Goal: Task Accomplishment & Management: Complete application form

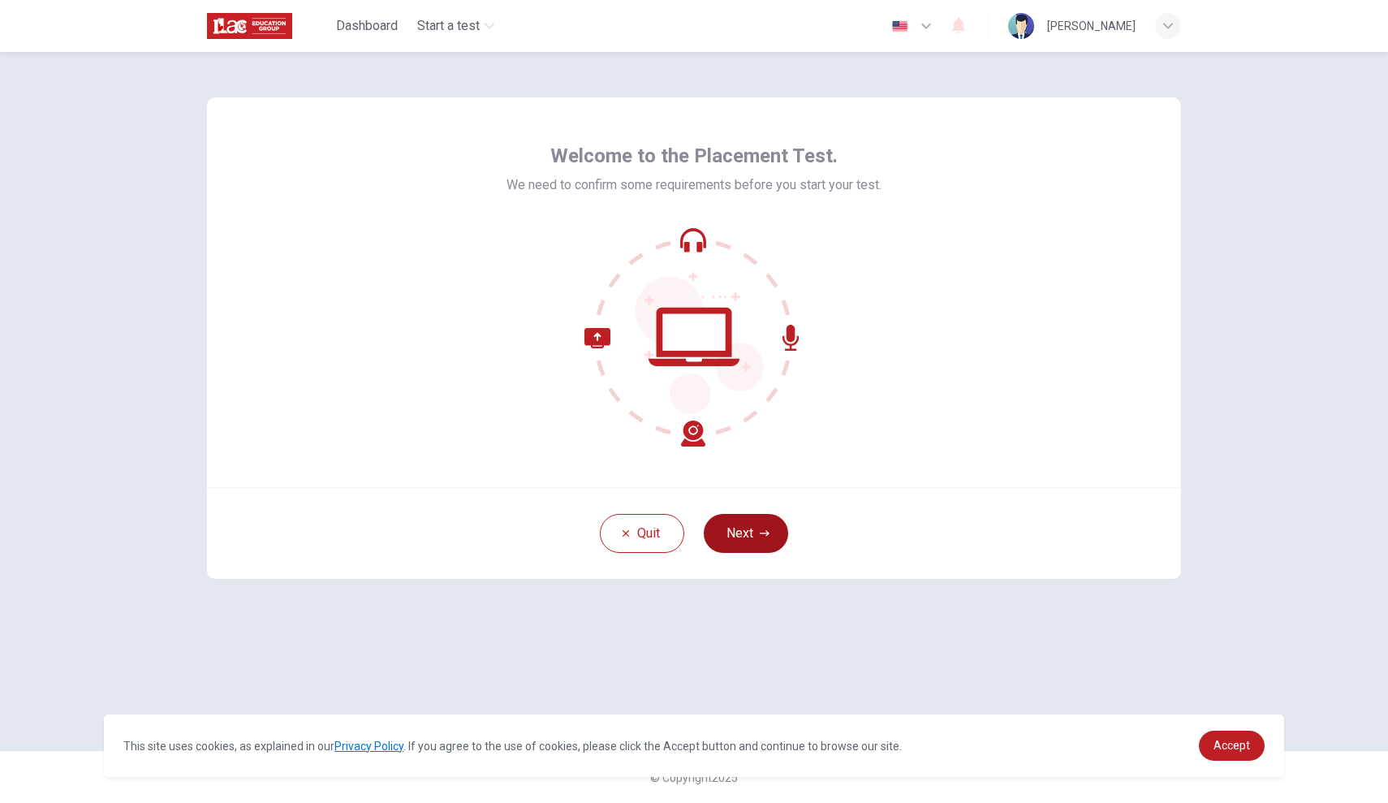
click at [738, 538] on button "Next" at bounding box center [746, 533] width 84 height 39
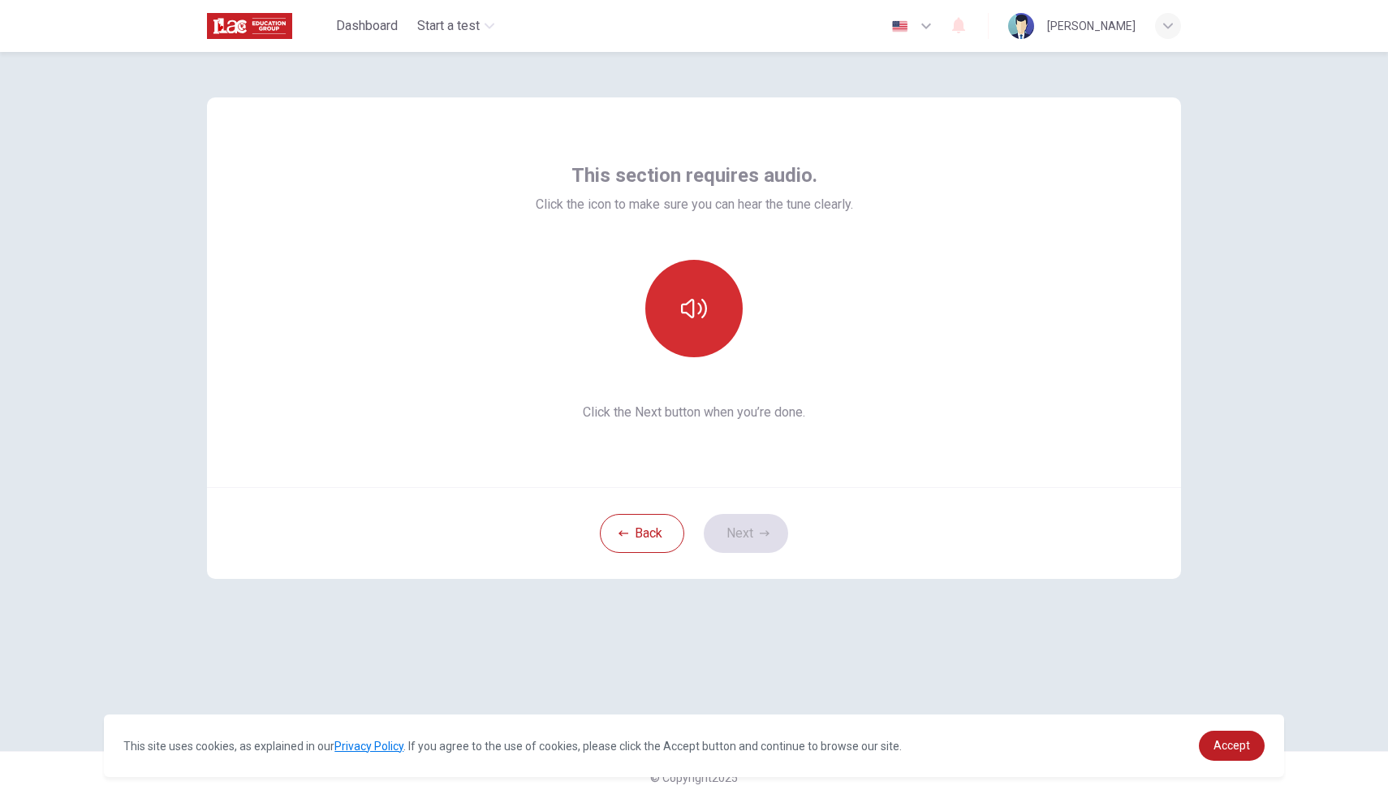
click at [731, 340] on div at bounding box center [693, 308] width 175 height 97
click at [726, 340] on button "button" at bounding box center [693, 308] width 97 height 97
click at [717, 317] on button "button" at bounding box center [693, 308] width 97 height 97
click at [714, 313] on button "button" at bounding box center [693, 308] width 97 height 97
click at [746, 524] on button "Next" at bounding box center [746, 533] width 84 height 39
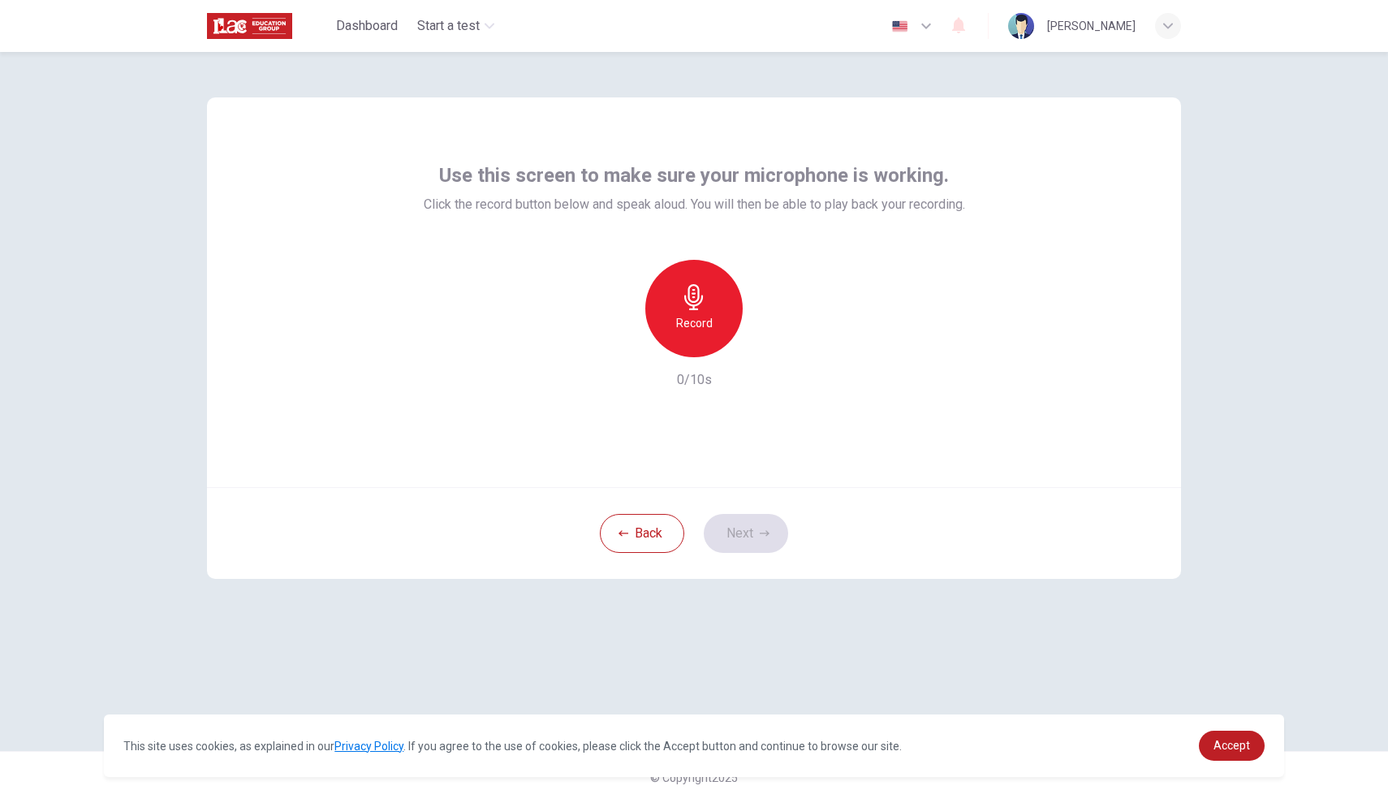
click at [709, 323] on h6 "Record" at bounding box center [694, 322] width 37 height 19
click at [709, 323] on div "Stop" at bounding box center [693, 308] width 97 height 97
click at [760, 347] on icon "button" at bounding box center [768, 344] width 16 height 16
click at [773, 342] on icon "button" at bounding box center [768, 344] width 16 height 16
click at [766, 530] on icon "button" at bounding box center [765, 533] width 10 height 10
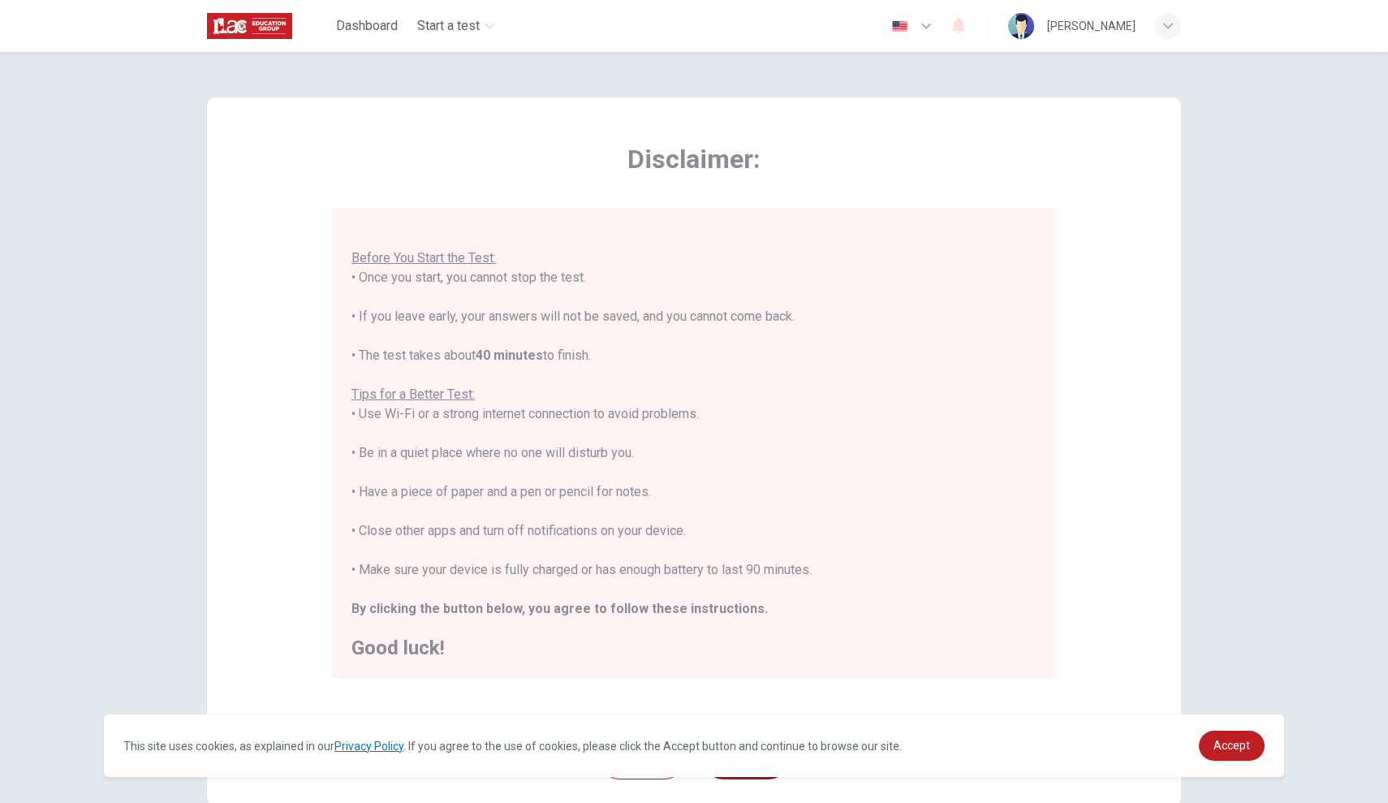
scroll to position [17, 0]
click at [1225, 749] on span "Accept" at bounding box center [1231, 745] width 37 height 13
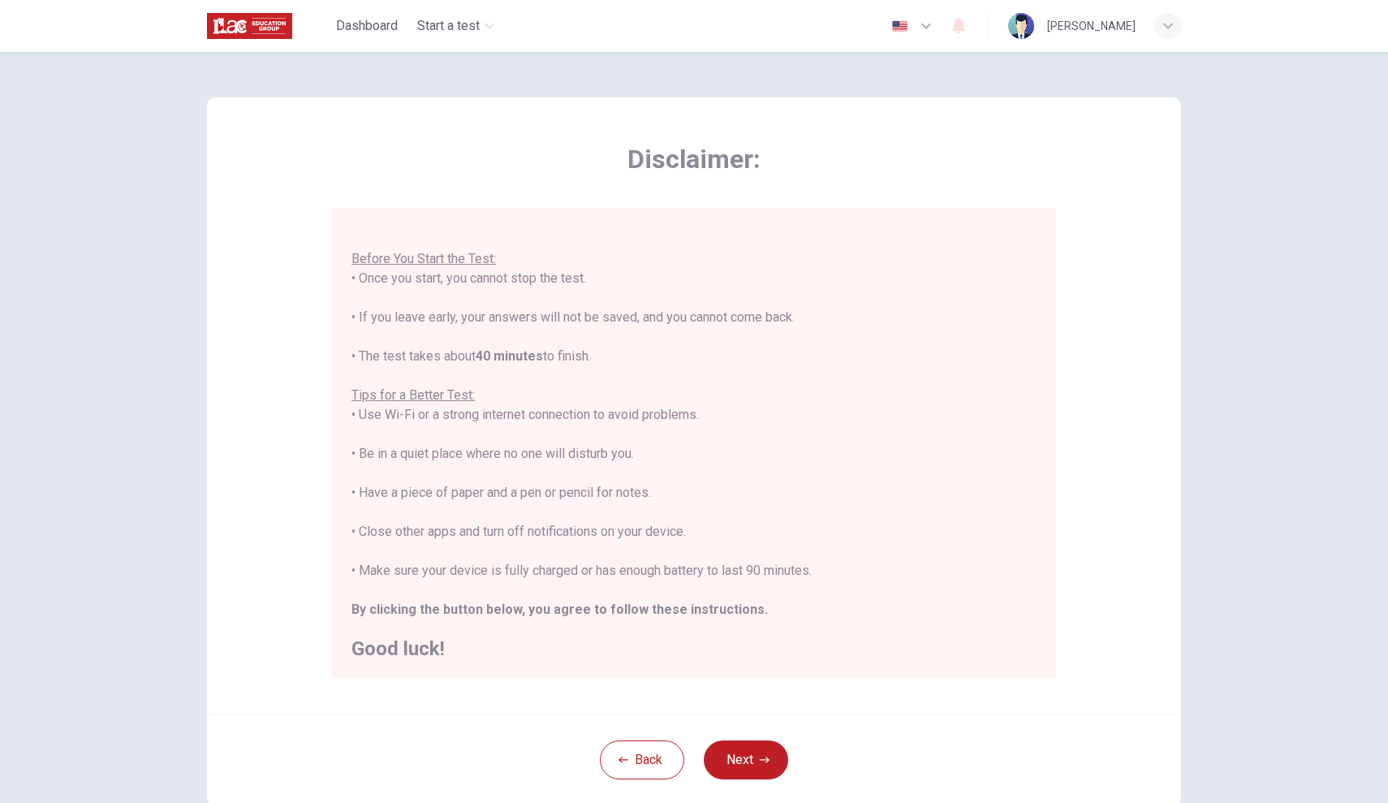
click at [716, 757] on div "This site uses cookies, as explained in our Privacy Policy . If you agree to th…" at bounding box center [694, 745] width 1180 height 62
click at [768, 752] on button "Next" at bounding box center [746, 759] width 84 height 39
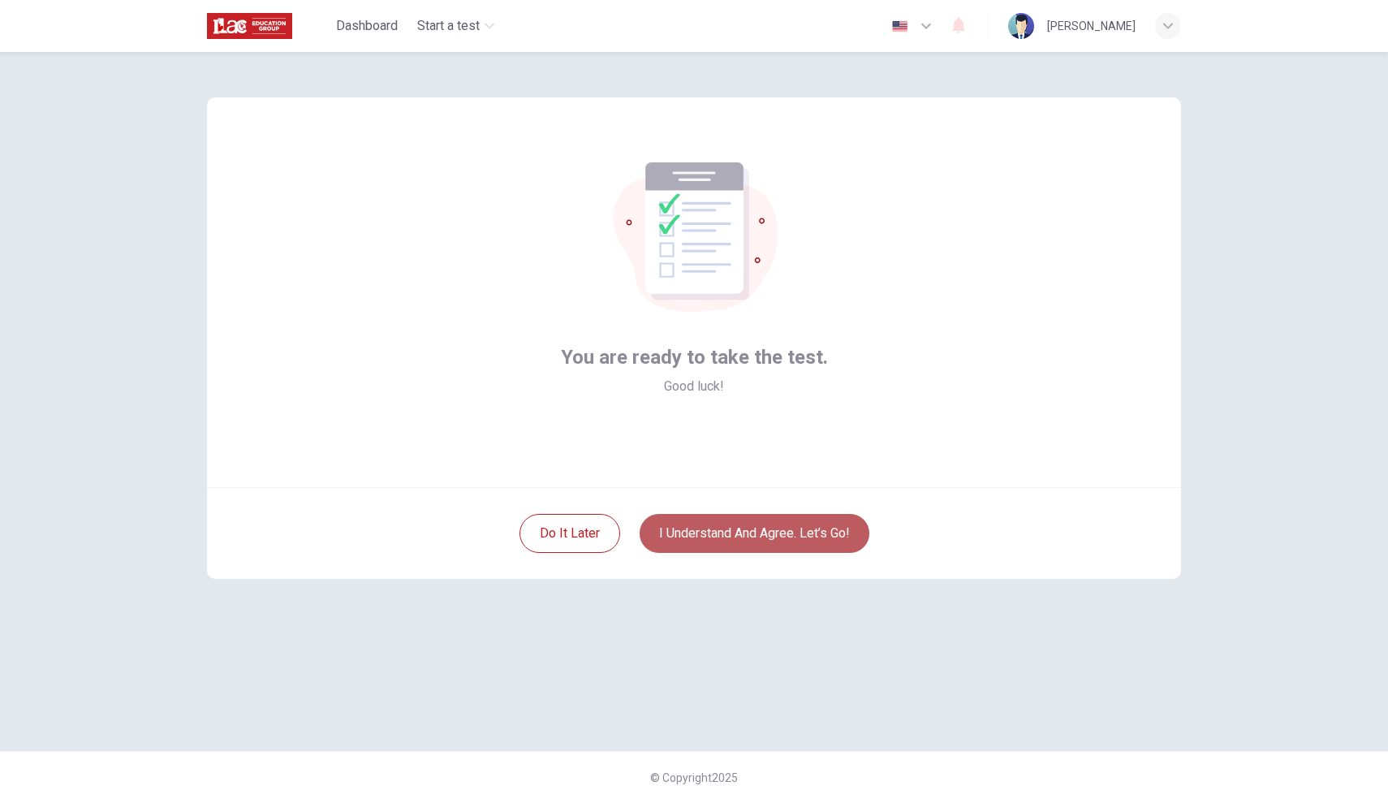
click at [833, 541] on button "I understand and agree. Let’s go!" at bounding box center [755, 533] width 230 height 39
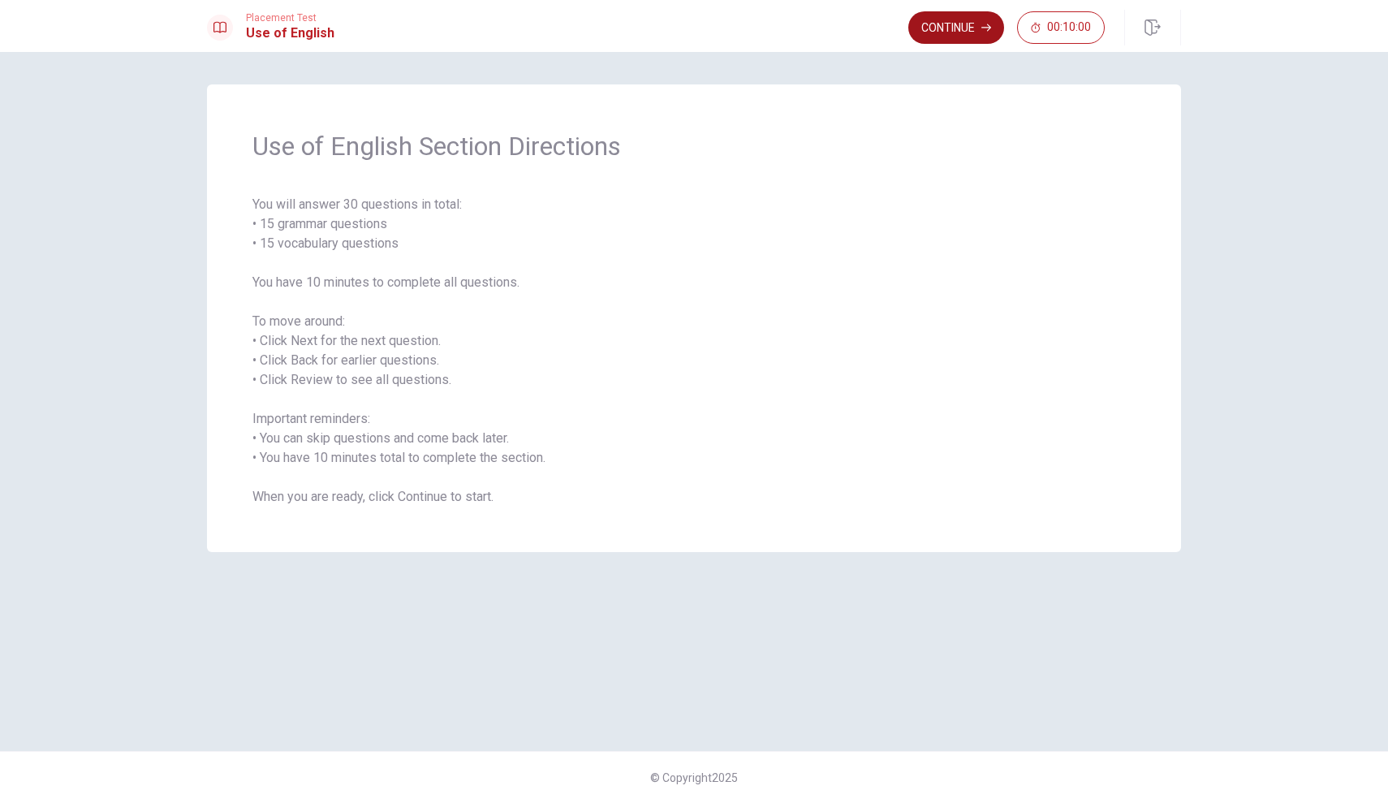
click at [941, 28] on button "Continue" at bounding box center [956, 27] width 96 height 32
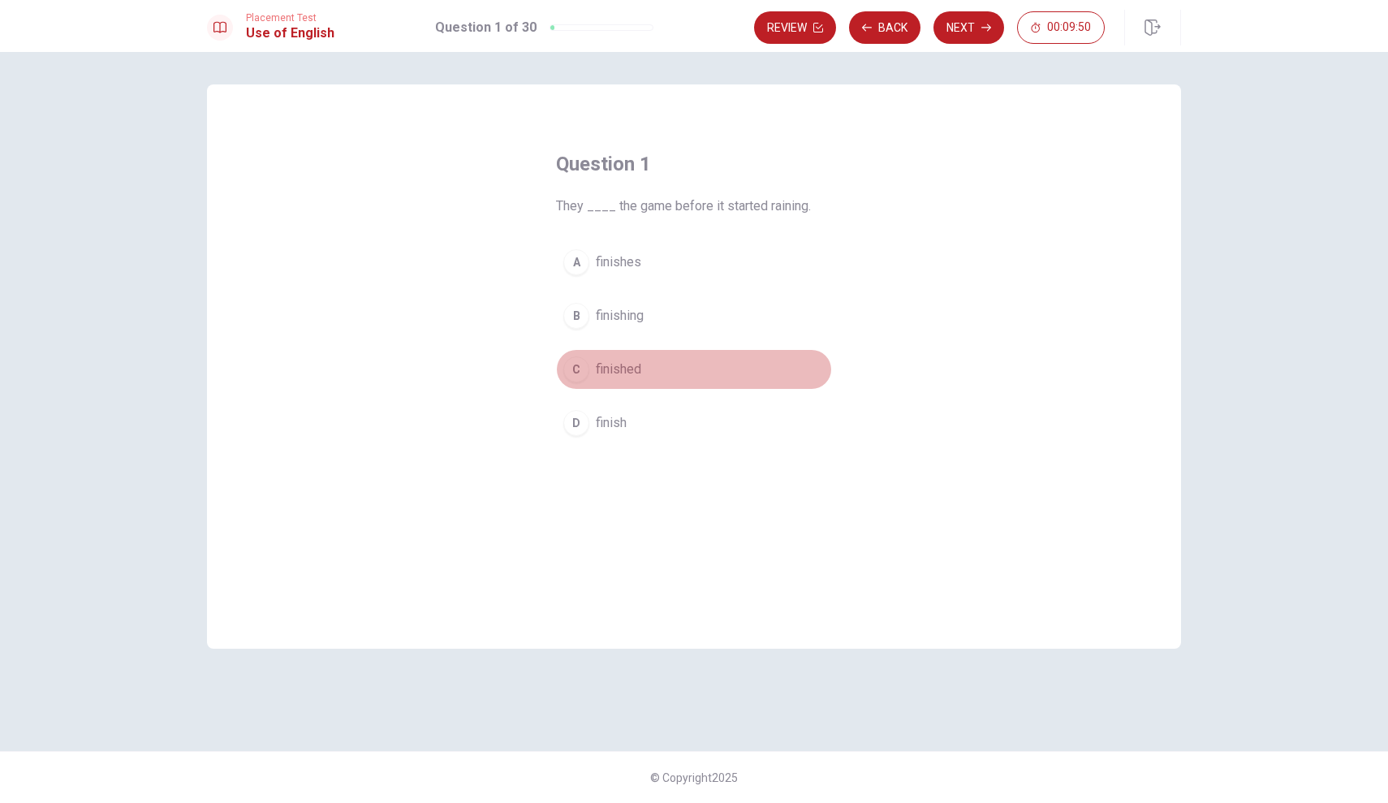
click at [598, 373] on span "finished" at bounding box center [618, 369] width 45 height 19
click at [967, 25] on button "Next" at bounding box center [968, 27] width 71 height 32
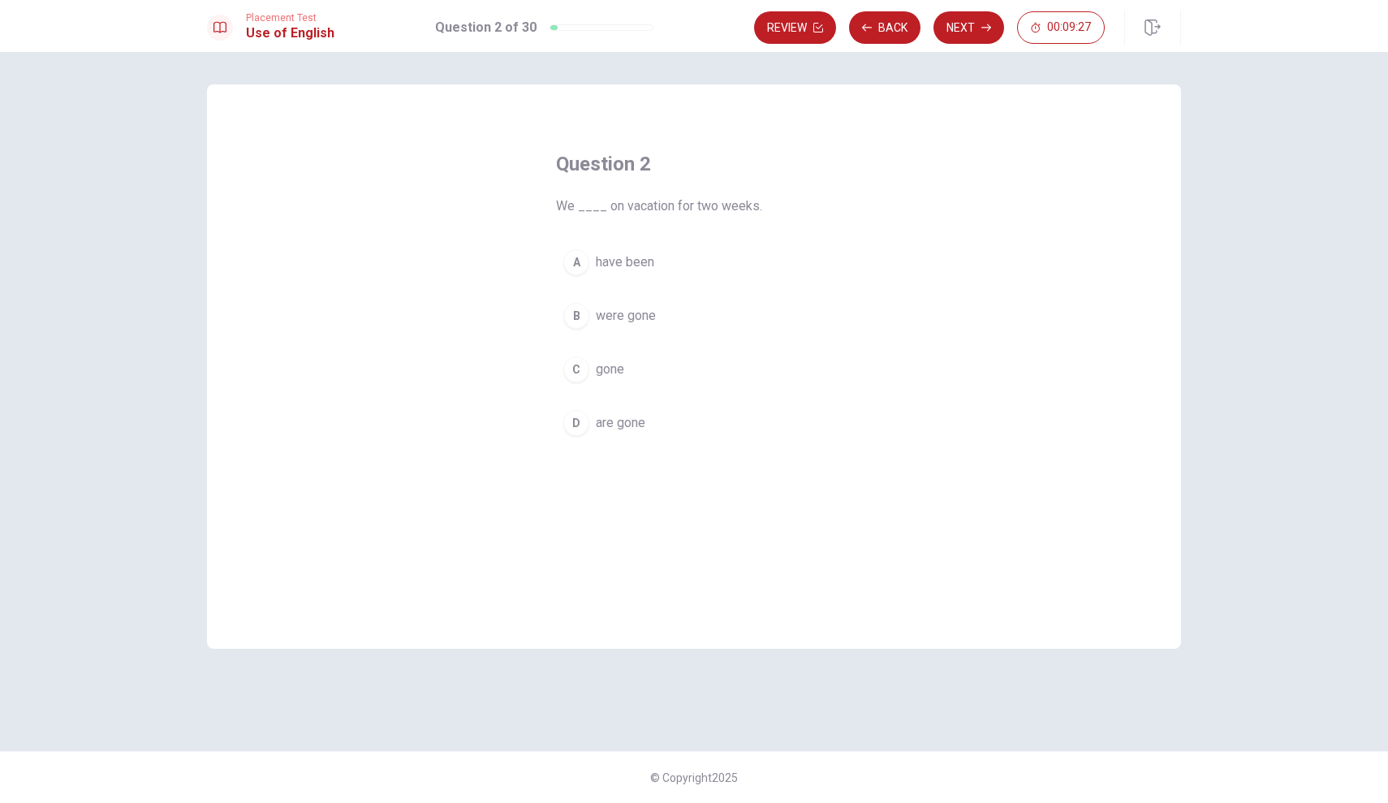
click at [631, 261] on span "have been" at bounding box center [625, 261] width 58 height 19
click at [958, 28] on button "Next" at bounding box center [968, 27] width 71 height 32
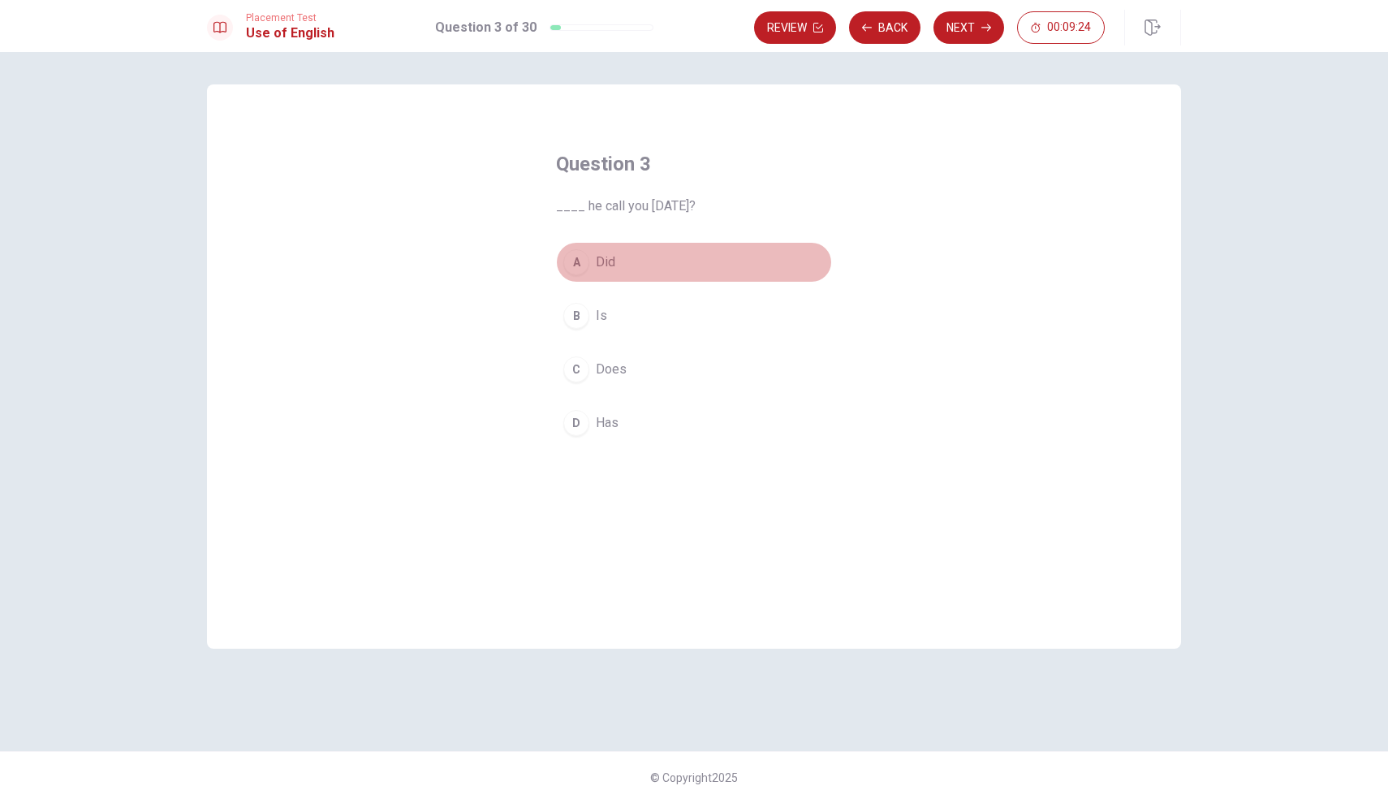
click at [598, 267] on span "Did" at bounding box center [605, 261] width 19 height 19
click at [964, 33] on button "Next" at bounding box center [968, 27] width 71 height 32
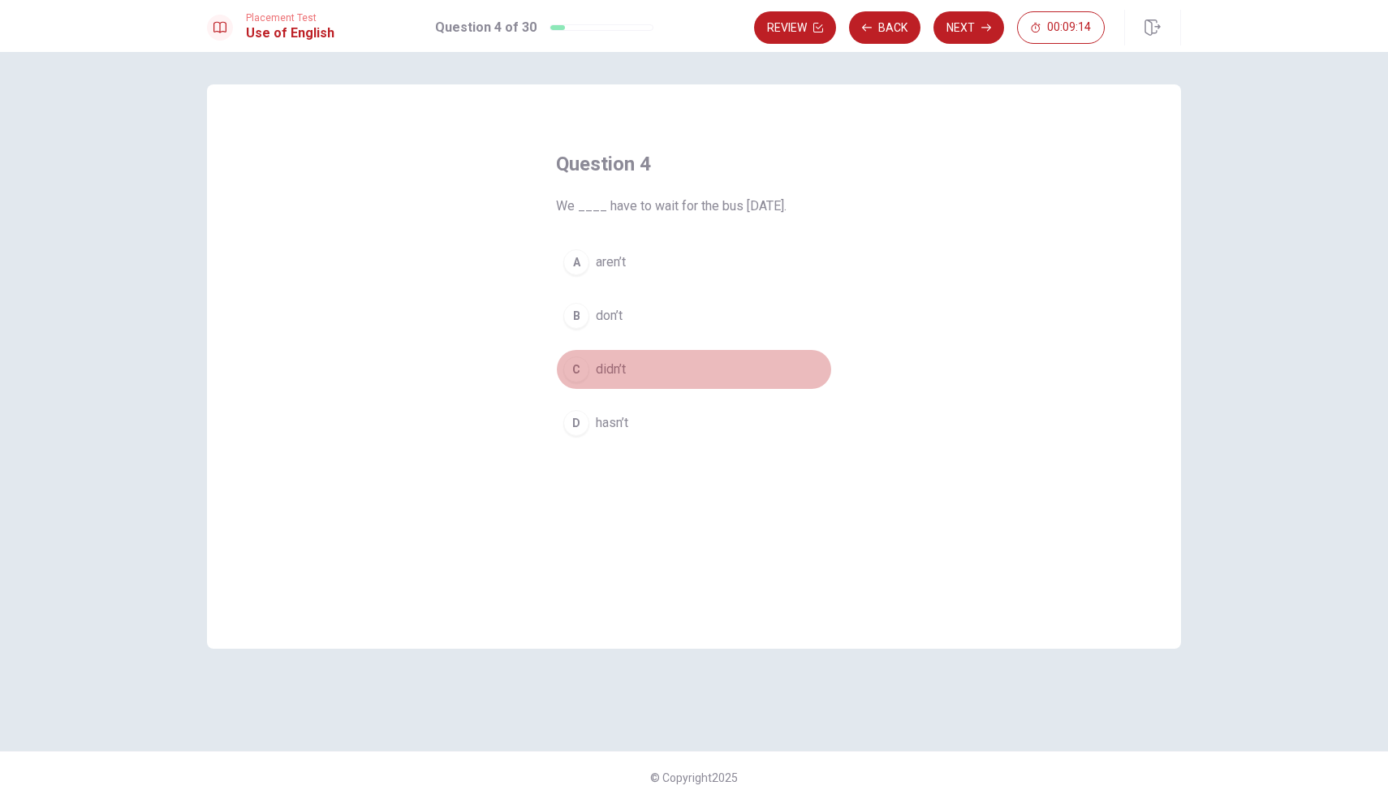
click at [584, 373] on div "C" at bounding box center [576, 369] width 26 height 26
click at [982, 33] on button "Next" at bounding box center [968, 27] width 71 height 32
click at [616, 330] on button "B take" at bounding box center [694, 315] width 276 height 41
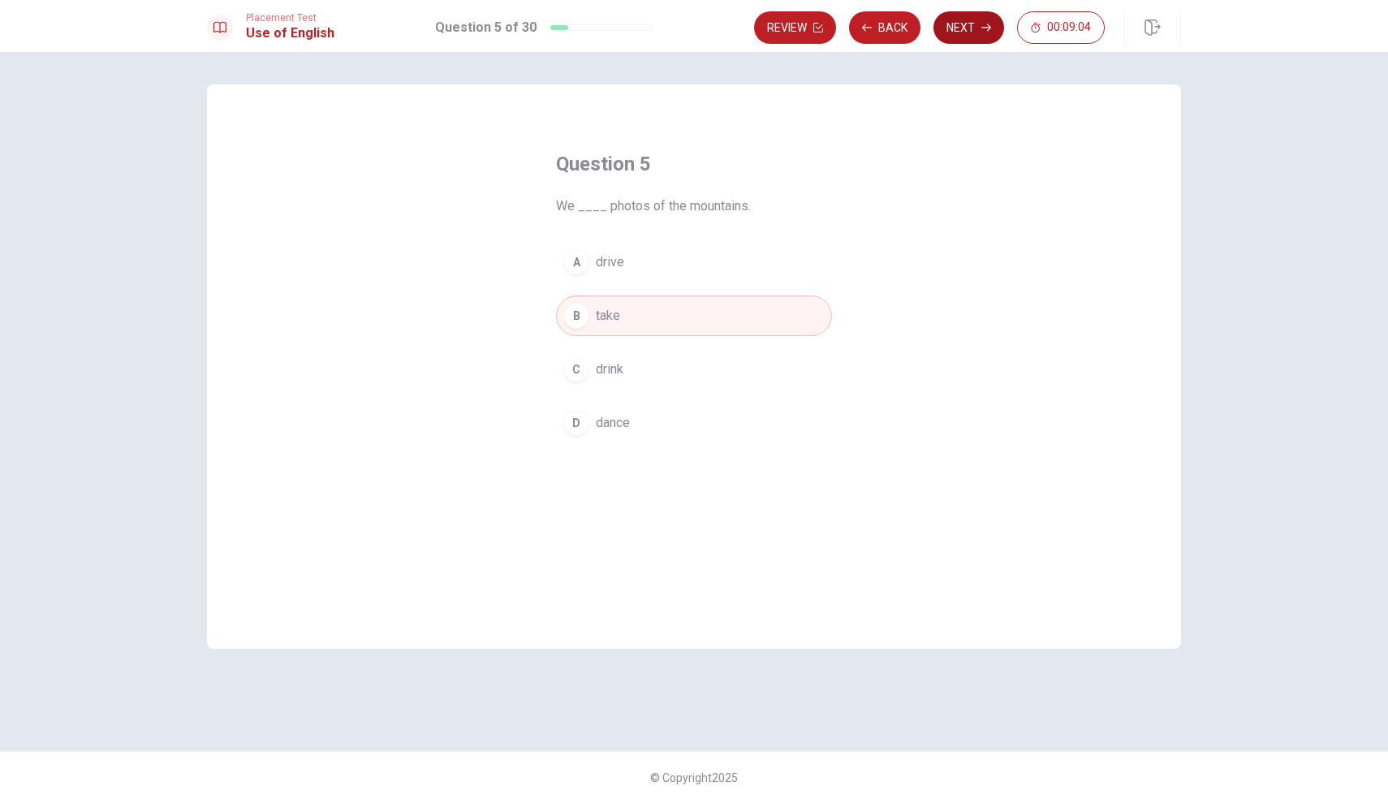
click at [963, 32] on button "Next" at bounding box center [968, 27] width 71 height 32
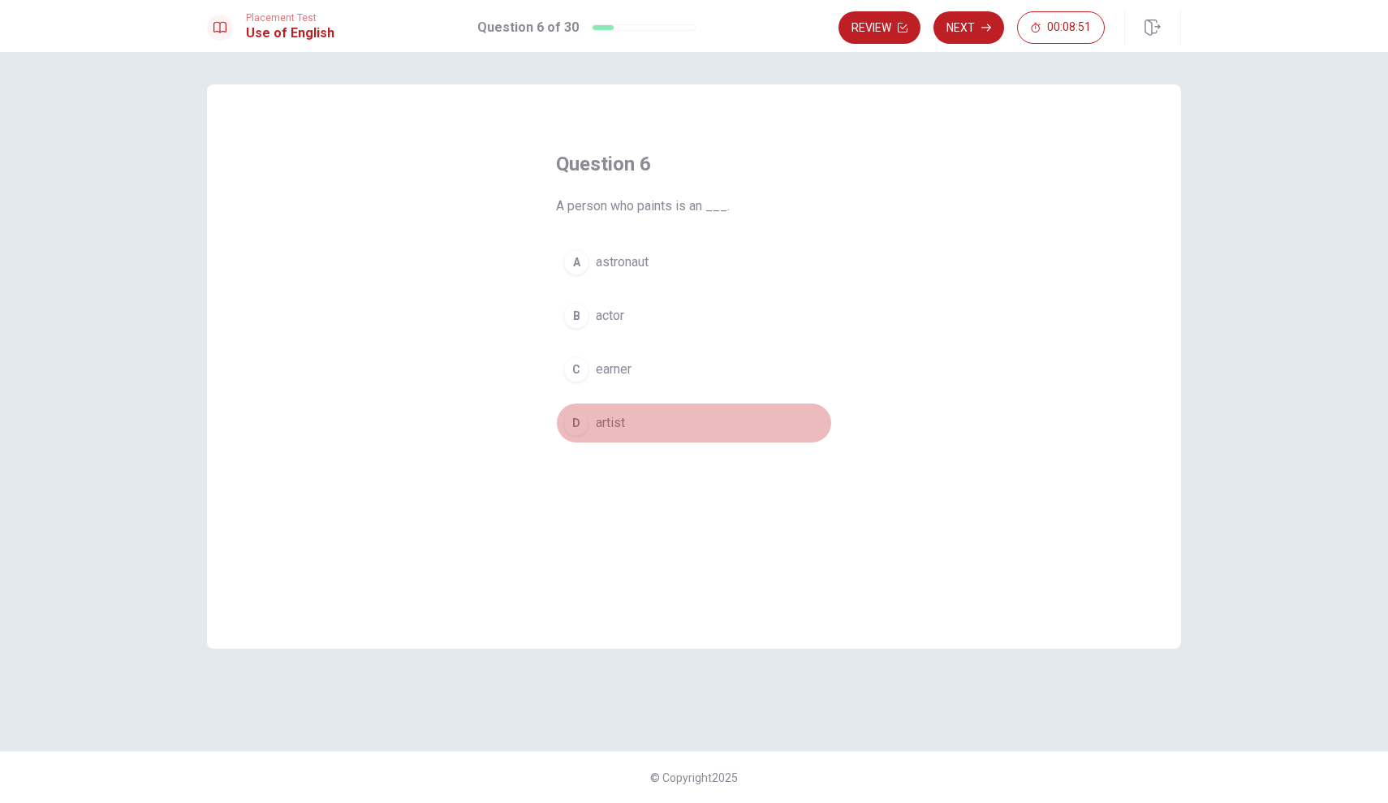
click at [601, 428] on span "artist" at bounding box center [610, 422] width 29 height 19
click at [969, 33] on button "Next" at bounding box center [968, 27] width 71 height 32
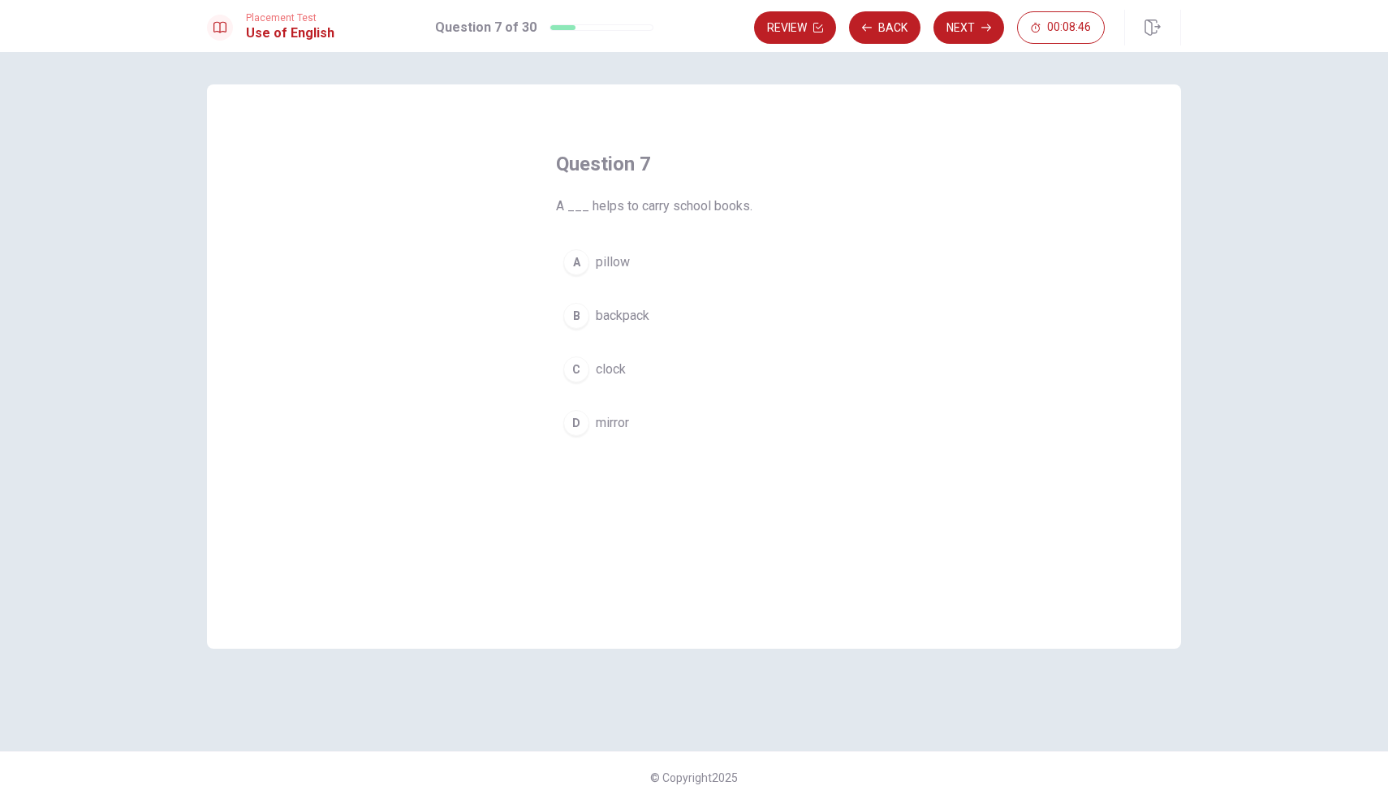
click at [637, 312] on span "backpack" at bounding box center [623, 315] width 54 height 19
click at [964, 33] on button "Next" at bounding box center [968, 27] width 71 height 32
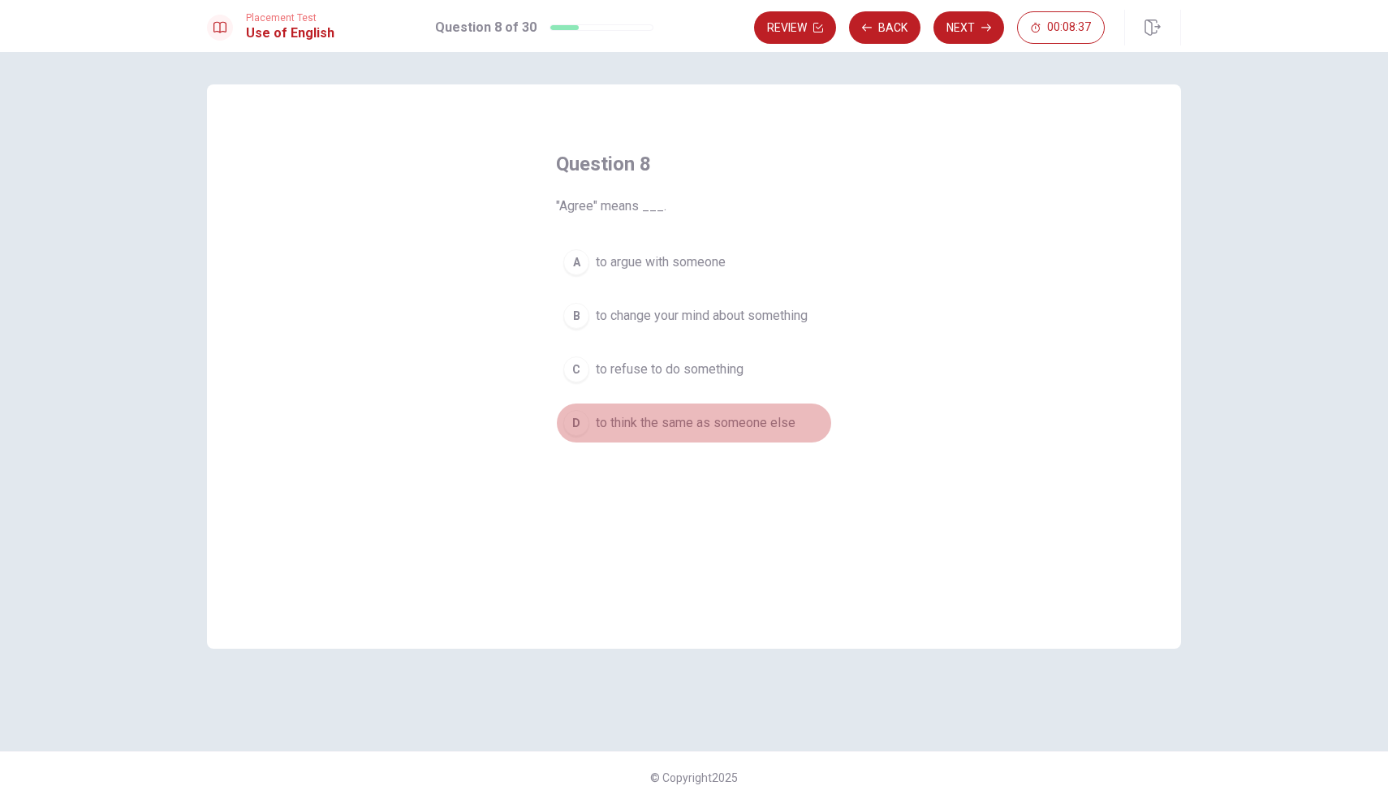
click at [694, 426] on span "to think the same as someone else" at bounding box center [696, 422] width 200 height 19
click at [957, 36] on button "Next" at bounding box center [968, 27] width 71 height 32
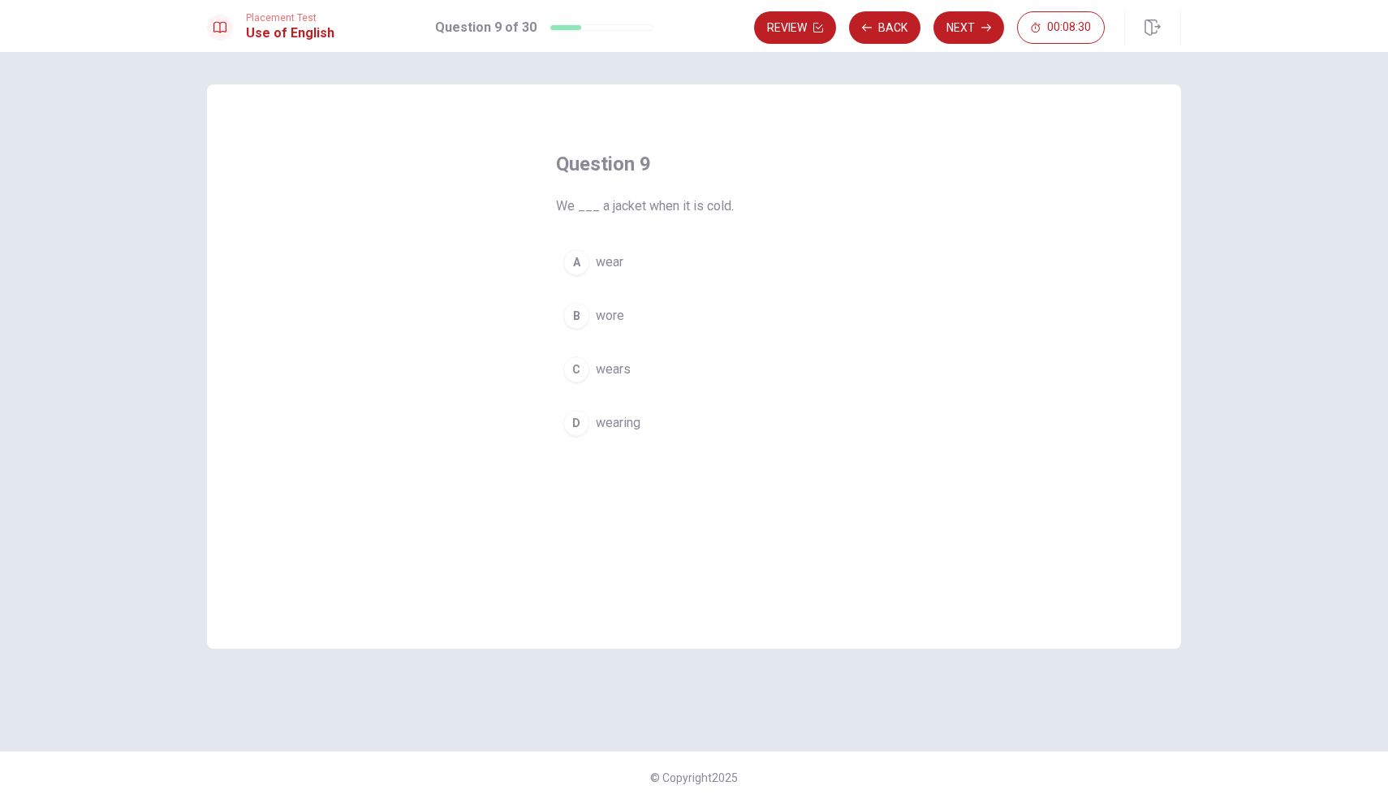
click at [619, 262] on span "wear" at bounding box center [610, 261] width 28 height 19
click at [973, 19] on button "Next" at bounding box center [968, 27] width 71 height 32
click at [618, 368] on span "went" at bounding box center [610, 369] width 28 height 19
click at [994, 30] on button "Next" at bounding box center [968, 27] width 71 height 32
click at [577, 373] on div "C" at bounding box center [576, 369] width 26 height 26
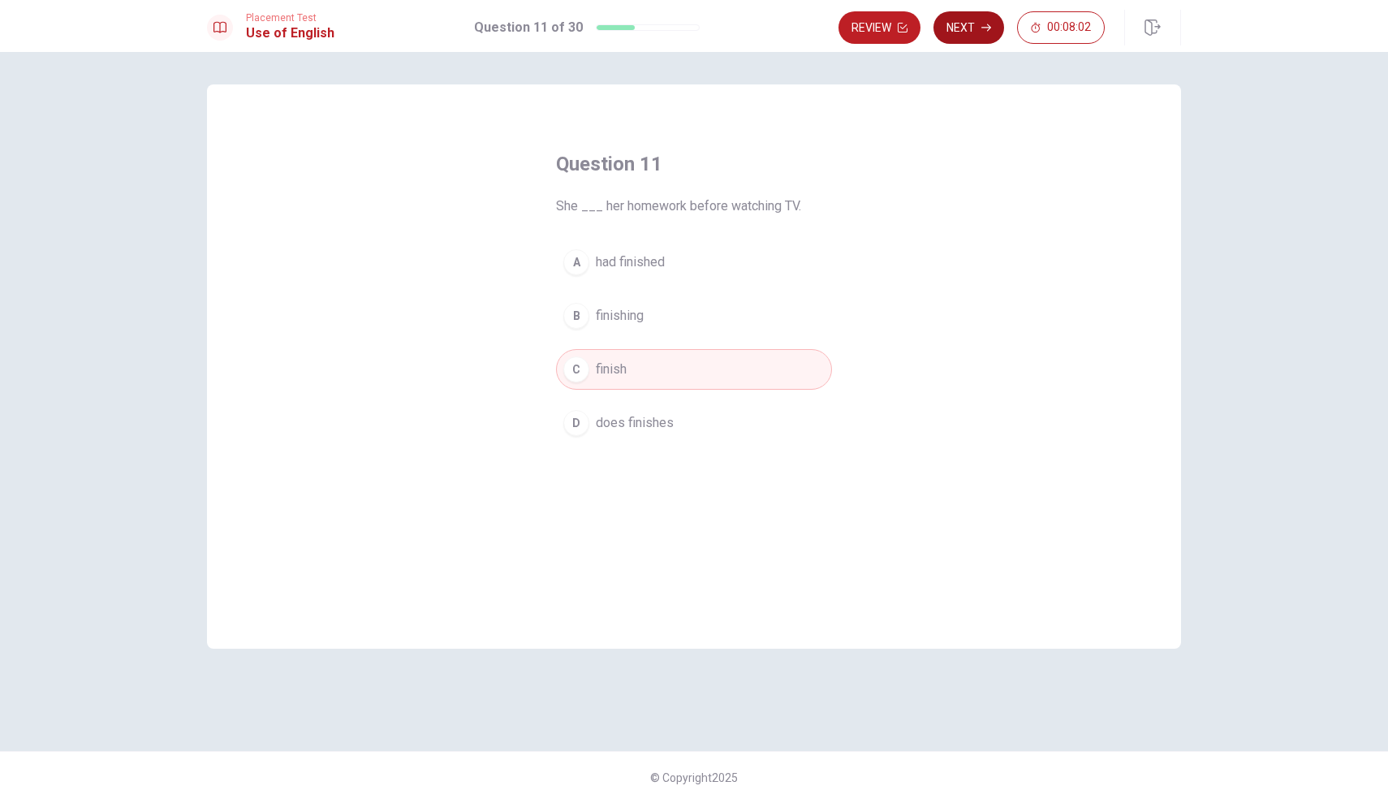
click at [964, 22] on button "Next" at bounding box center [968, 27] width 71 height 32
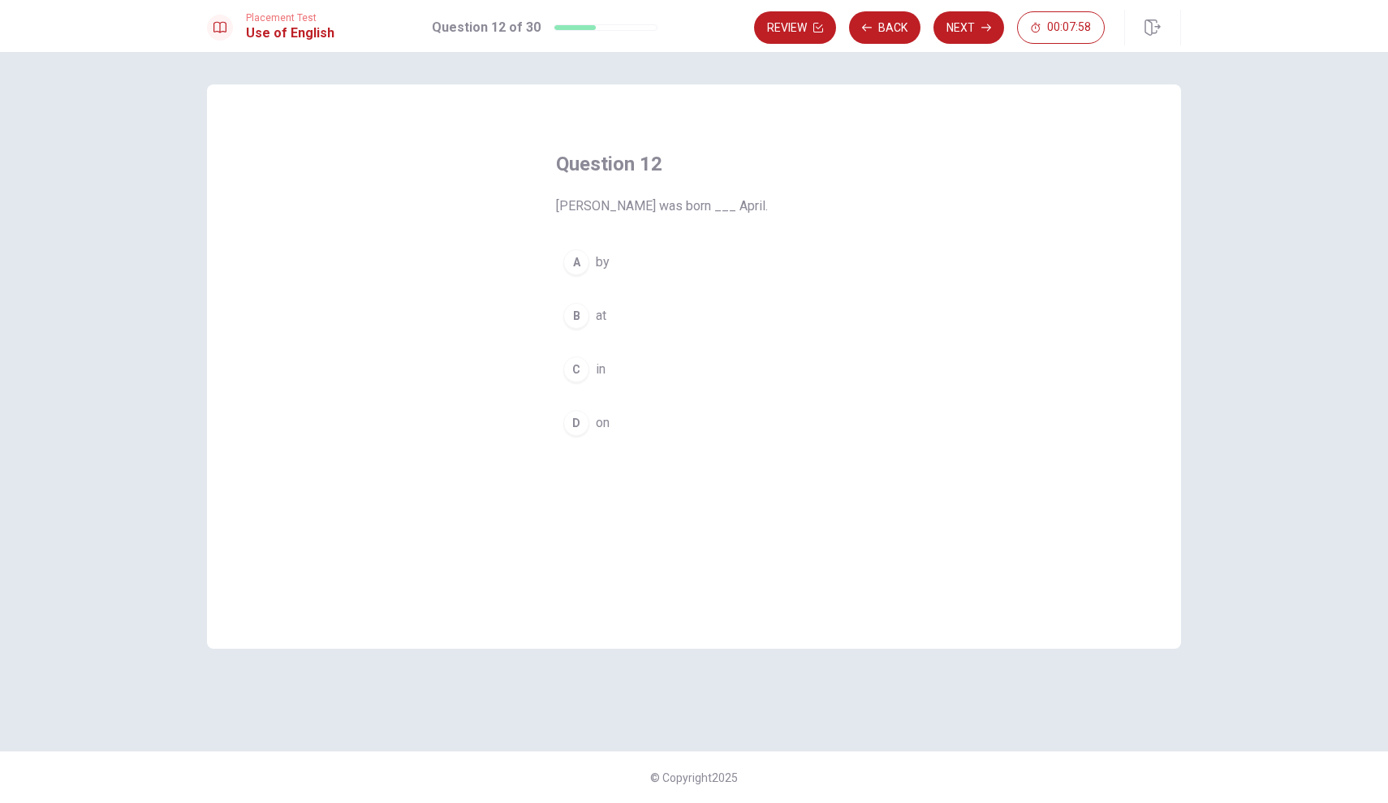
click at [580, 377] on div "C" at bounding box center [576, 369] width 26 height 26
click at [970, 41] on button "Next" at bounding box center [968, 27] width 71 height 32
click at [605, 421] on span "he lives" at bounding box center [618, 422] width 45 height 19
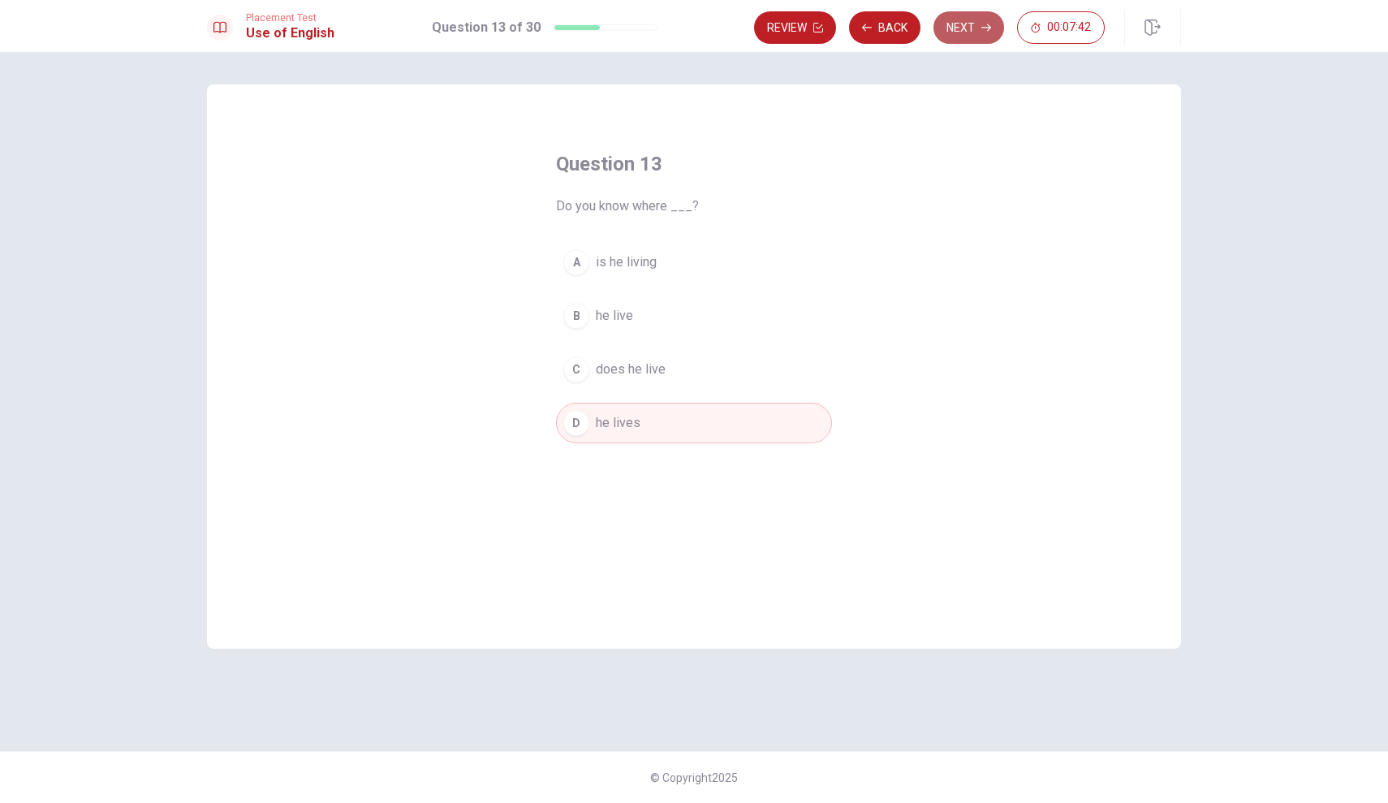
click at [964, 26] on button "Next" at bounding box center [968, 27] width 71 height 32
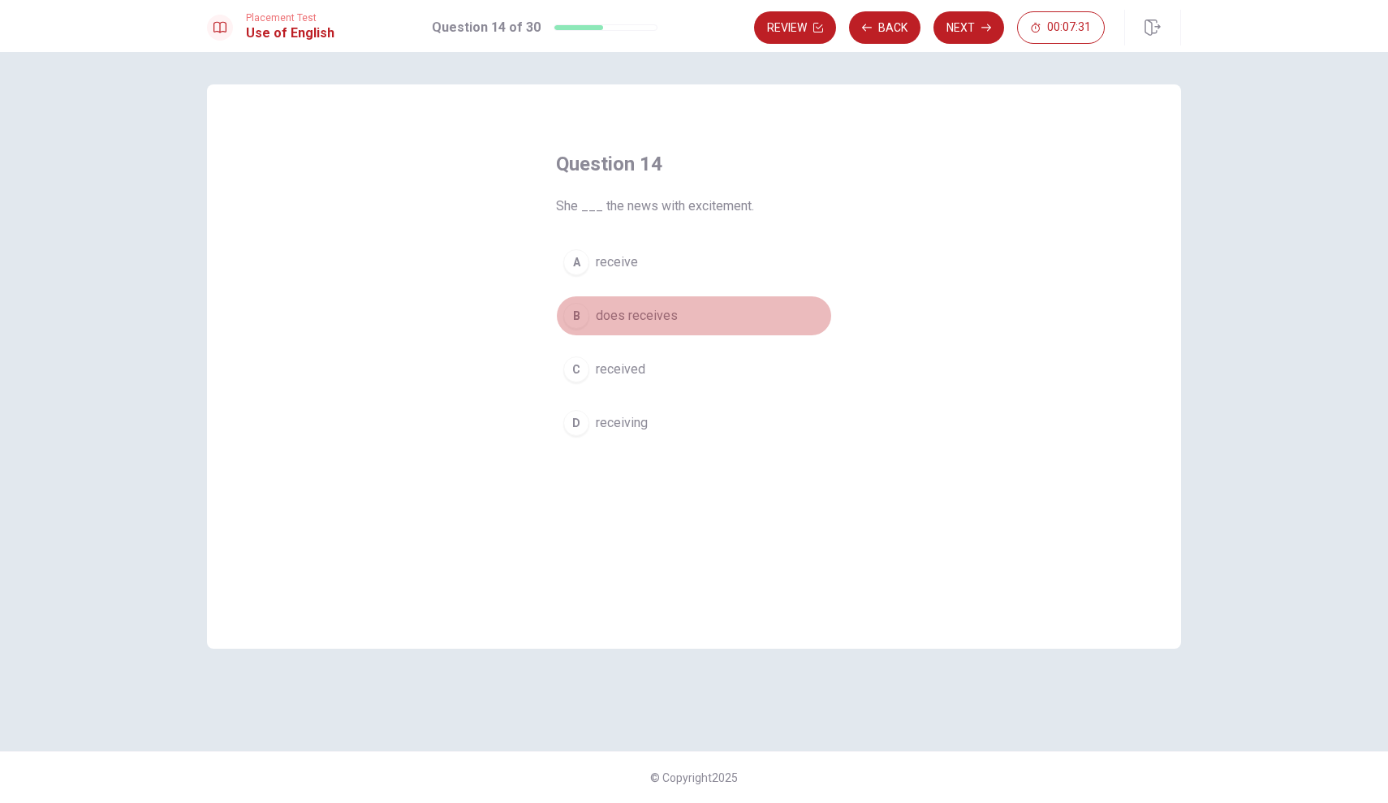
click at [664, 324] on span "does receives" at bounding box center [637, 315] width 82 height 19
drag, startPoint x: 971, startPoint y: 31, endPoint x: 970, endPoint y: 46, distance: 15.5
click at [971, 31] on button "Next" at bounding box center [968, 27] width 71 height 32
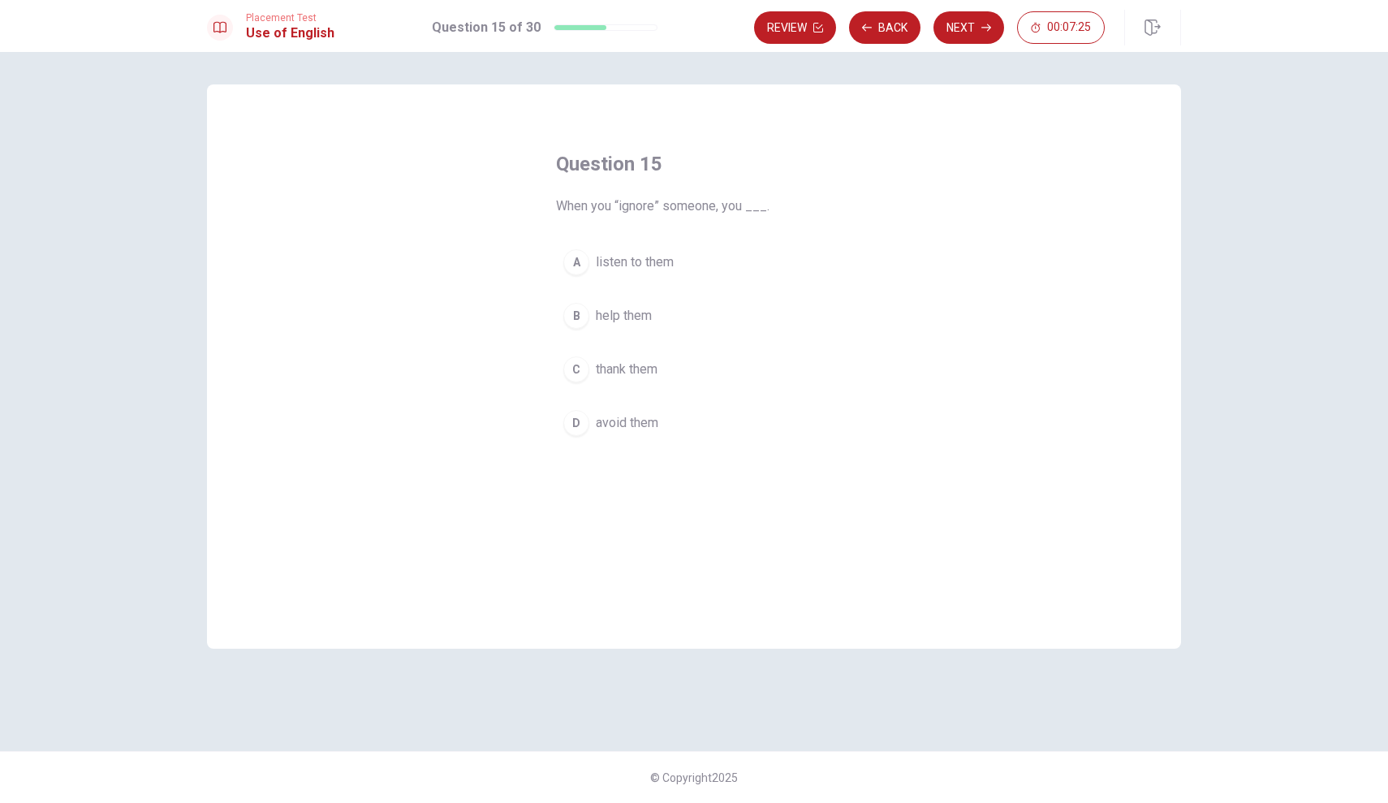
click at [647, 418] on span "avoid them" at bounding box center [627, 422] width 62 height 19
click at [982, 26] on icon "button" at bounding box center [986, 28] width 10 height 10
click at [584, 423] on div "D" at bounding box center [576, 423] width 26 height 26
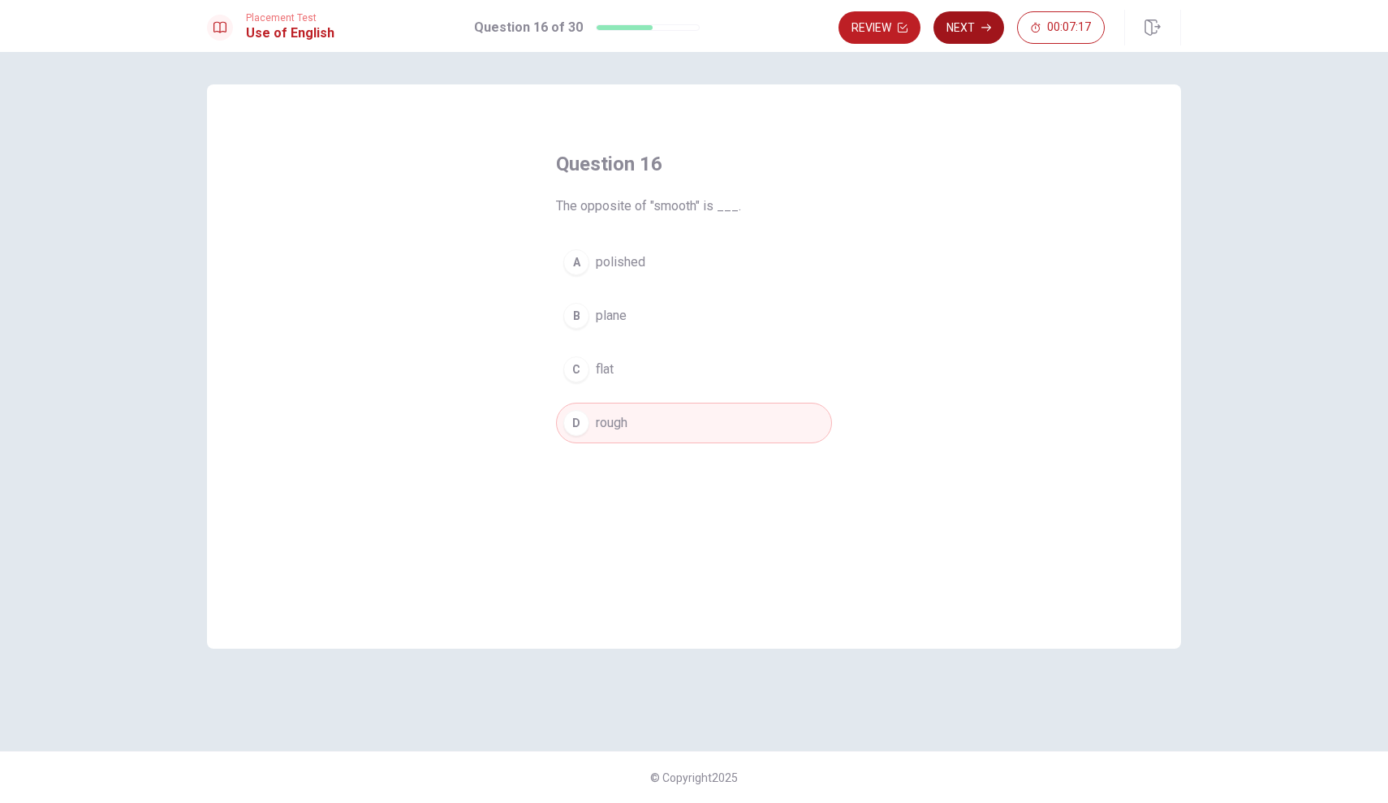
click at [990, 16] on button "Next" at bounding box center [968, 27] width 71 height 32
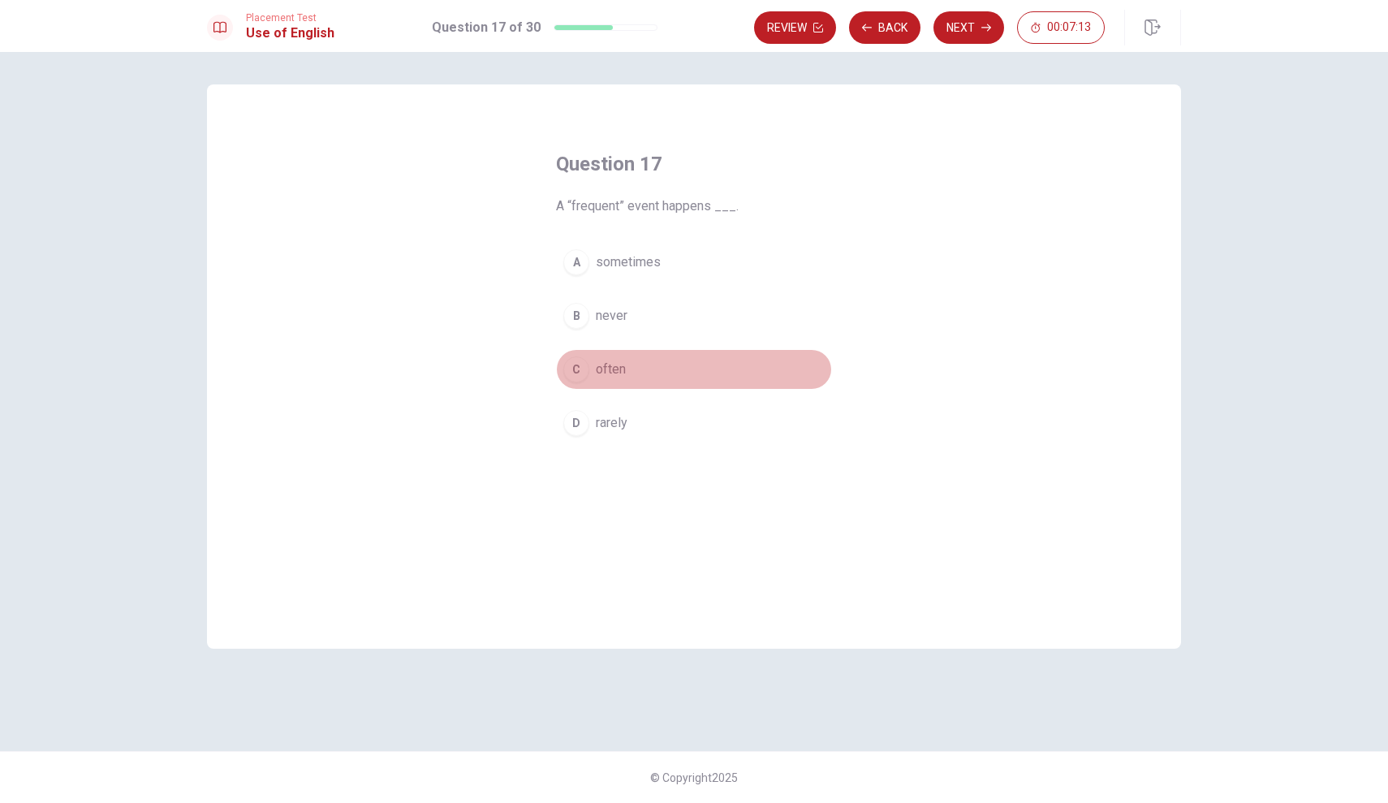
click at [598, 369] on span "often" at bounding box center [611, 369] width 30 height 19
click at [966, 32] on button "Next" at bounding box center [968, 27] width 71 height 32
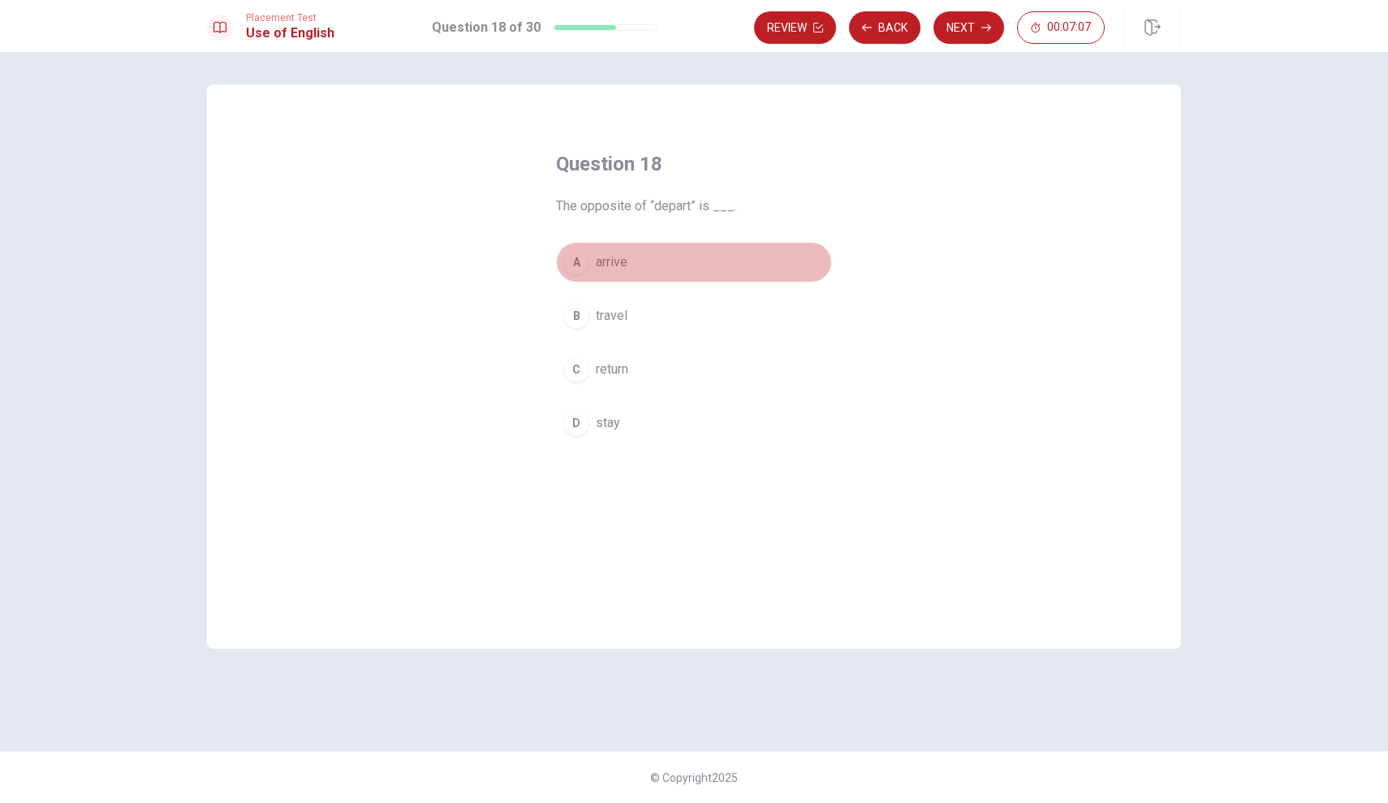
click at [585, 265] on div "A" at bounding box center [576, 262] width 26 height 26
click at [966, 38] on button "Next" at bounding box center [968, 27] width 71 height 32
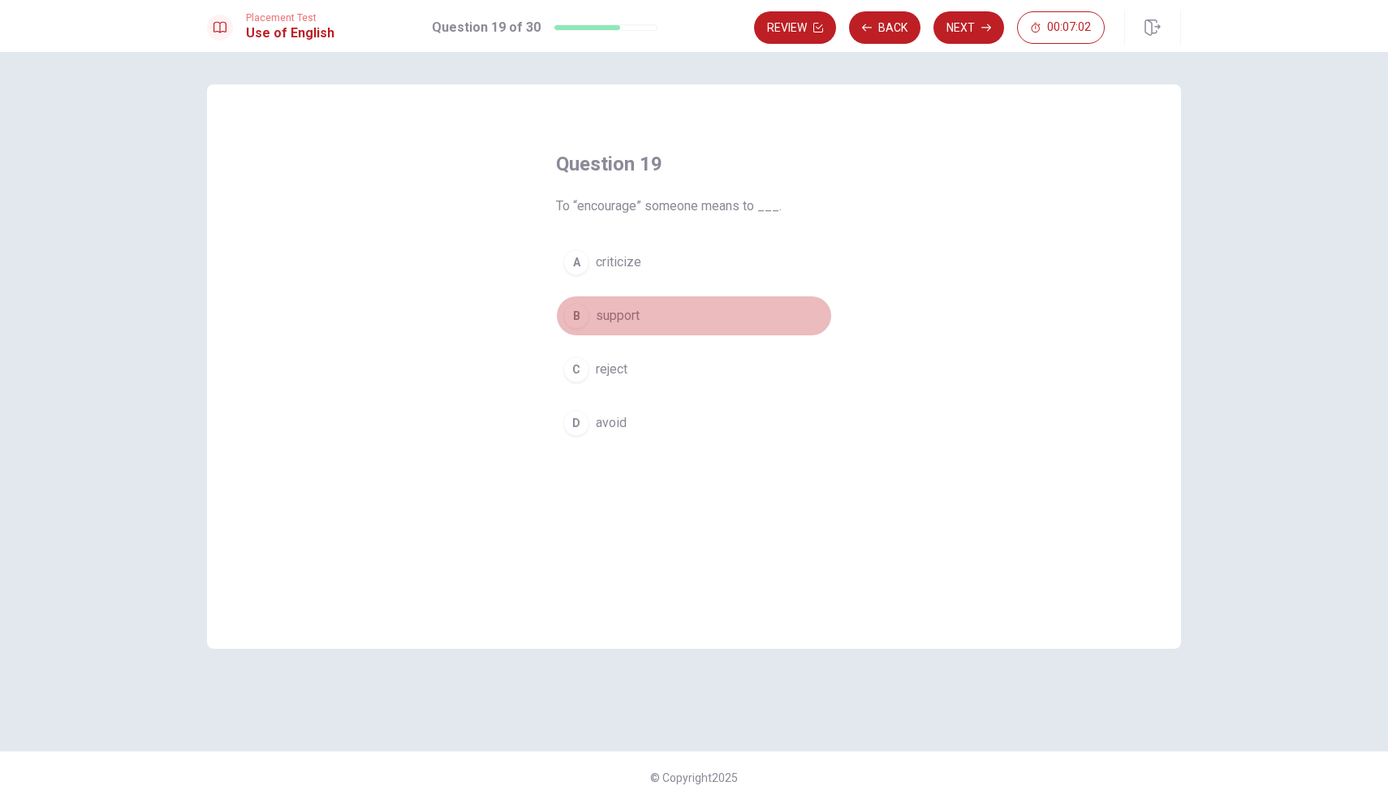
click at [623, 312] on span "support" at bounding box center [618, 315] width 44 height 19
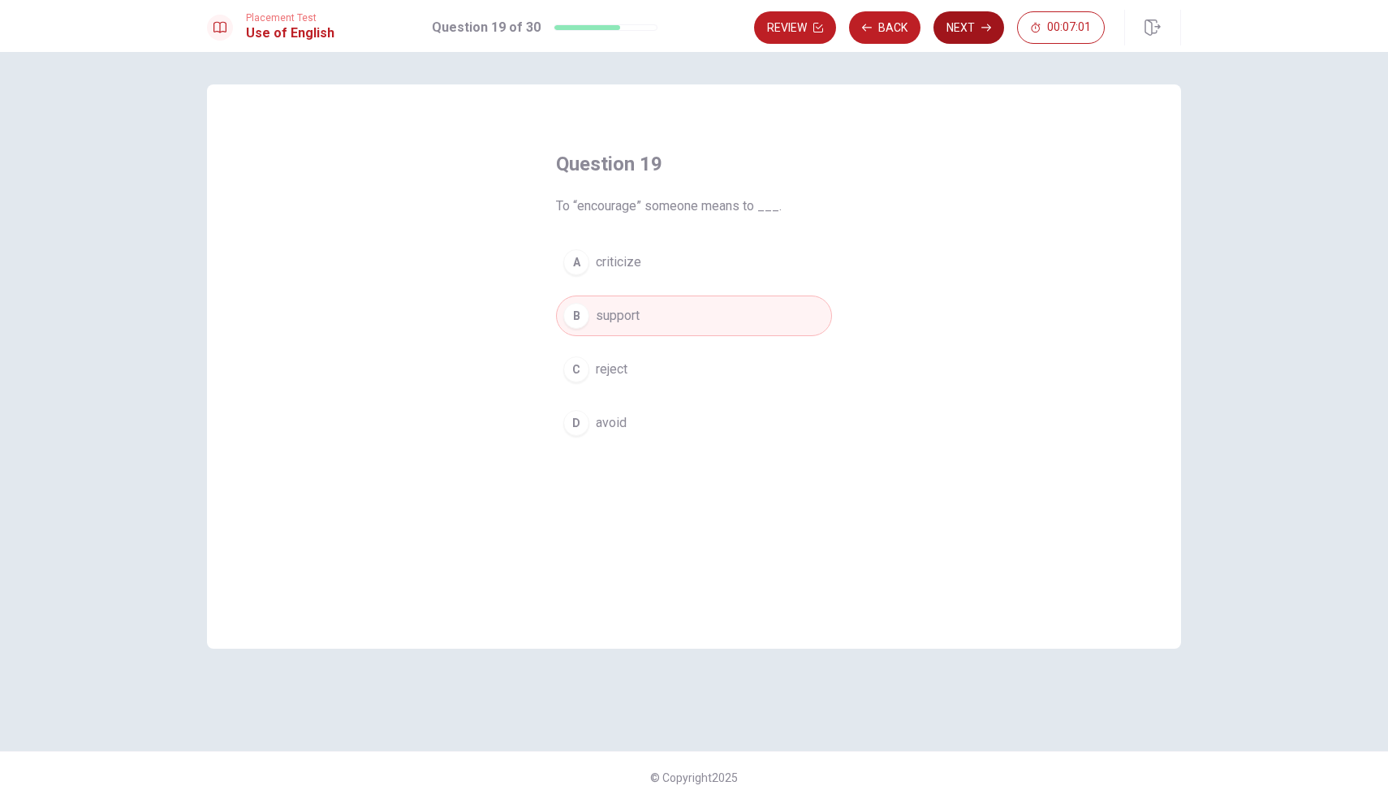
click at [961, 18] on button "Next" at bounding box center [968, 27] width 71 height 32
click at [580, 317] on div "B" at bounding box center [576, 316] width 26 height 26
click at [988, 28] on icon "button" at bounding box center [986, 27] width 10 height 7
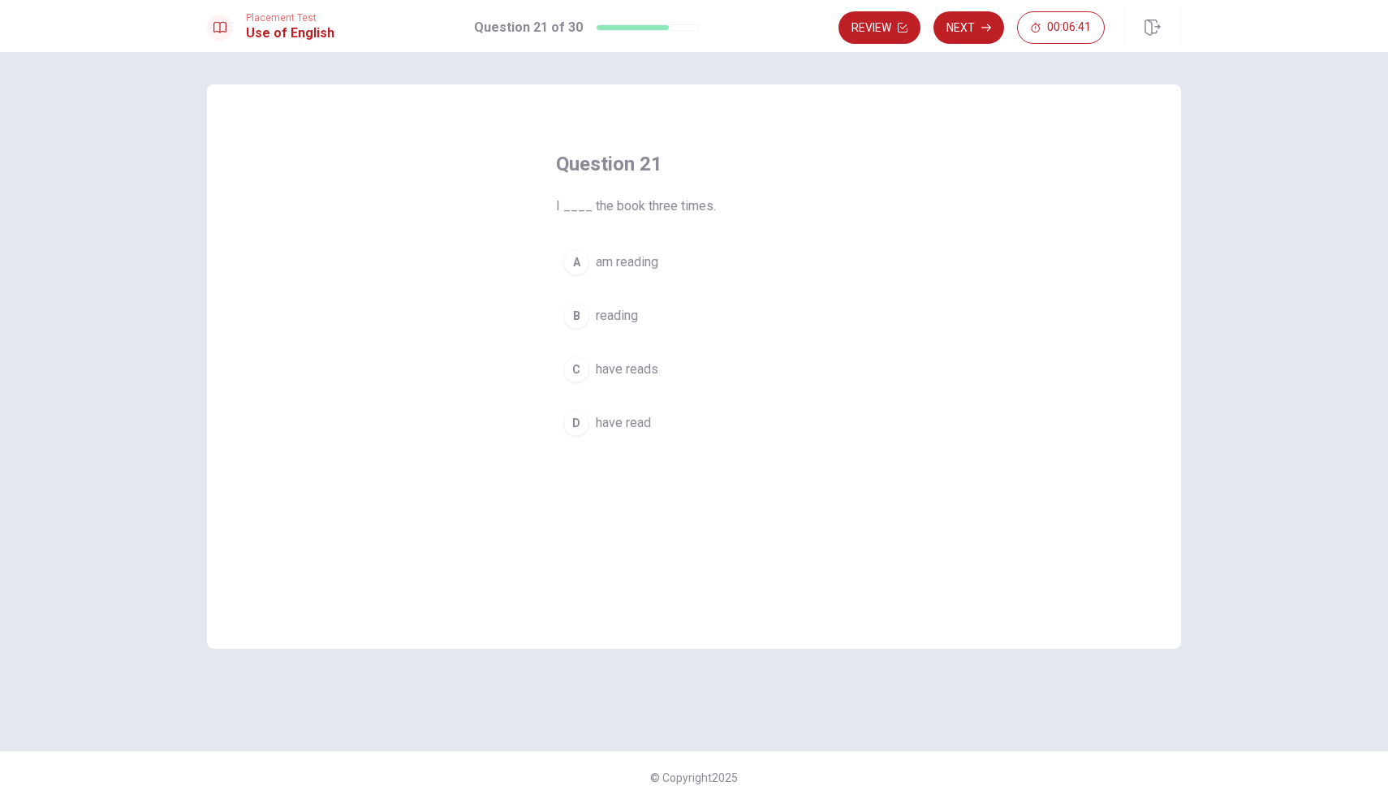
click at [633, 423] on span "have read" at bounding box center [623, 422] width 55 height 19
click at [993, 25] on button "Next" at bounding box center [968, 27] width 71 height 32
click at [592, 265] on button "A go" at bounding box center [694, 262] width 276 height 41
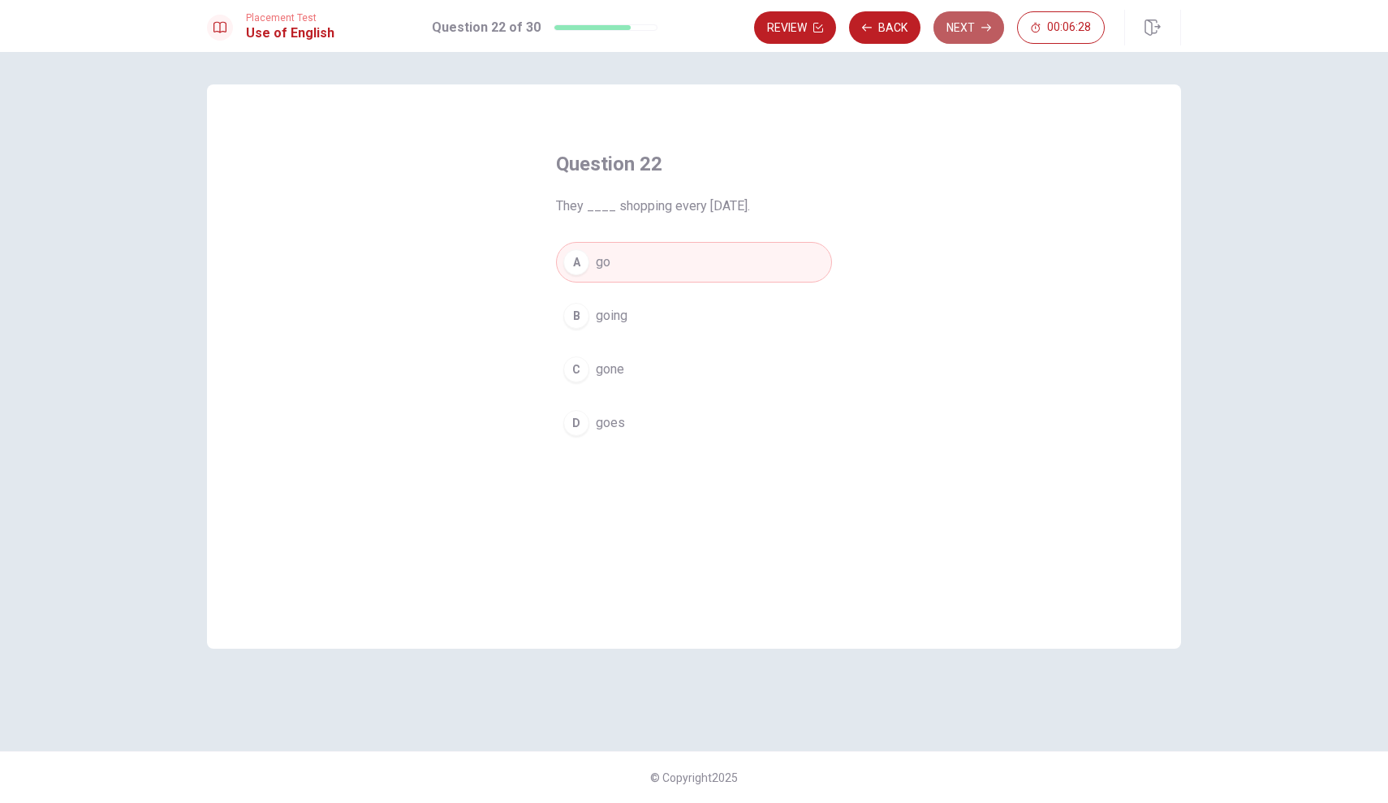
click at [970, 41] on button "Next" at bounding box center [968, 27] width 71 height 32
click at [581, 375] on div "C" at bounding box center [576, 369] width 26 height 26
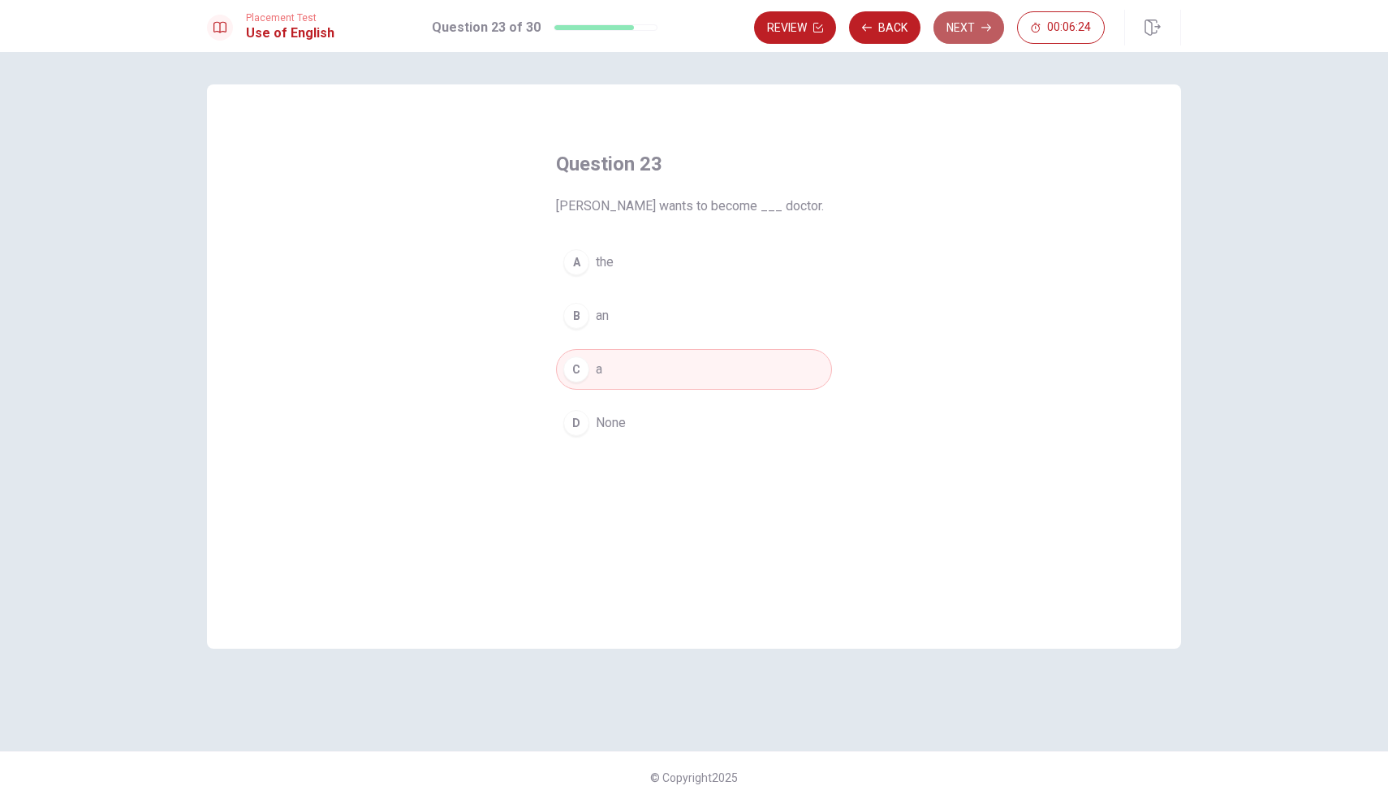
click at [958, 27] on button "Next" at bounding box center [968, 27] width 71 height 32
click at [607, 428] on span "was going" at bounding box center [625, 422] width 58 height 19
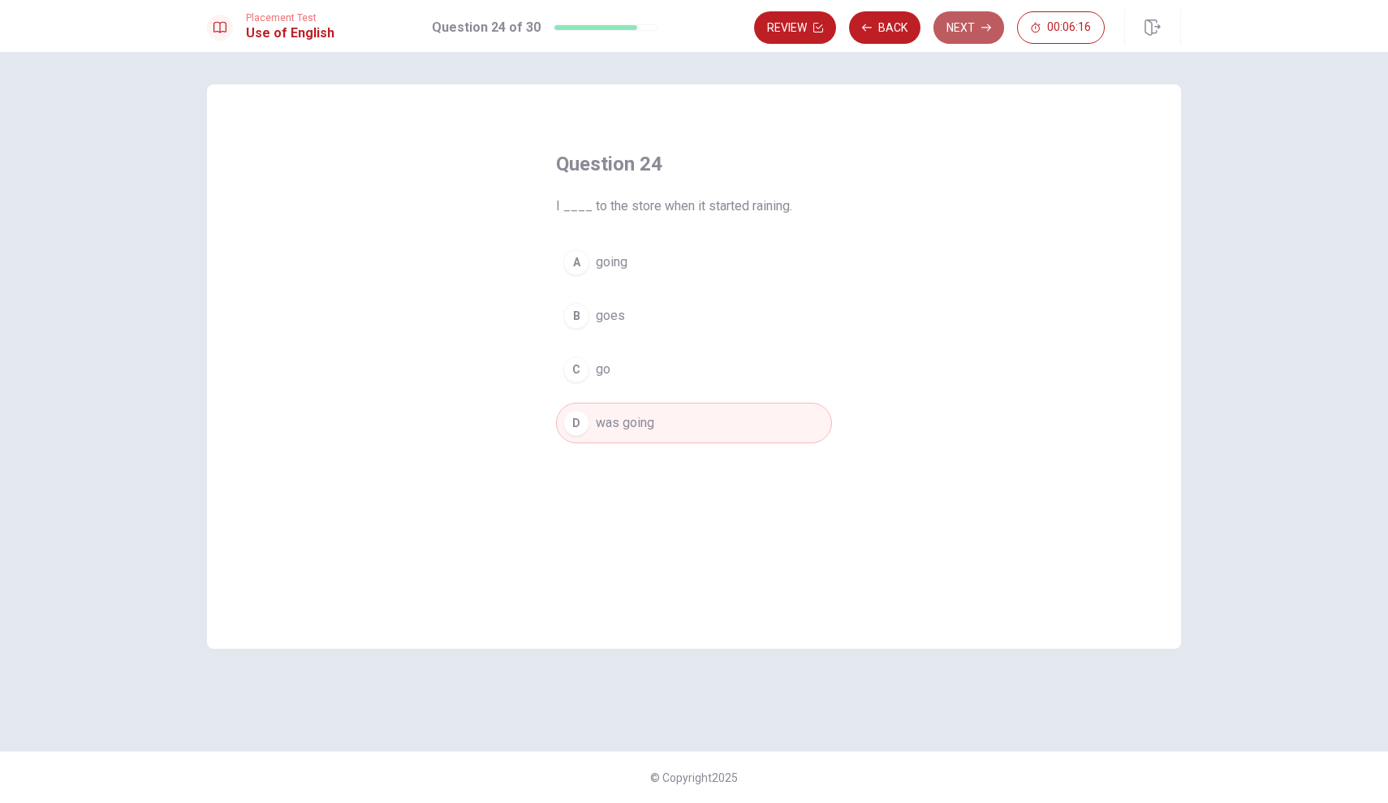
click at [974, 24] on button "Next" at bounding box center [968, 27] width 71 height 32
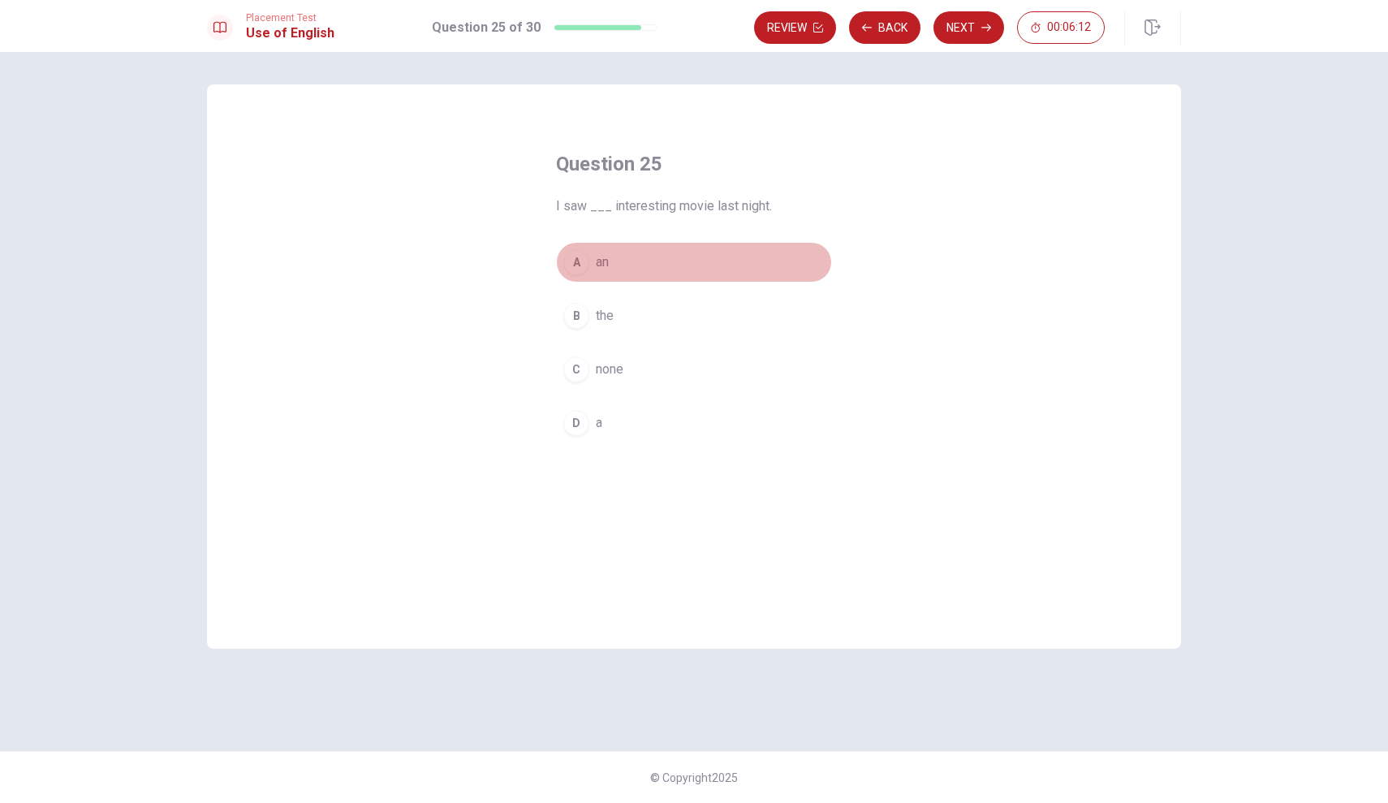
click at [573, 261] on div "A" at bounding box center [576, 262] width 26 height 26
click at [984, 36] on button "Next" at bounding box center [968, 27] width 71 height 32
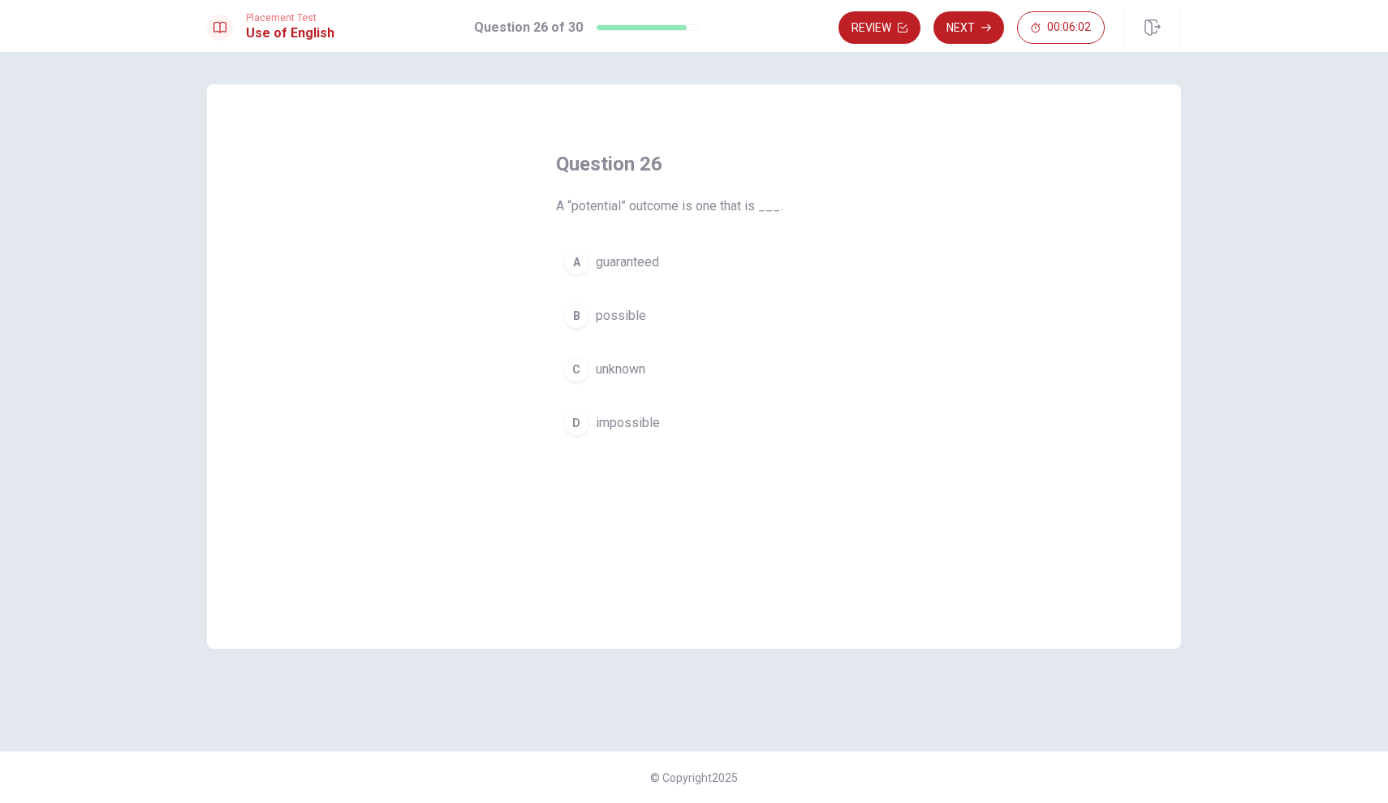
click at [598, 321] on span "possible" at bounding box center [621, 315] width 50 height 19
click at [965, 28] on button "Next" at bounding box center [968, 27] width 71 height 32
click at [603, 320] on span "need" at bounding box center [610, 315] width 28 height 19
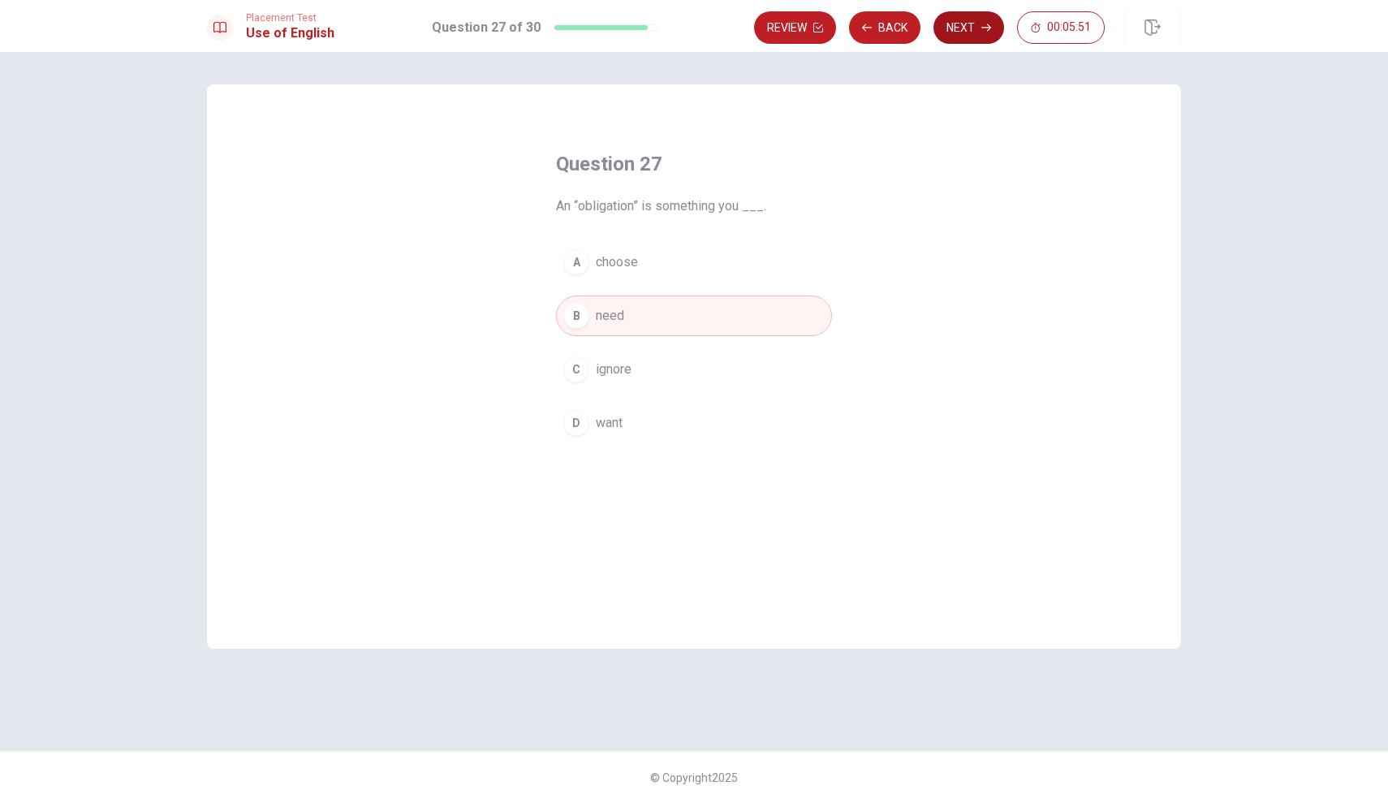
click at [978, 32] on button "Next" at bounding box center [968, 27] width 71 height 32
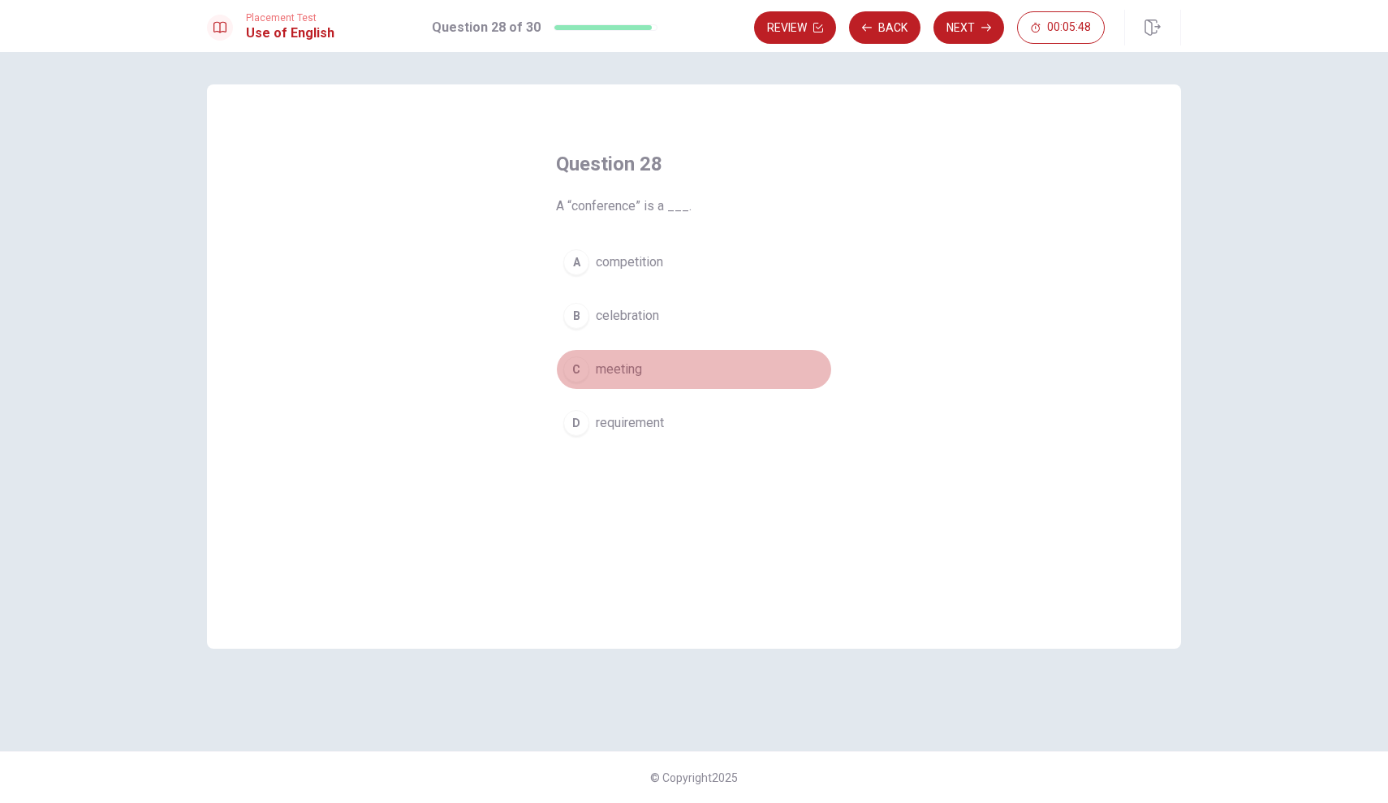
click at [623, 373] on span "meeting" at bounding box center [619, 369] width 46 height 19
click at [974, 26] on button "Next" at bounding box center [968, 27] width 71 height 32
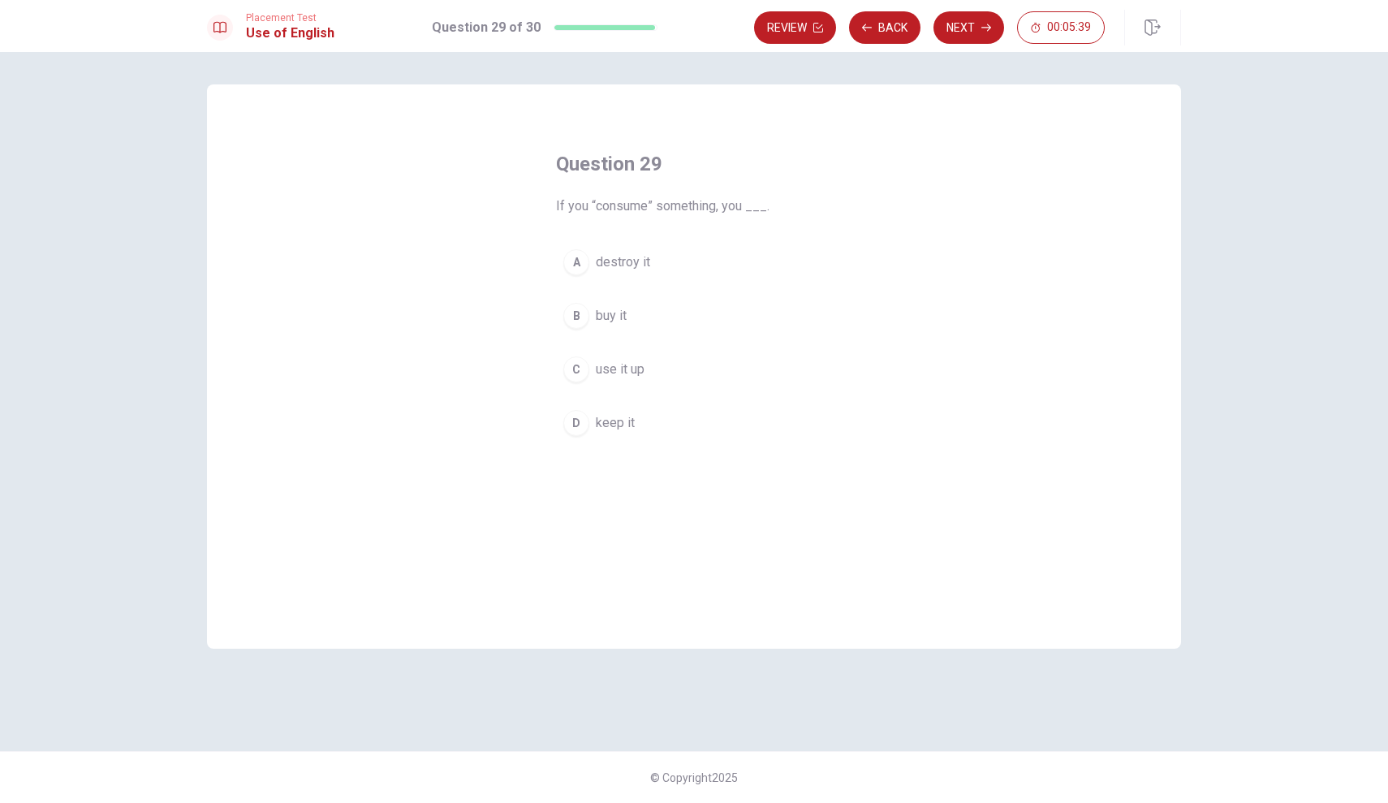
click at [610, 369] on span "use it up" at bounding box center [620, 369] width 49 height 19
click at [988, 21] on button "Next" at bounding box center [968, 27] width 71 height 32
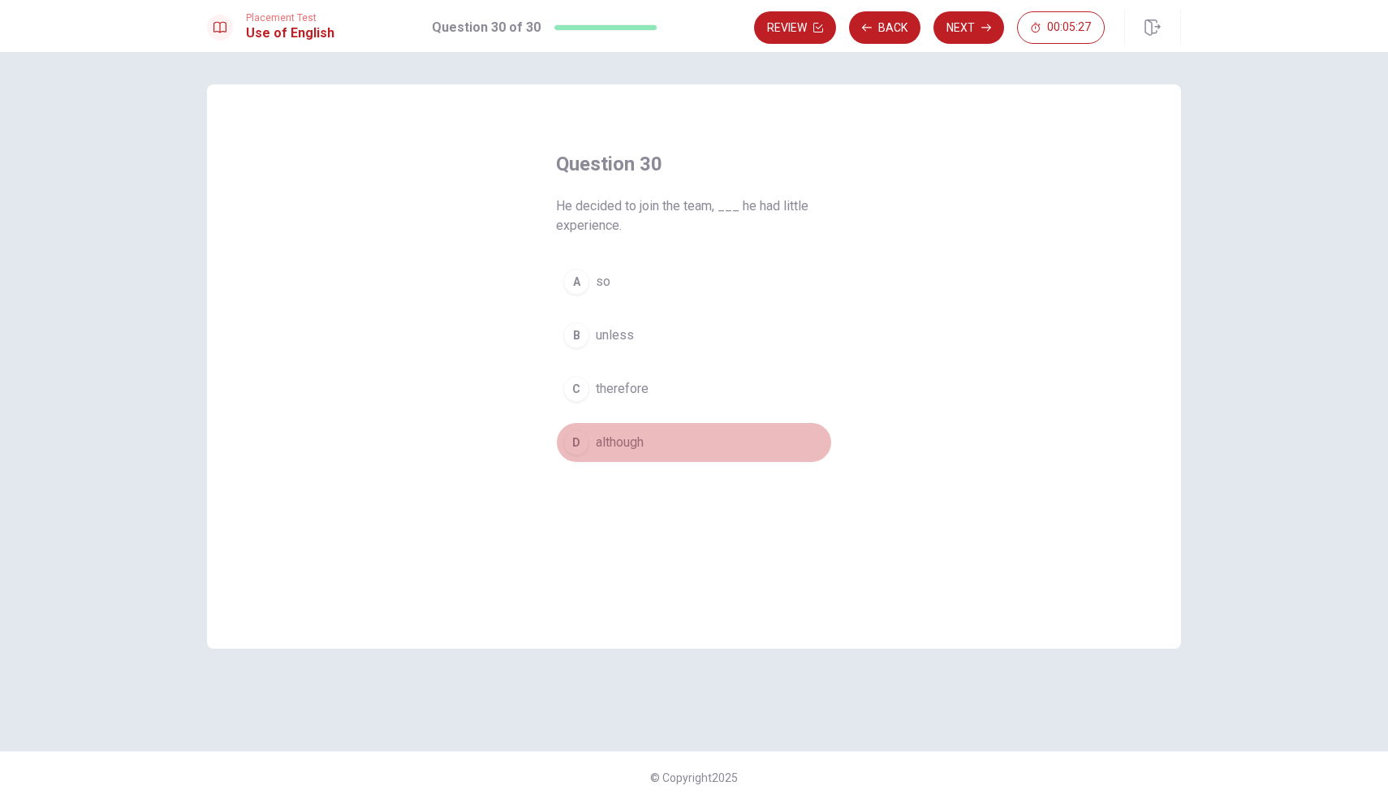
click at [603, 444] on span "although" at bounding box center [620, 442] width 48 height 19
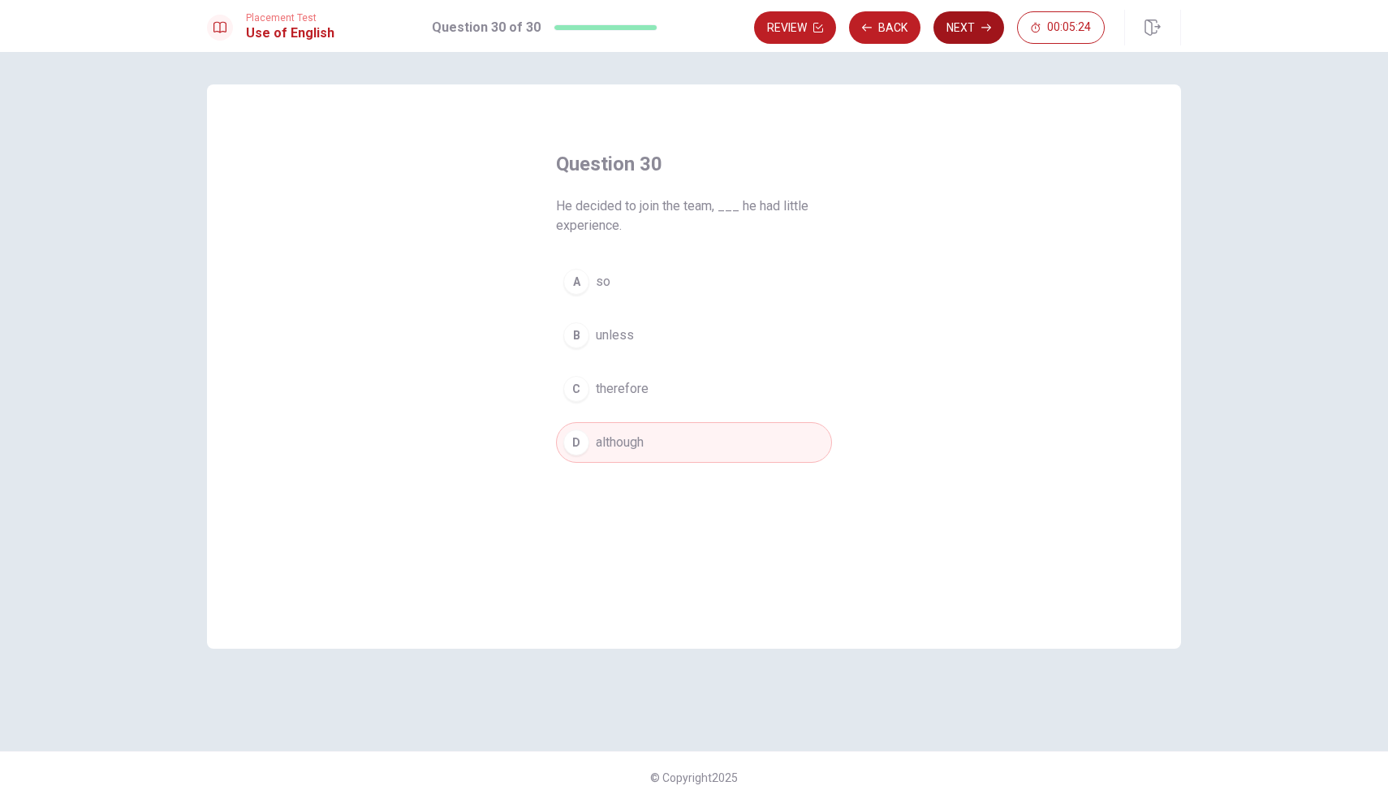
click at [968, 27] on button "Next" at bounding box center [968, 27] width 71 height 32
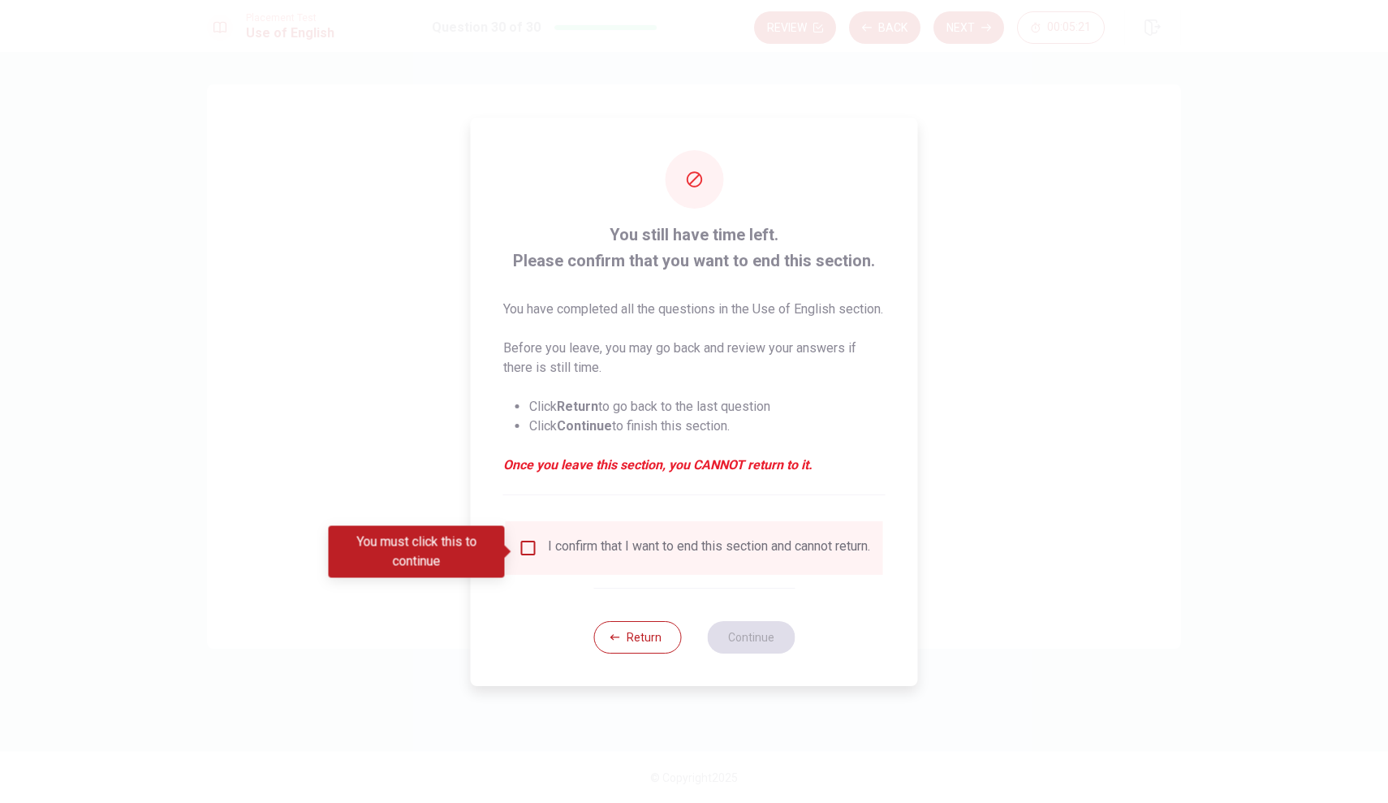
click at [534, 545] on input "You must click this to continue" at bounding box center [528, 547] width 19 height 19
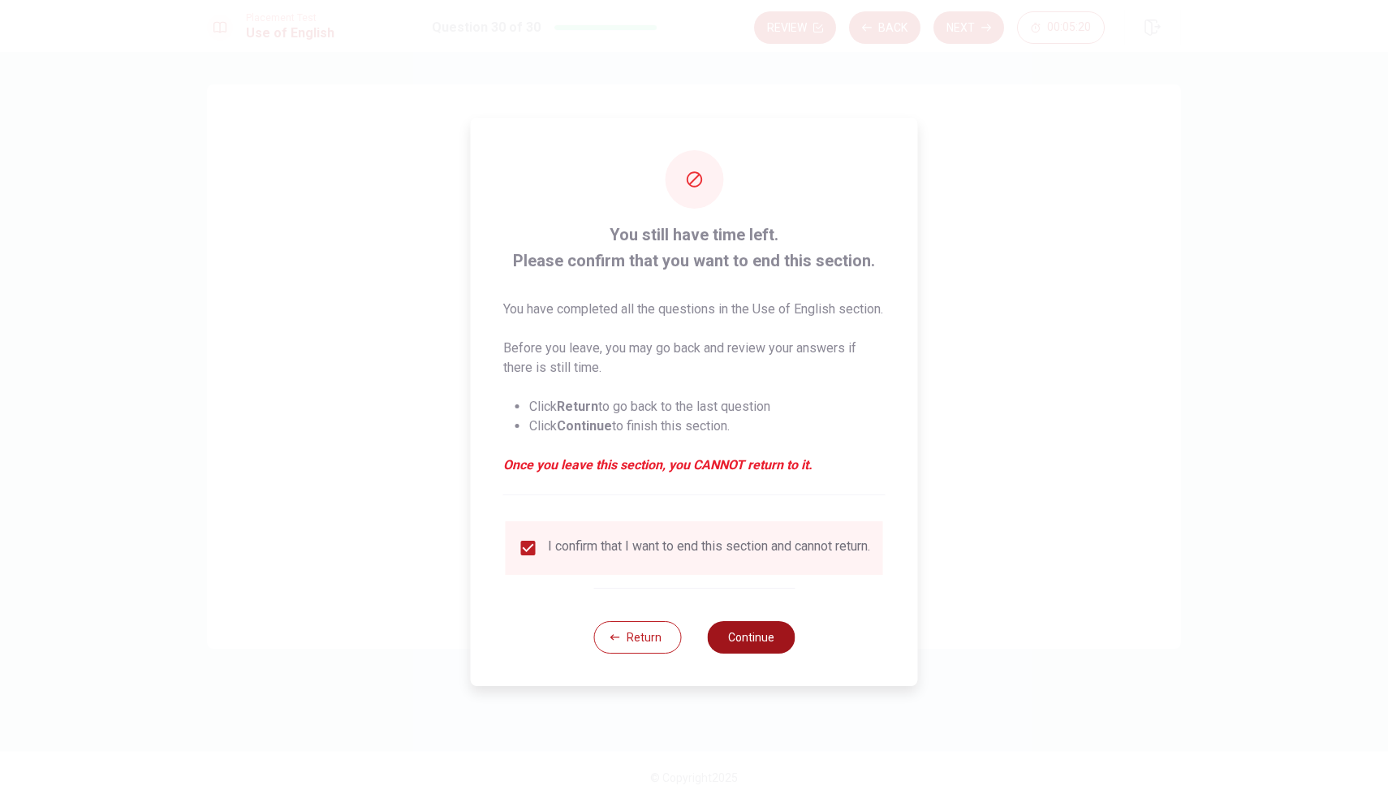
click at [761, 652] on button "Continue" at bounding box center [751, 637] width 88 height 32
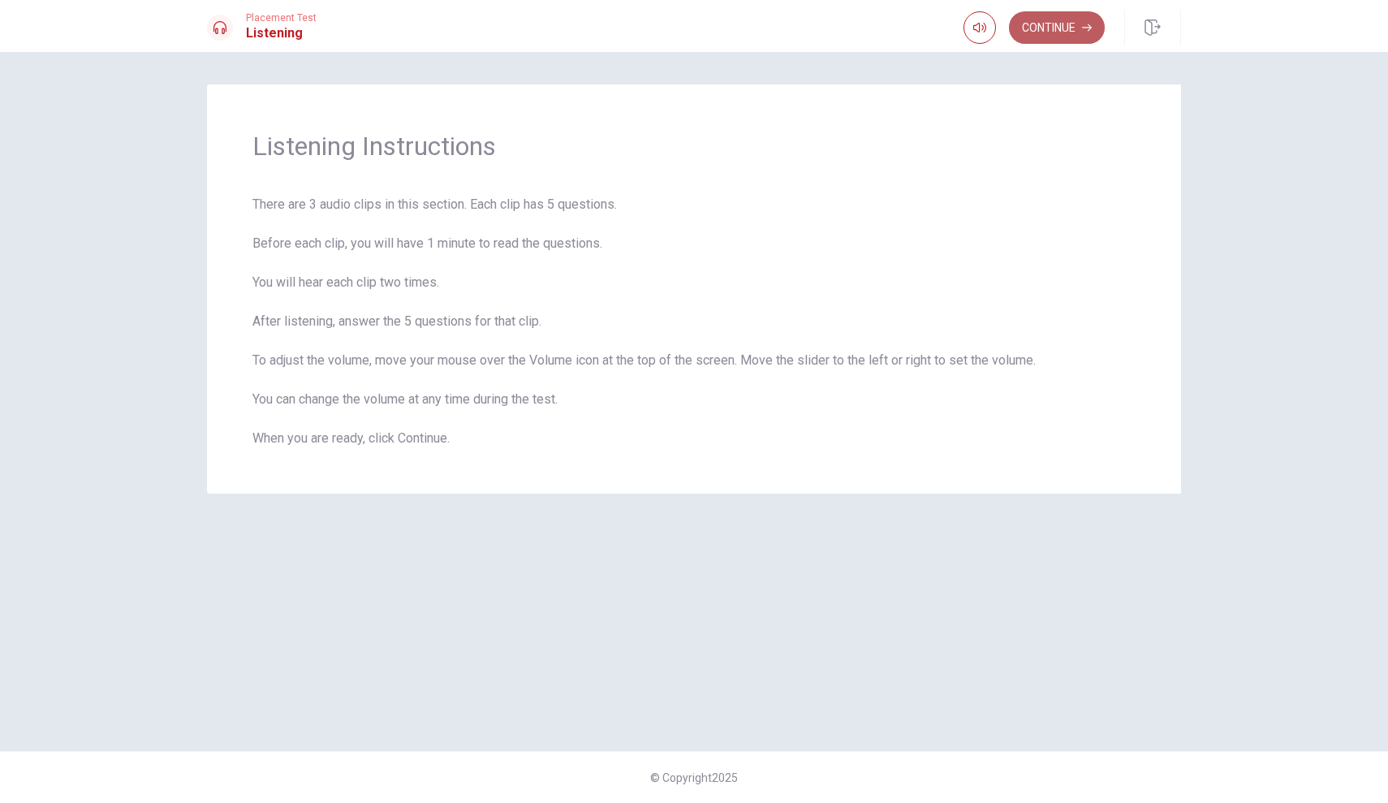
click at [1041, 29] on button "Continue" at bounding box center [1057, 27] width 96 height 32
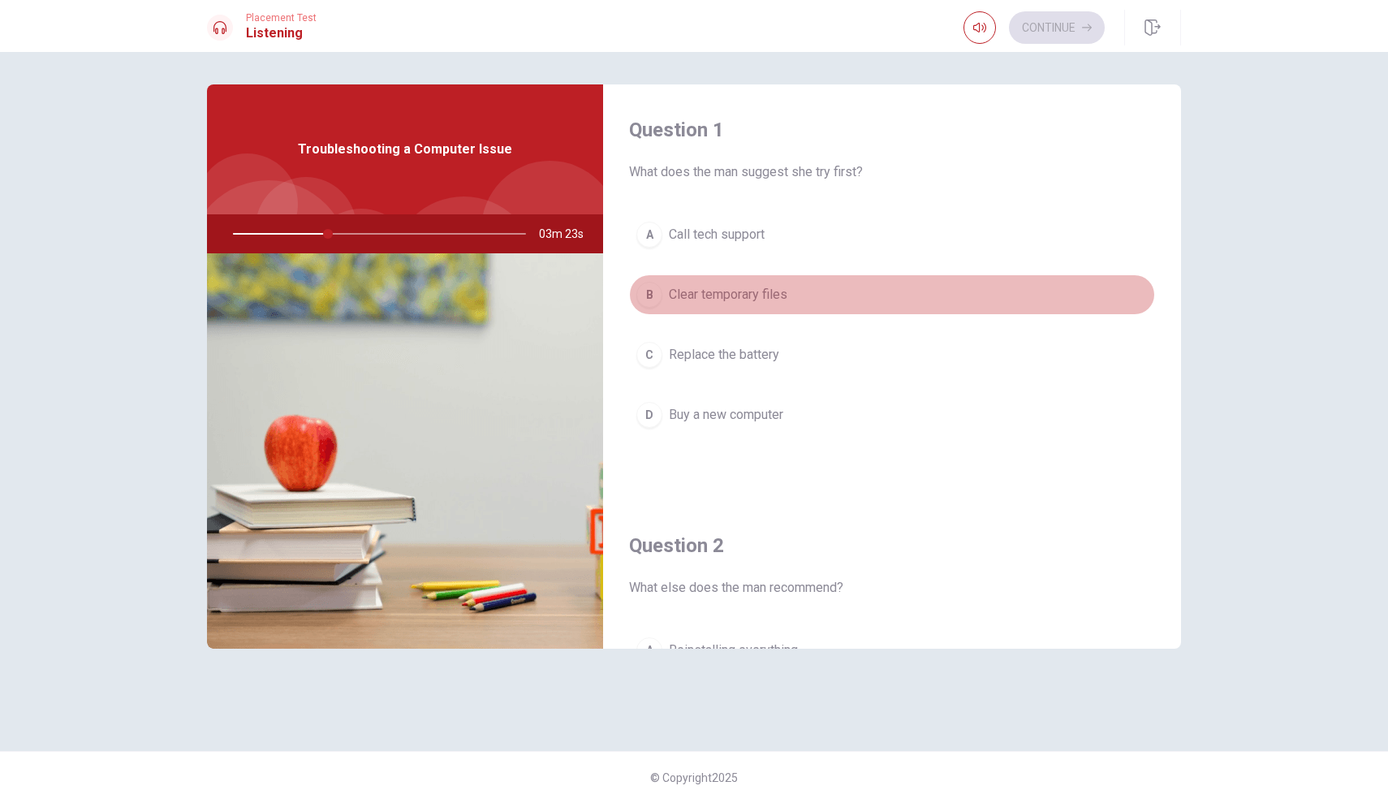
click at [709, 299] on span "Clear temporary files" at bounding box center [728, 294] width 118 height 19
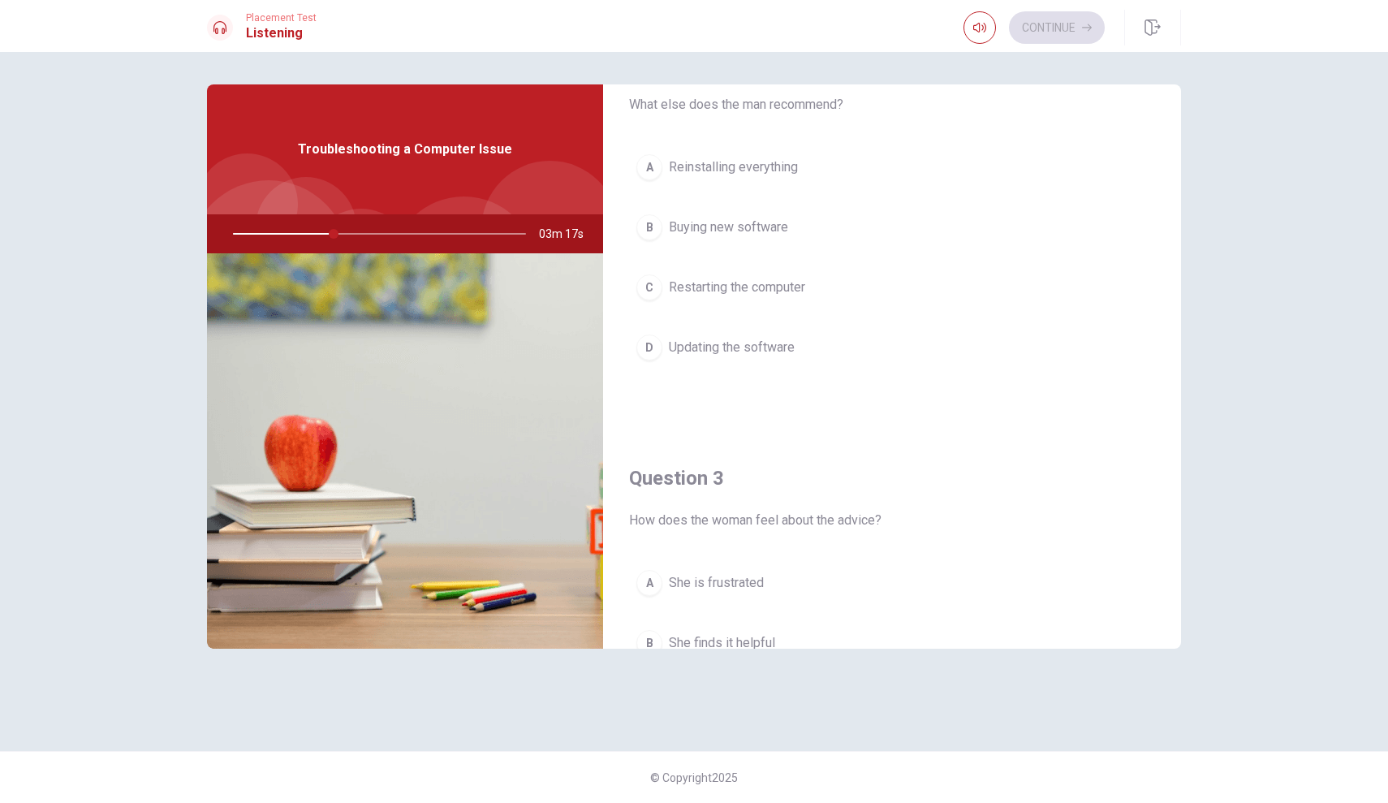
scroll to position [391, 0]
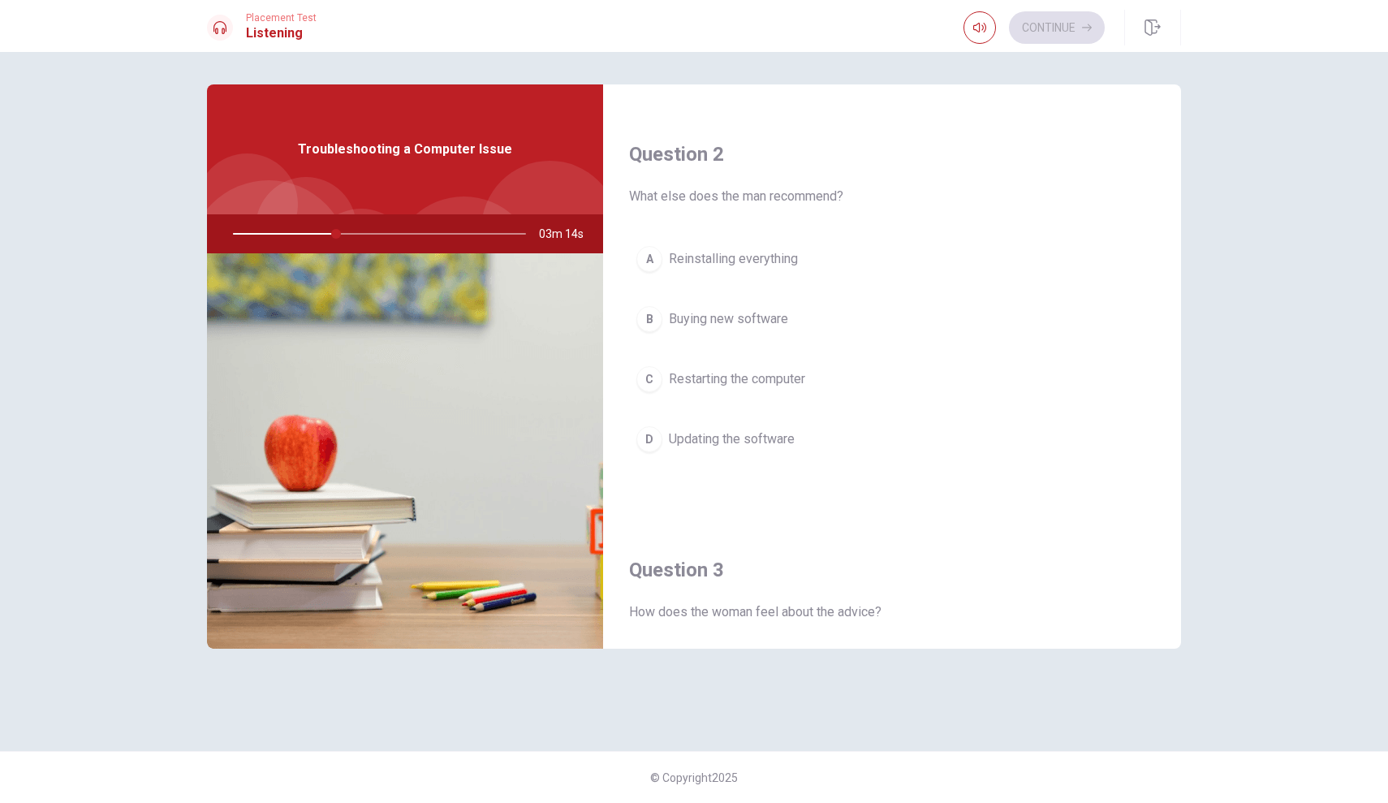
click at [789, 383] on span "Restarting the computer" at bounding box center [737, 378] width 136 height 19
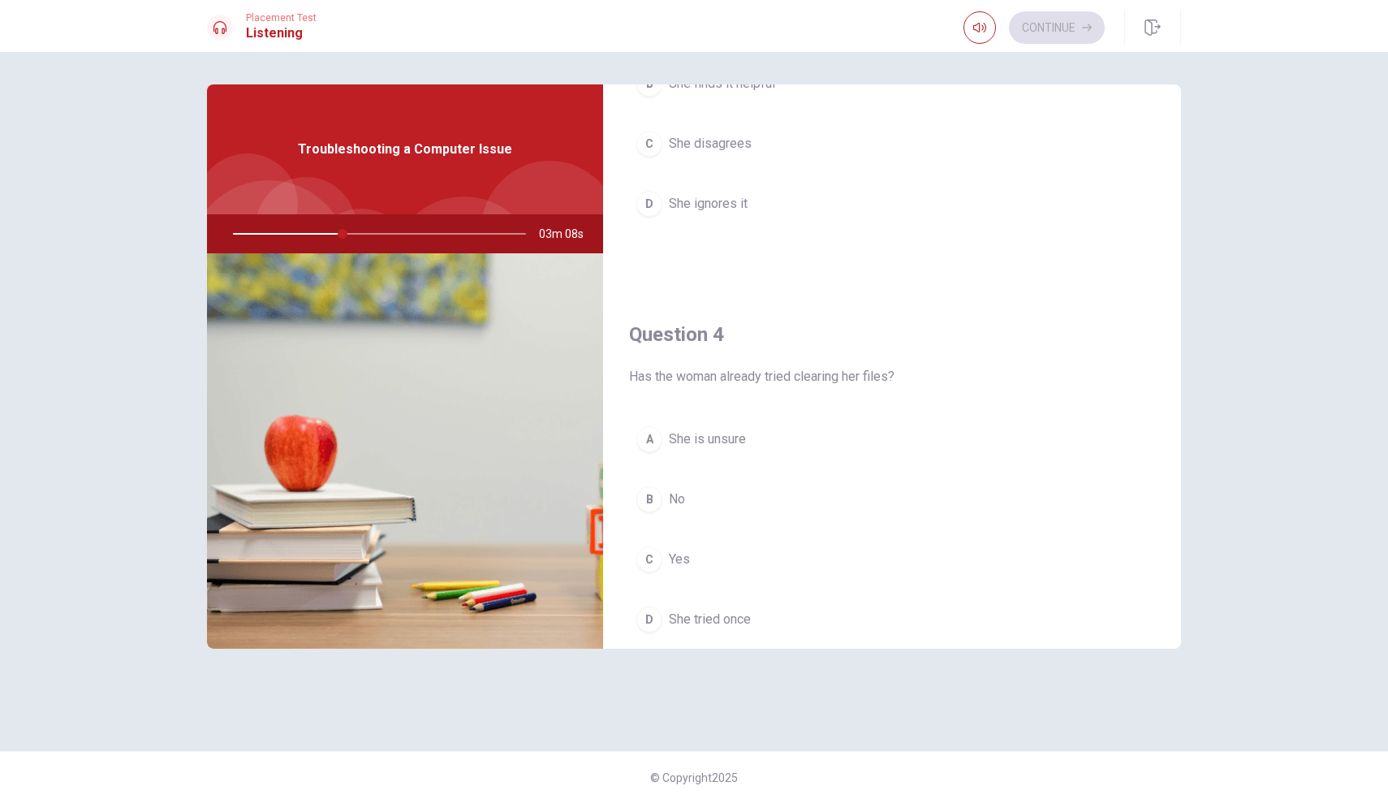
scroll to position [1044, 0]
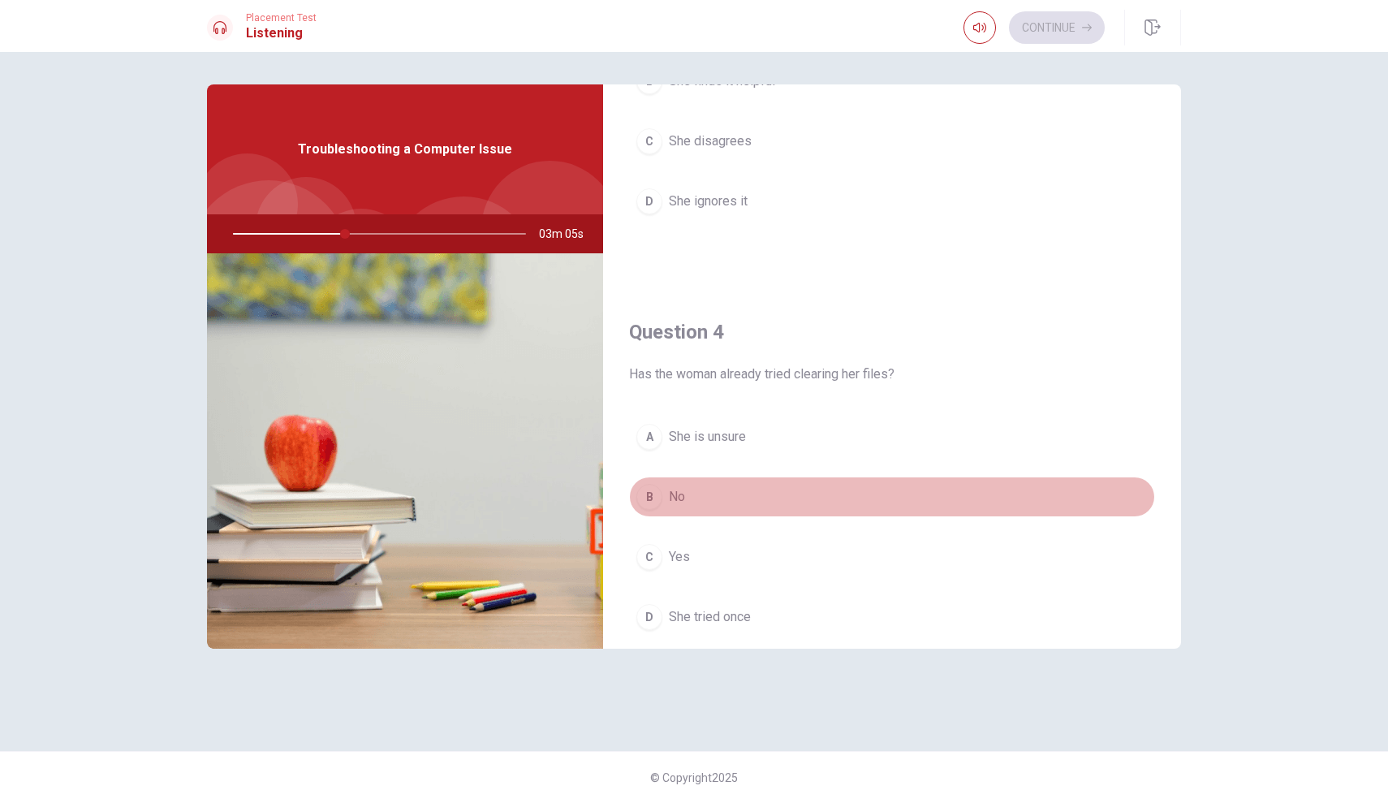
click at [678, 488] on span "No" at bounding box center [677, 496] width 16 height 19
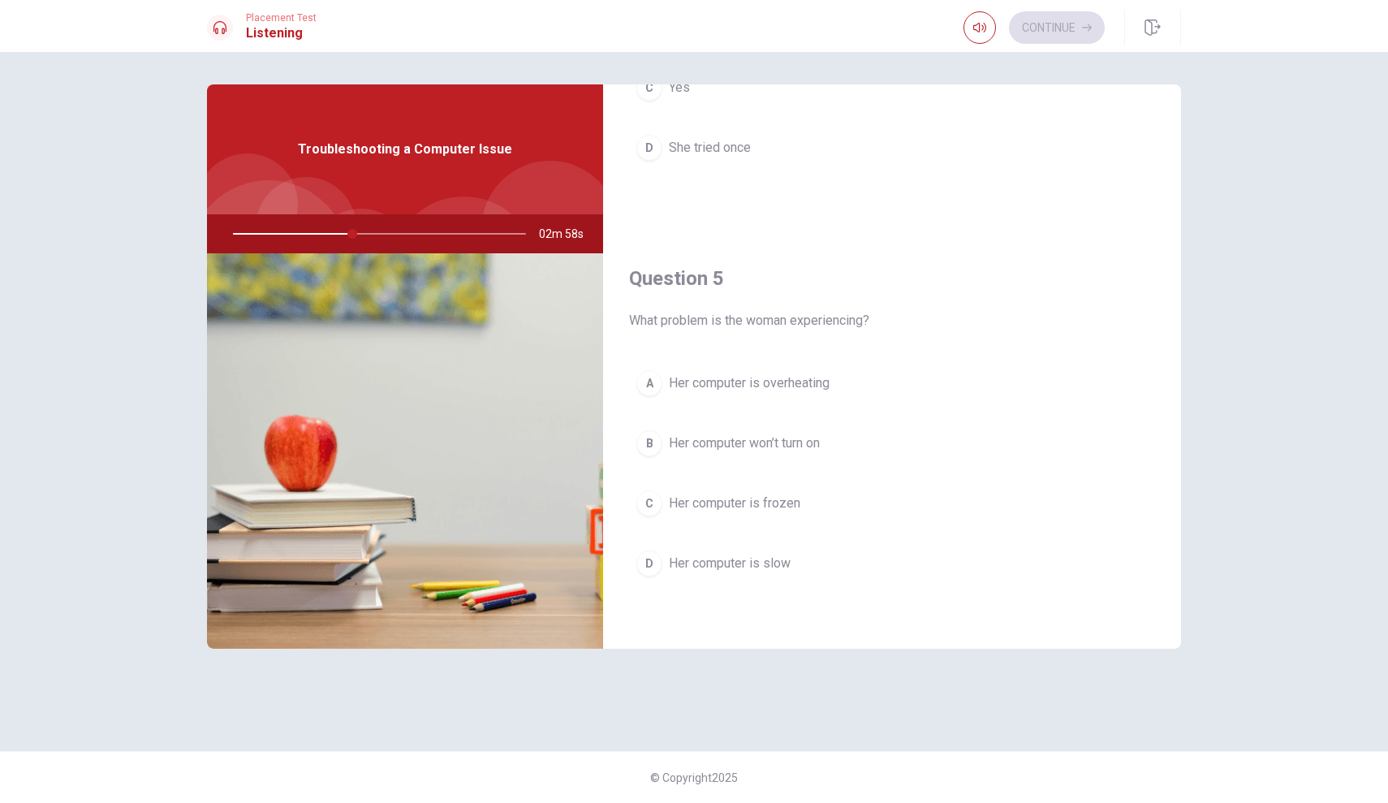
scroll to position [1514, 0]
click at [764, 564] on span "Her computer is slow" at bounding box center [730, 562] width 122 height 19
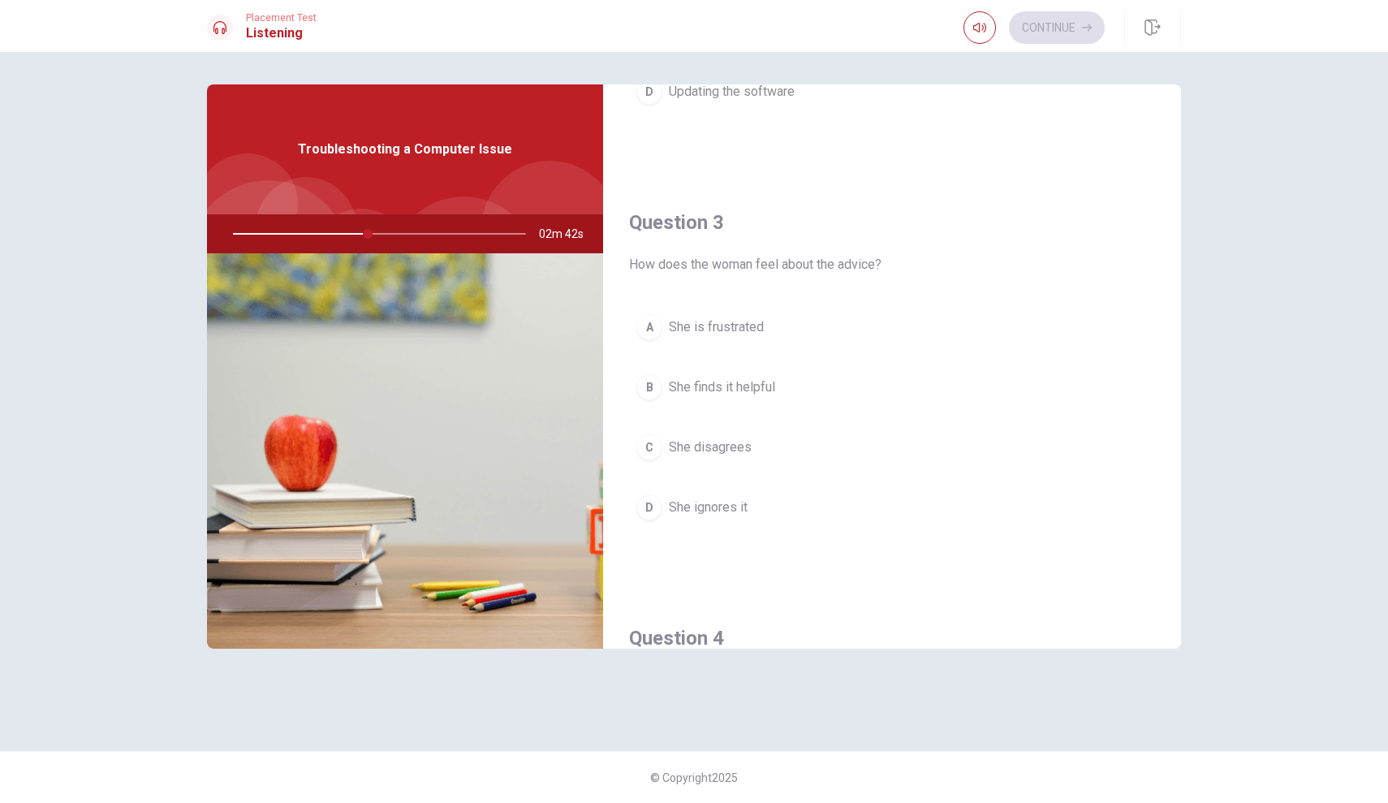
scroll to position [754, 0]
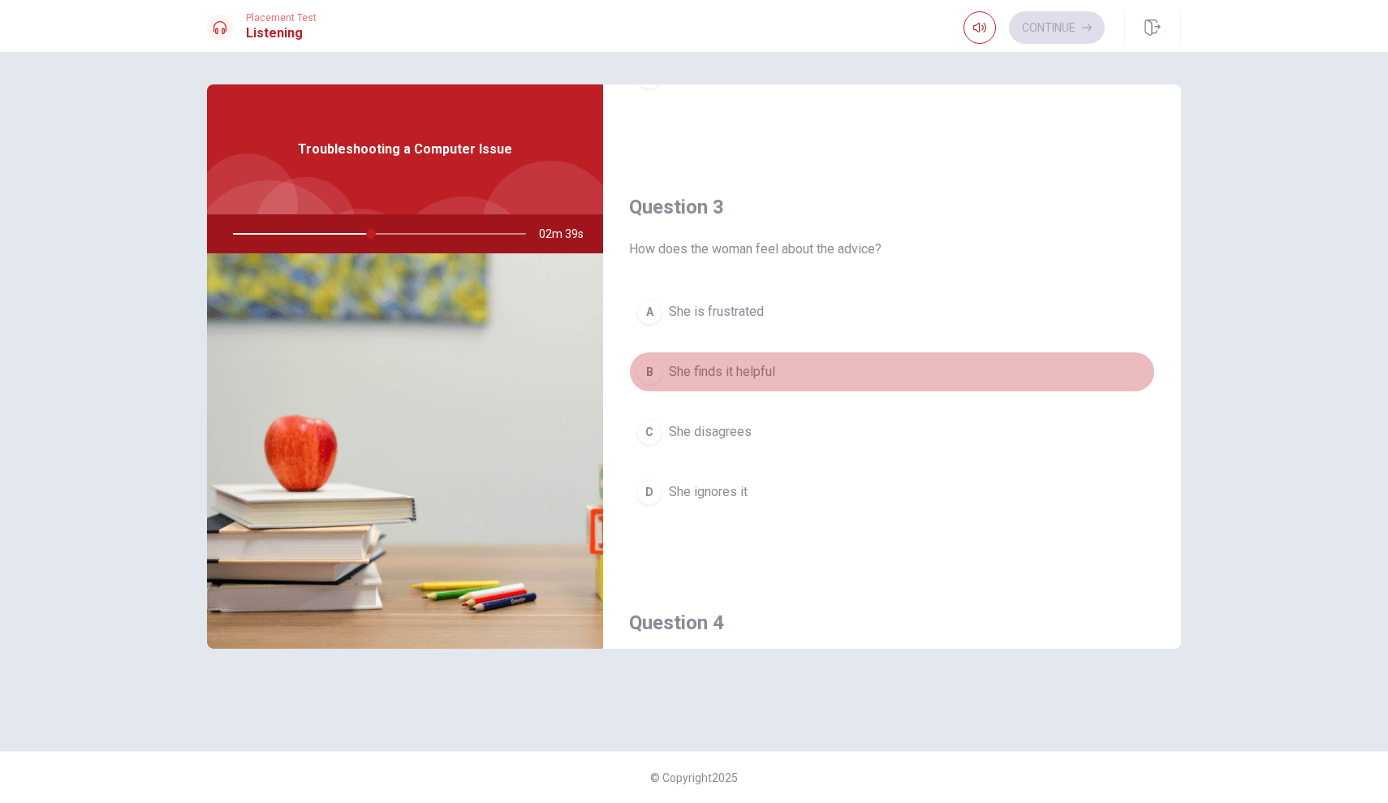
click at [758, 378] on span "She finds it helpful" at bounding box center [722, 371] width 106 height 19
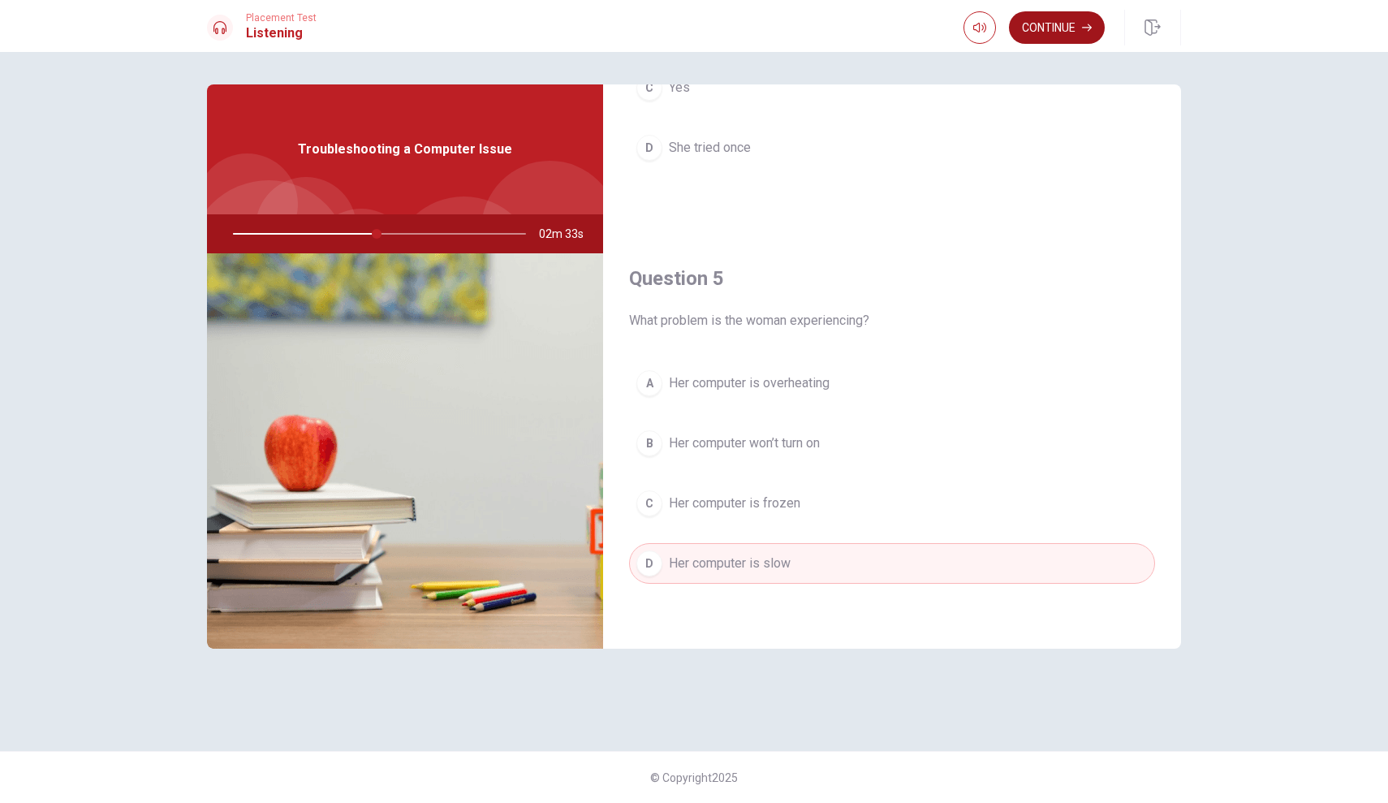
scroll to position [1514, 0]
click at [1072, 32] on button "Continue" at bounding box center [1057, 27] width 96 height 32
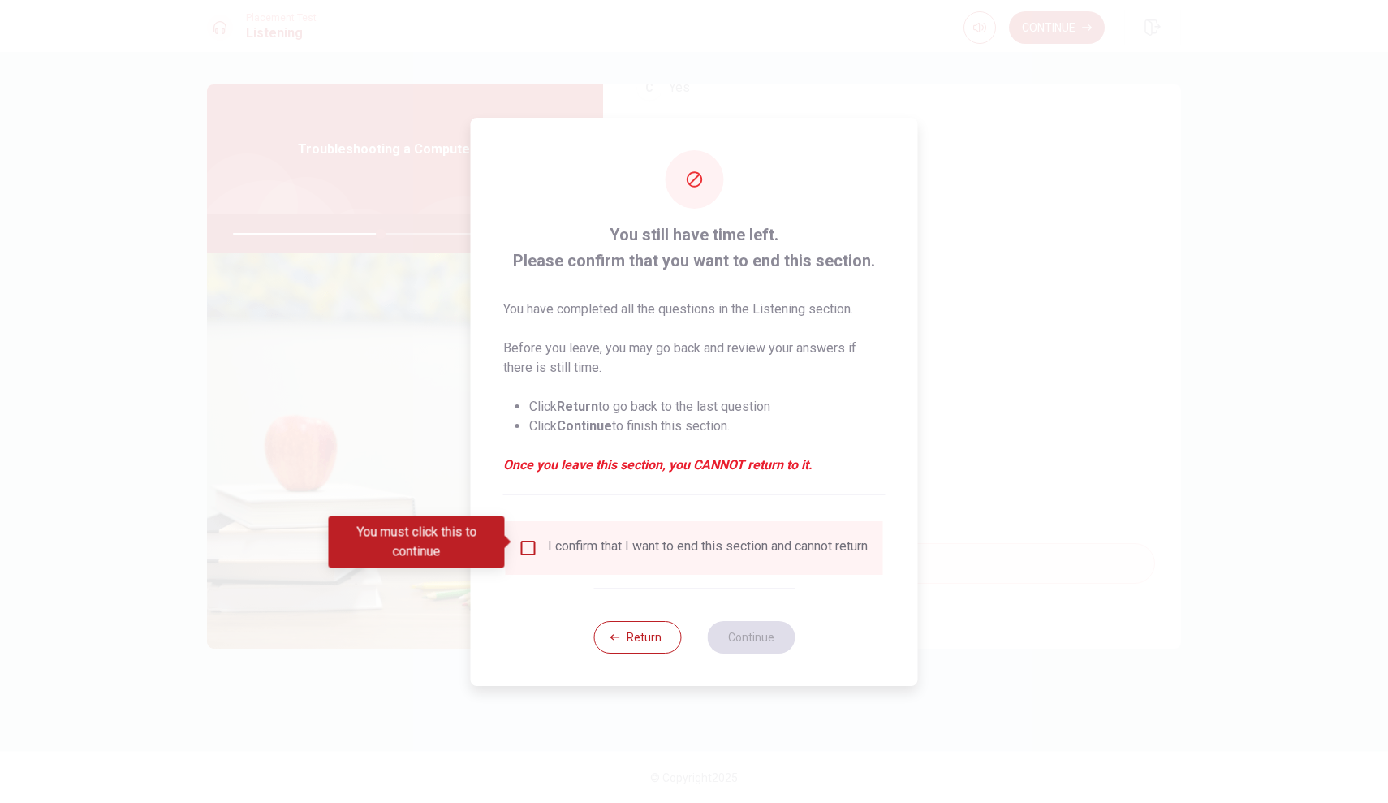
click at [522, 552] on div "I confirm that I want to end this section and cannot return." at bounding box center [694, 547] width 351 height 19
click at [532, 541] on input "You must click this to continue" at bounding box center [528, 547] width 19 height 19
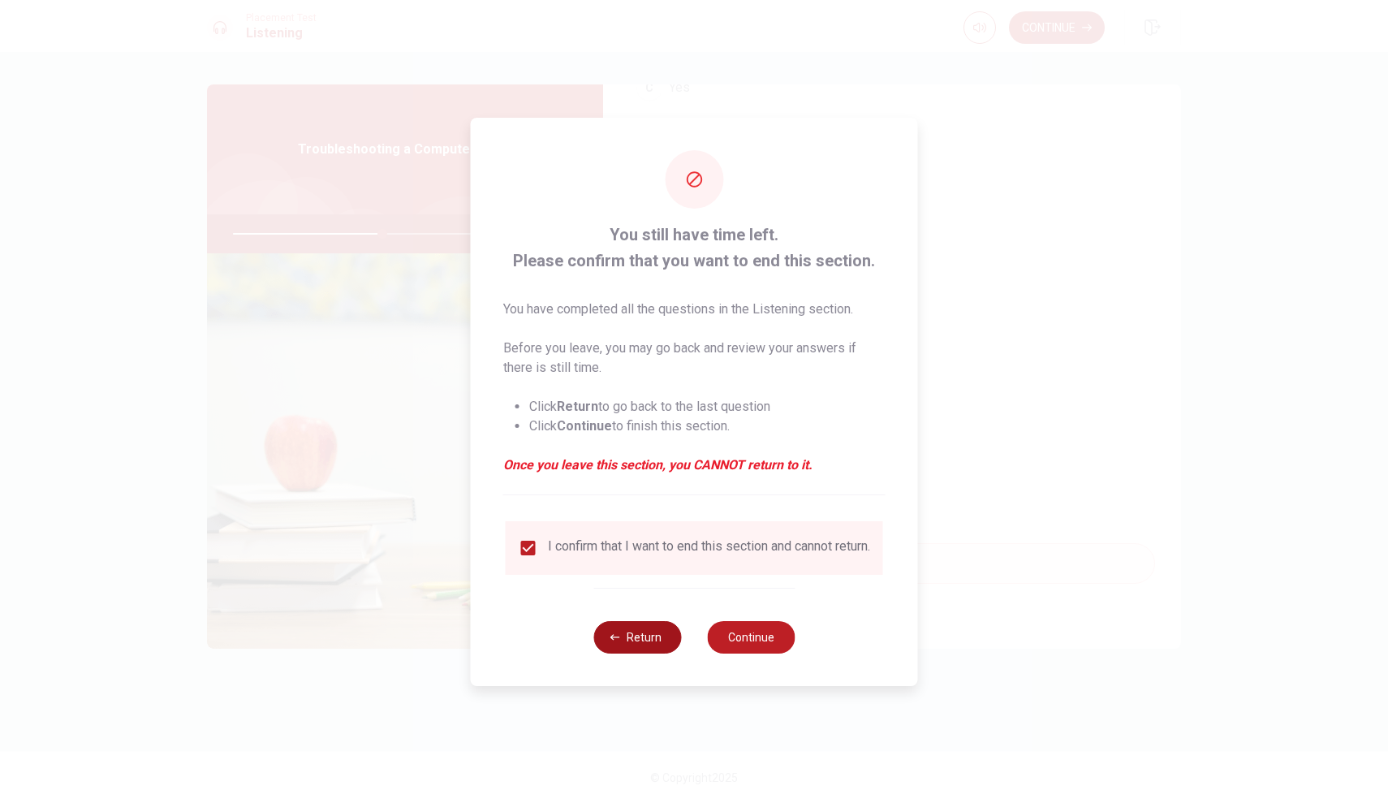
click at [642, 642] on button "Return" at bounding box center [637, 637] width 88 height 32
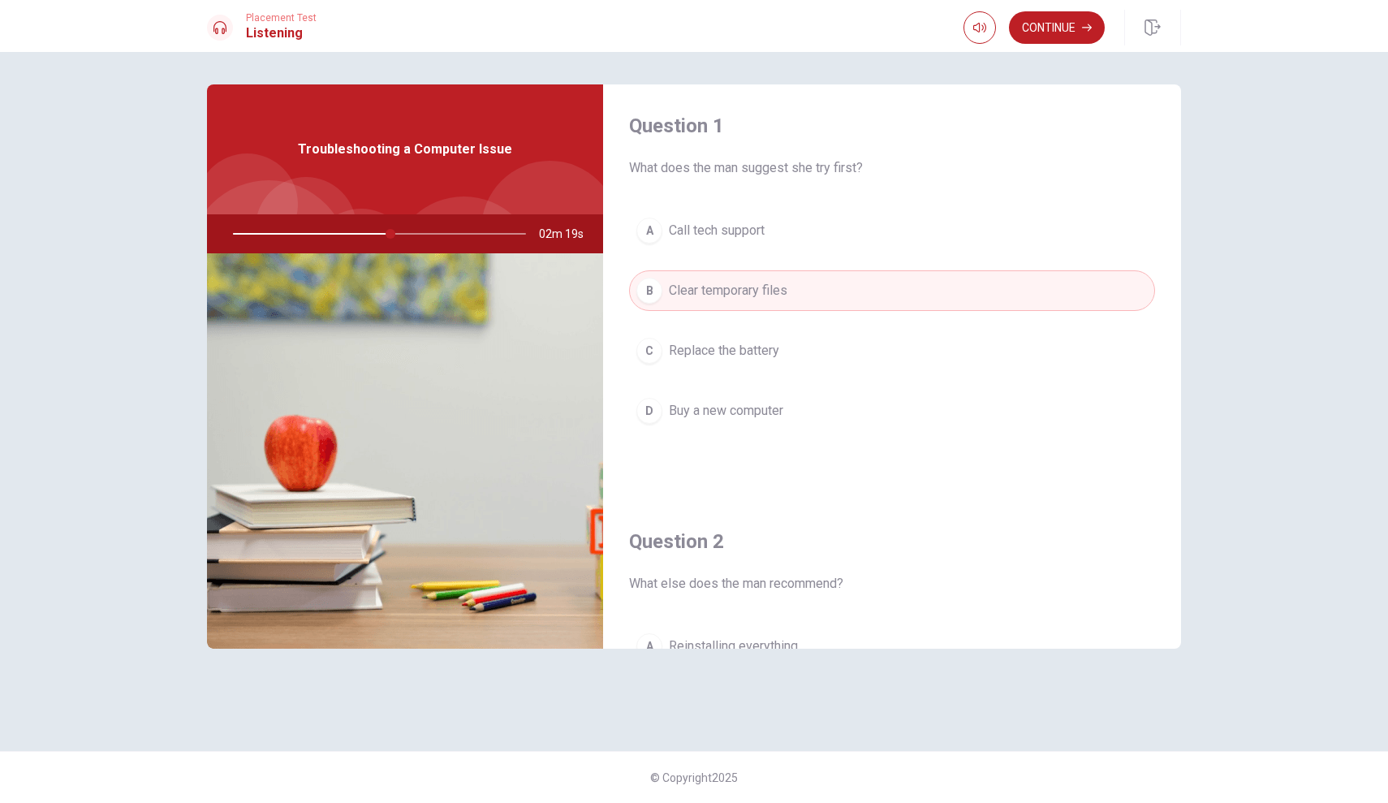
scroll to position [1, 0]
click at [1047, 24] on button "Continue" at bounding box center [1057, 27] width 96 height 32
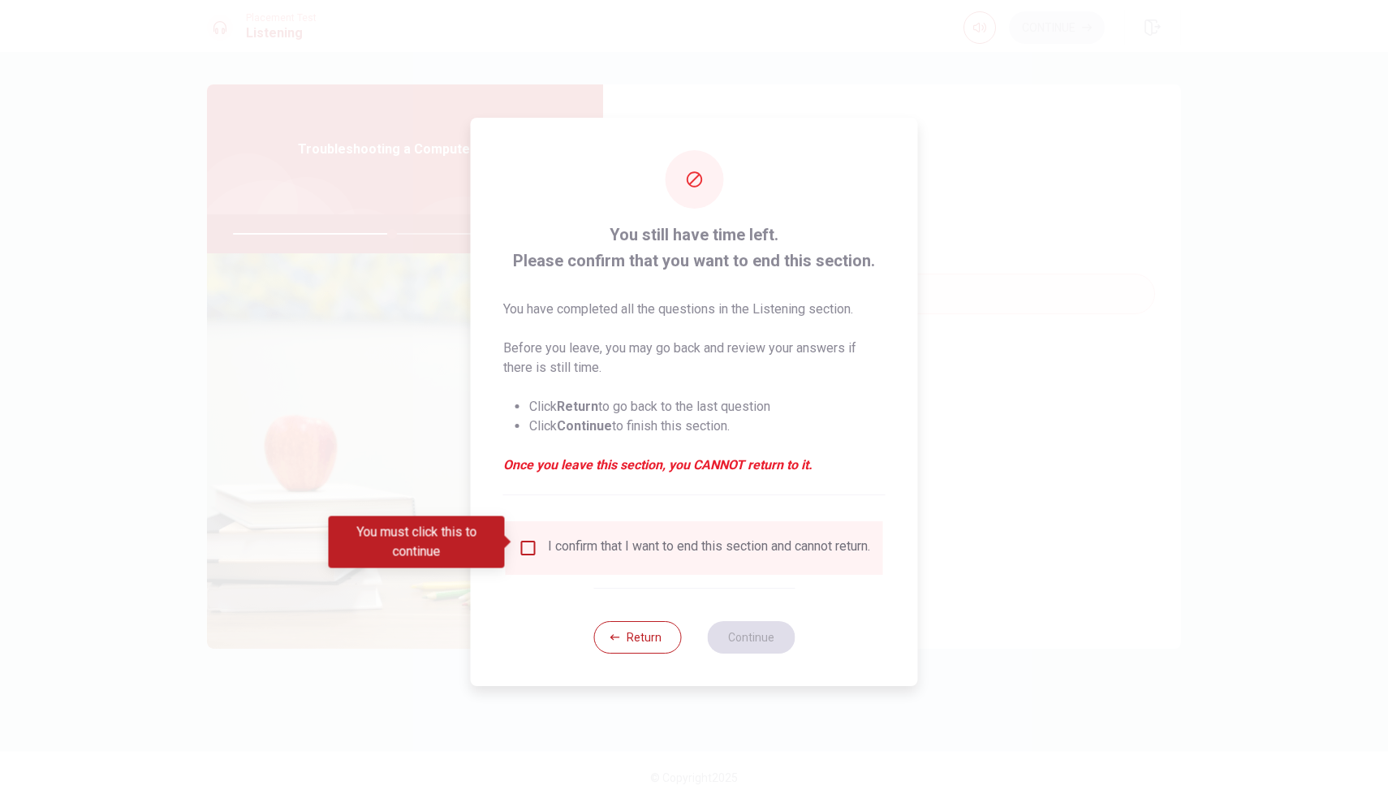
click at [657, 552] on div "I confirm that I want to end this section and cannot return." at bounding box center [709, 547] width 322 height 19
click at [521, 544] on input "You must click this to continue" at bounding box center [528, 547] width 19 height 19
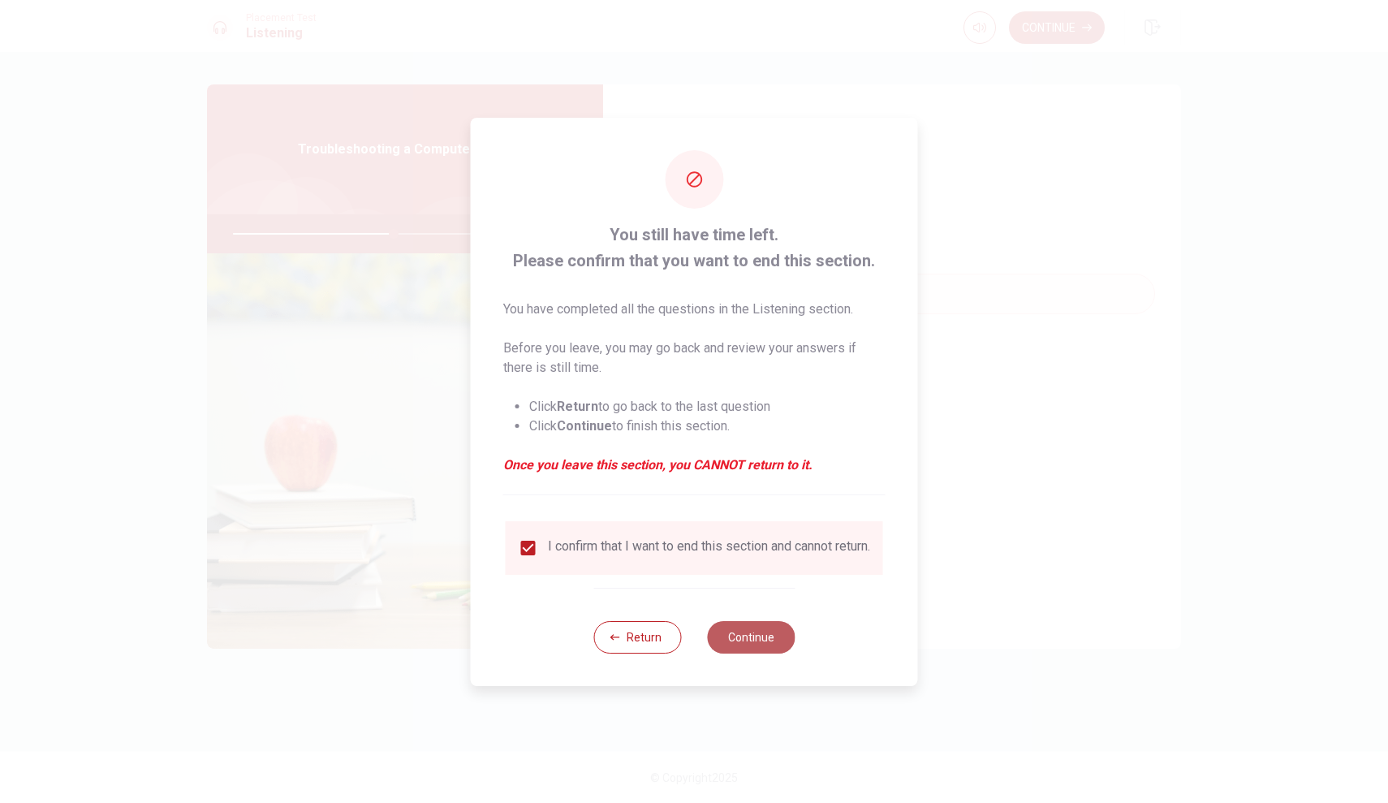
click at [732, 653] on button "Continue" at bounding box center [751, 637] width 88 height 32
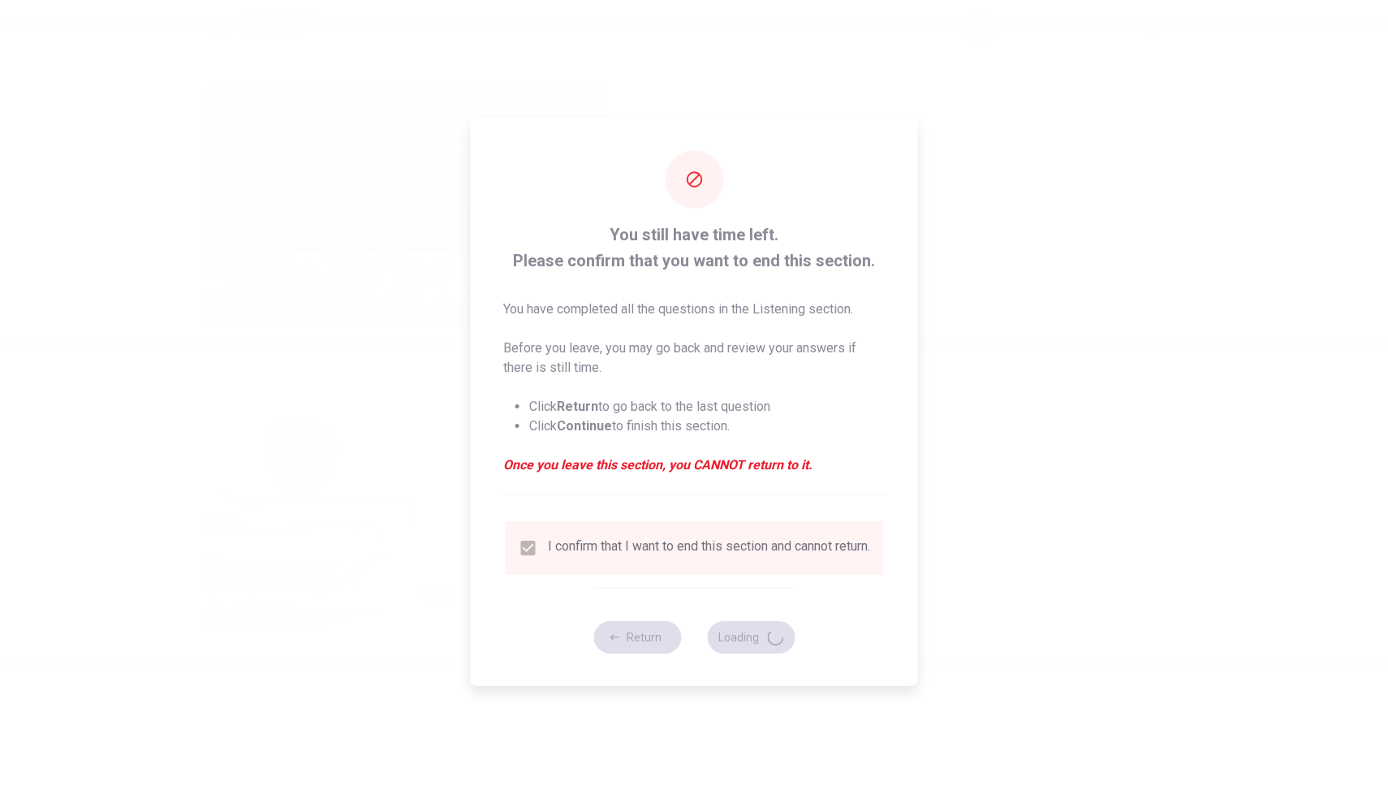
type input "56"
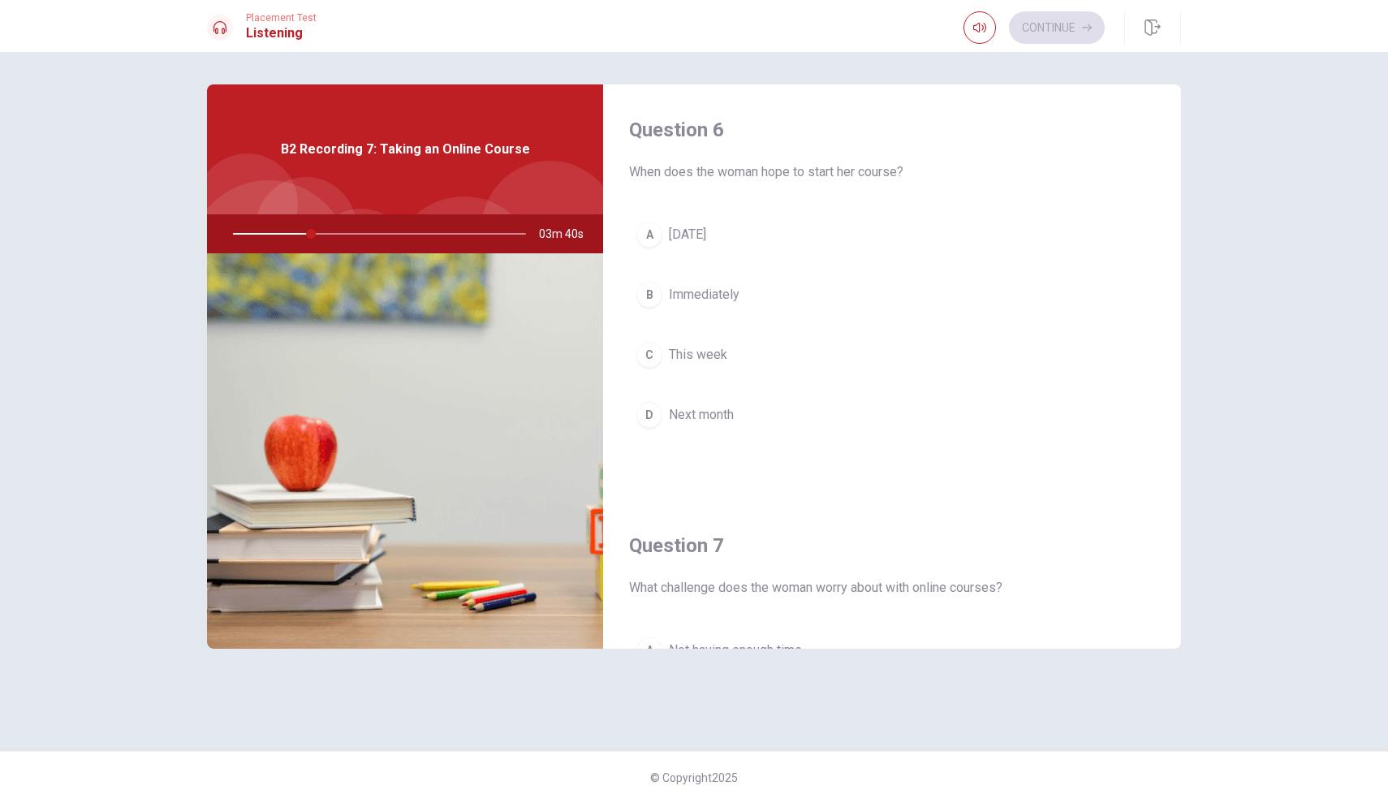
scroll to position [0, 0]
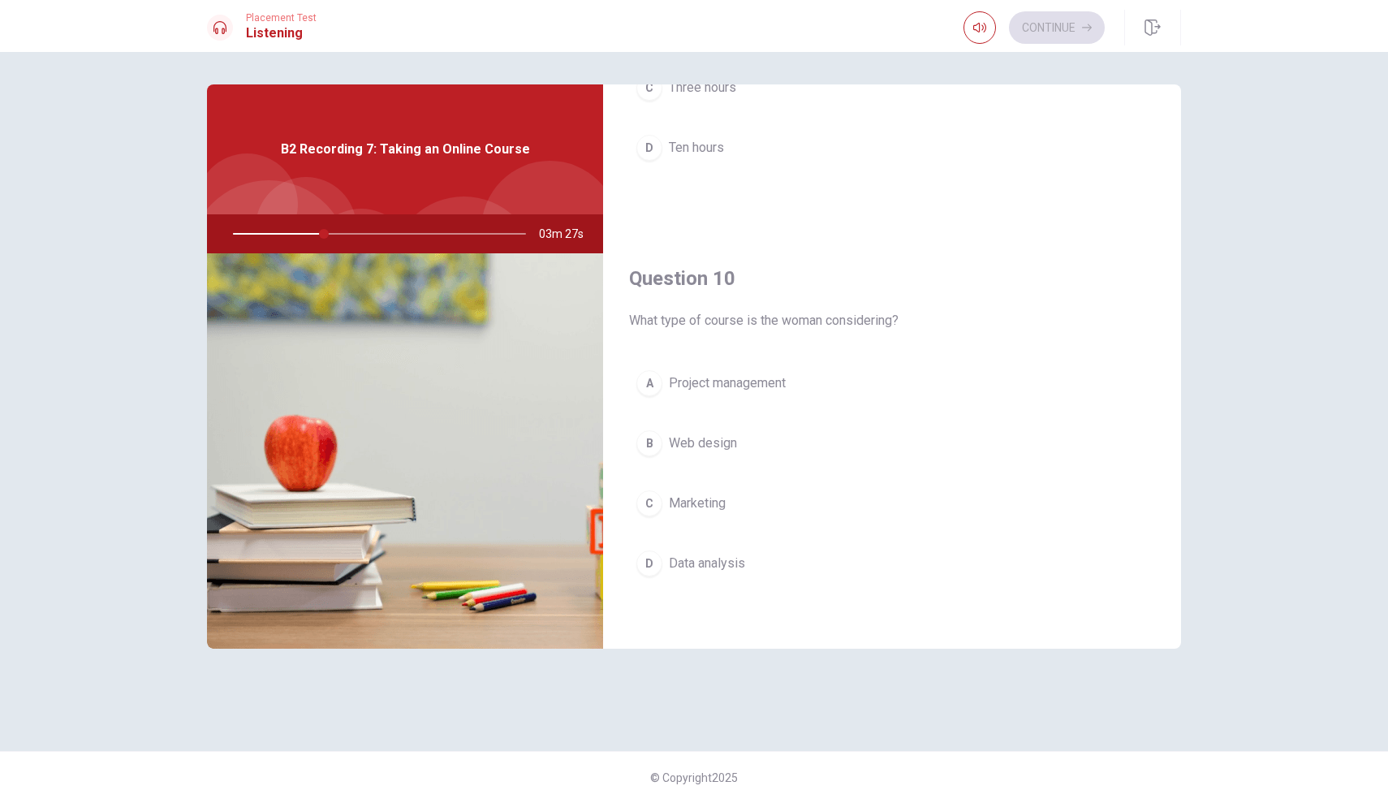
click at [721, 558] on span "Data analysis" at bounding box center [707, 562] width 76 height 19
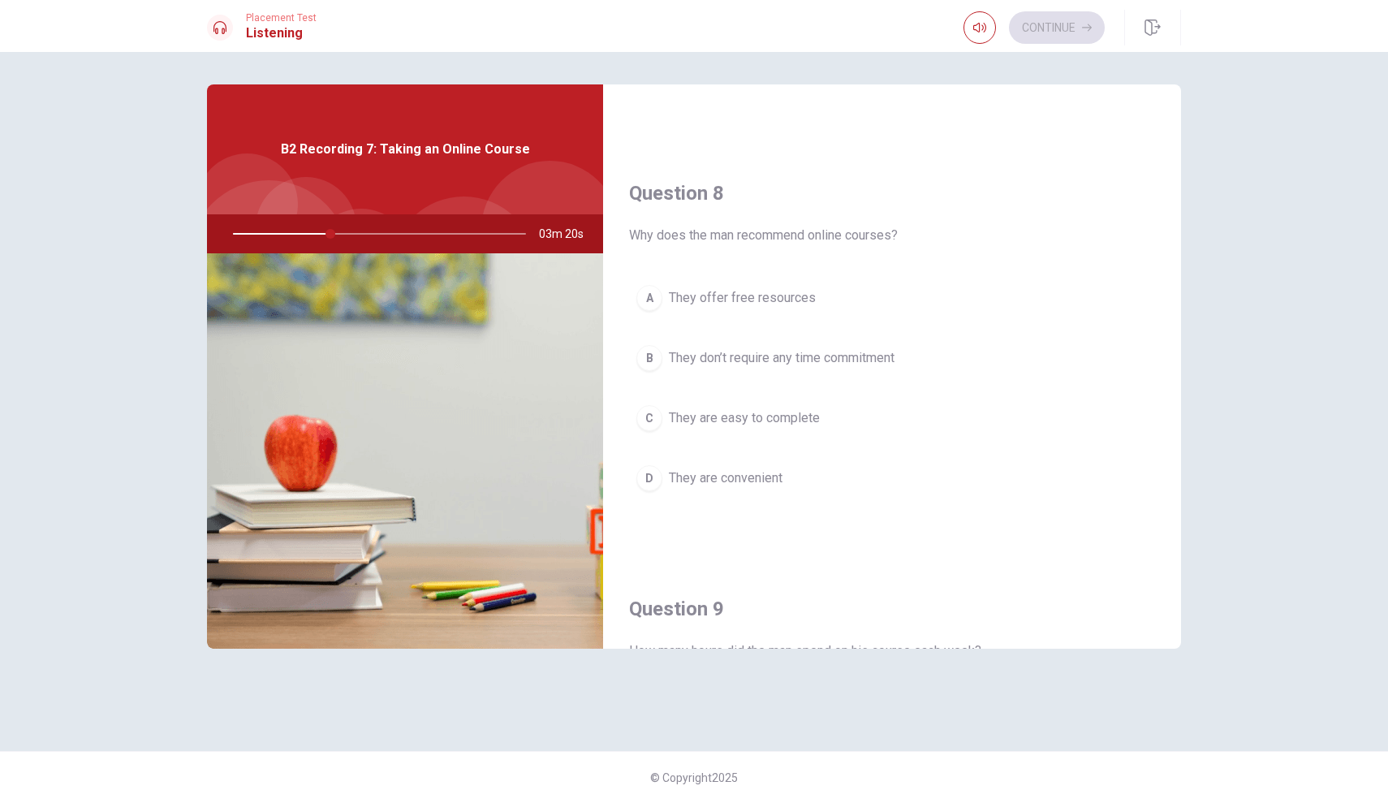
scroll to position [769, 0]
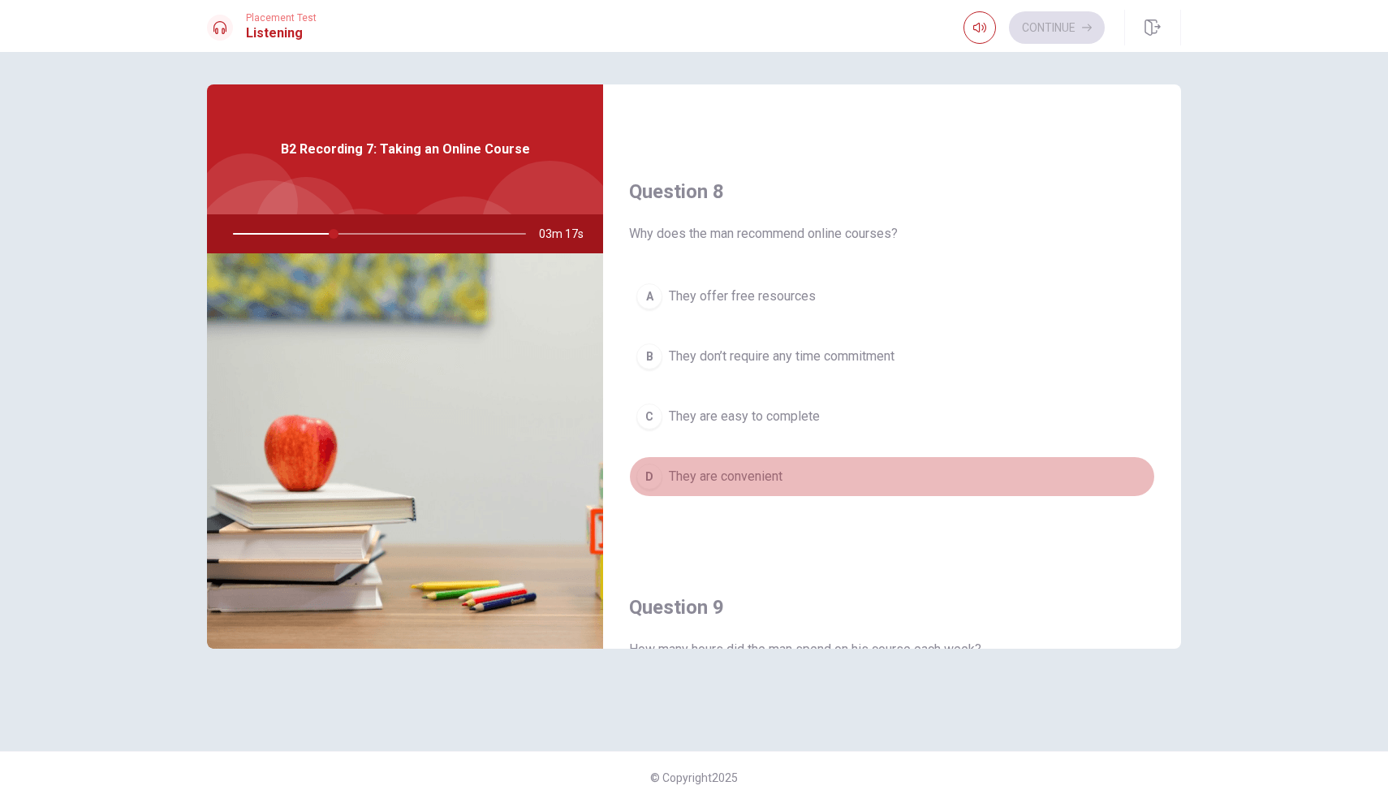
click at [739, 480] on span "They are convenient" at bounding box center [726, 476] width 114 height 19
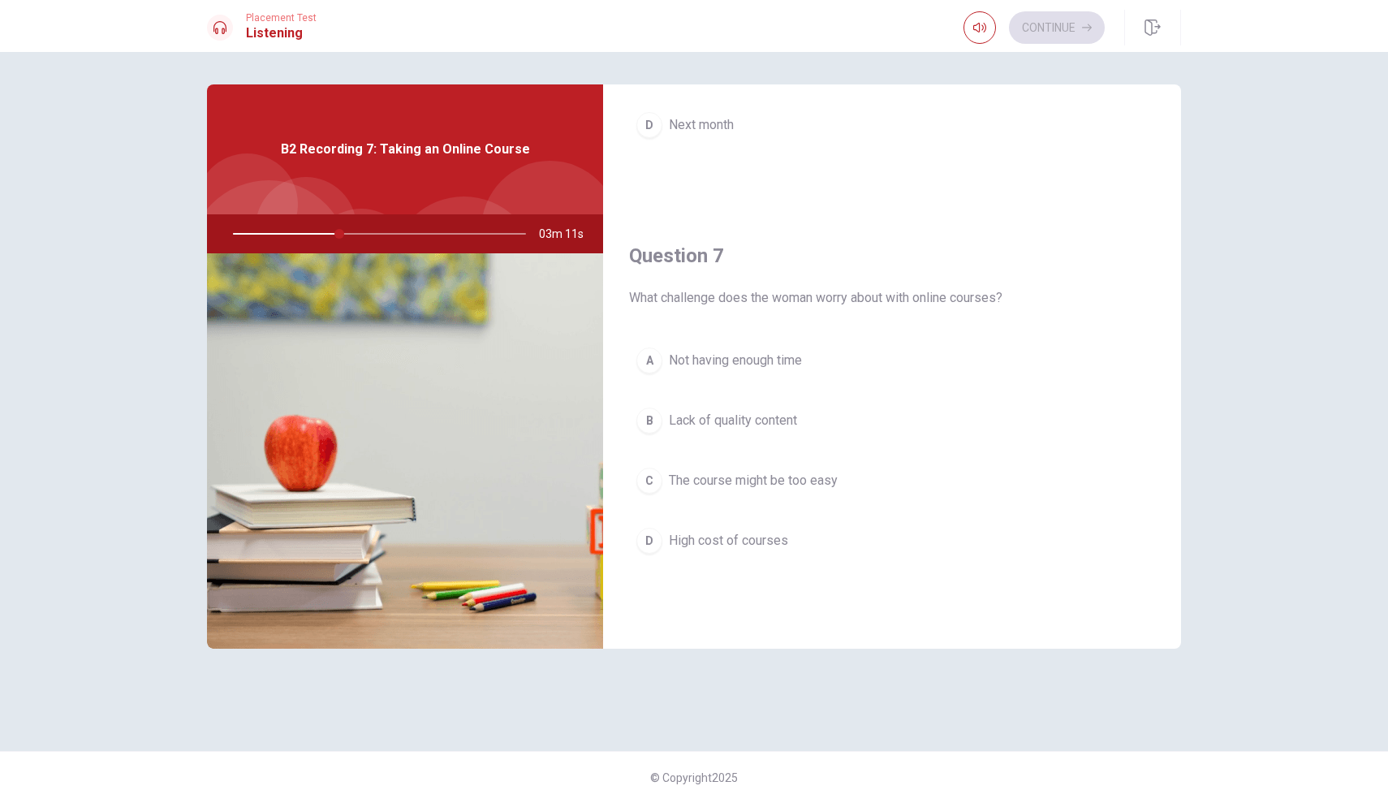
scroll to position [298, 0]
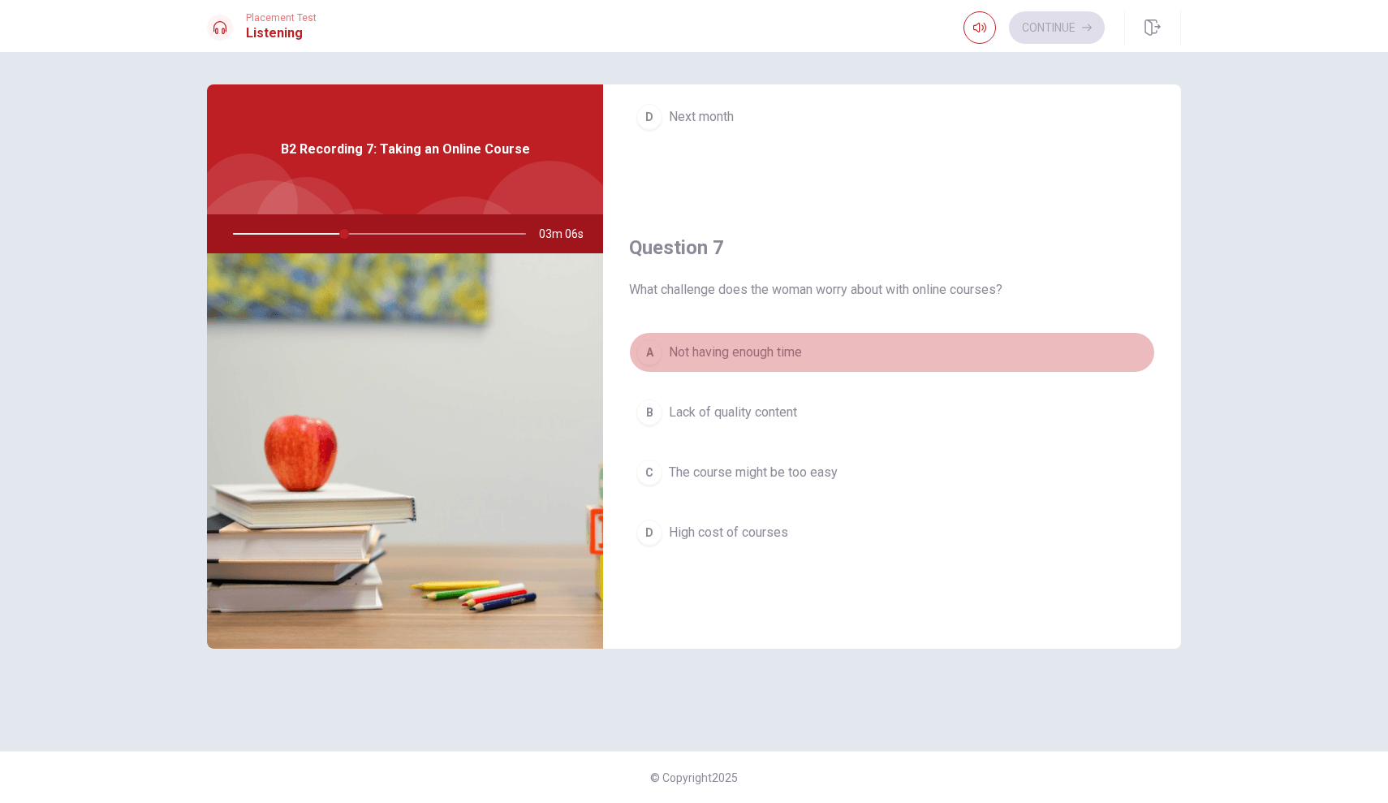
click at [791, 360] on span "Not having enough time" at bounding box center [735, 351] width 133 height 19
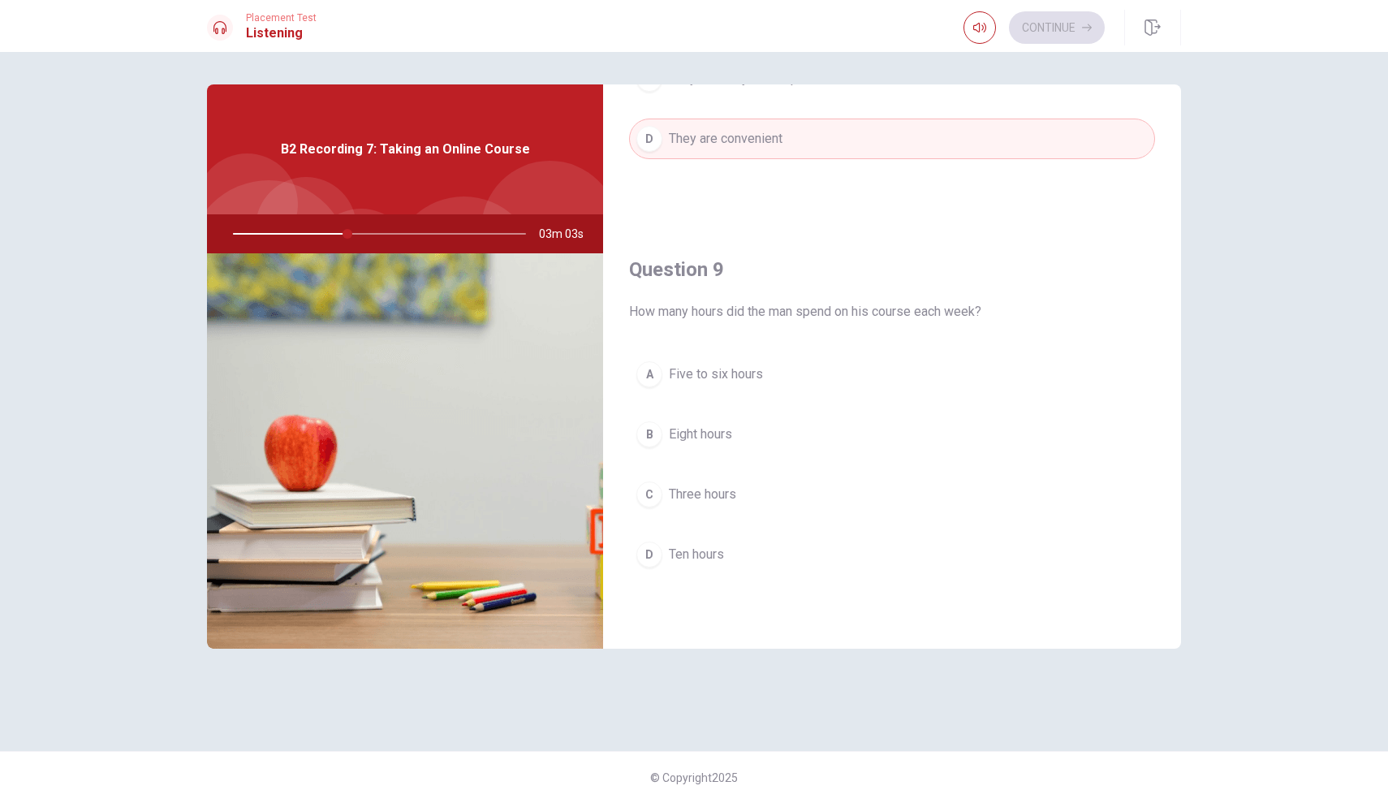
scroll to position [1109, 0]
click at [726, 373] on span "Five to six hours" at bounding box center [716, 371] width 94 height 19
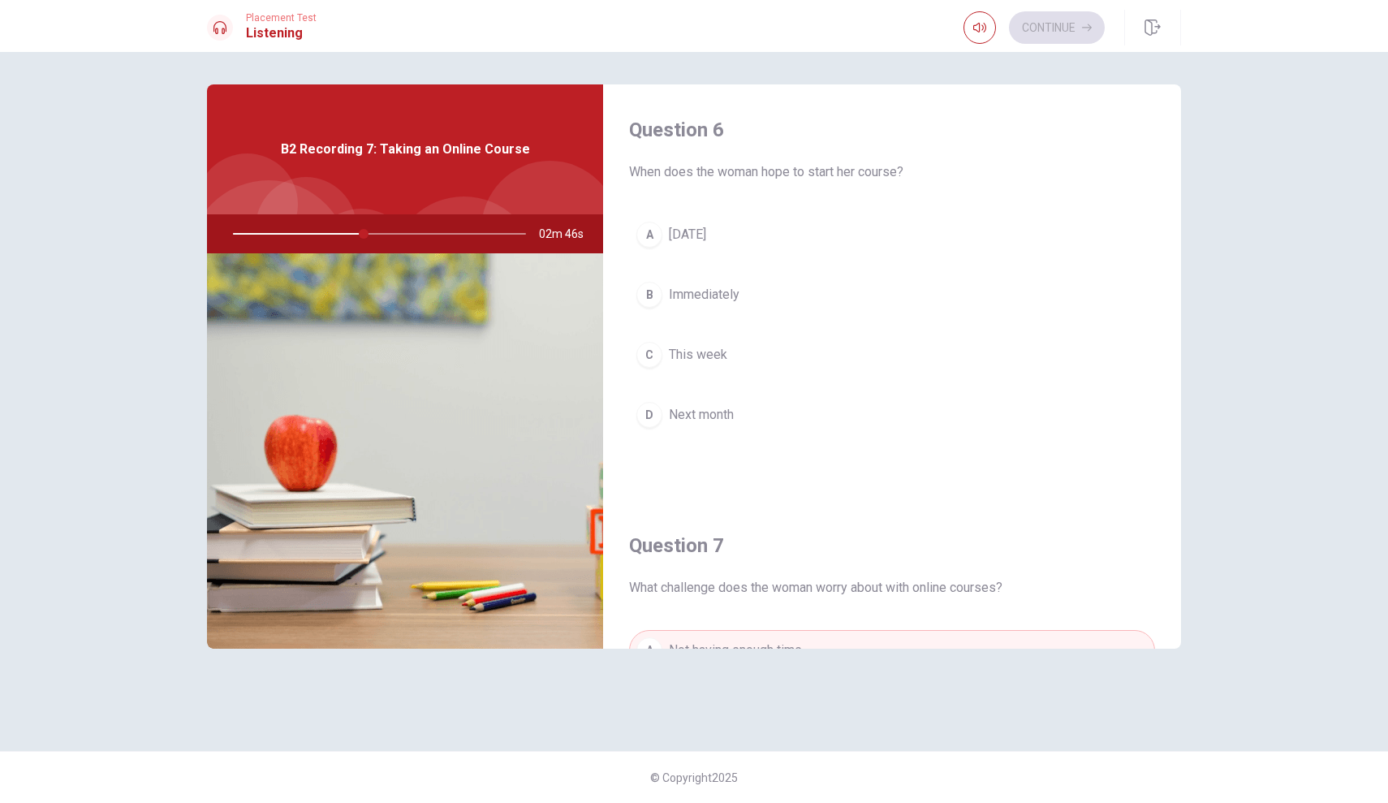
scroll to position [0, 0]
click at [701, 409] on span "Next month" at bounding box center [701, 414] width 65 height 19
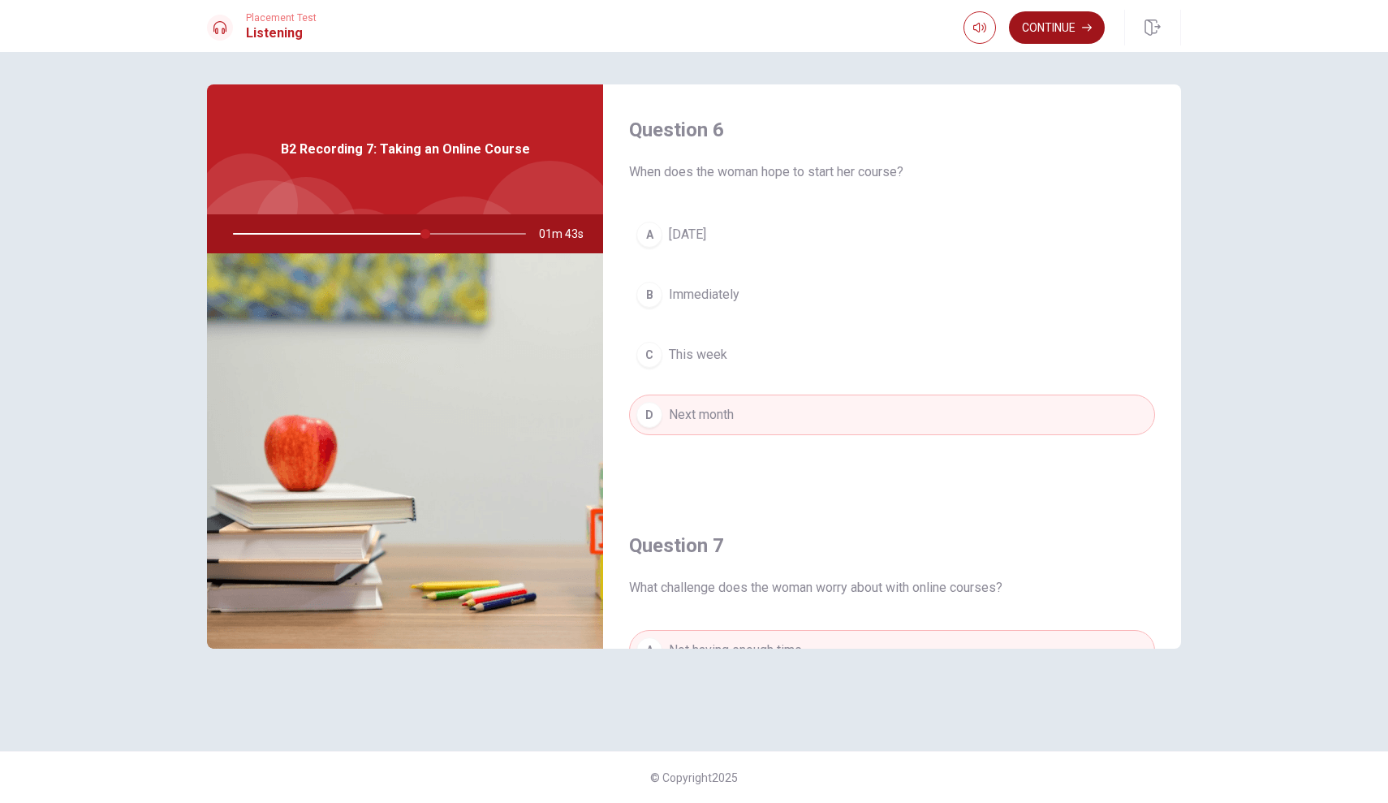
click at [1071, 20] on button "Continue" at bounding box center [1057, 27] width 96 height 32
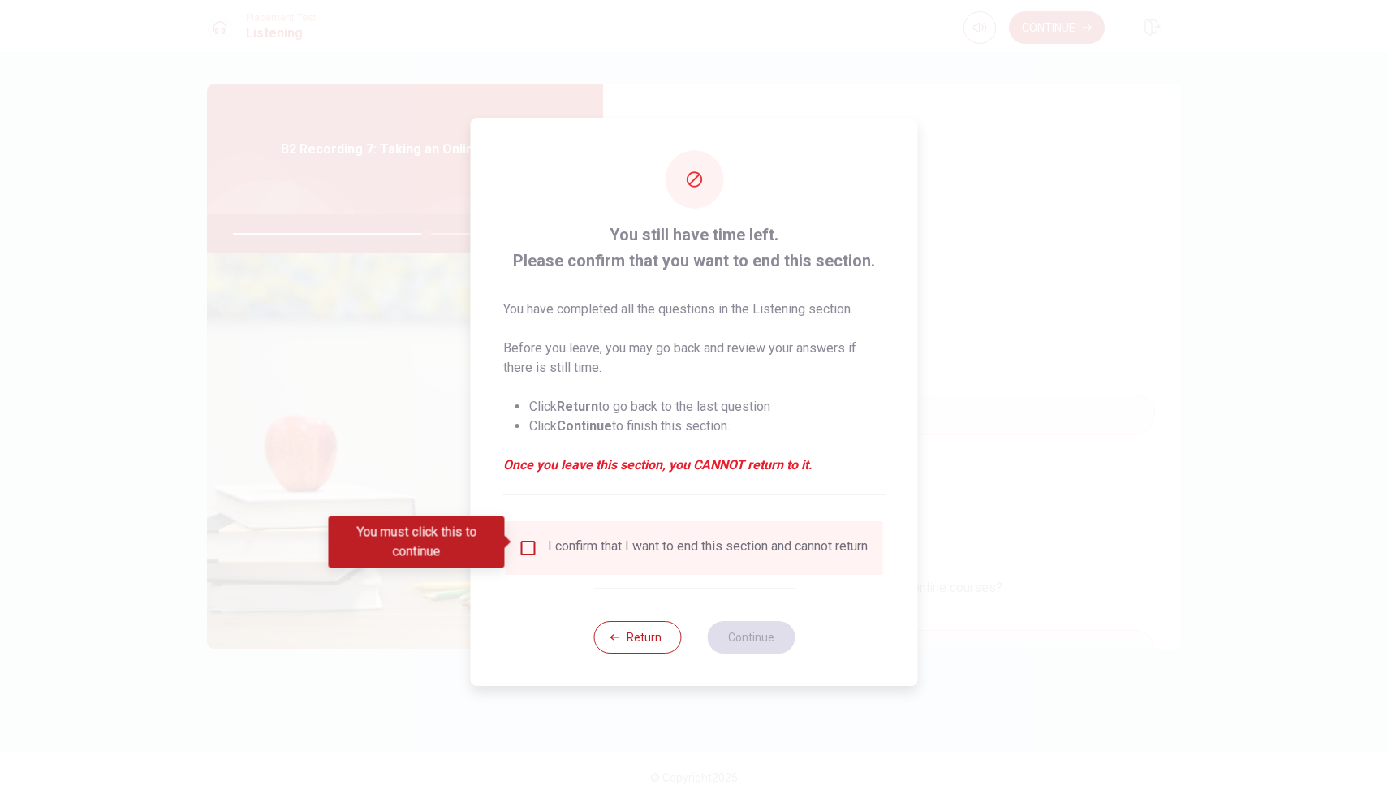
click at [537, 548] on div "I confirm that I want to end this section and cannot return." at bounding box center [694, 547] width 351 height 19
click at [529, 538] on input "You must click this to continue" at bounding box center [528, 547] width 19 height 19
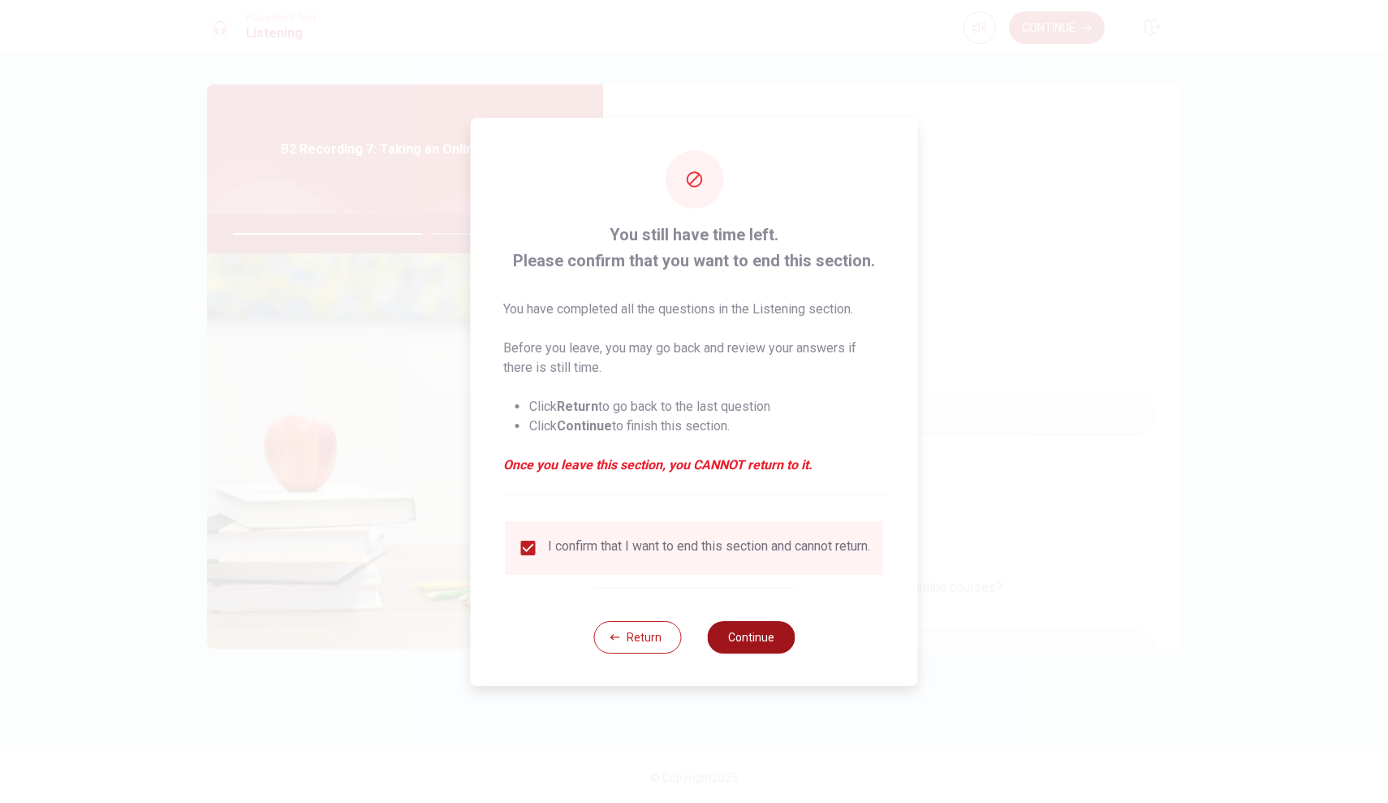
click at [731, 641] on button "Continue" at bounding box center [751, 637] width 88 height 32
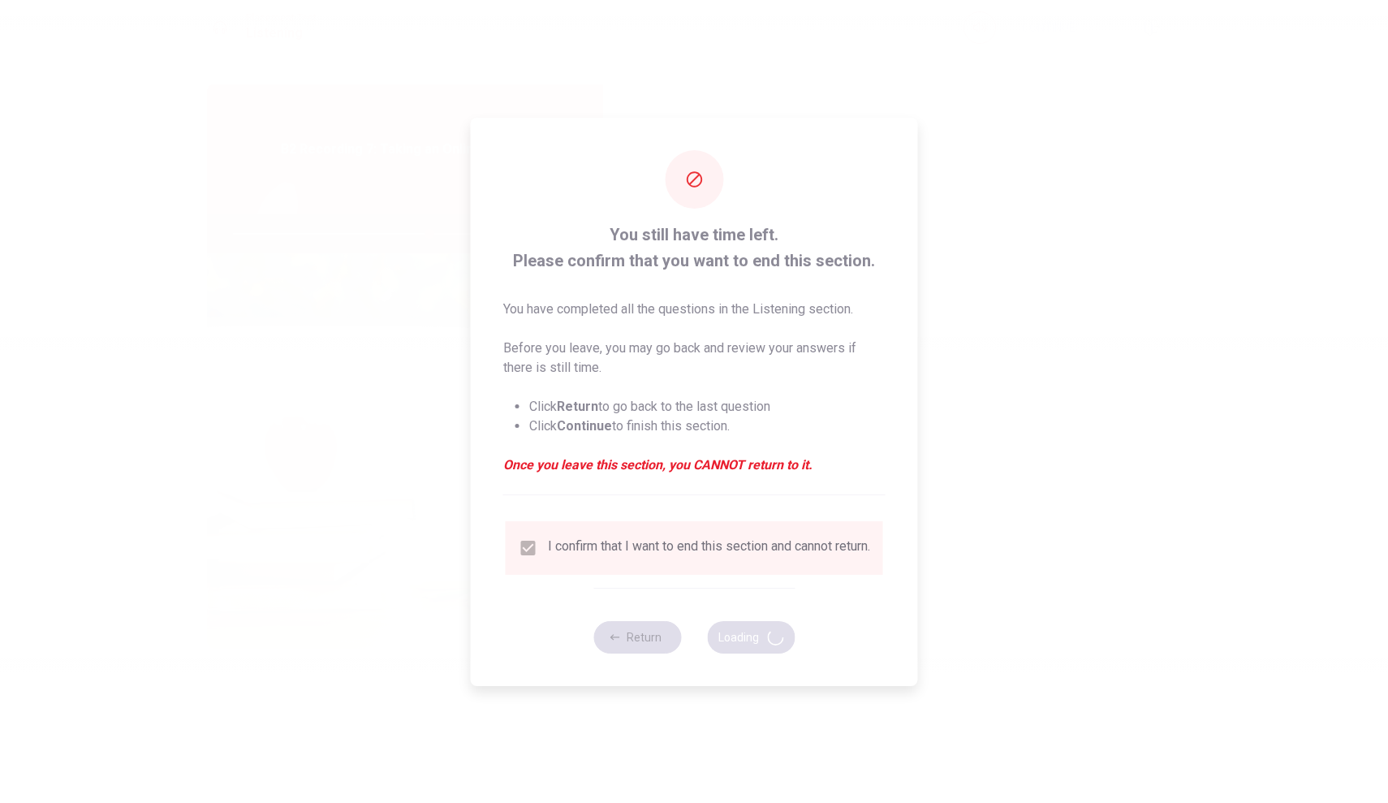
type input "67"
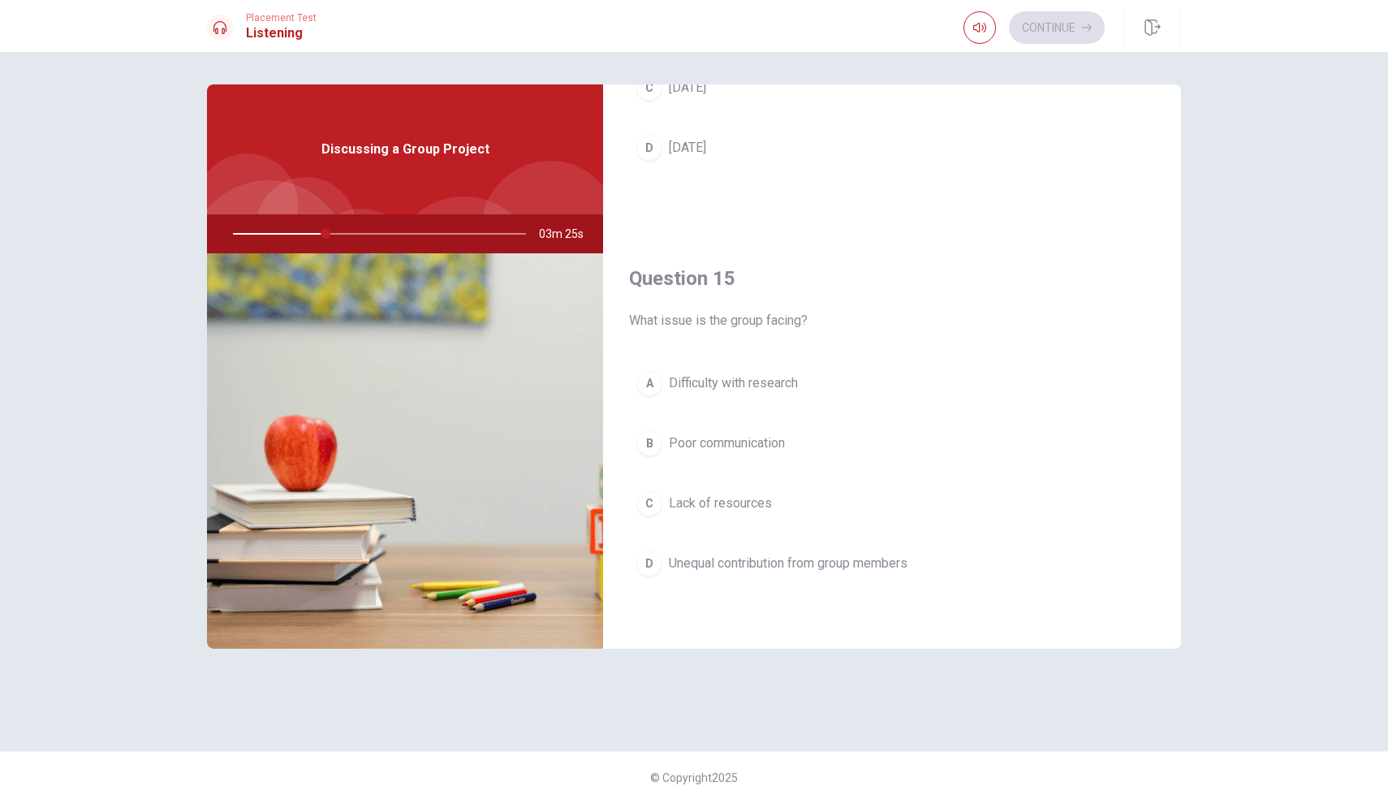
scroll to position [1514, 0]
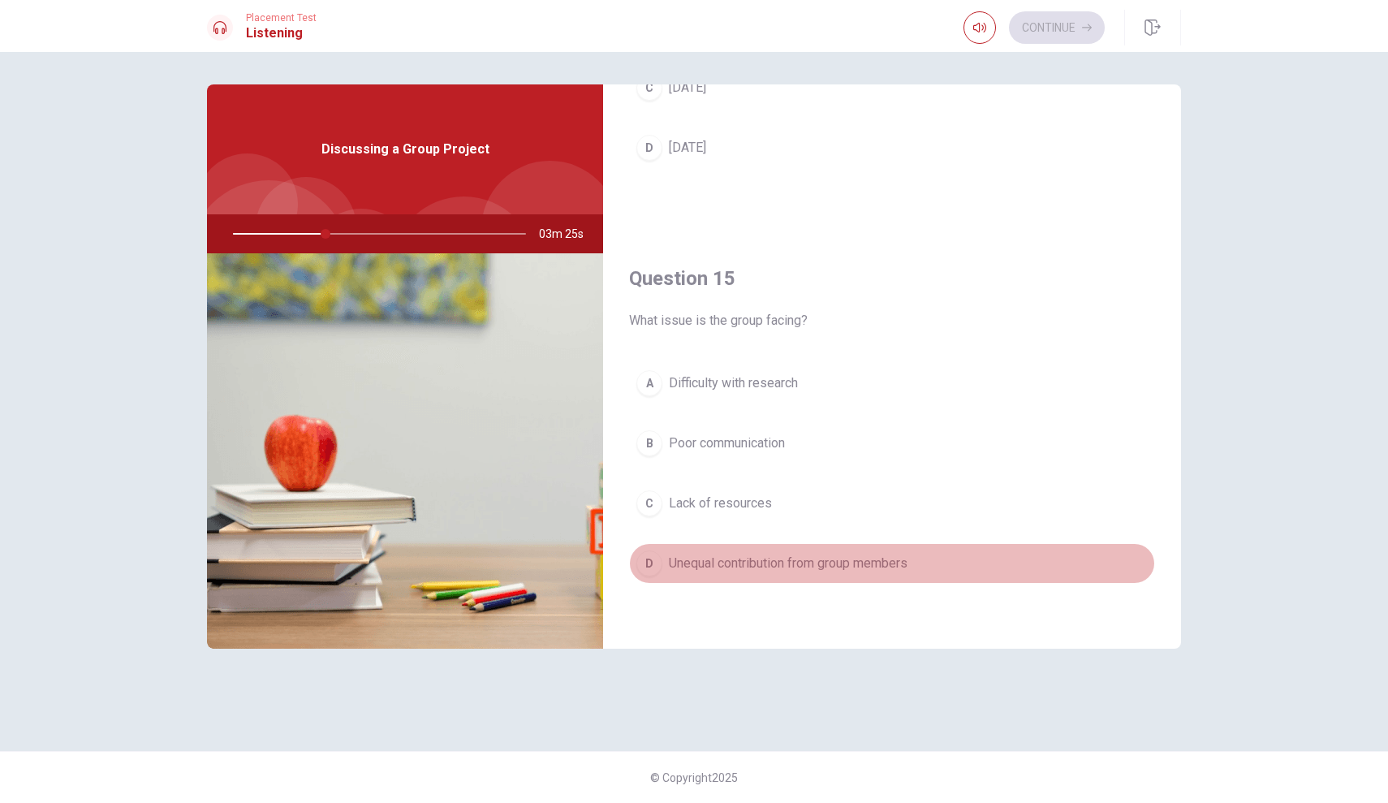
click at [802, 569] on span "Unequal contribution from group members" at bounding box center [788, 562] width 239 height 19
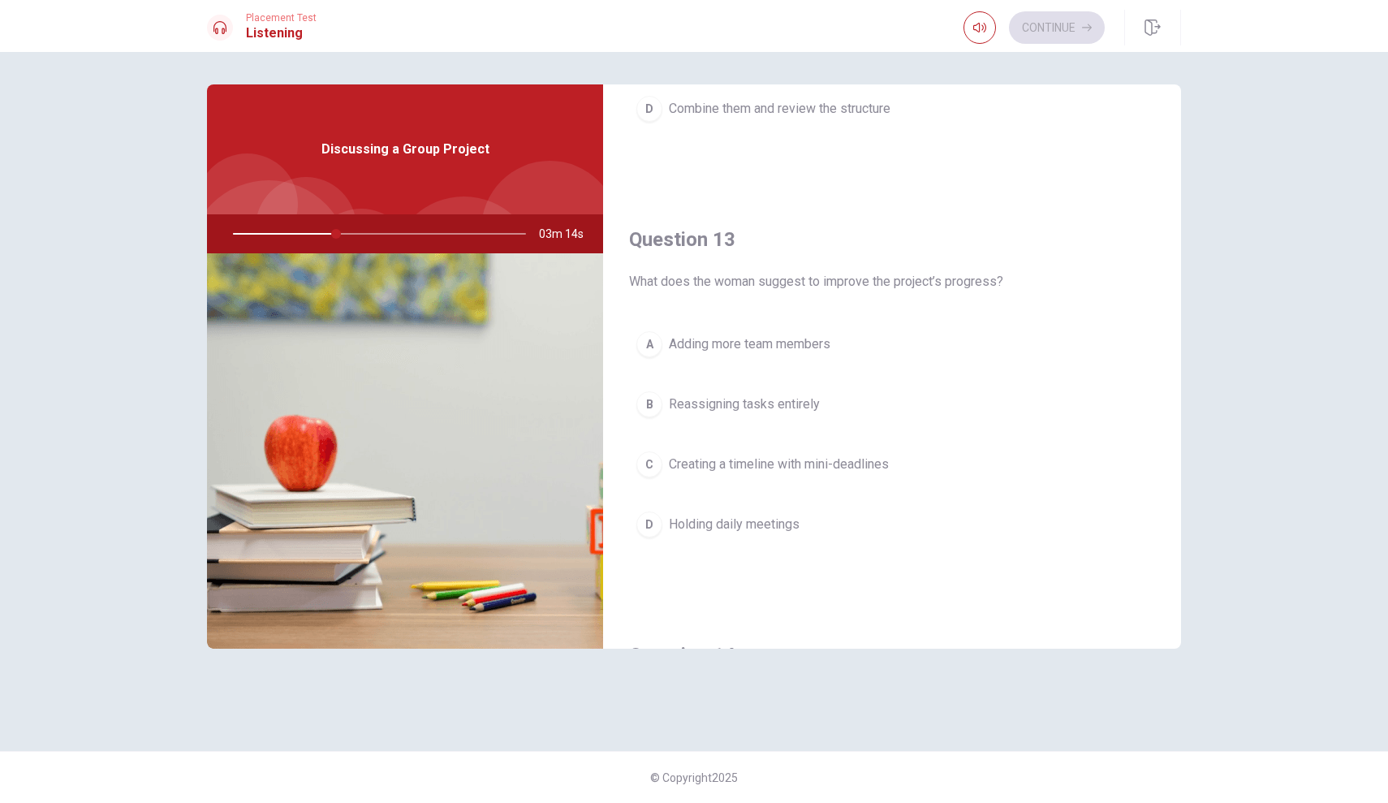
scroll to position [701, 0]
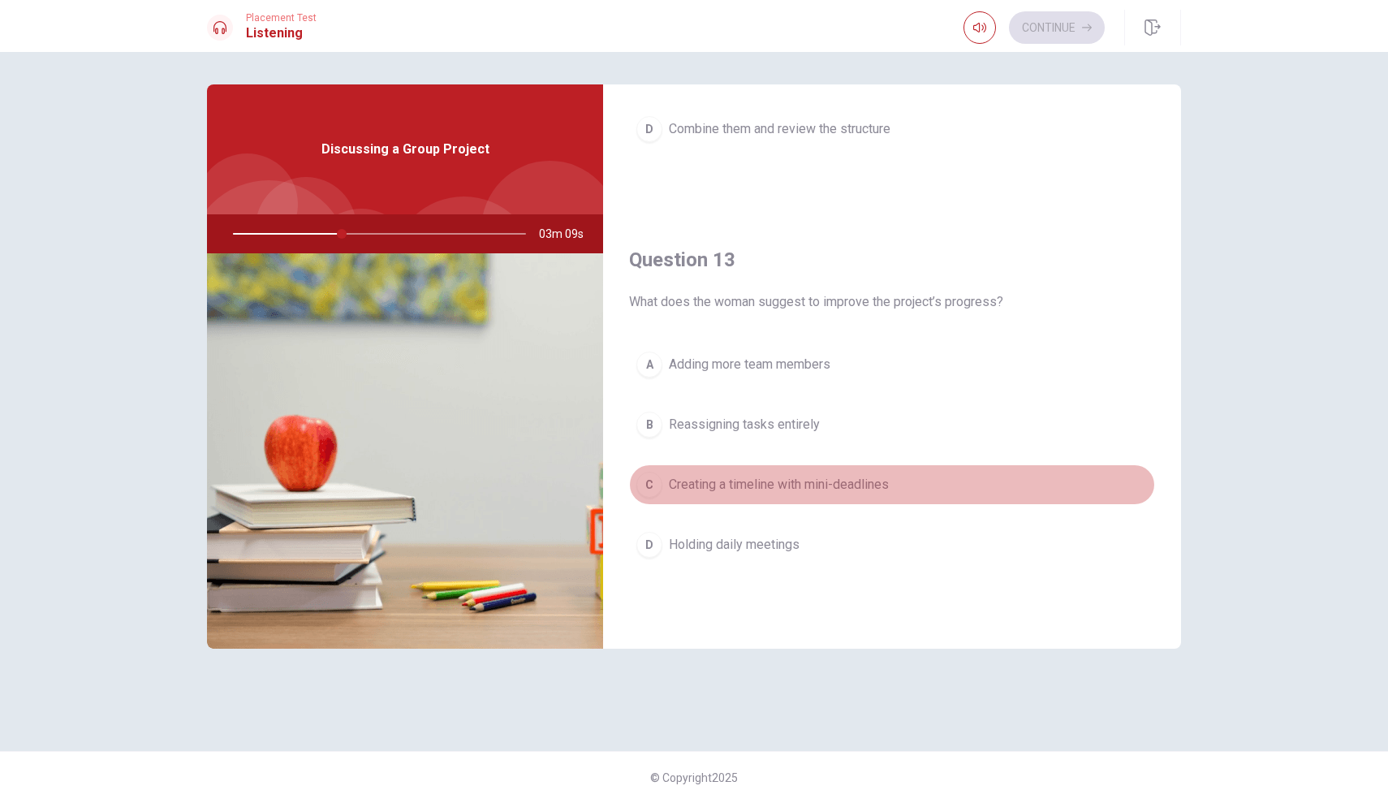
click at [804, 483] on span "Creating a timeline with mini-deadlines" at bounding box center [779, 484] width 220 height 19
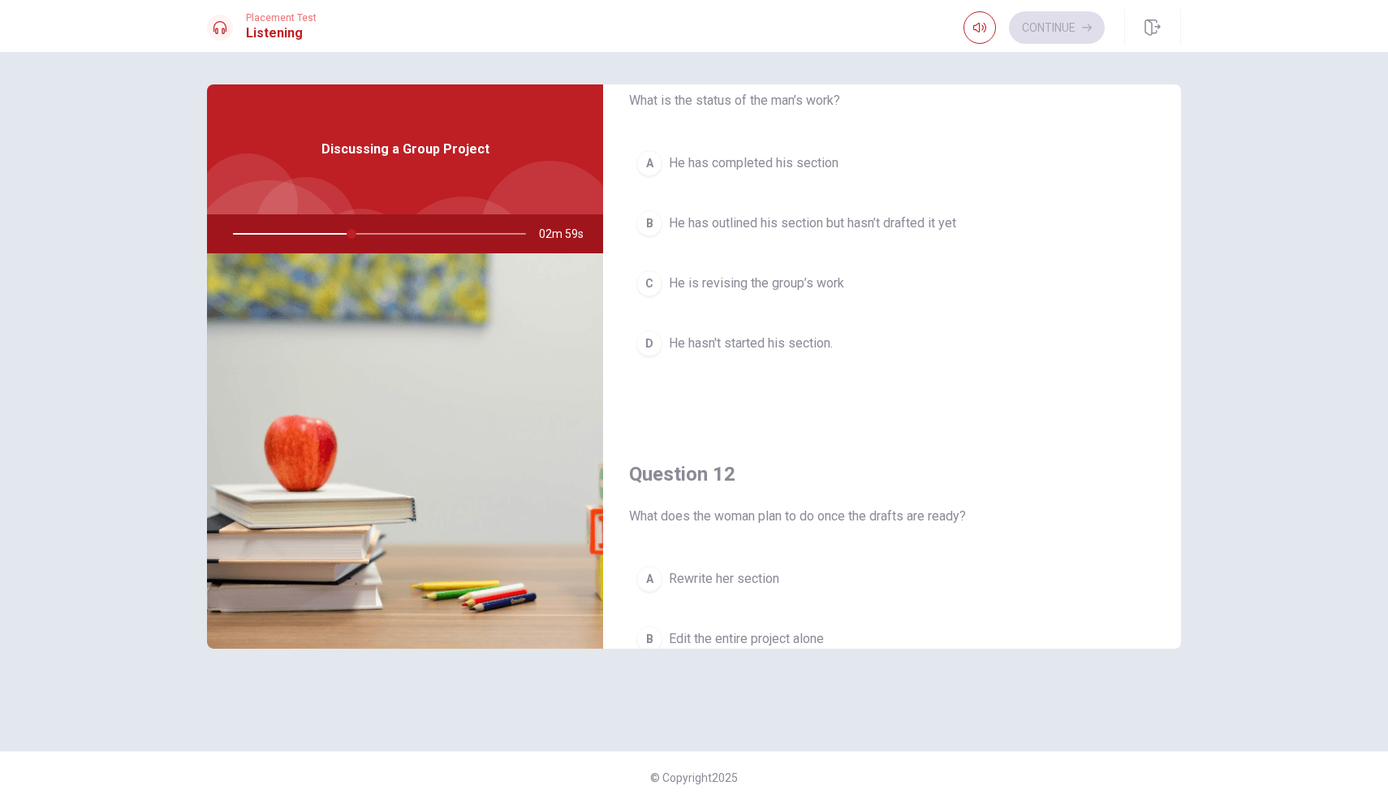
scroll to position [66, 0]
click at [829, 222] on span "He has outlined his section but hasn’t drafted it yet" at bounding box center [812, 228] width 287 height 19
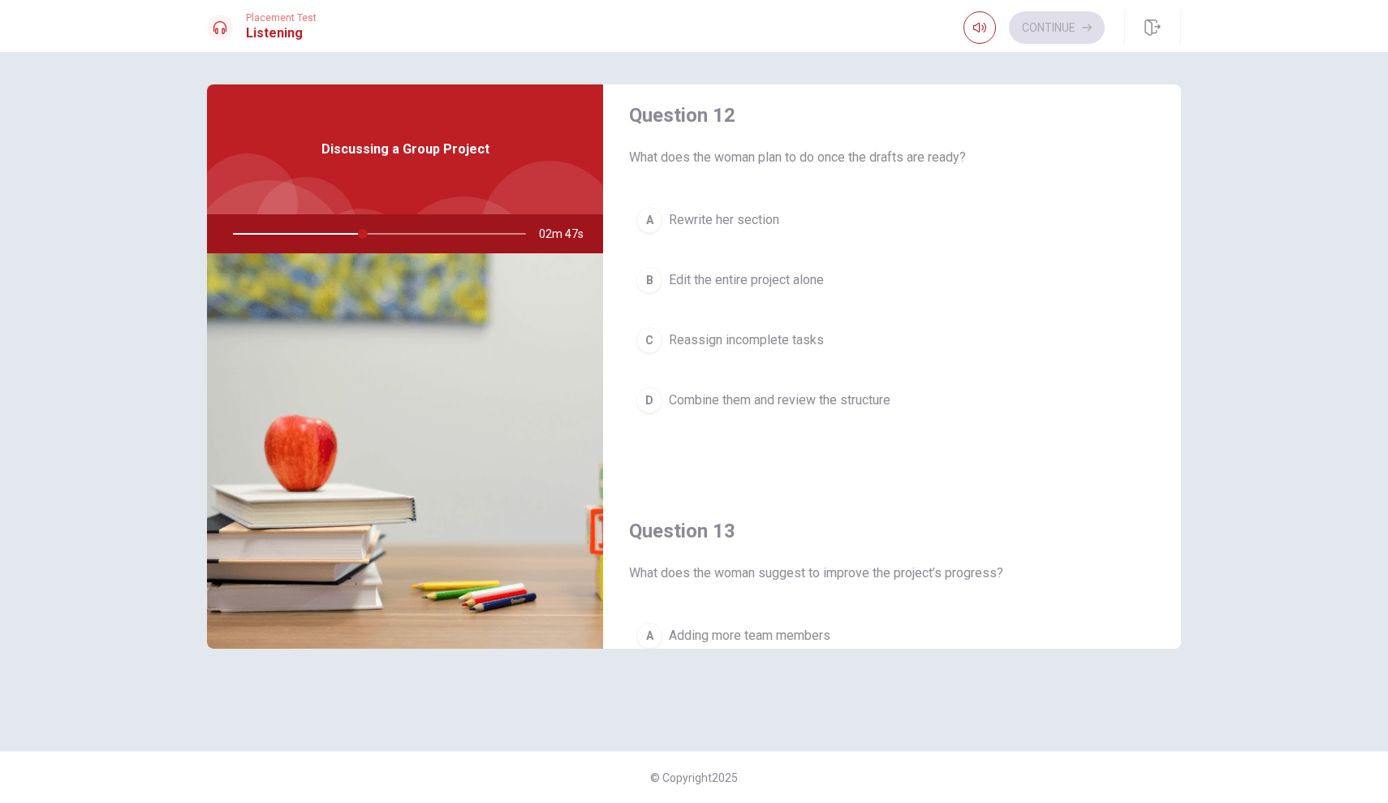
scroll to position [453, 0]
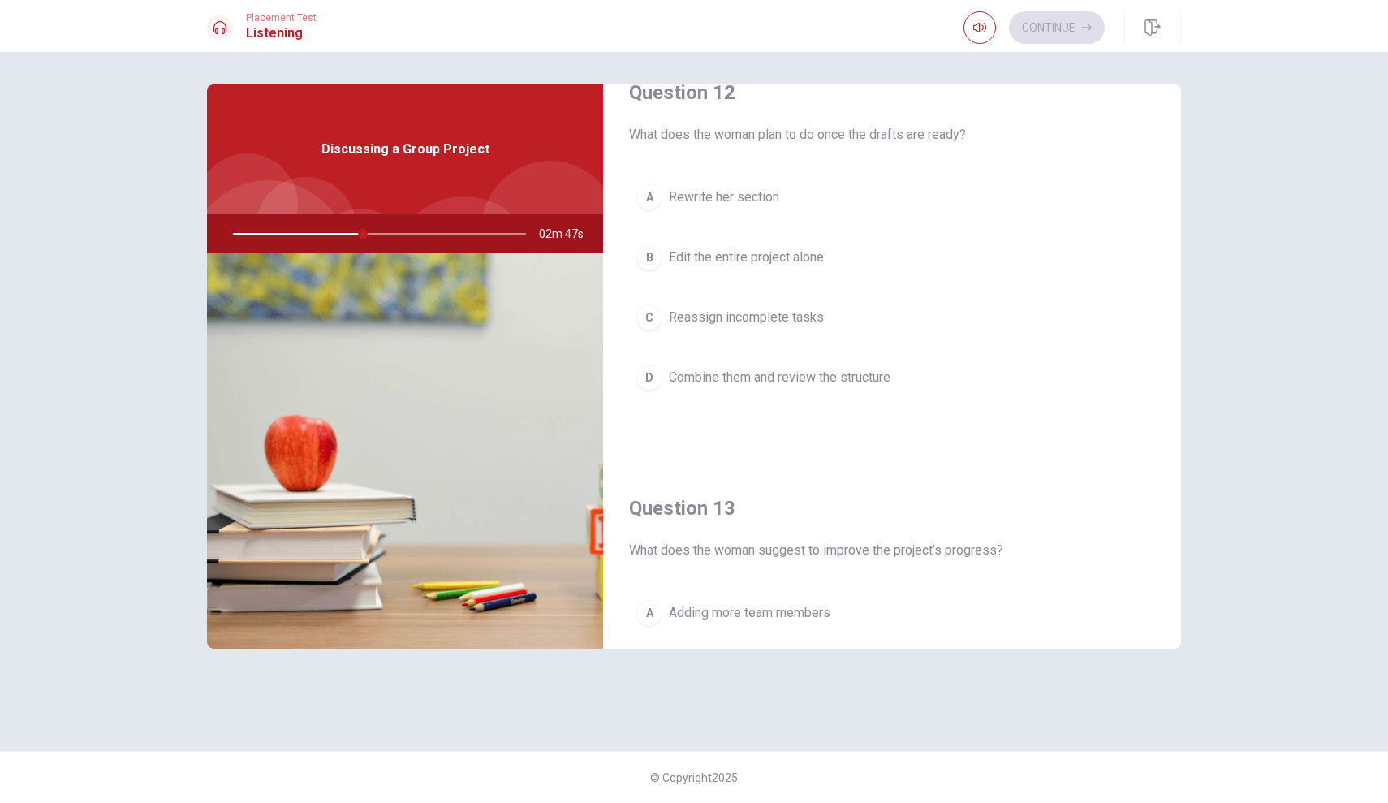
click at [864, 368] on span "Combine them and review the structure" at bounding box center [780, 377] width 222 height 19
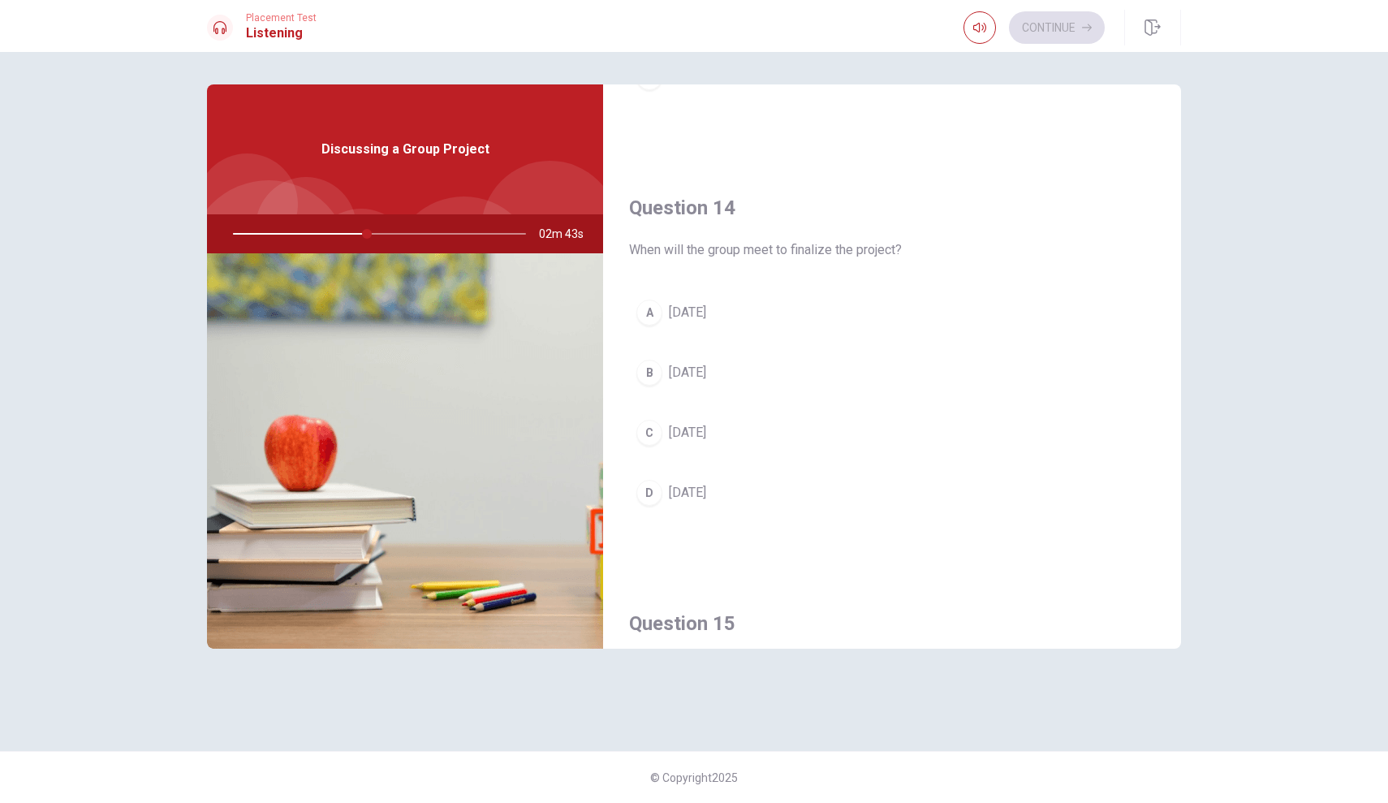
scroll to position [1169, 0]
click at [701, 377] on span "[DATE]" at bounding box center [687, 371] width 37 height 19
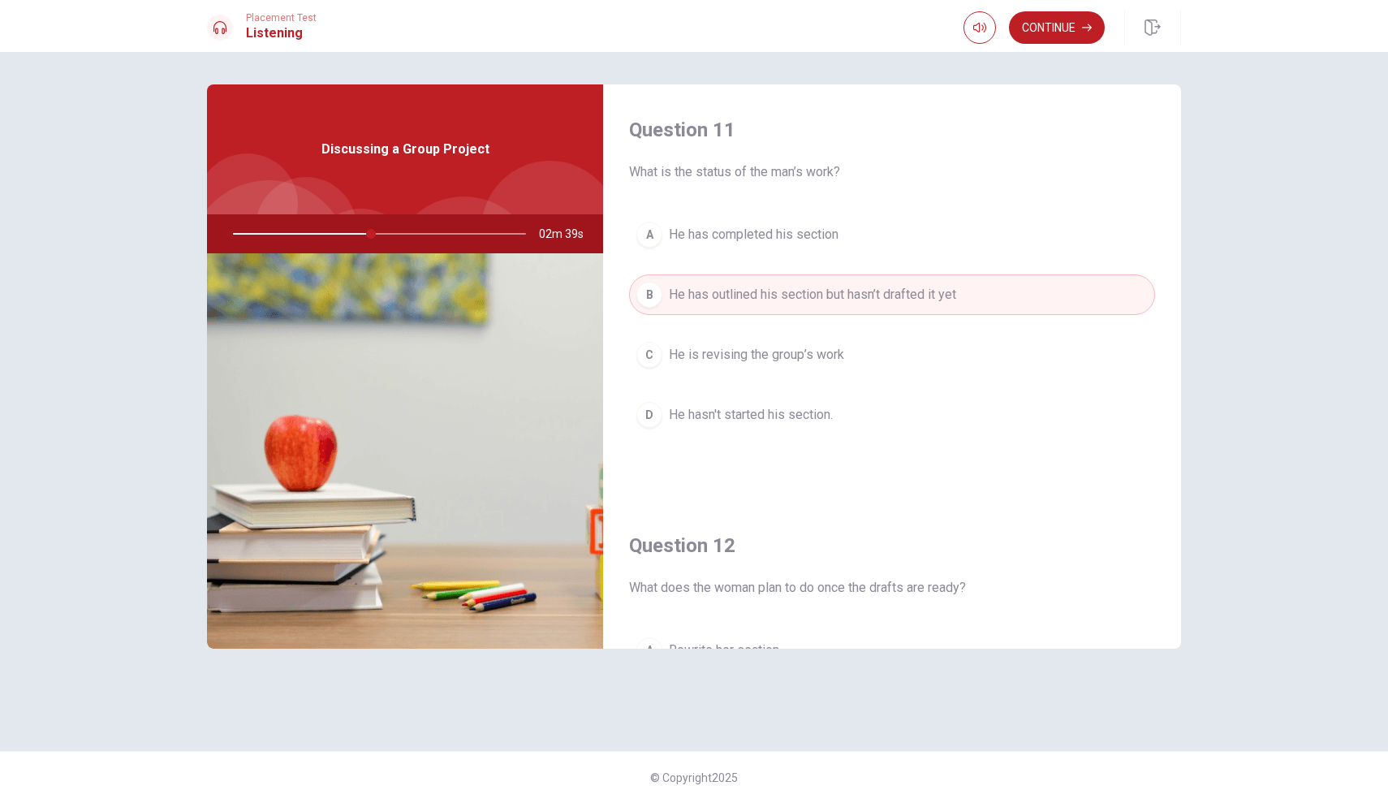
scroll to position [0, 0]
click at [1071, 26] on button "Continue" at bounding box center [1057, 27] width 96 height 32
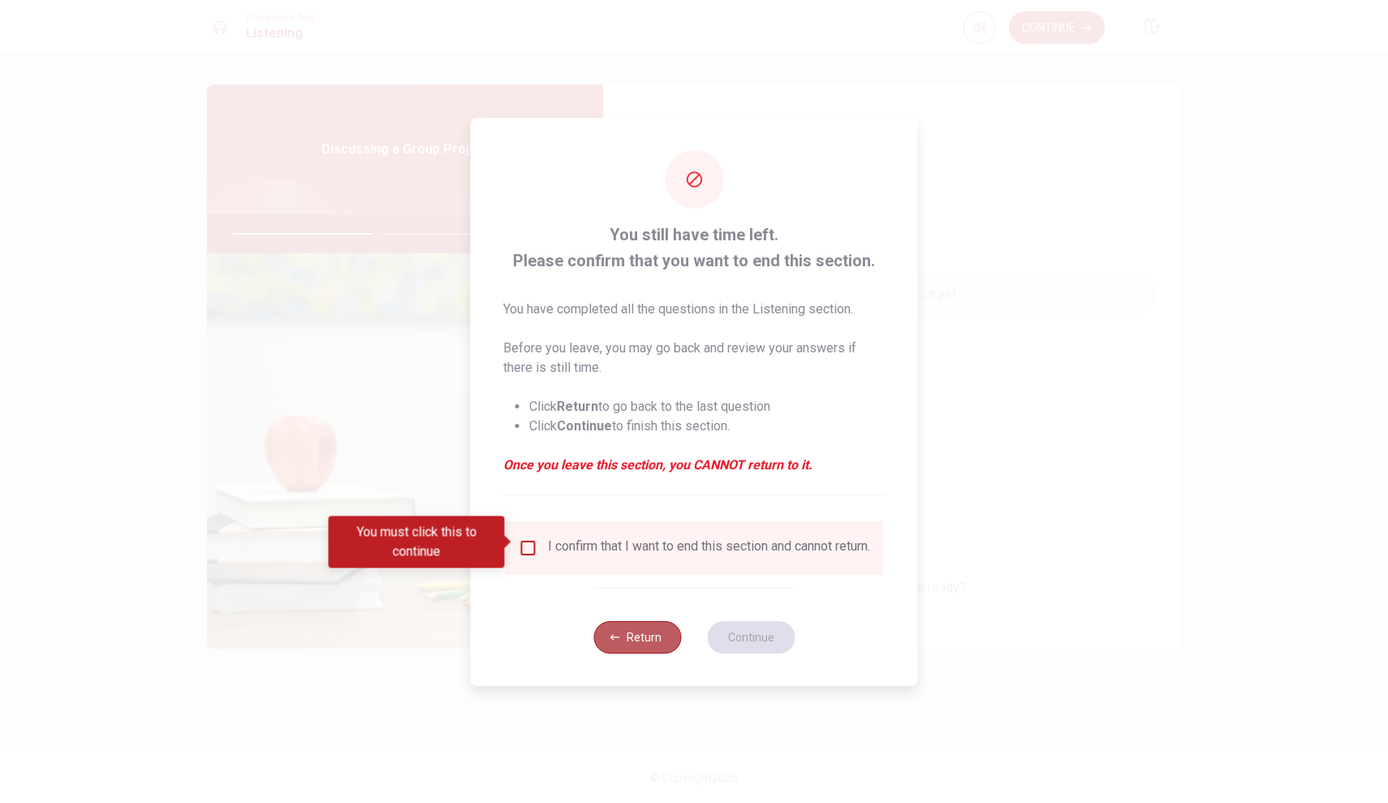
click at [653, 643] on button "Return" at bounding box center [637, 637] width 88 height 32
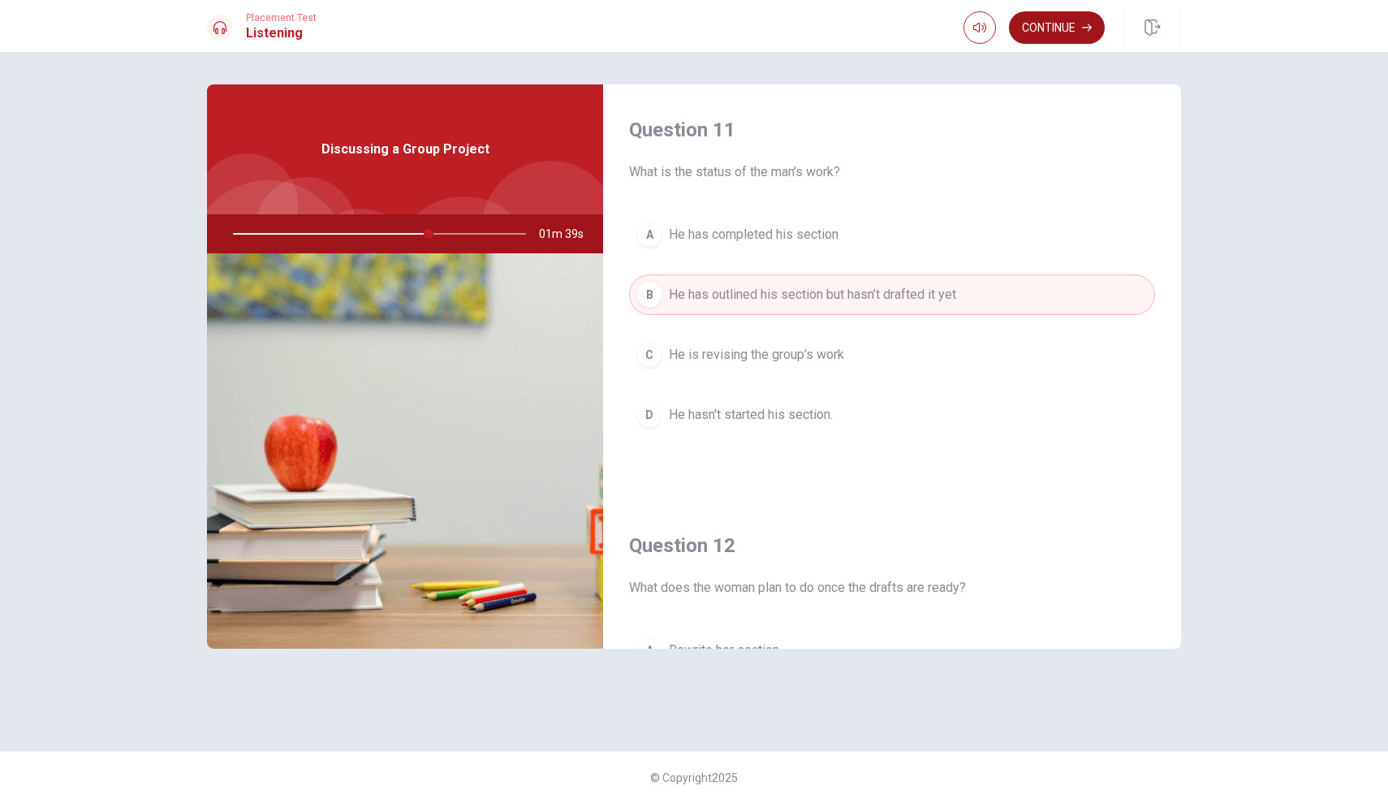
click at [1049, 33] on button "Continue" at bounding box center [1057, 27] width 96 height 32
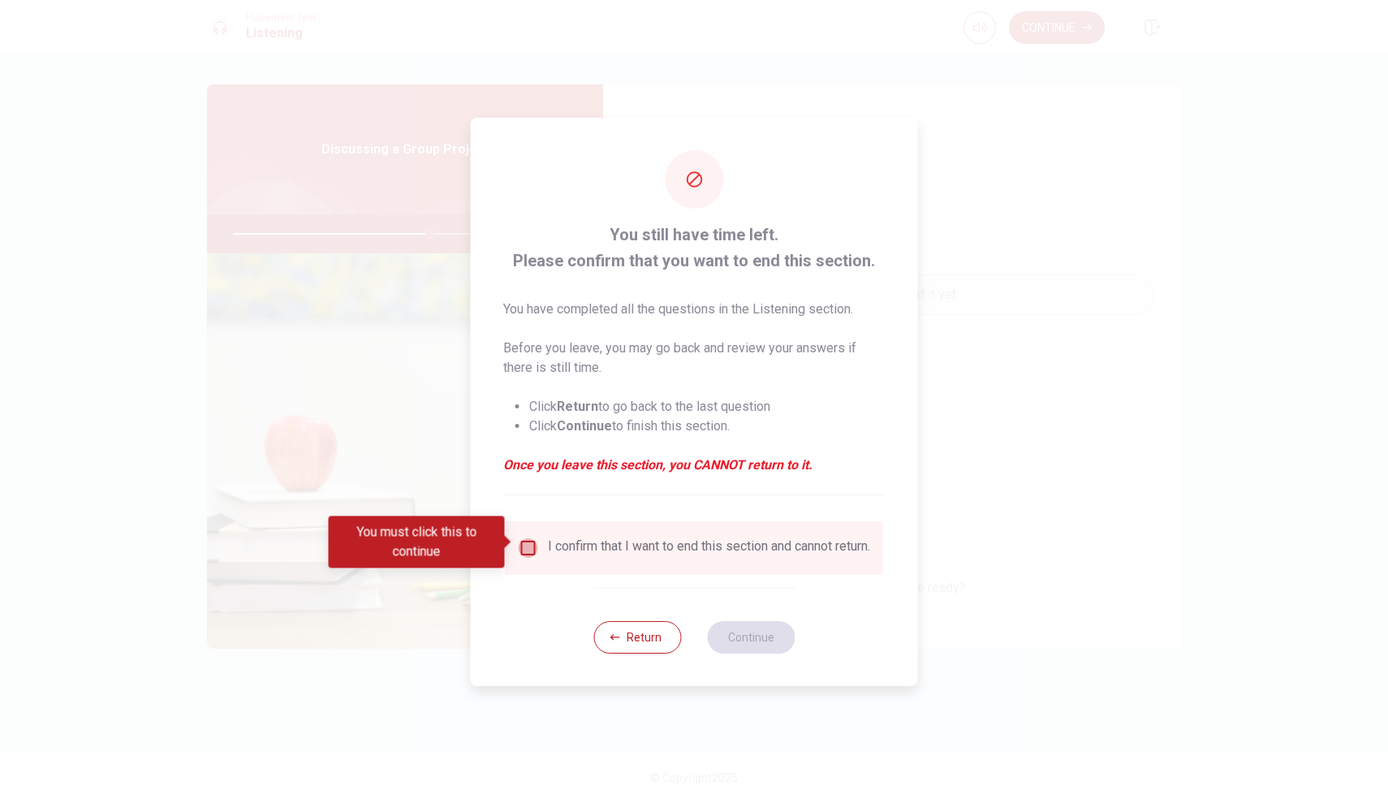
click at [522, 542] on input "You must click this to continue" at bounding box center [528, 547] width 19 height 19
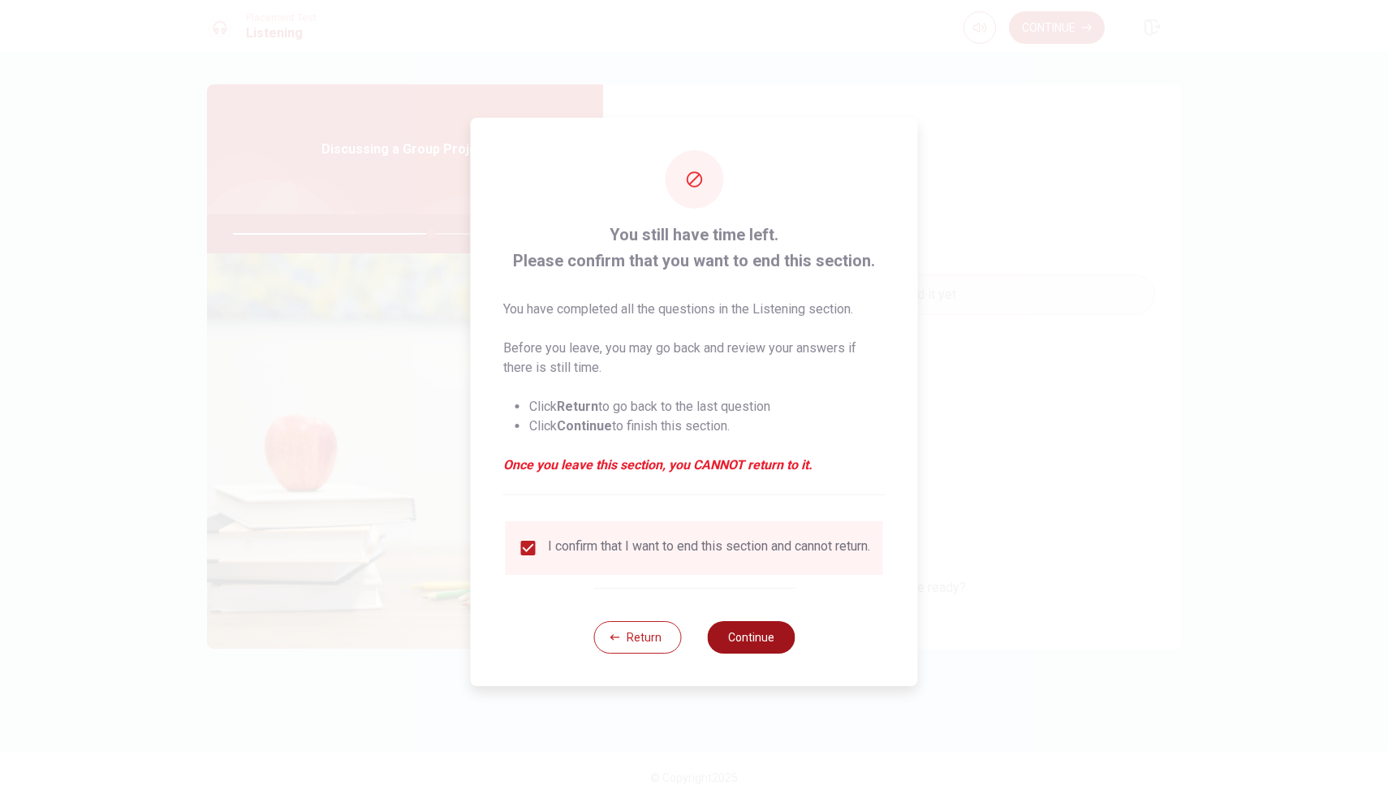
click at [744, 642] on button "Continue" at bounding box center [751, 637] width 88 height 32
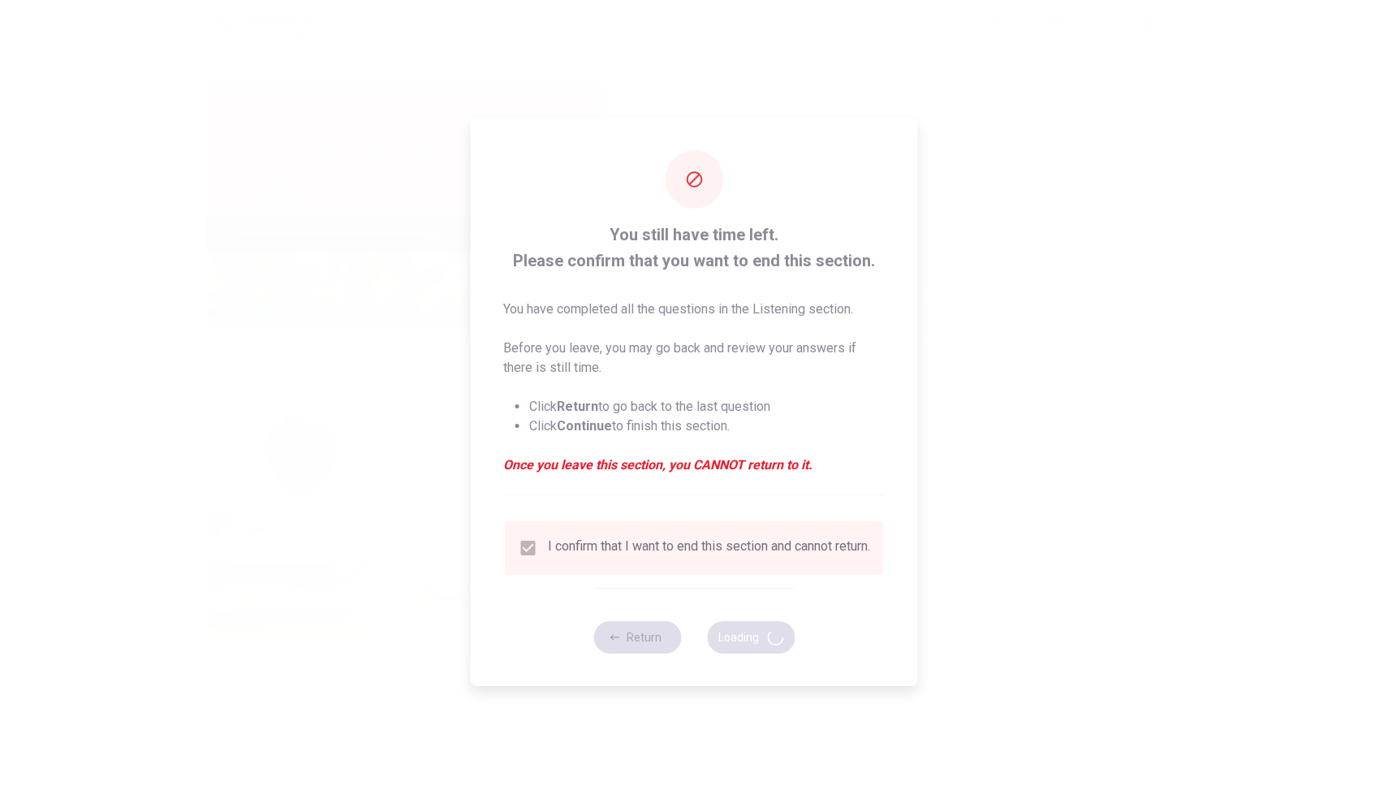
type input "68"
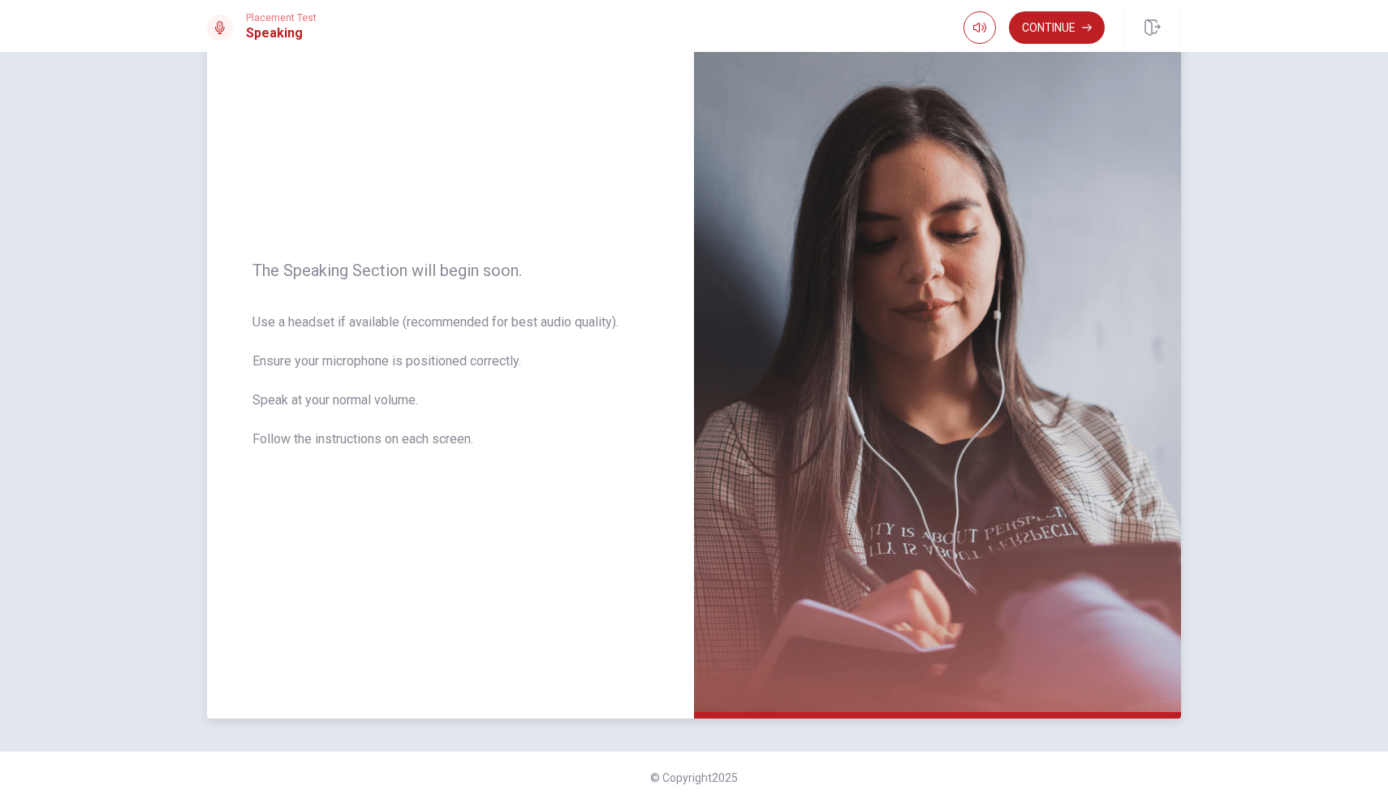
scroll to position [74, 0]
click at [1063, 35] on button "Continue" at bounding box center [1057, 27] width 96 height 32
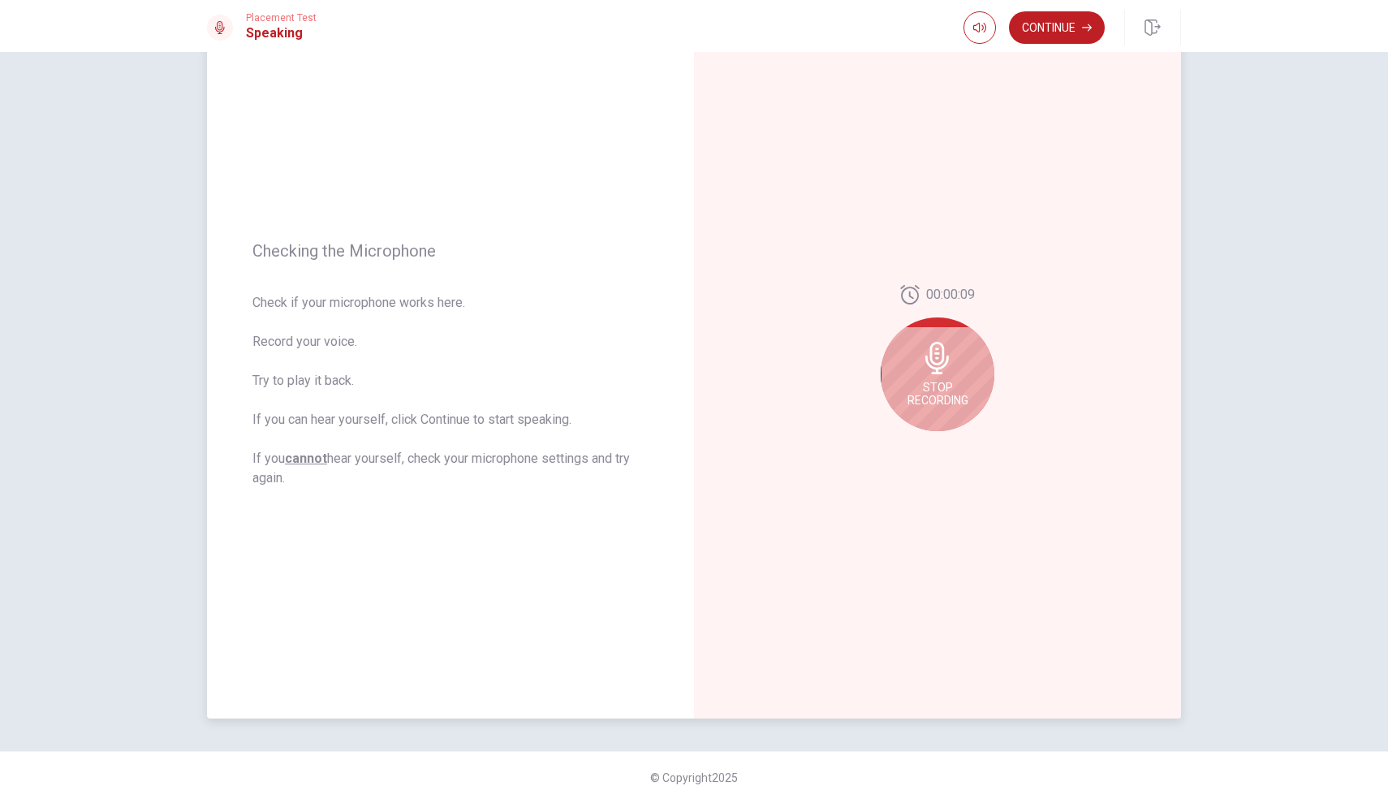
click at [947, 399] on span "Stop Recording" at bounding box center [937, 394] width 61 height 26
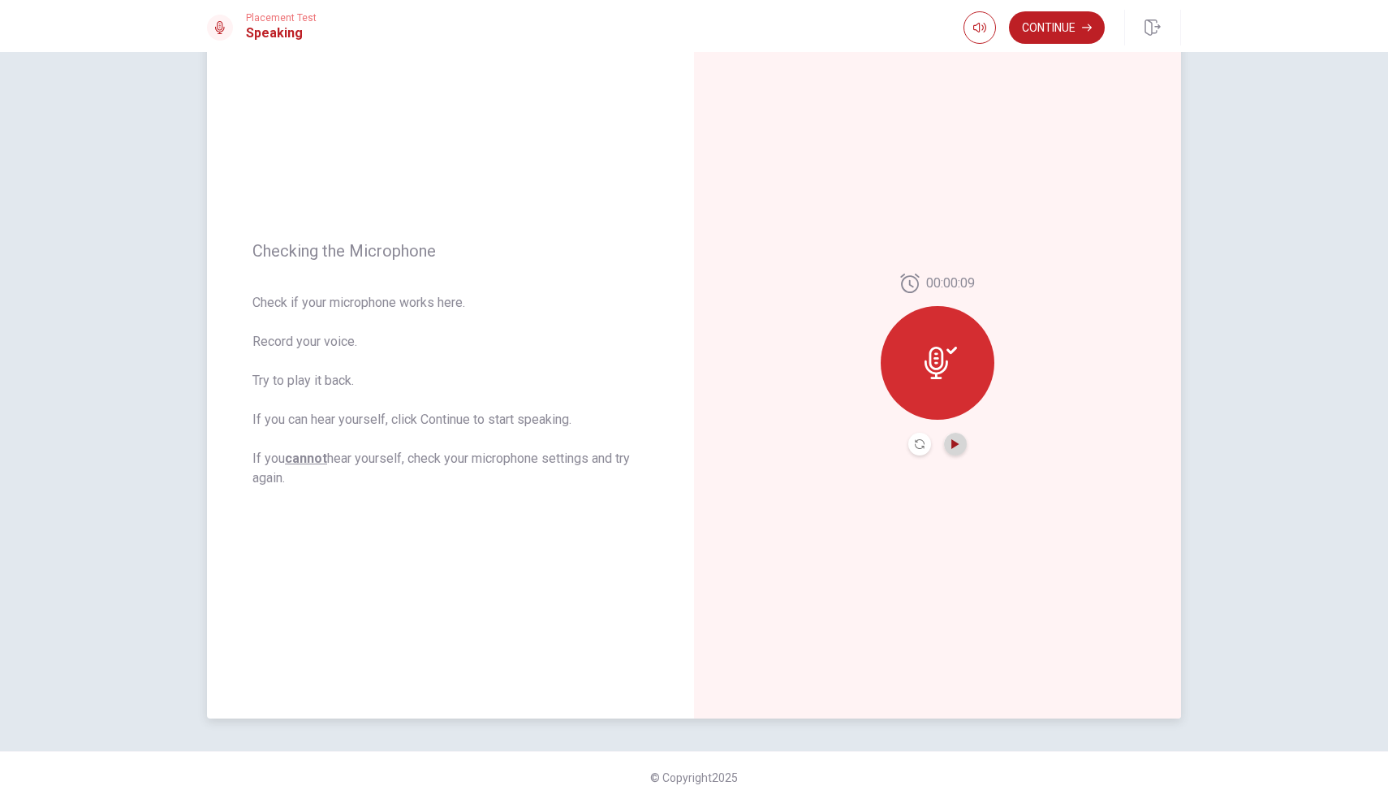
click at [952, 442] on icon "Play Audio" at bounding box center [954, 444] width 7 height 10
click at [1079, 38] on button "Continue" at bounding box center [1057, 27] width 96 height 32
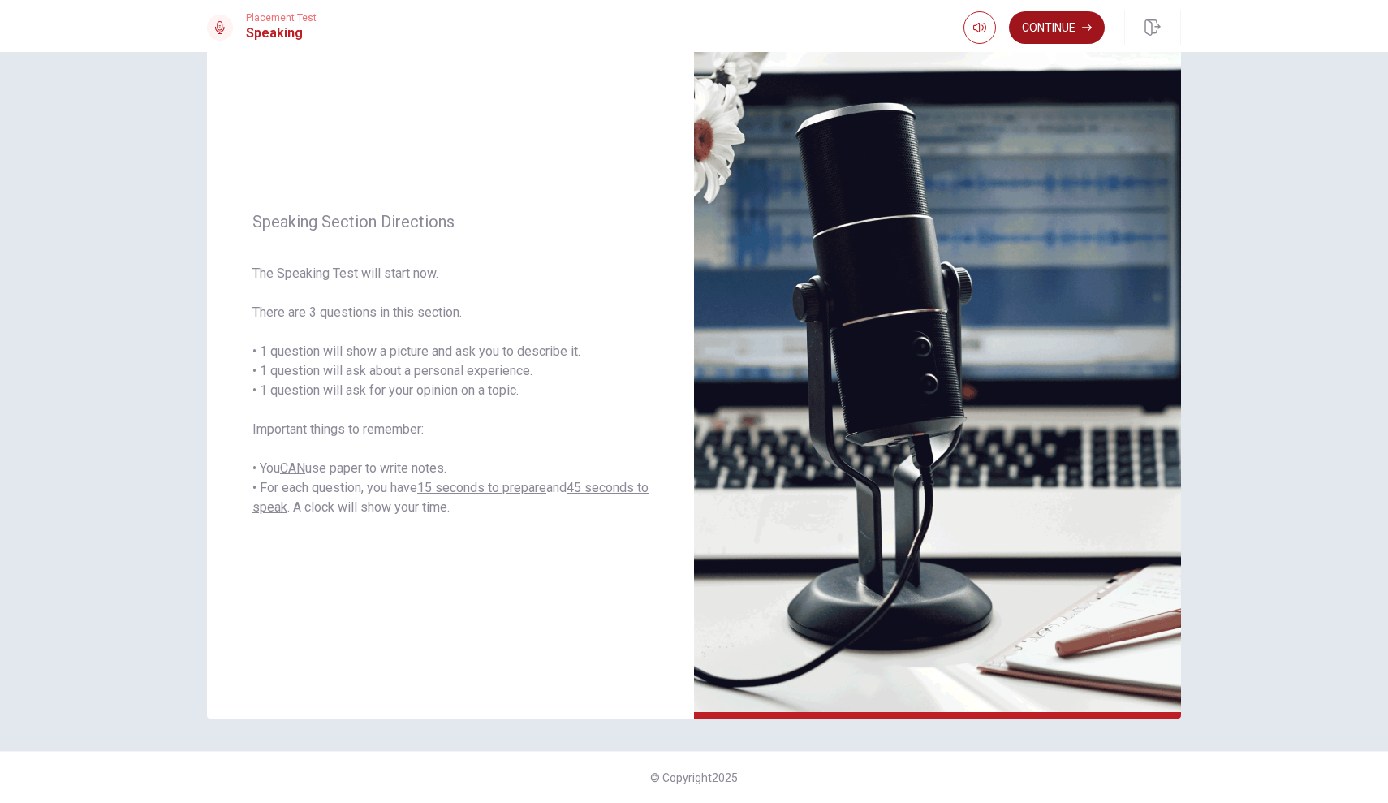
click at [1072, 28] on button "Continue" at bounding box center [1057, 27] width 96 height 32
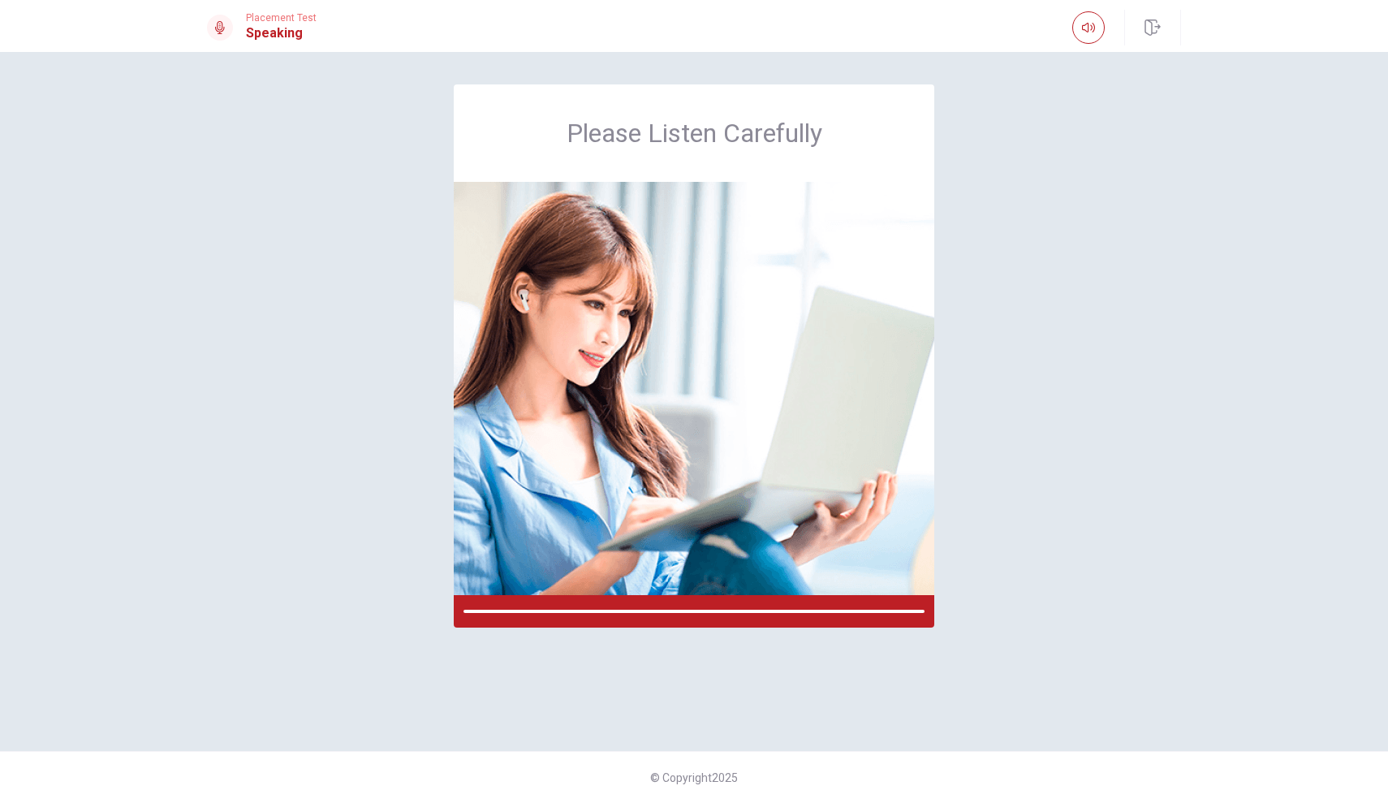
scroll to position [0, 0]
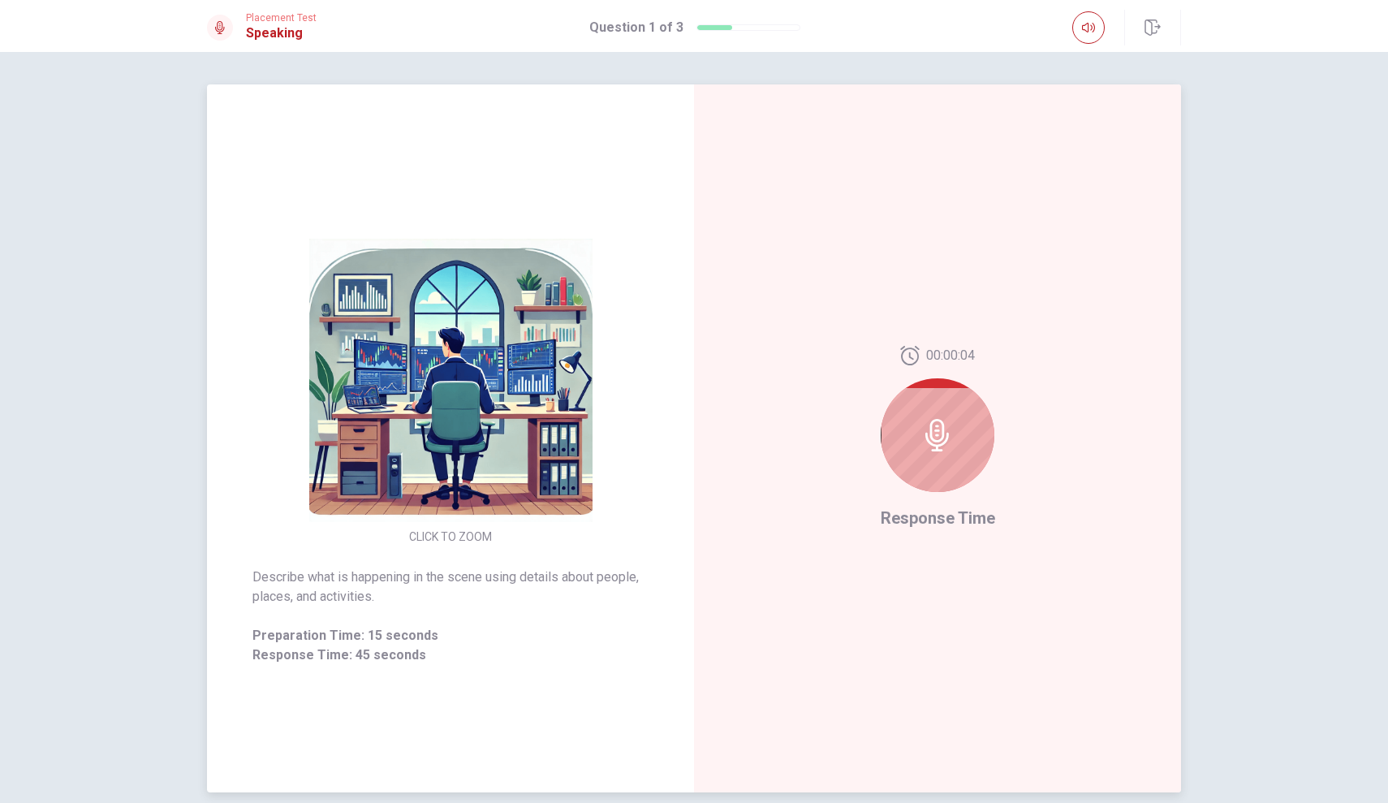
click at [933, 454] on div at bounding box center [938, 435] width 114 height 114
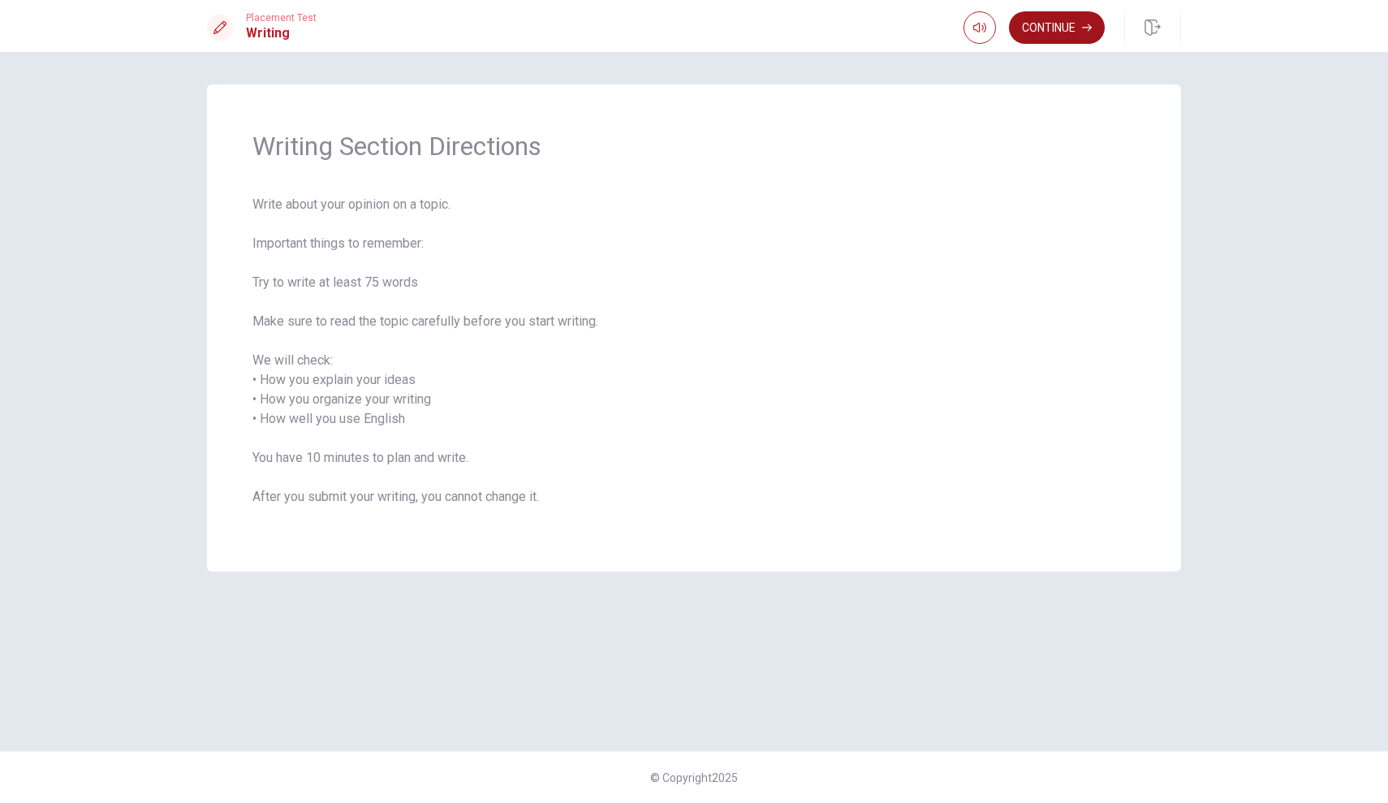
click at [1080, 23] on button "Continue" at bounding box center [1057, 27] width 96 height 32
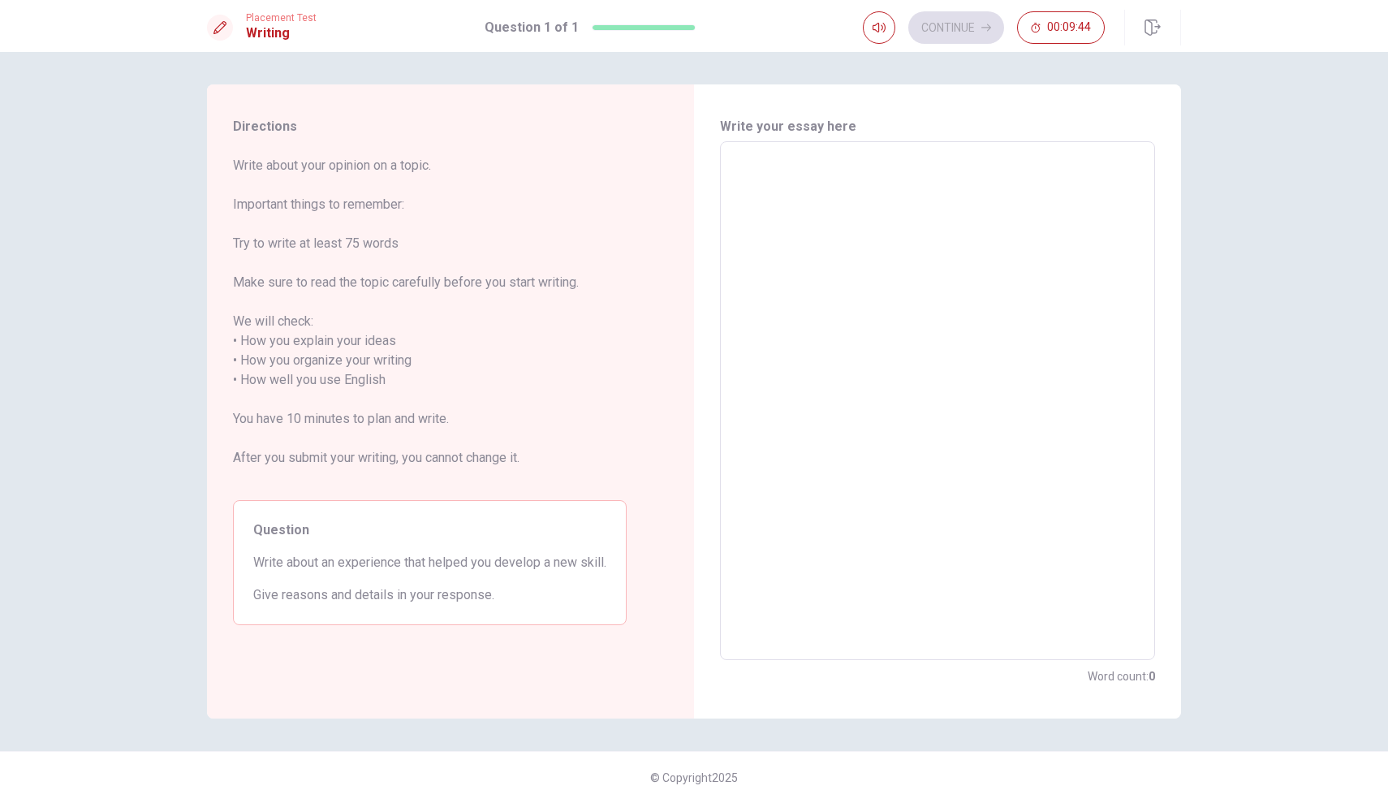
click at [886, 192] on textarea at bounding box center [937, 401] width 412 height 492
type textarea "A"
type textarea "x"
type textarea "A"
type textarea "x"
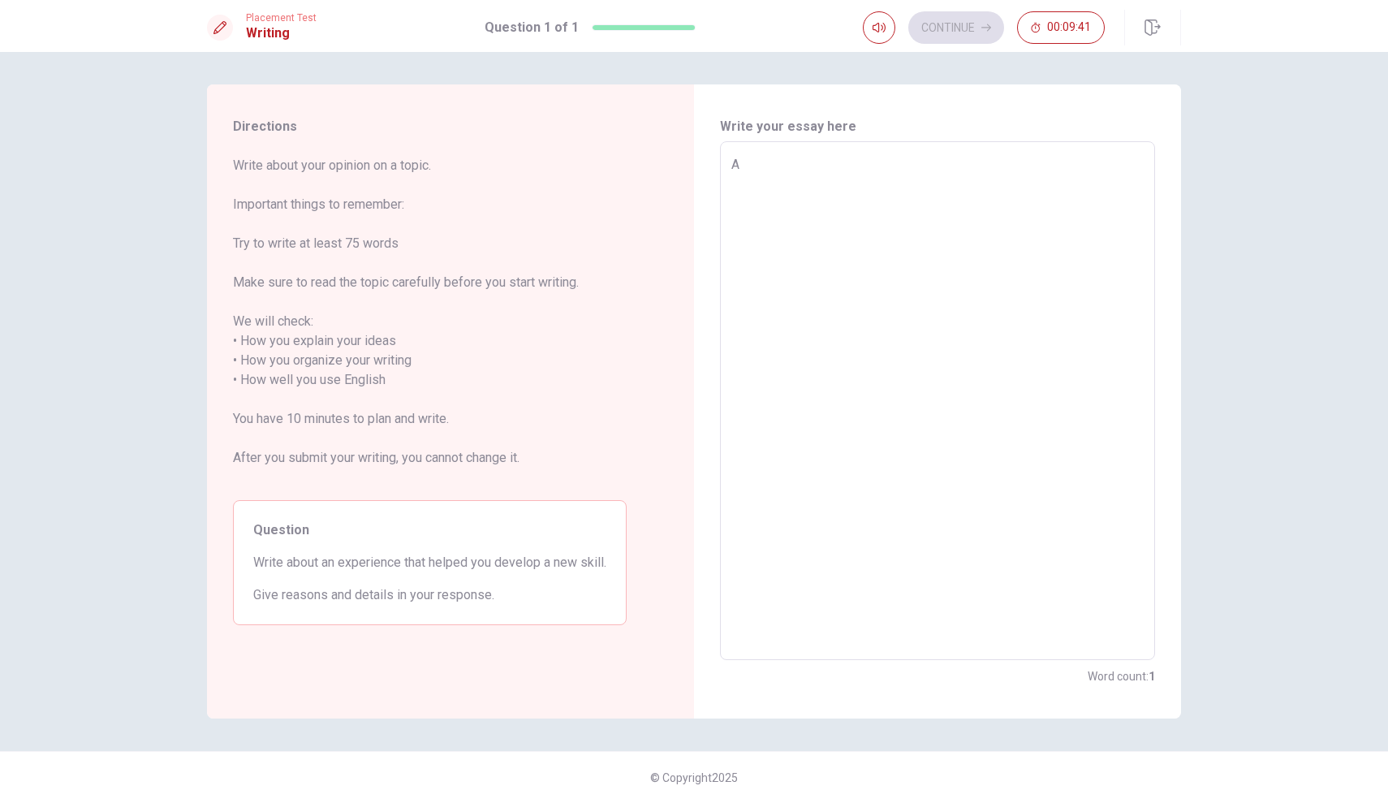
type textarea "A r"
type textarea "x"
type textarea "A re"
type textarea "x"
type textarea "A rec"
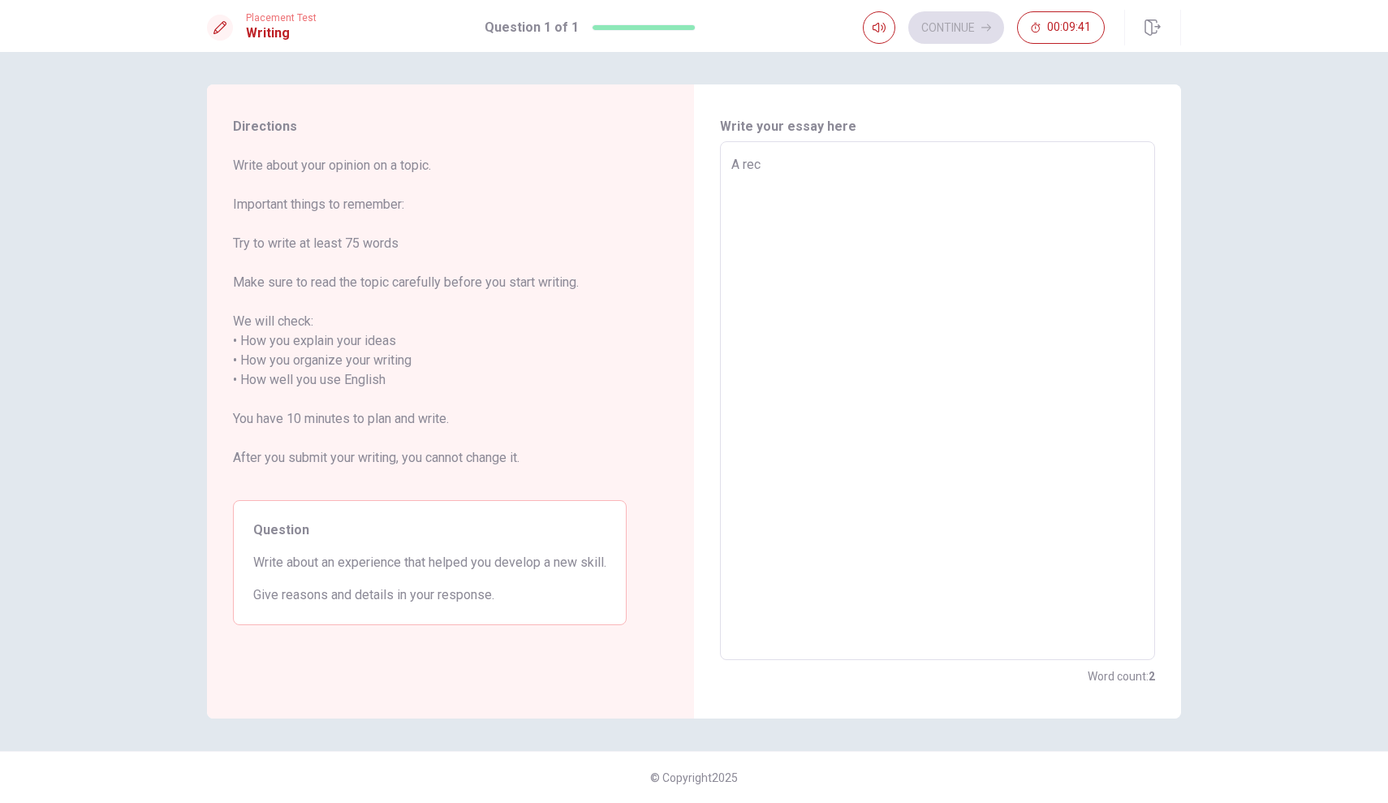
type textarea "x"
type textarea "A rece"
type textarea "x"
type textarea "A recen"
type textarea "x"
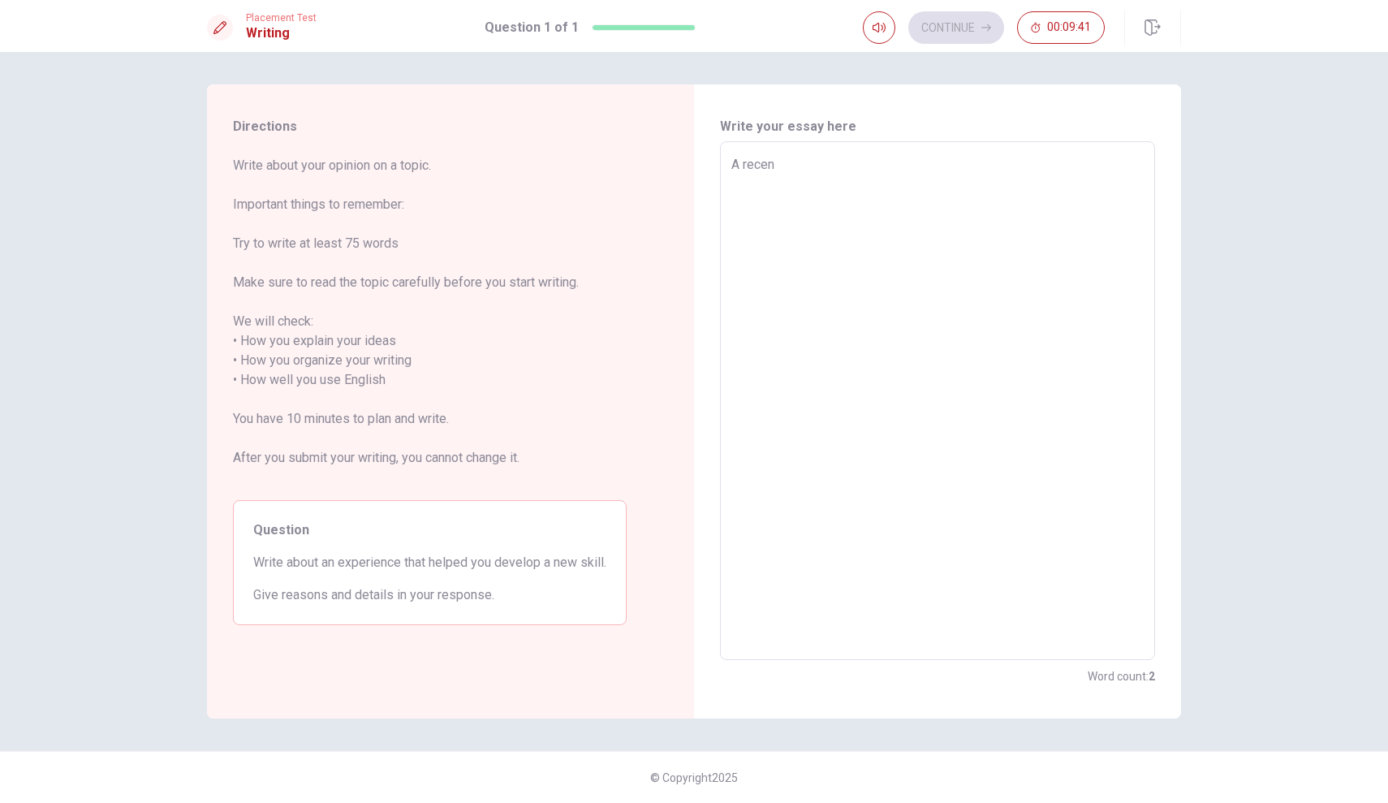
type textarea "A recent"
type textarea "x"
type textarea "A recent"
type textarea "x"
type textarea "A recent s"
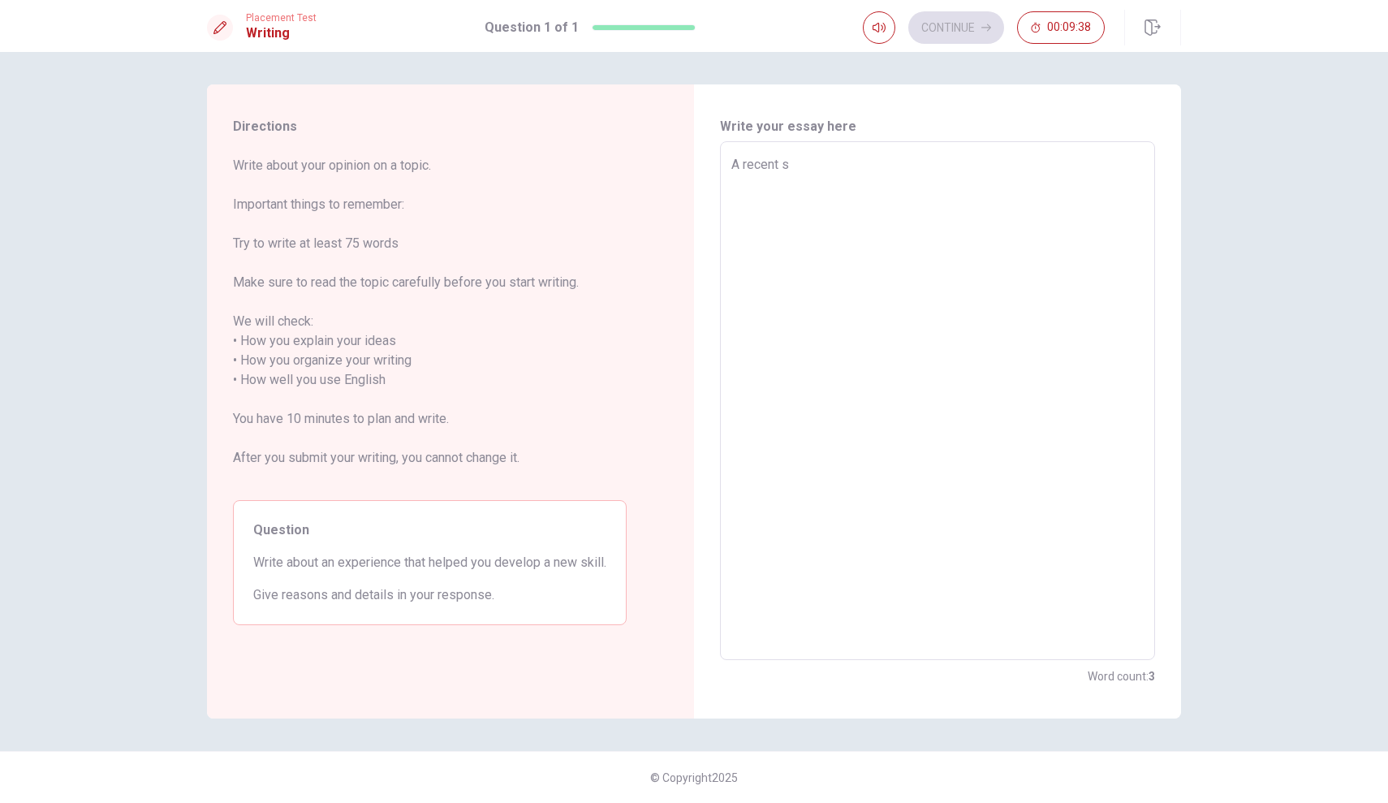
type textarea "x"
type textarea "A recent sk"
type textarea "x"
type textarea "A recent ski"
type textarea "x"
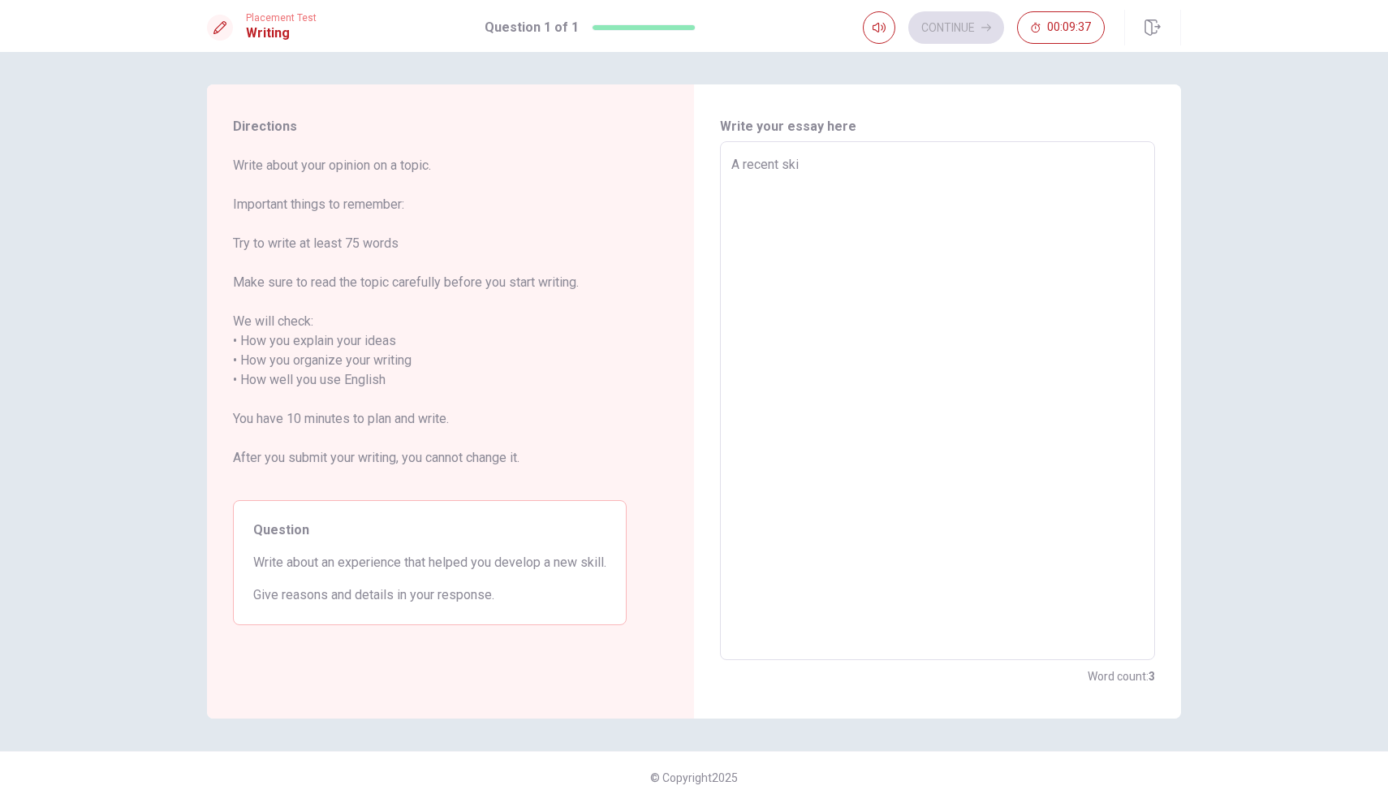
type textarea "A recent skil"
type textarea "x"
type textarea "A recent skill"
type textarea "x"
type textarea "A recent skill"
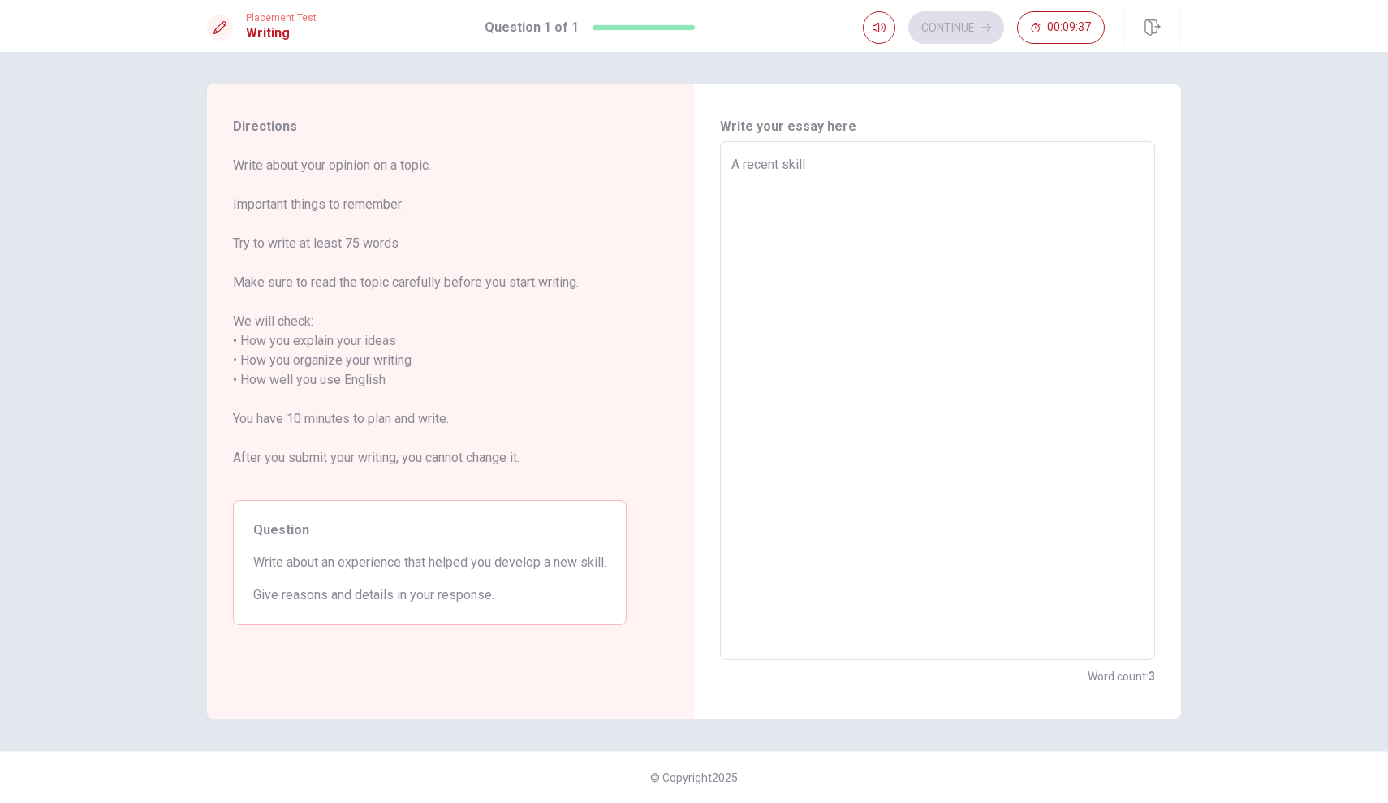
type textarea "x"
type textarea "A recent skill I"
type textarea "x"
type textarea "A recent skill I"
type textarea "x"
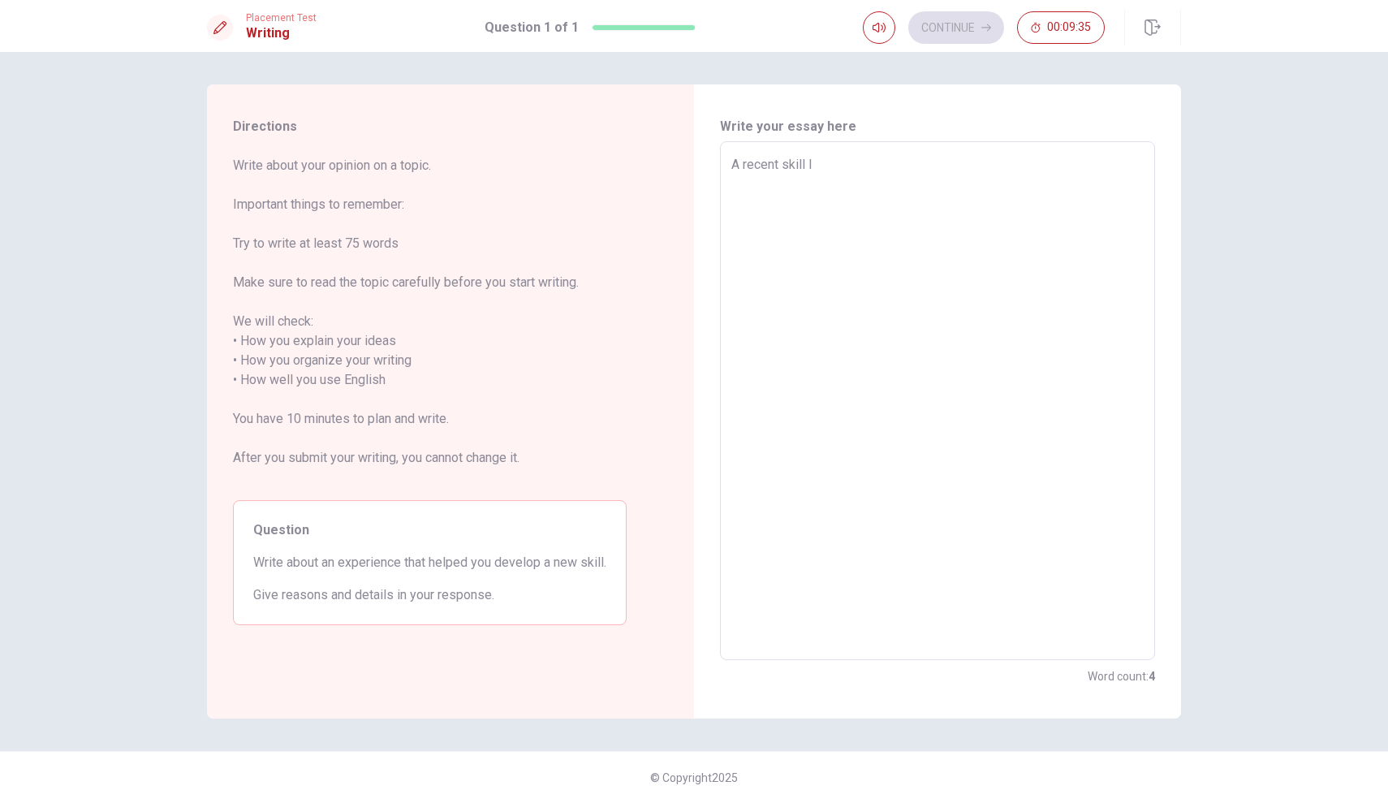
type textarea "A recent skill I h"
type textarea "x"
type textarea "A recent skill I ha"
type textarea "x"
type textarea "A recent skill I hav"
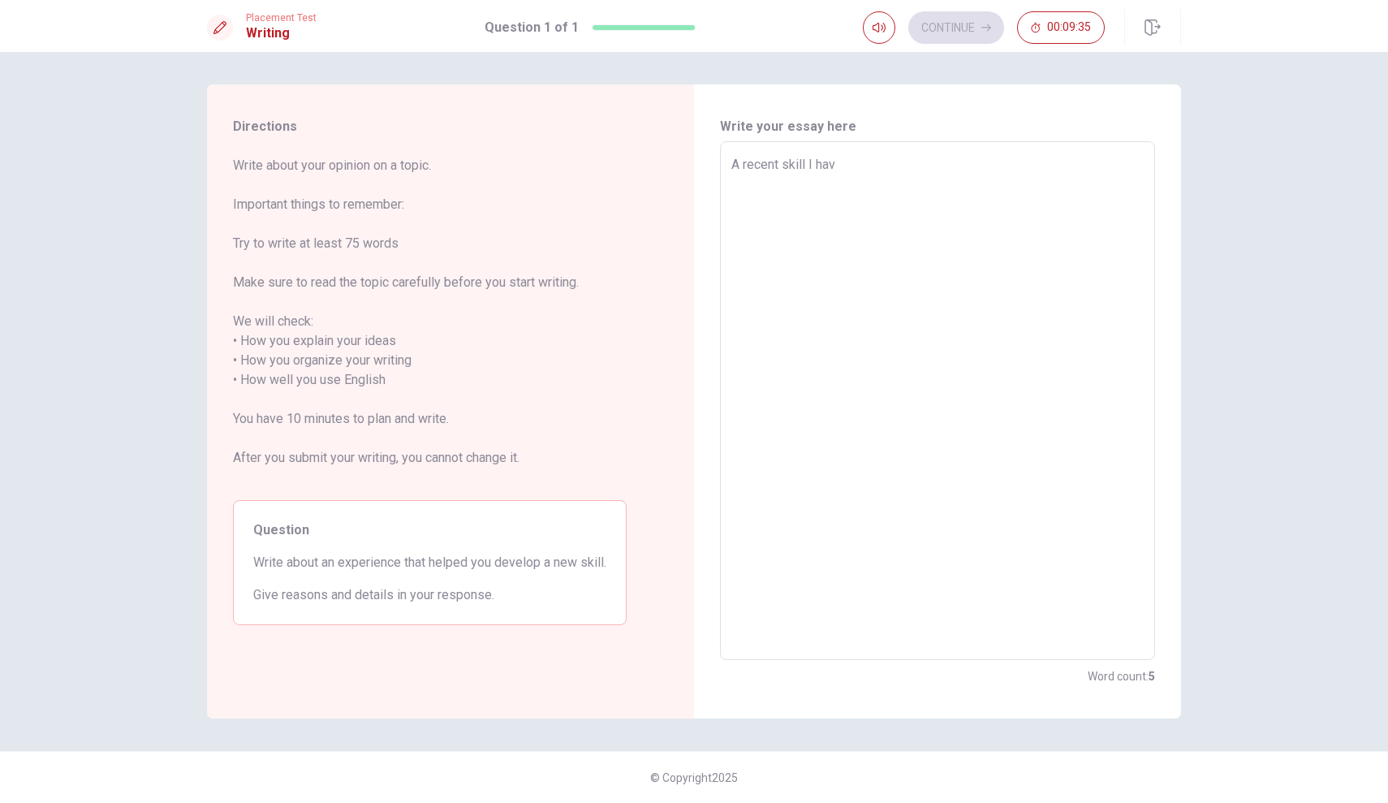
type textarea "x"
type textarea "A recent skill I have"
type textarea "x"
type textarea "A recent skill I have"
type textarea "x"
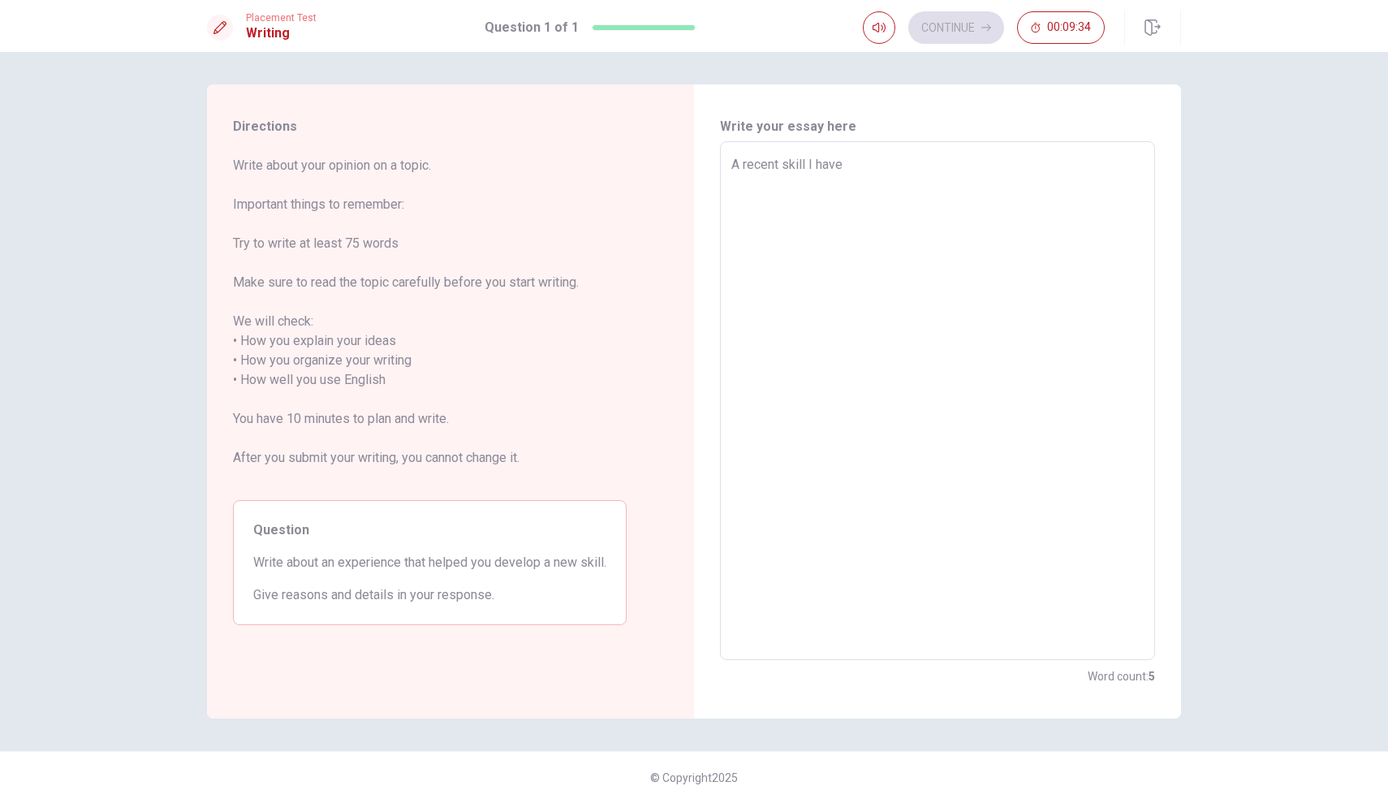
type textarea "A recent skill I have t"
type textarea "x"
type textarea "A recent skill I have tr"
type textarea "x"
type textarea "A recent skill I have tri"
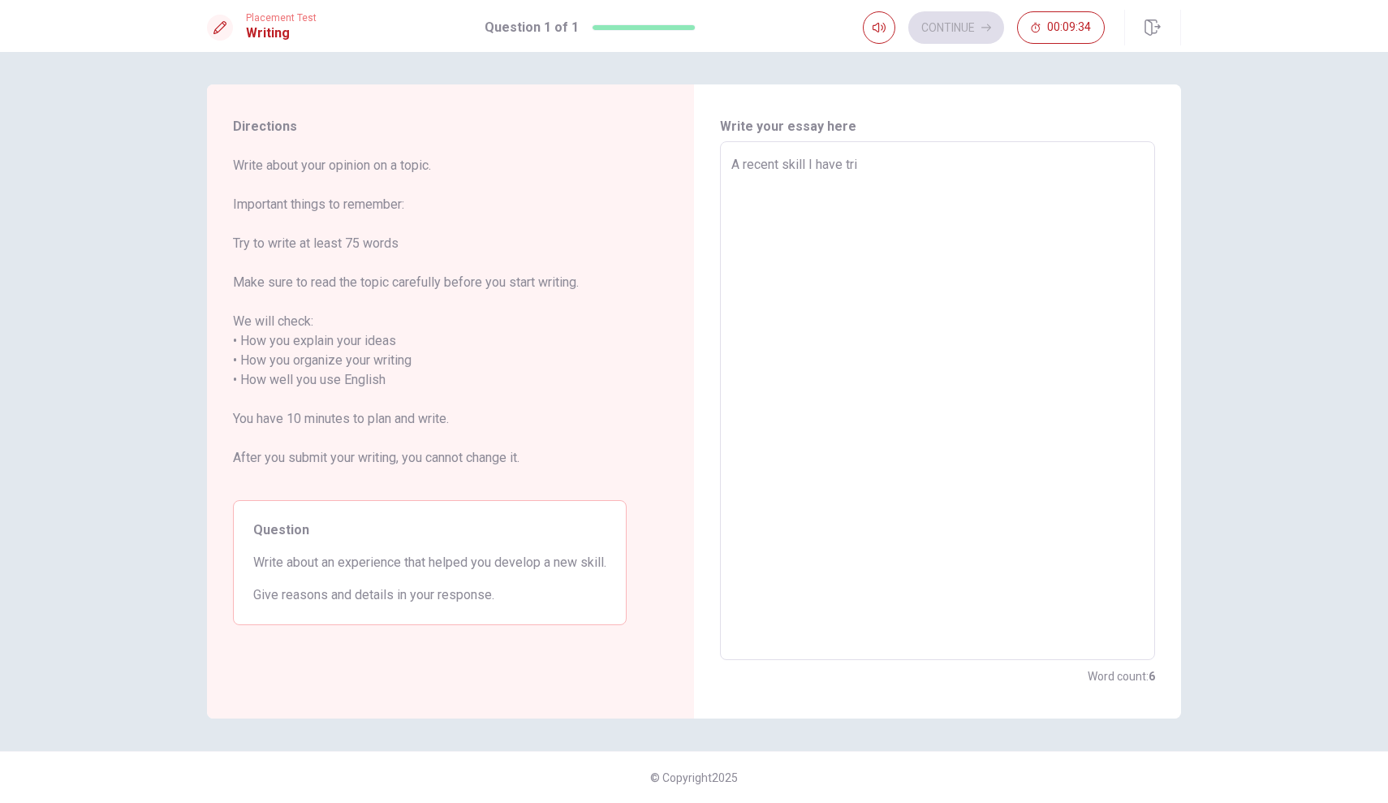
type textarea "x"
type textarea "A recent skill I have trie"
type textarea "x"
type textarea "A recent skill I have tried"
type textarea "x"
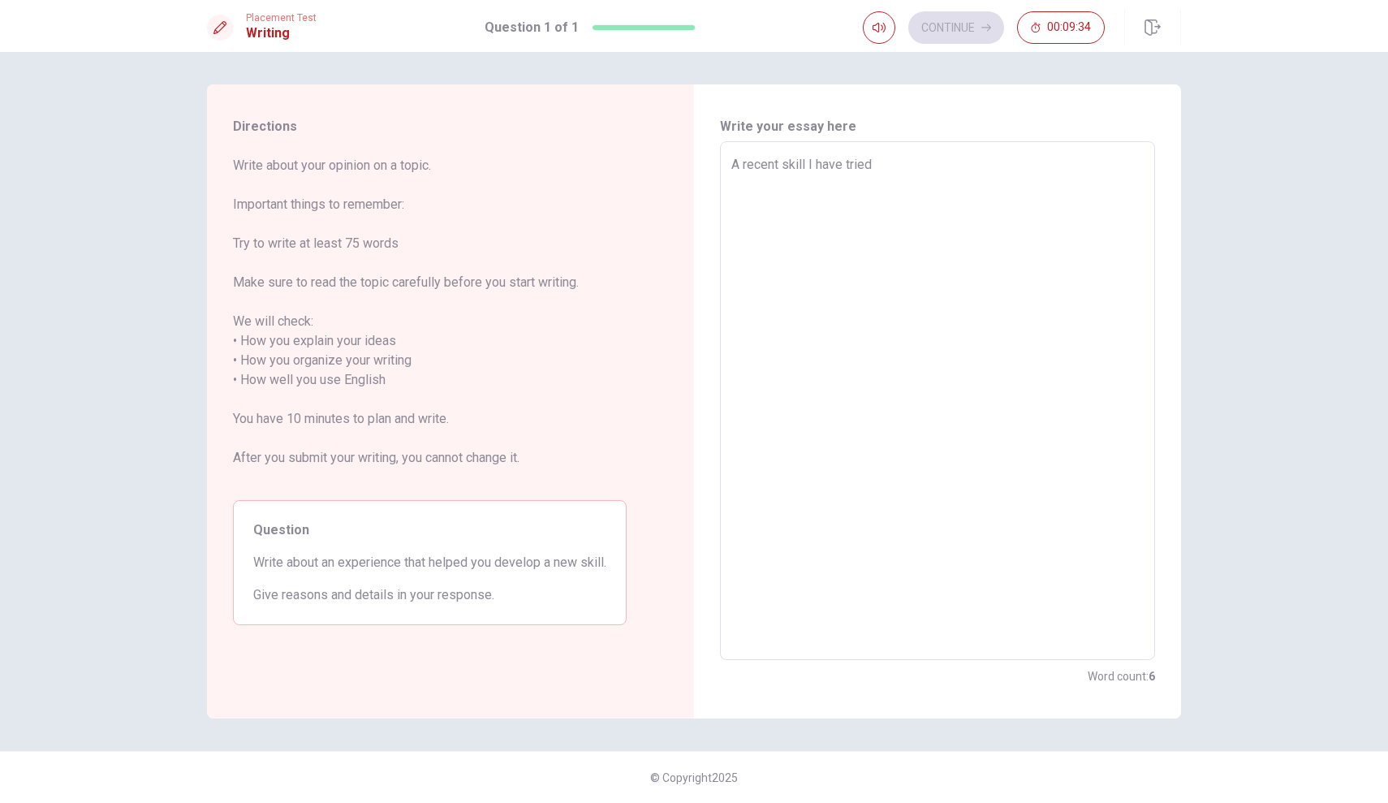
type textarea "A recent skill I have tried"
type textarea "x"
type textarea "A recent skill I have tried t"
type textarea "x"
type textarea "A recent skill I have tried to"
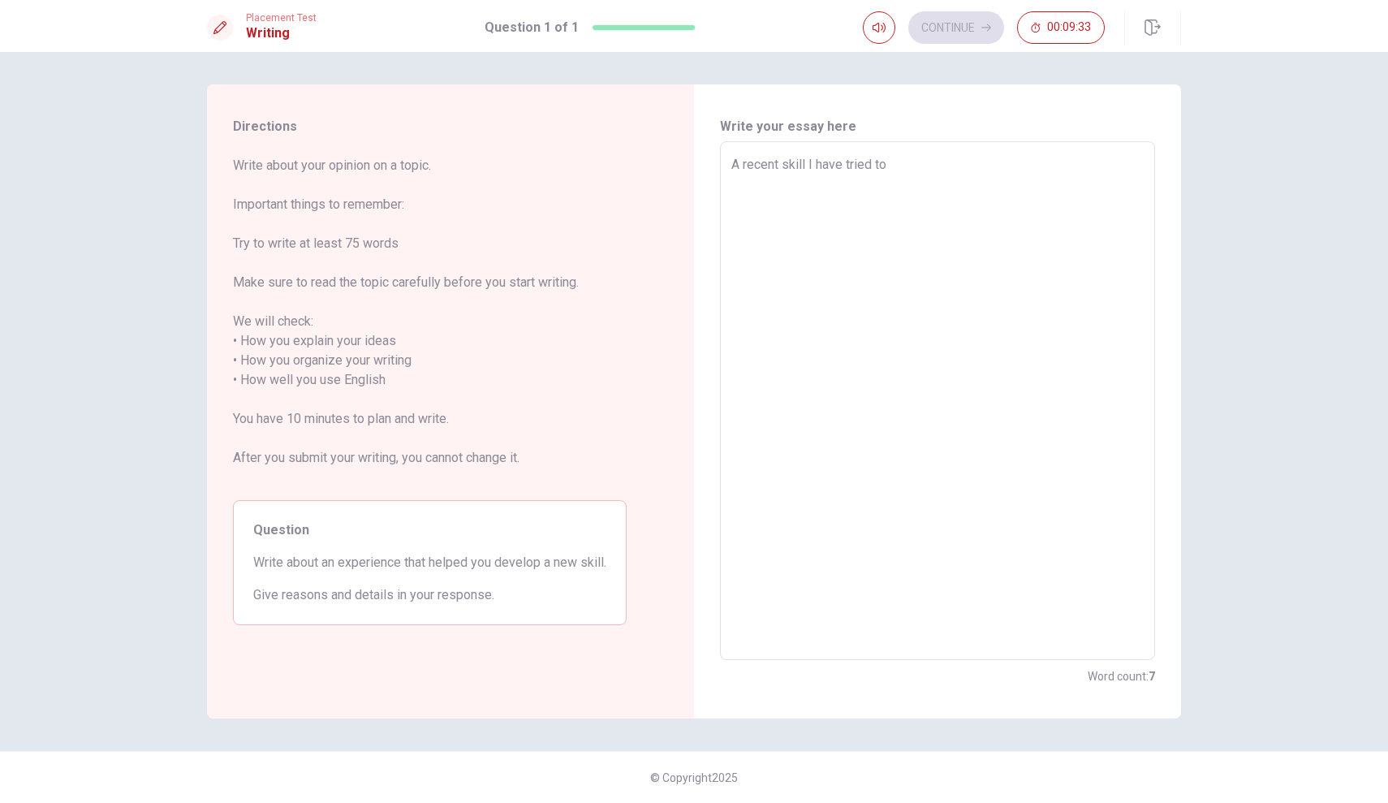
type textarea "x"
type textarea "A recent skill I have tried to"
type textarea "x"
type textarea "A recent skill I have tried to d"
type textarea "x"
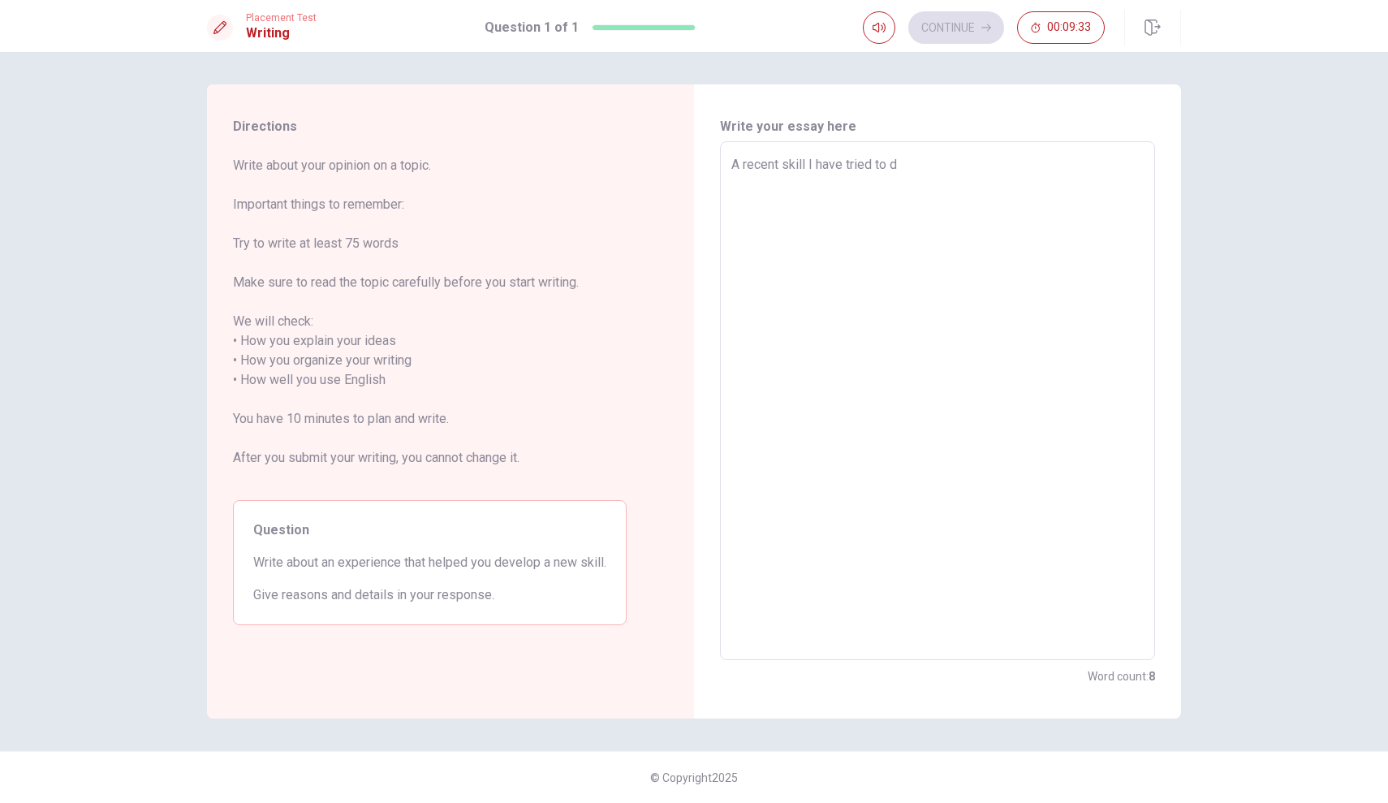
type textarea "A recent skill I have tried to de"
type textarea "x"
type textarea "A recent skill I have tried to dev"
type textarea "x"
type textarea "A recent skill I have tried to deve"
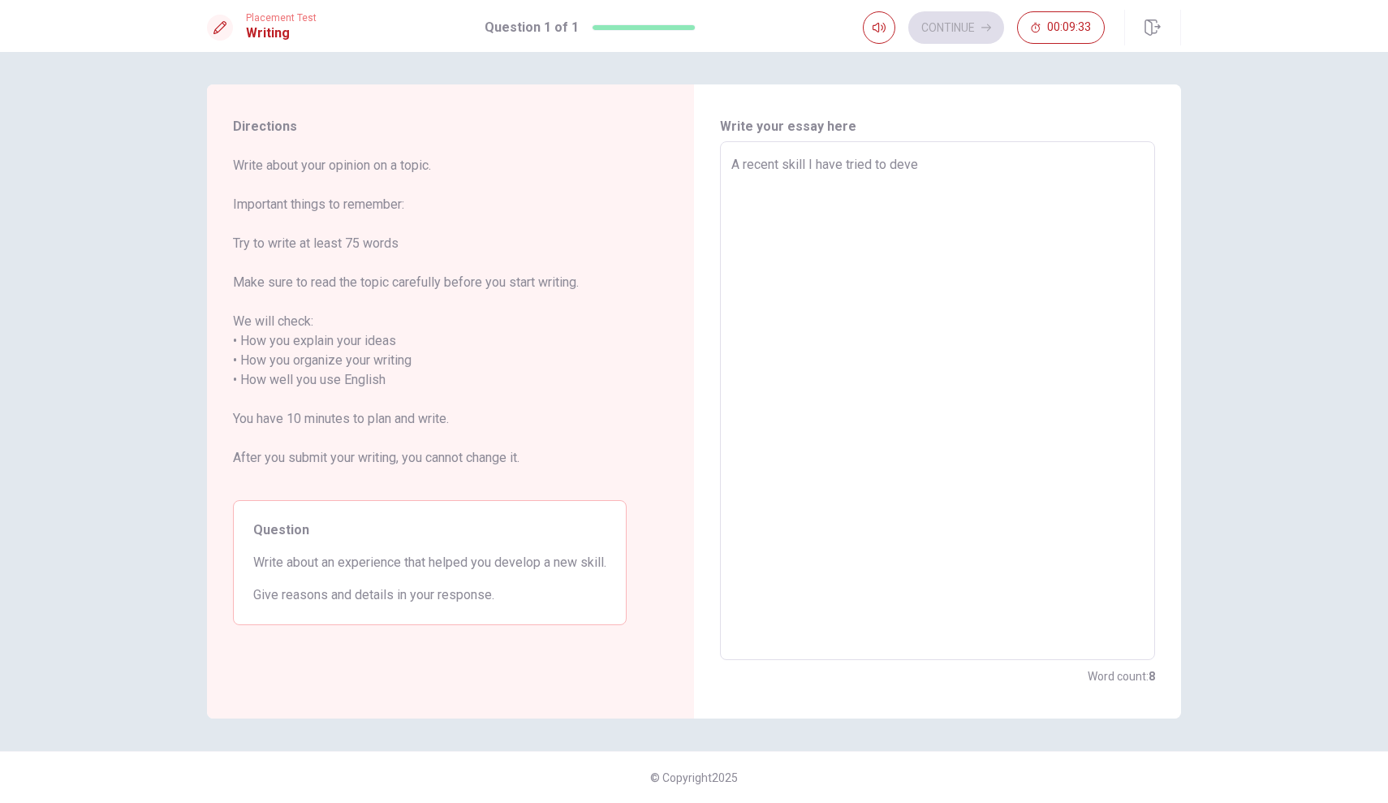
type textarea "x"
type textarea "A recent skill I have tried to devel"
type textarea "x"
type textarea "A recent skill I have tried to develo"
type textarea "x"
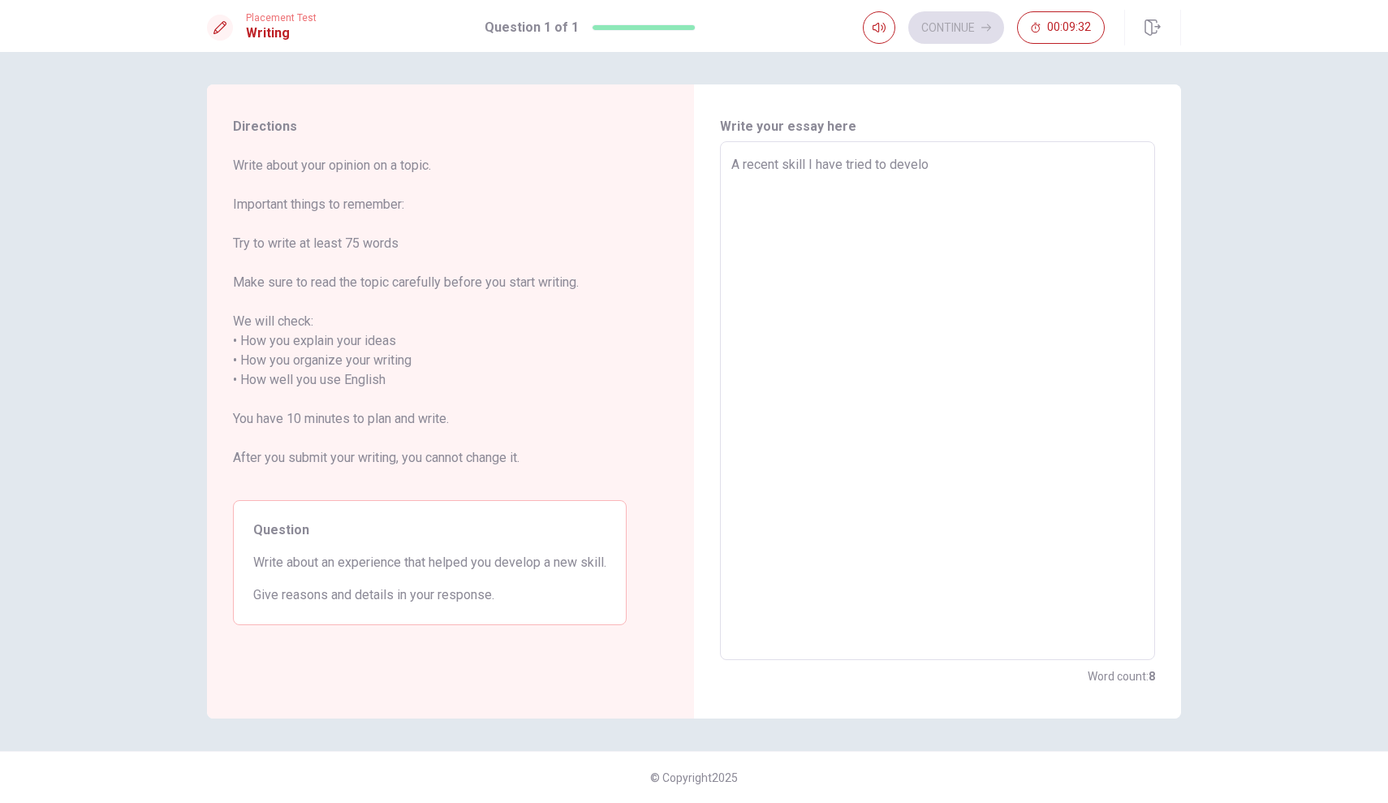
type textarea "A recent skill I have tried to develo^"
type textarea "x"
type textarea "A recent skill I have tried to develo"
type textarea "x"
type textarea "A recent skill I have tried to develop"
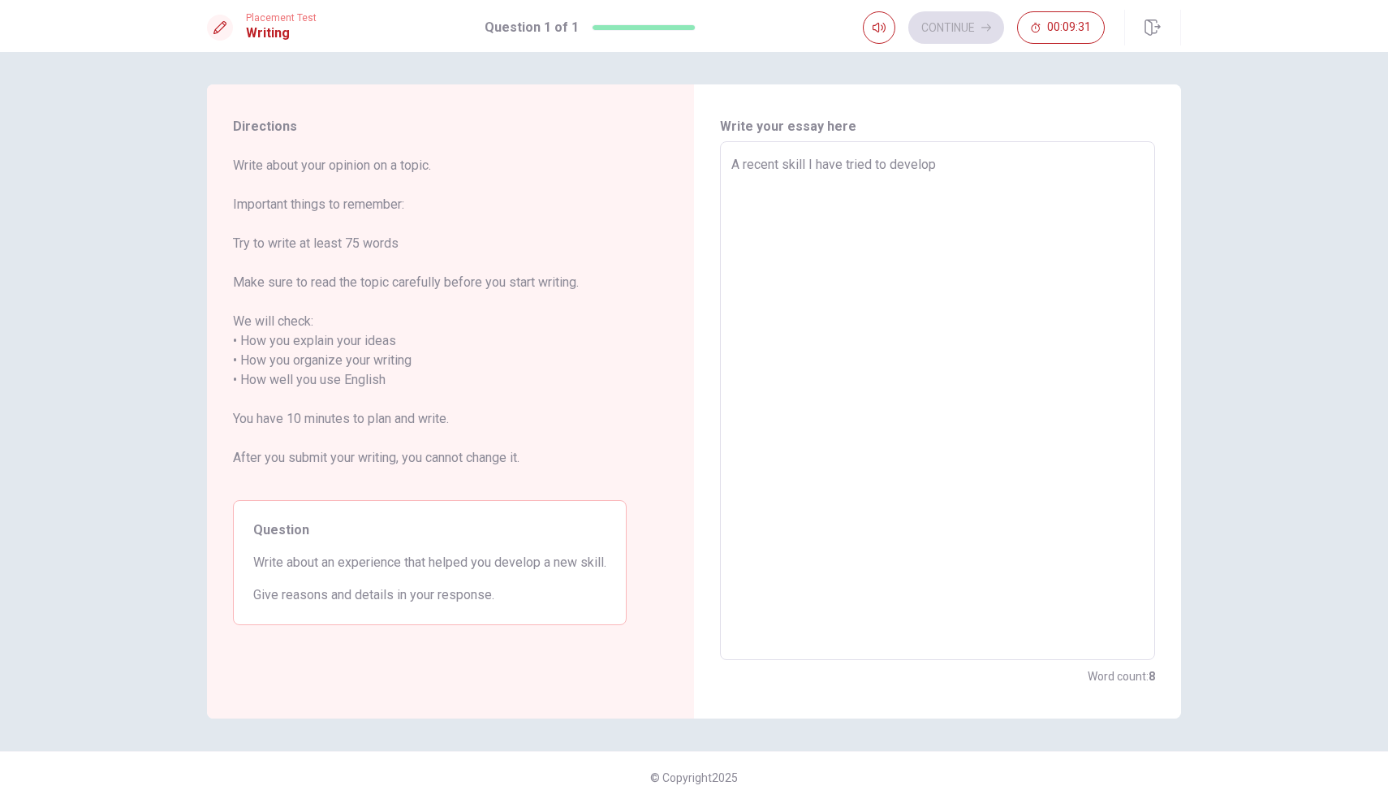
type textarea "x"
type textarea "A recent skill I have tried to develop"
type textarea "x"
type textarea "A recent skill I have tried to develop i"
type textarea "x"
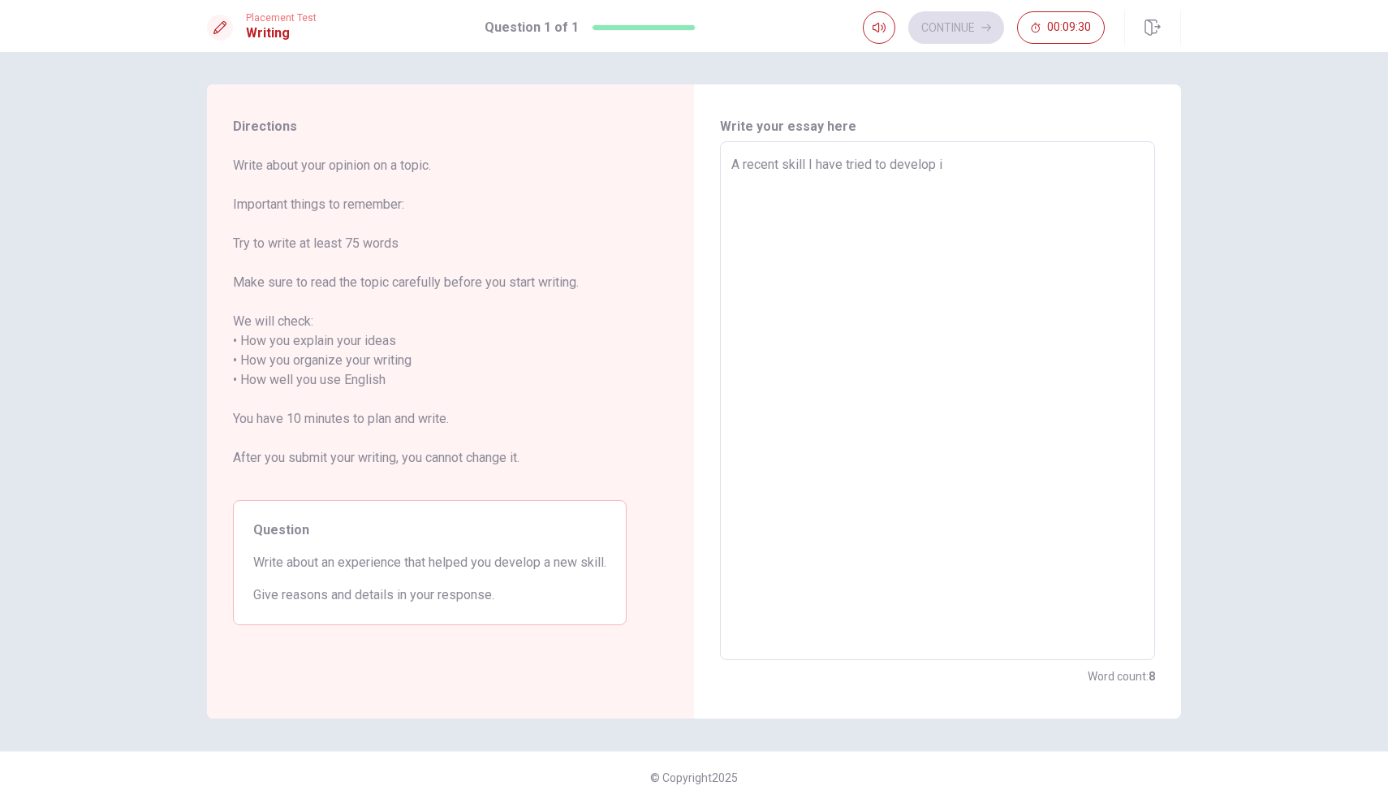
type textarea "A recent skill I have tried to develop is"
type textarea "x"
type textarea "A recent skill I have tried to develop is"
type textarea "x"
type textarea "A recent skill I have tried to develop is m"
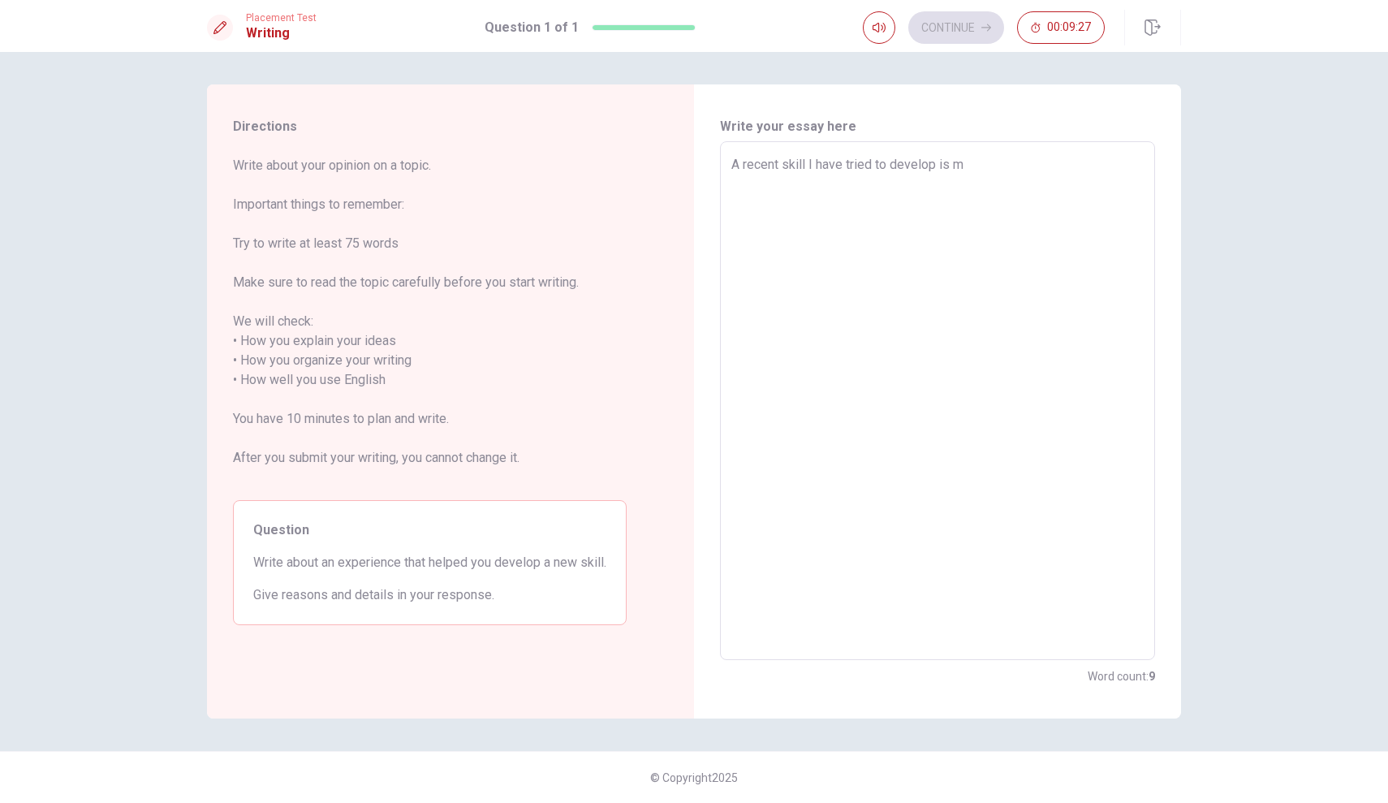
type textarea "x"
type textarea "A recent skill I have tried to develop is my"
type textarea "x"
type textarea "A recent skill I have tried to develop is my"
type textarea "x"
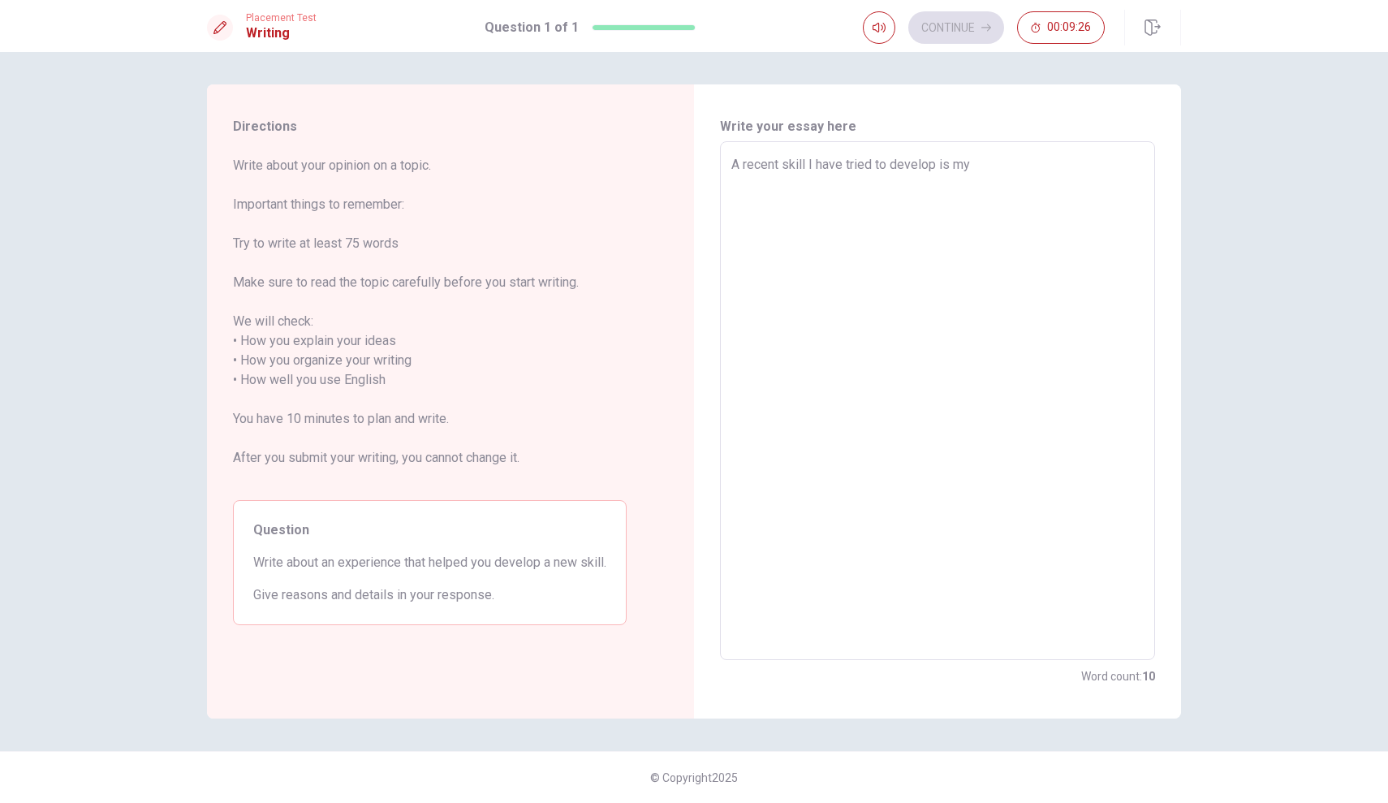
type textarea "A recent skill I have tried to develop is my U"
type textarea "x"
type textarea "A recent skill I have tried to develop is my UG"
type textarea "x"
type textarea "A recent skill I have tried to develop is my UGC"
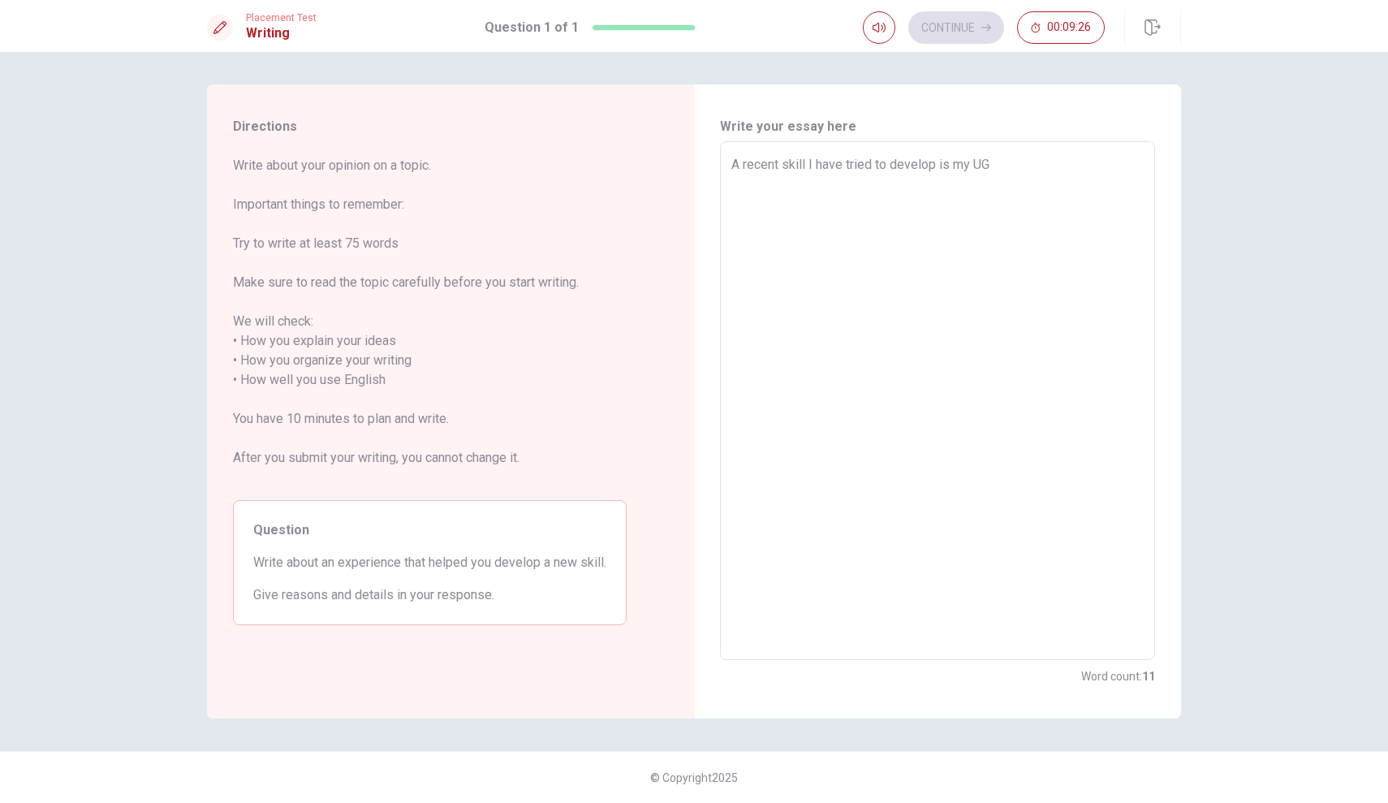
type textarea "x"
type textarea "A recent skill I have tried to develop is my UGC"
type textarea "x"
type textarea "A recent skill I have tried to develop is my UGC c"
type textarea "x"
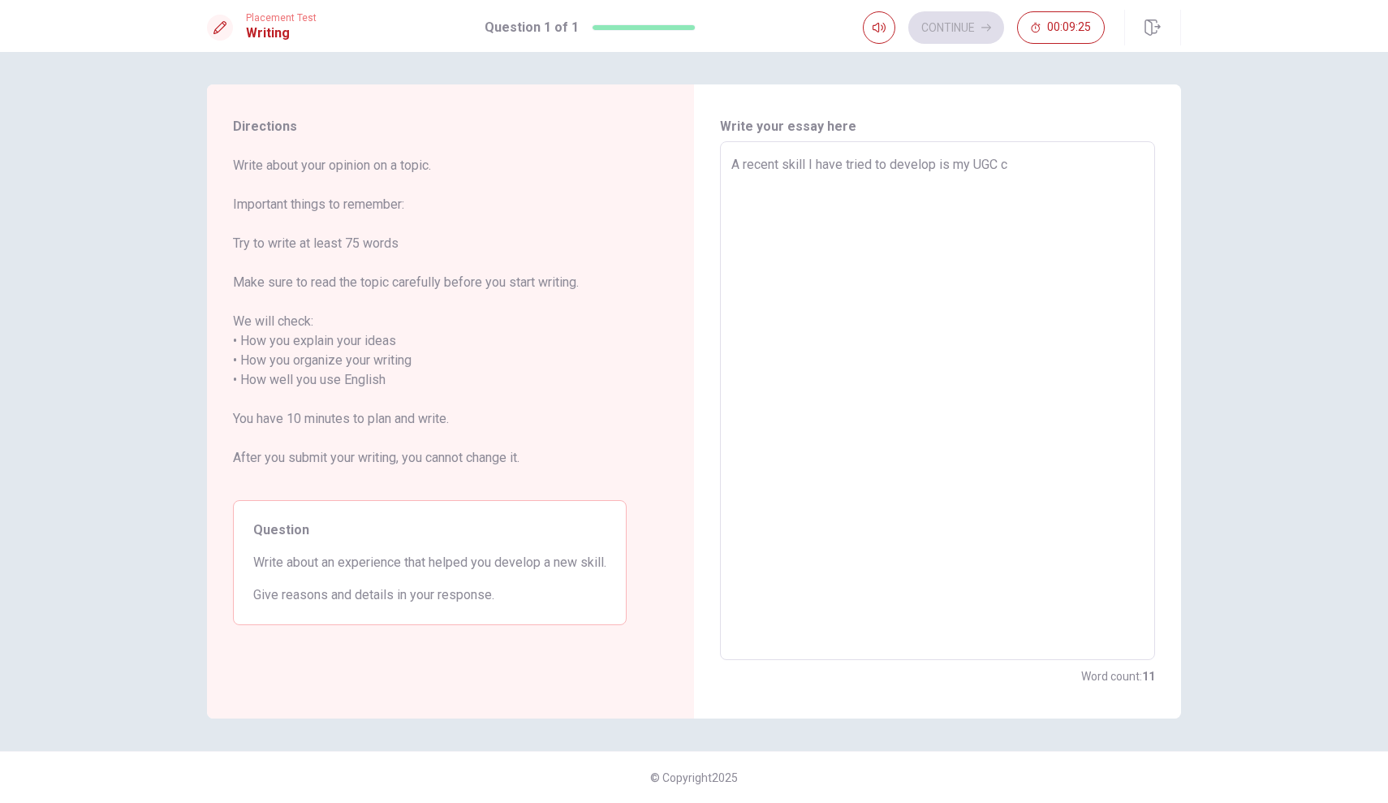
type textarea "A recent skill I have tried to develop is my UGC co"
type textarea "x"
type textarea "A recent skill I have tried to develop is my UGC cot"
type textarea "x"
type textarea "A recent skill I have tried to develop is my UGC co"
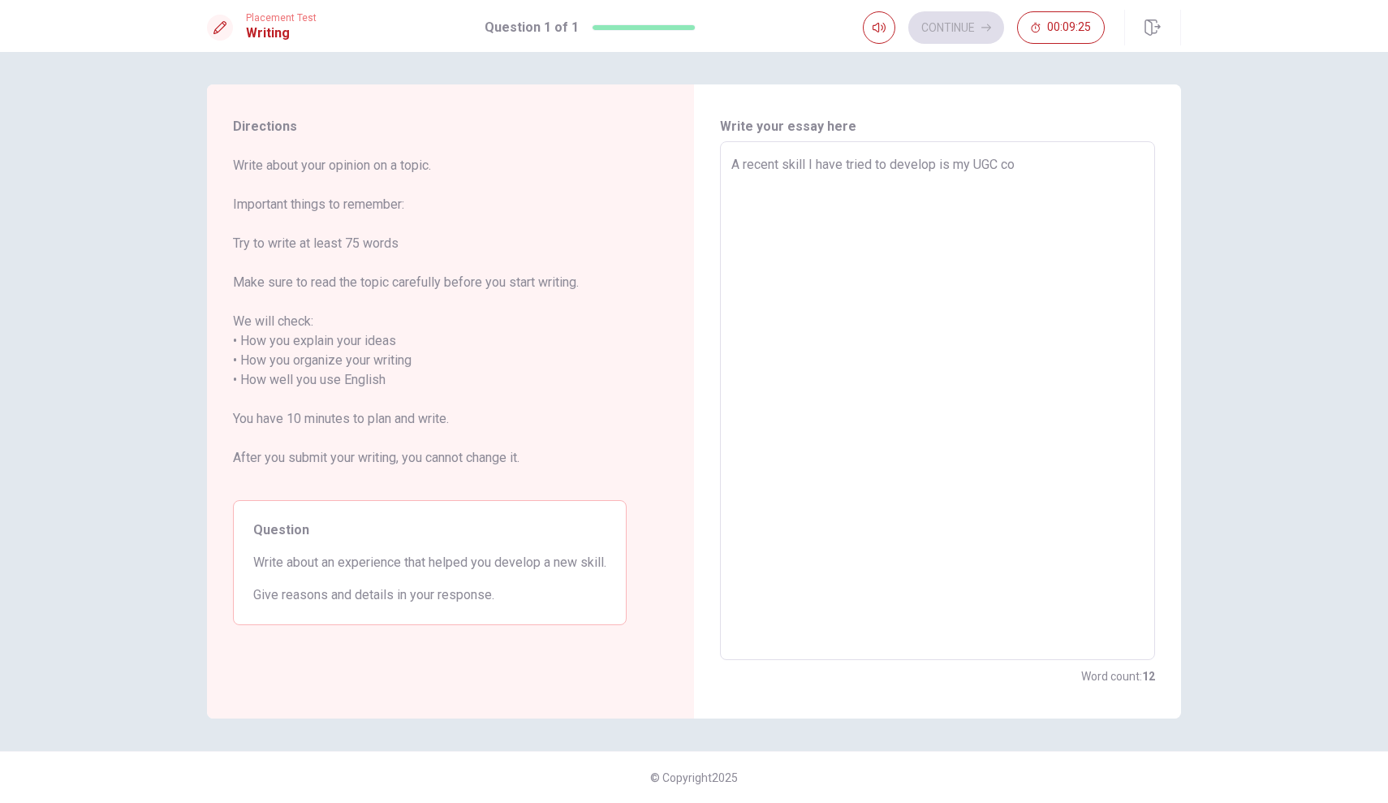
type textarea "x"
type textarea "A recent skill I have tried to develop is my UGC con"
type textarea "x"
type textarea "A recent skill I have tried to develop is my UGC cont"
type textarea "x"
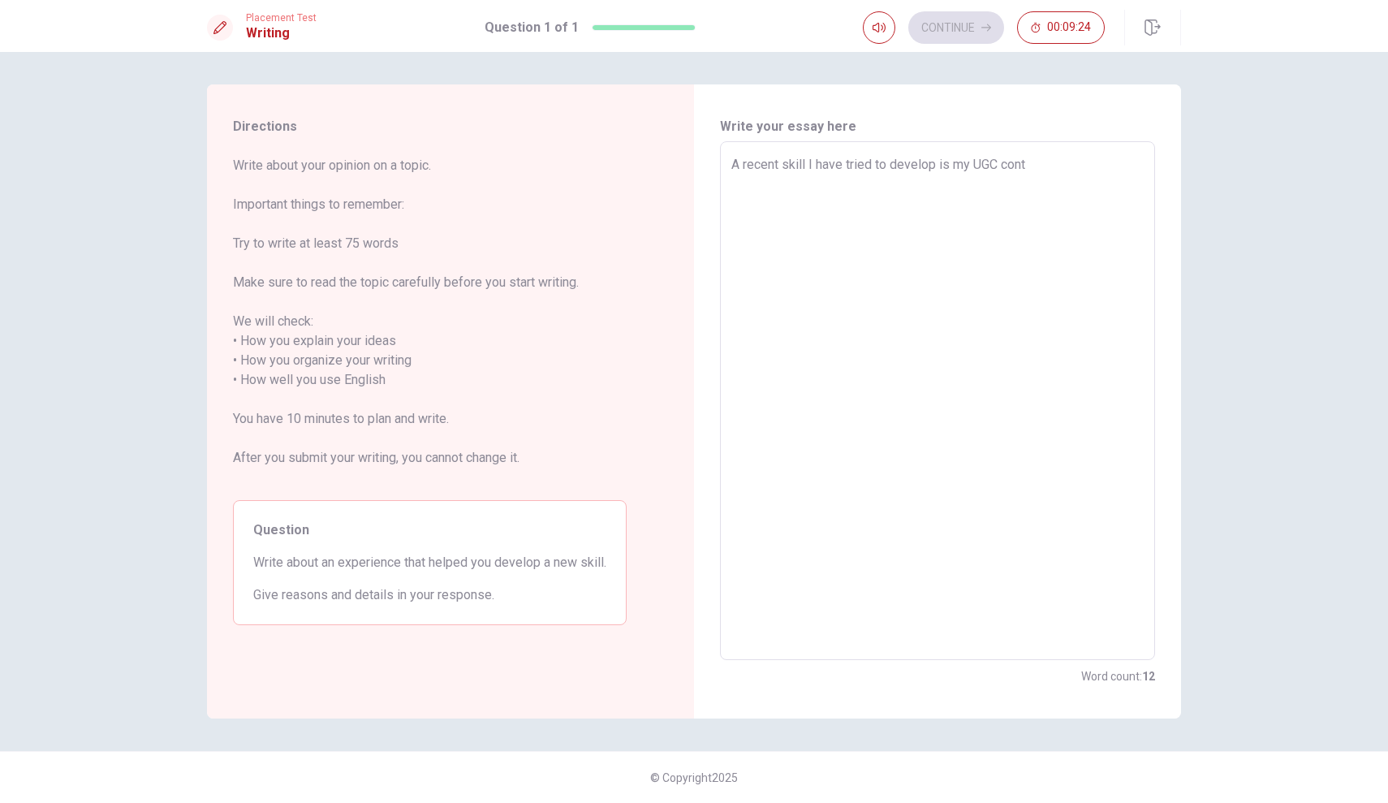
type textarea "A recent skill I have tried to develop is my UGC [PERSON_NAME]"
type textarea "x"
type textarea "A recent skill I have tried to develop is my UGC conten"
type textarea "x"
type textarea "A recent skill I have tried to develop is my UGC content"
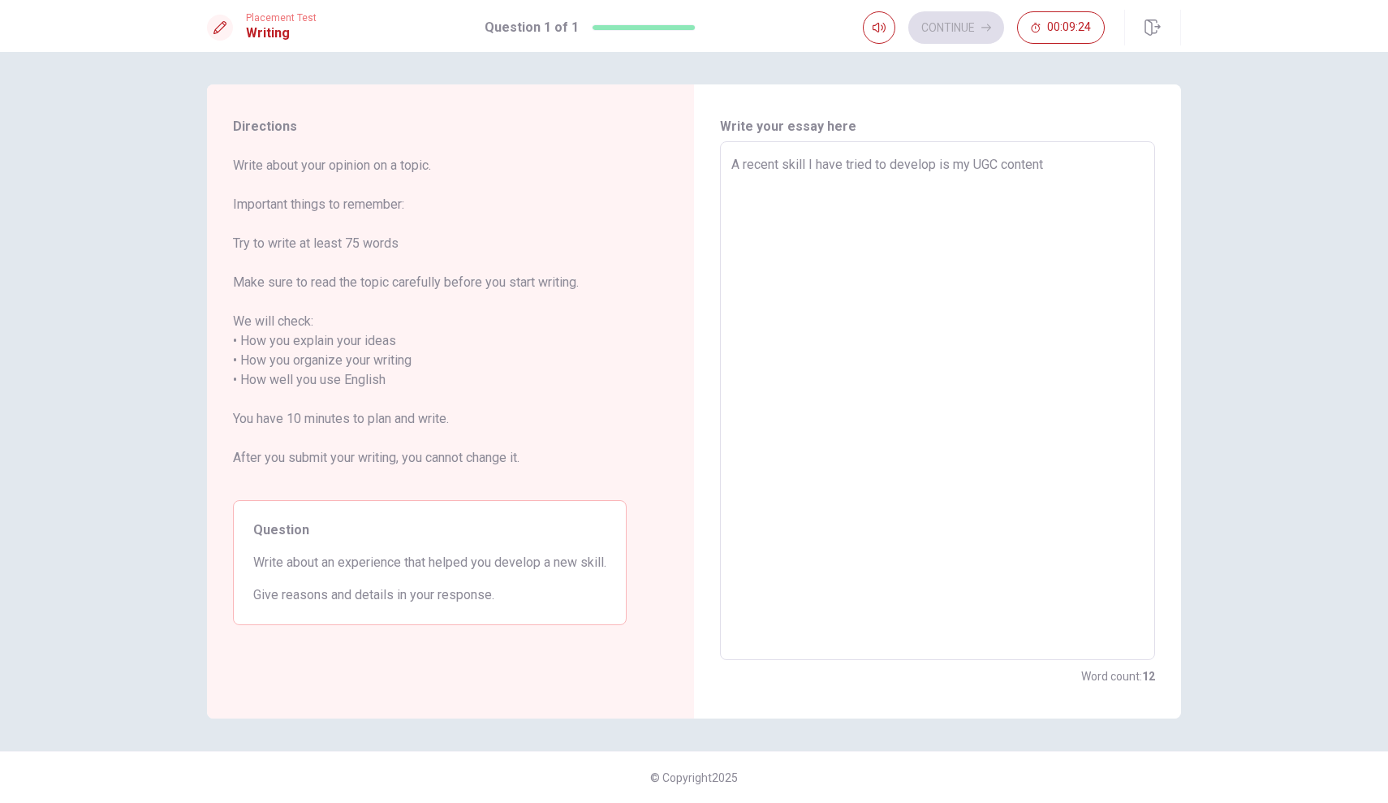
type textarea "x"
type textarea "A recent skill I have tried to develop is my UGC content."
type textarea "x"
type textarea "A recent skill I have tried to develop is my UGC content."
type textarea "x"
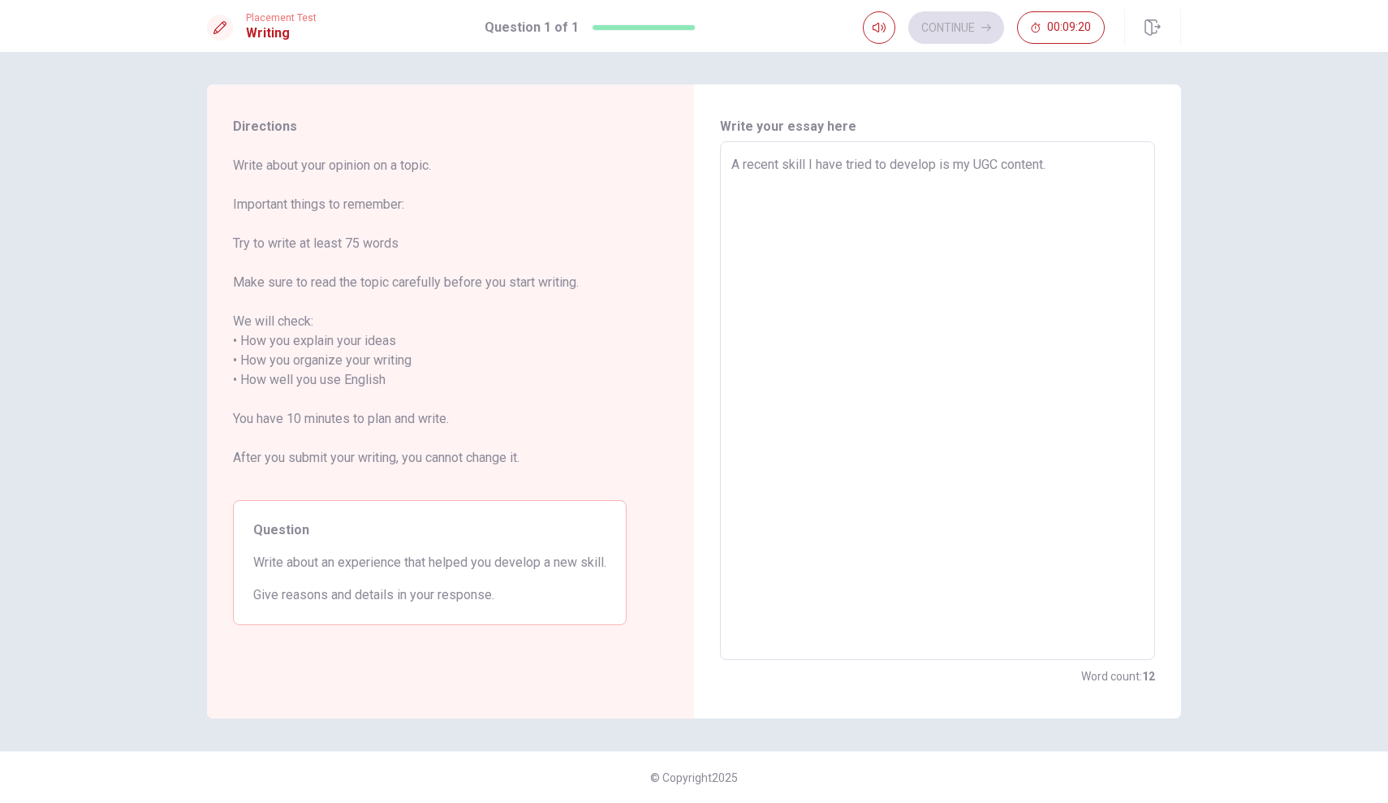
type textarea "A recent skill I have tried to develop is my UGC content. I"
type textarea "x"
type textarea "A recent skill I have tried to develop is my UGC content. In"
type textarea "x"
type textarea "A recent skill I have tried to develop is my UGC content. In"
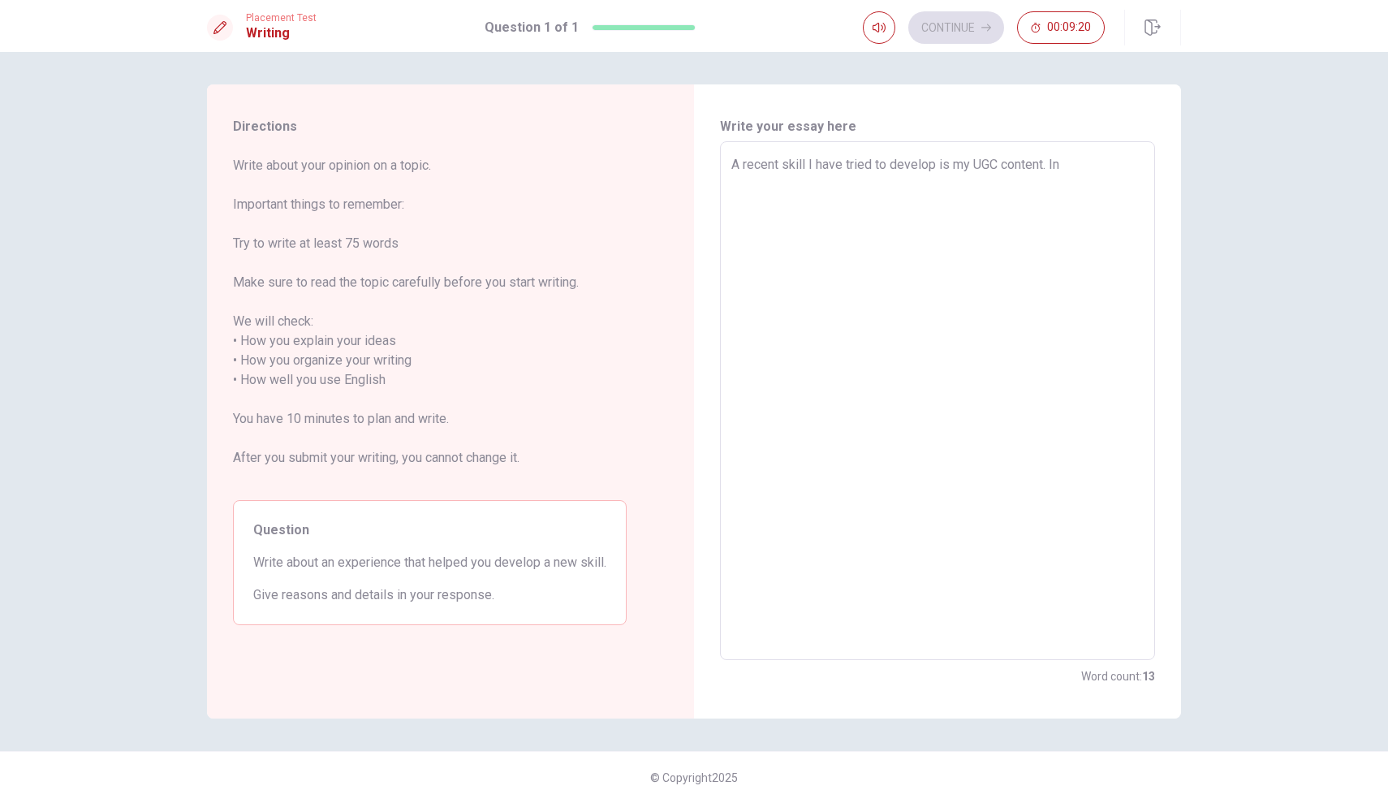
type textarea "x"
type textarea "A recent skill I have tried to develop is my UGC content. In f"
type textarea "x"
type textarea "A recent skill I have tried to develop is my UGC content. In fa"
type textarea "x"
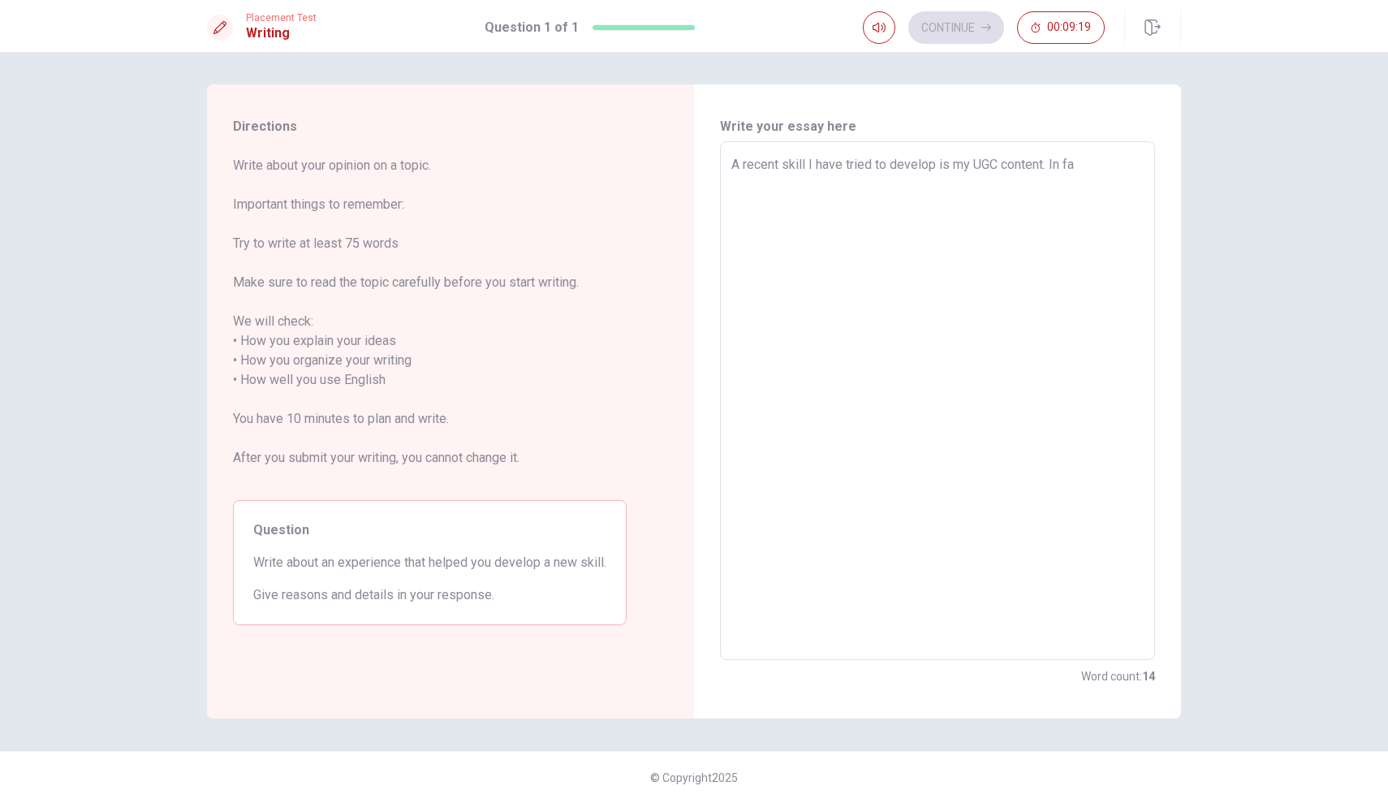
type textarea "A recent skill I have tried to develop is my UGC content. In fac"
type textarea "x"
type textarea "A recent skill I have tried to develop is my UGC content. In fact"
type textarea "x"
type textarea "A recent skill I have tried to develop is my UGC content. In fact,"
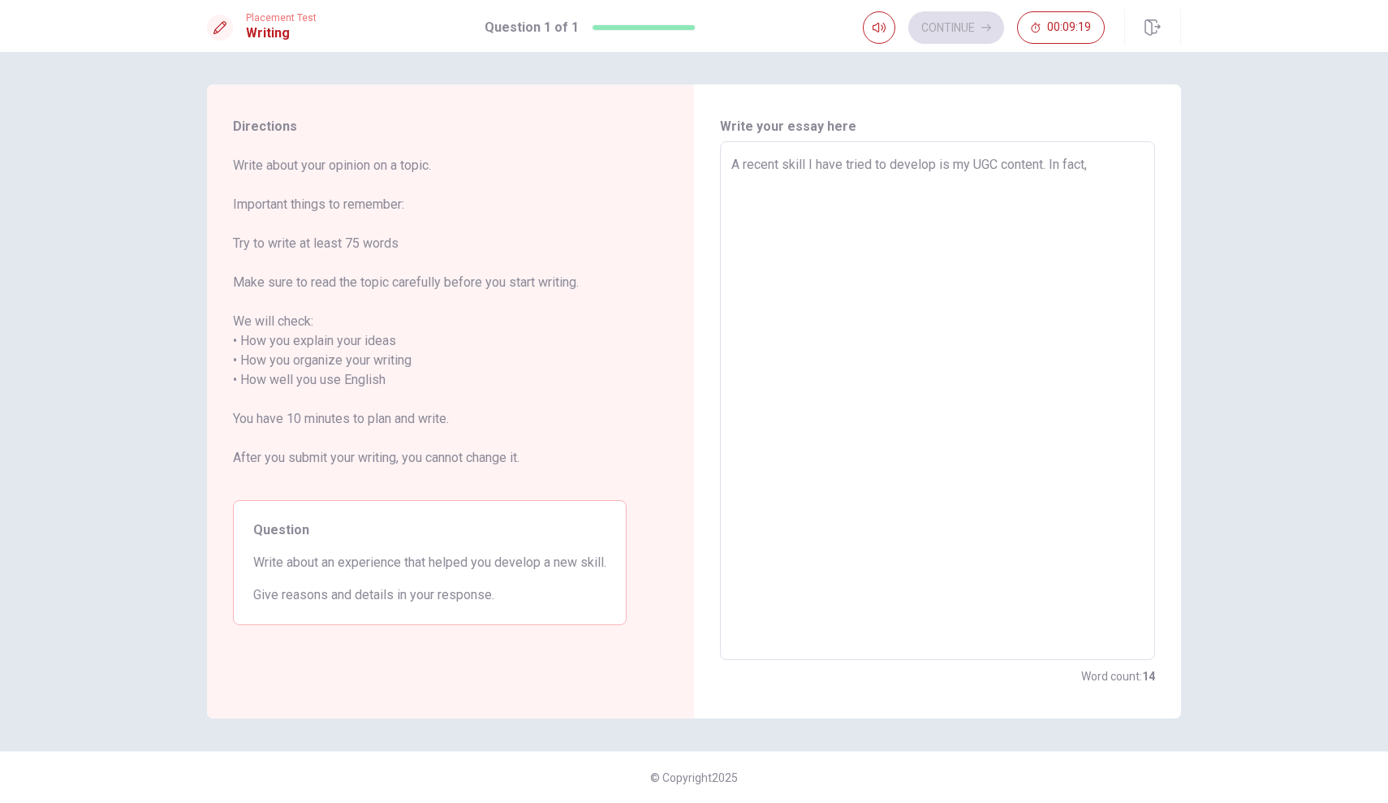
type textarea "x"
type textarea "A recent skill I have tried to develop is my UGC content. In fact,"
type textarea "x"
type textarea "A recent skill I have tried to develop is my UGC content. In fact, I"
type textarea "x"
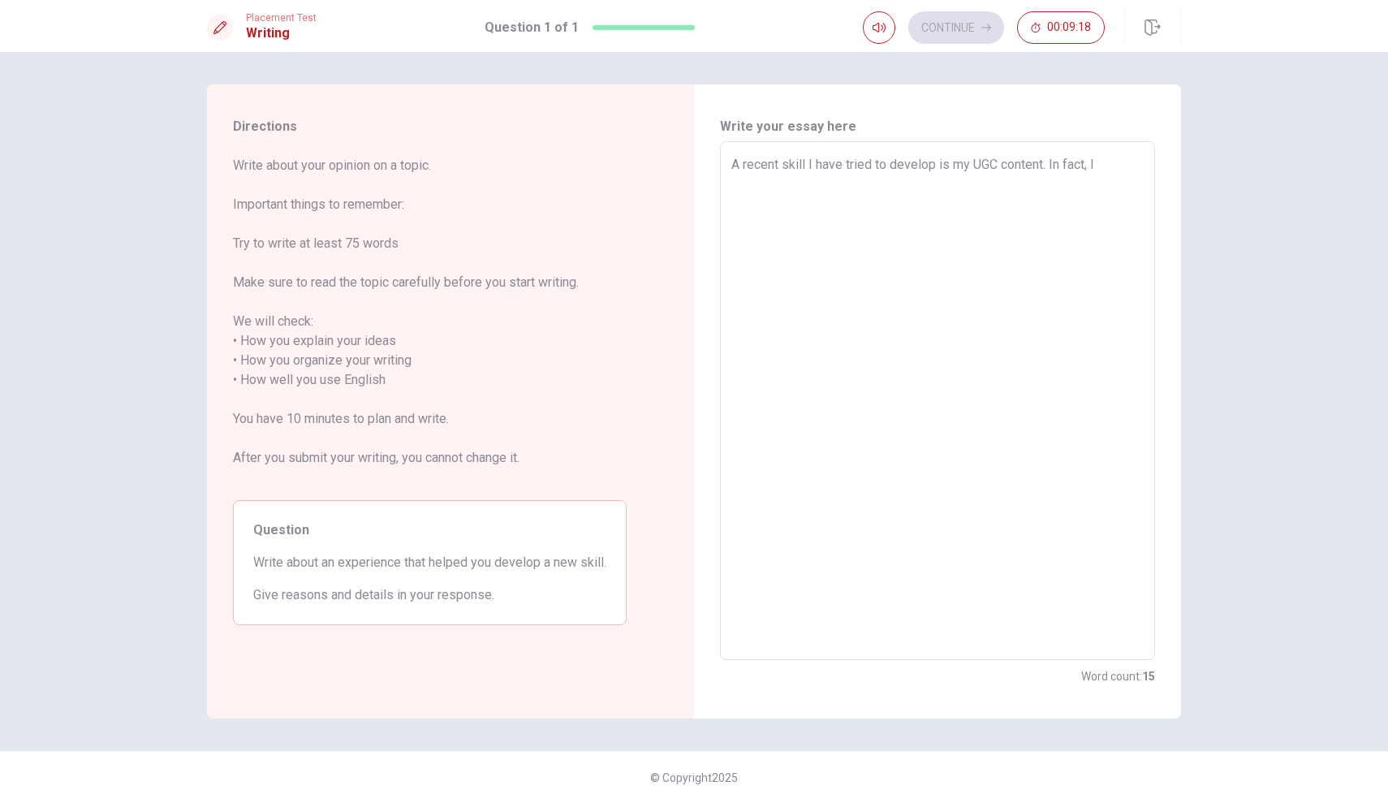
type textarea "A recent skill I have tried to develop is my UGC content. In fact, I"
type textarea "x"
type textarea "A recent skill I have tried to develop is my UGC content. In fact, I a"
type textarea "x"
type textarea "A recent skill I have tried to develop is my UGC content. In fact, I am"
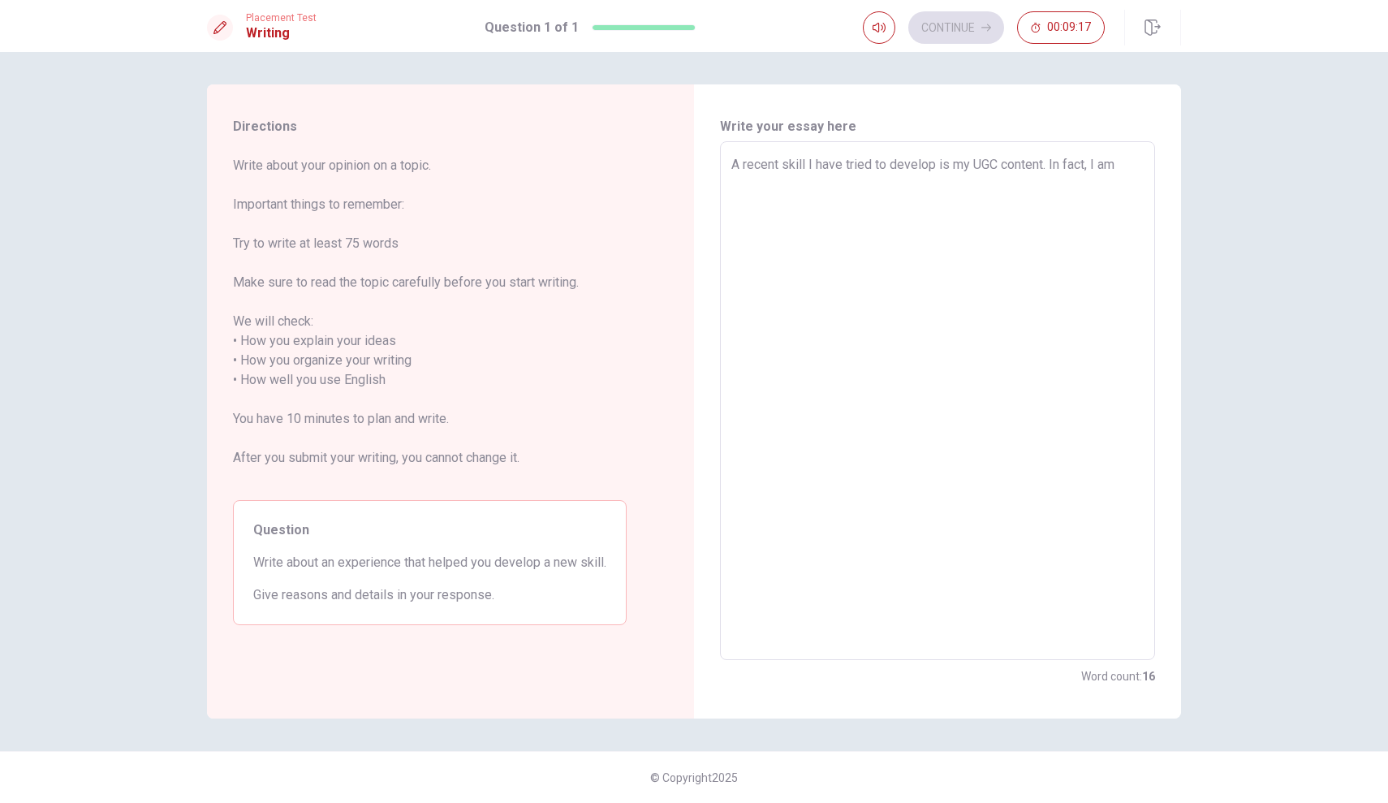
type textarea "x"
type textarea "A recent skill I have tried to develop is my UGC content. In fact, I am"
type textarea "x"
type textarea "A recent skill I have tried to develop is my UGC content. In fact, I am t"
type textarea "x"
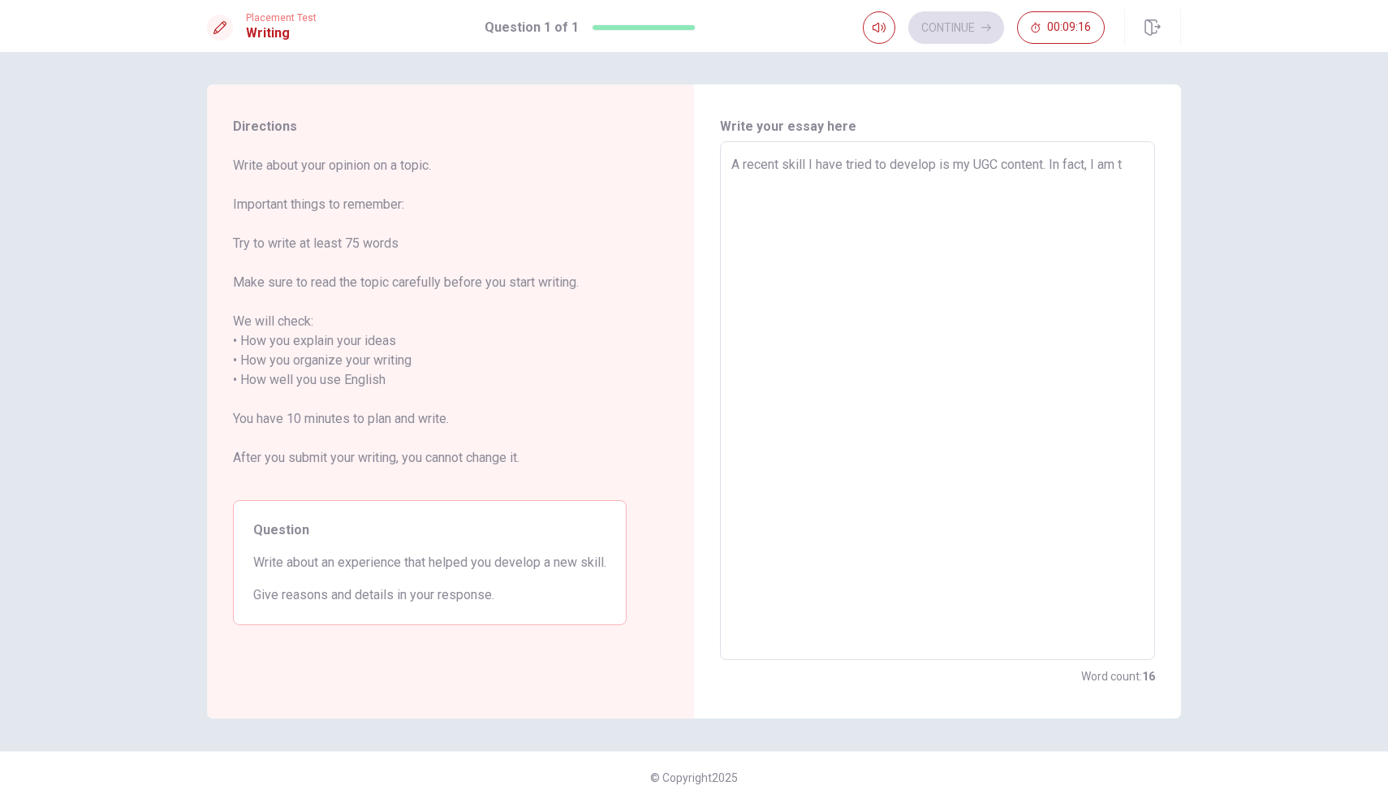
type textarea "A recent skill I have tried to develop is my UGC content. In fact, I am tr"
type textarea "x"
type textarea "A recent skill I have tried to develop is my UGC content. In fact, I am tri"
type textarea "x"
type textarea "A recent skill I have tried to develop is my UGC content. In fact, I am trie"
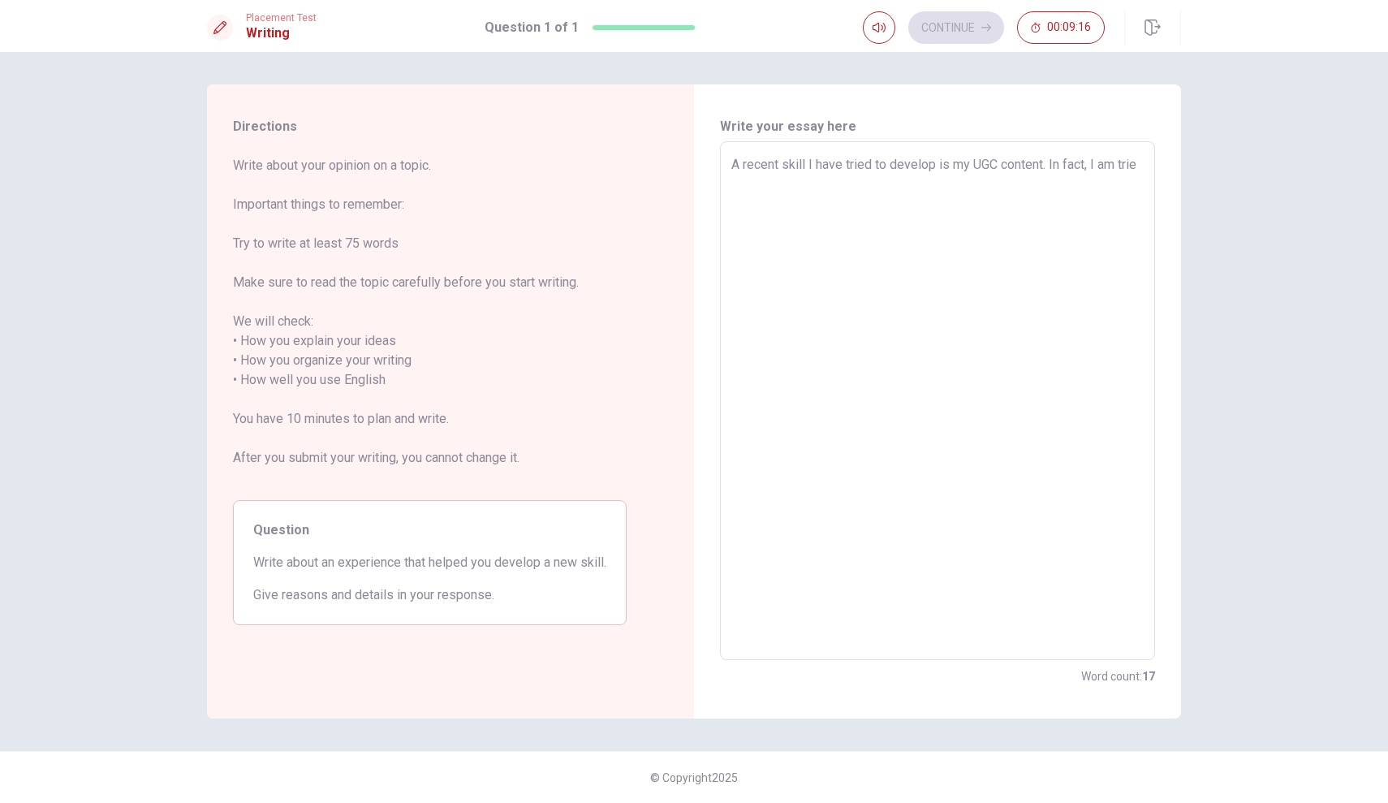
type textarea "x"
type textarea "A recent skill I have tried to develop is my UGC content. In fact, I am tri"
type textarea "x"
type textarea "A recent skill I have tried to develop is my UGC content. In fact, I am tr"
type textarea "x"
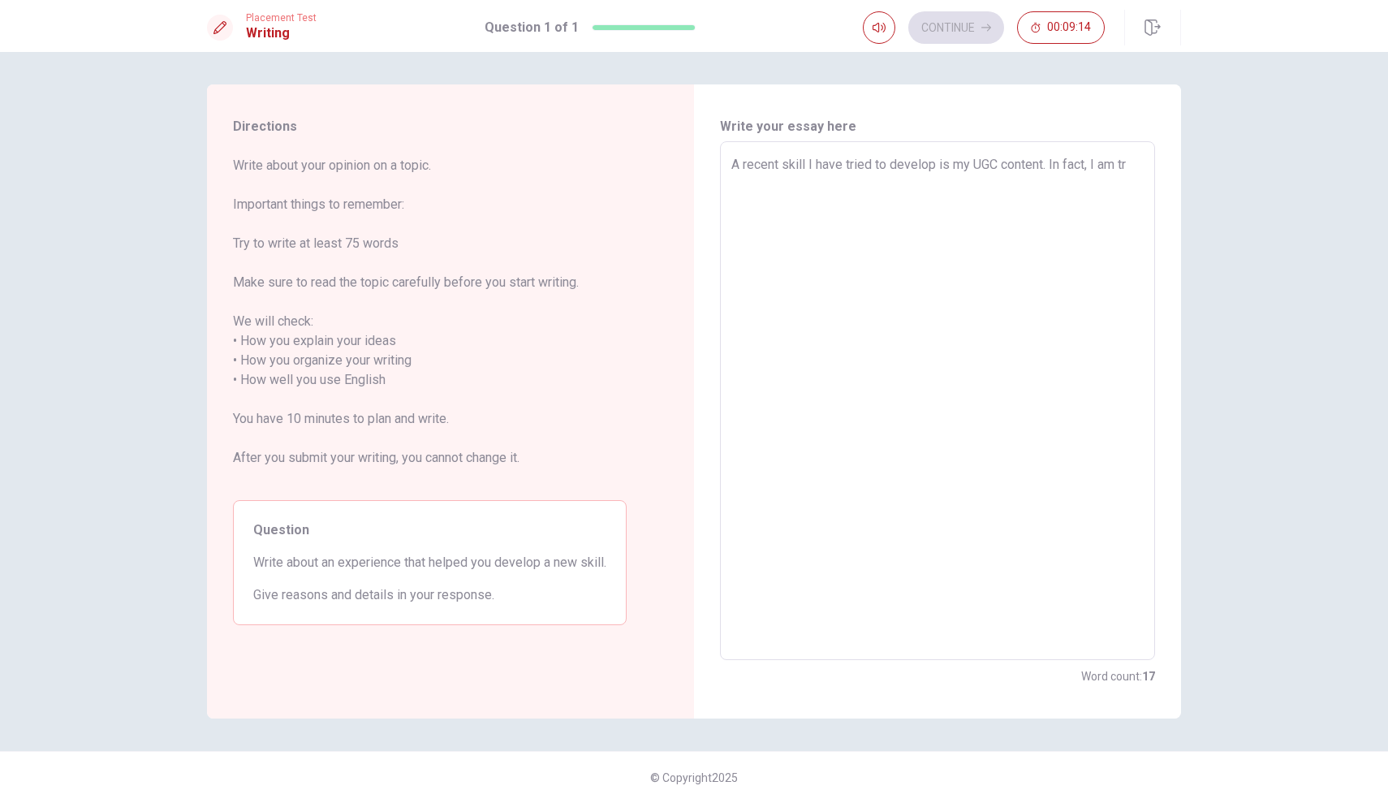
type textarea "A recent skill I have tried to develop is my UGC content. In fact, I am t"
type textarea "x"
type textarea "A recent skill I have tried to develop is my UGC content. In fact, I am"
type textarea "x"
type textarea "A recent skill I have tried to develop is my UGC content. In fact, I am"
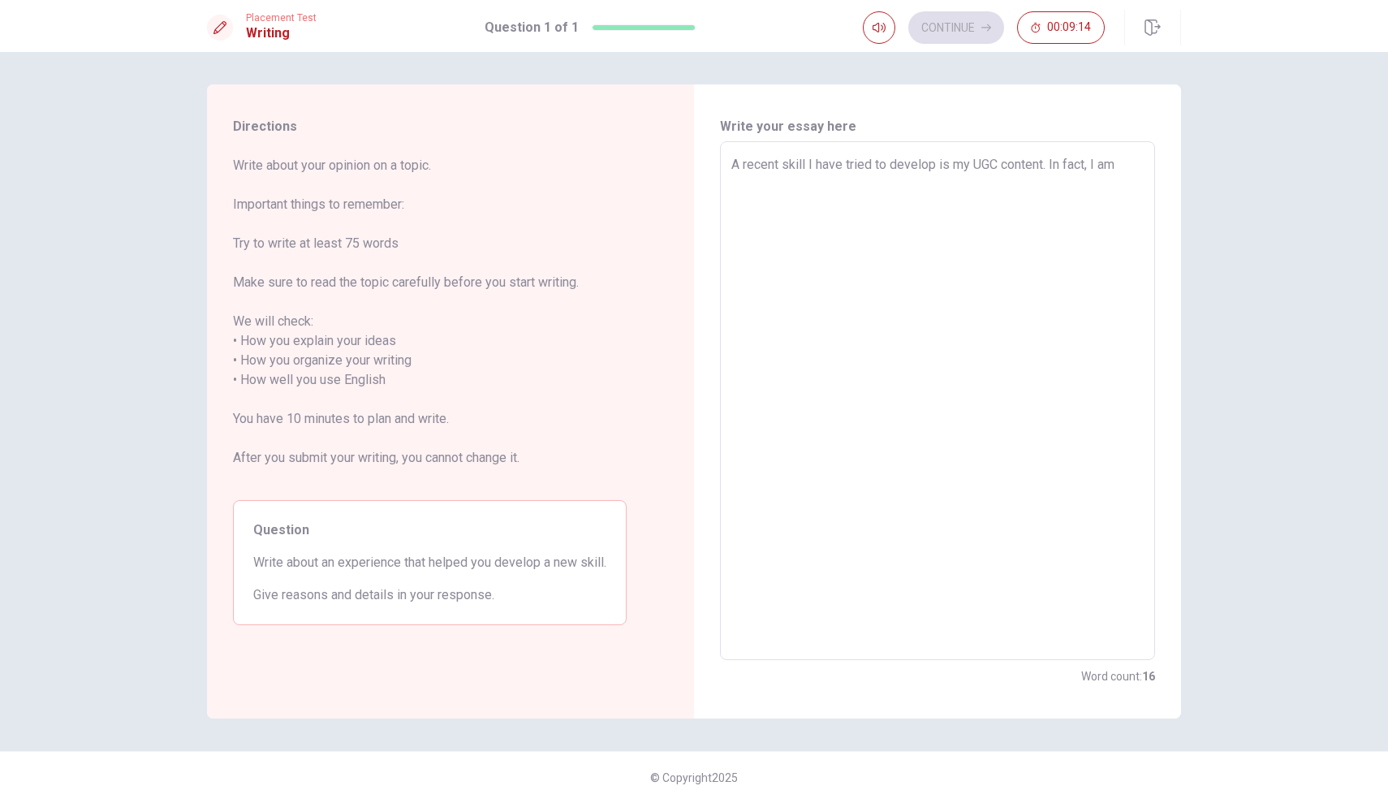
type textarea "x"
type textarea "A recent skill I have tried to develop is my UGC content. In fact, I a"
type textarea "x"
type textarea "A recent skill I have tried to develop is my UGC content. In fact, I"
type textarea "x"
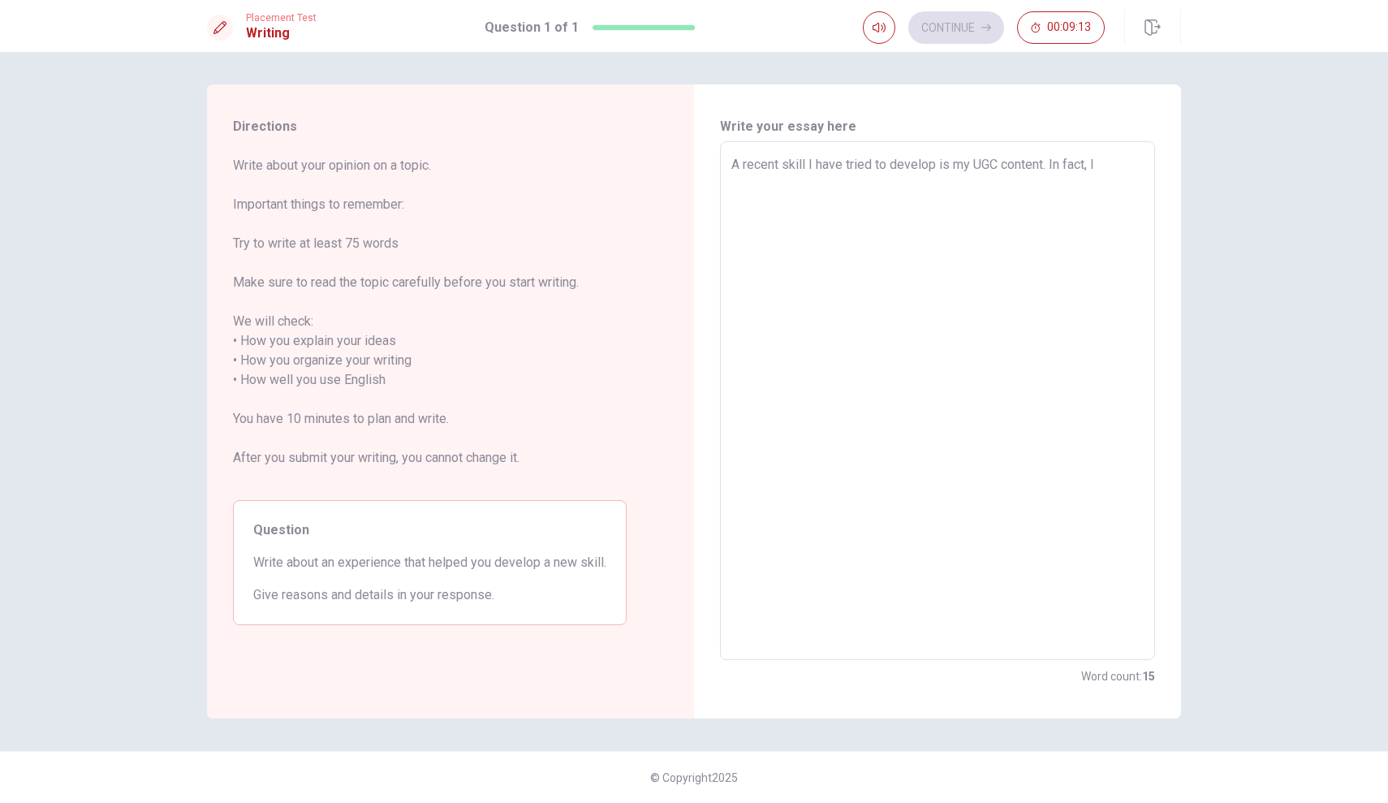
type textarea "A recent skill I have tried to develop is my UGC content. In fact, I"
type textarea "x"
type textarea "A recent skill I have tried to develop is my UGC content. In fact,"
type textarea "x"
type textarea "A recent skill I have tried to develop is my UGC content. In fact,"
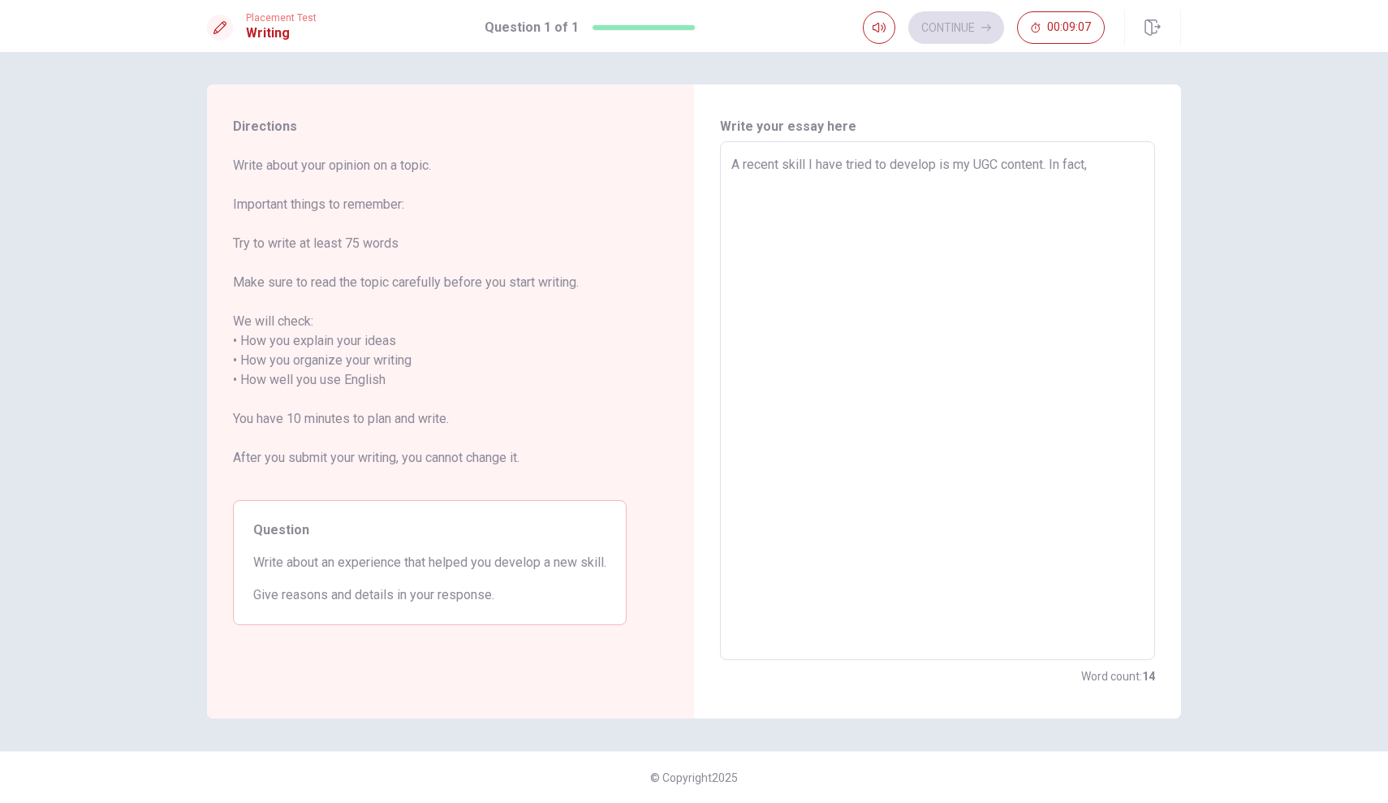
type textarea "x"
type textarea "A recent skill I have tried to develop is my UGC content. In fact"
type textarea "x"
type textarea "A recent skill I have tried to develop is my UGC content. In fac"
type textarea "x"
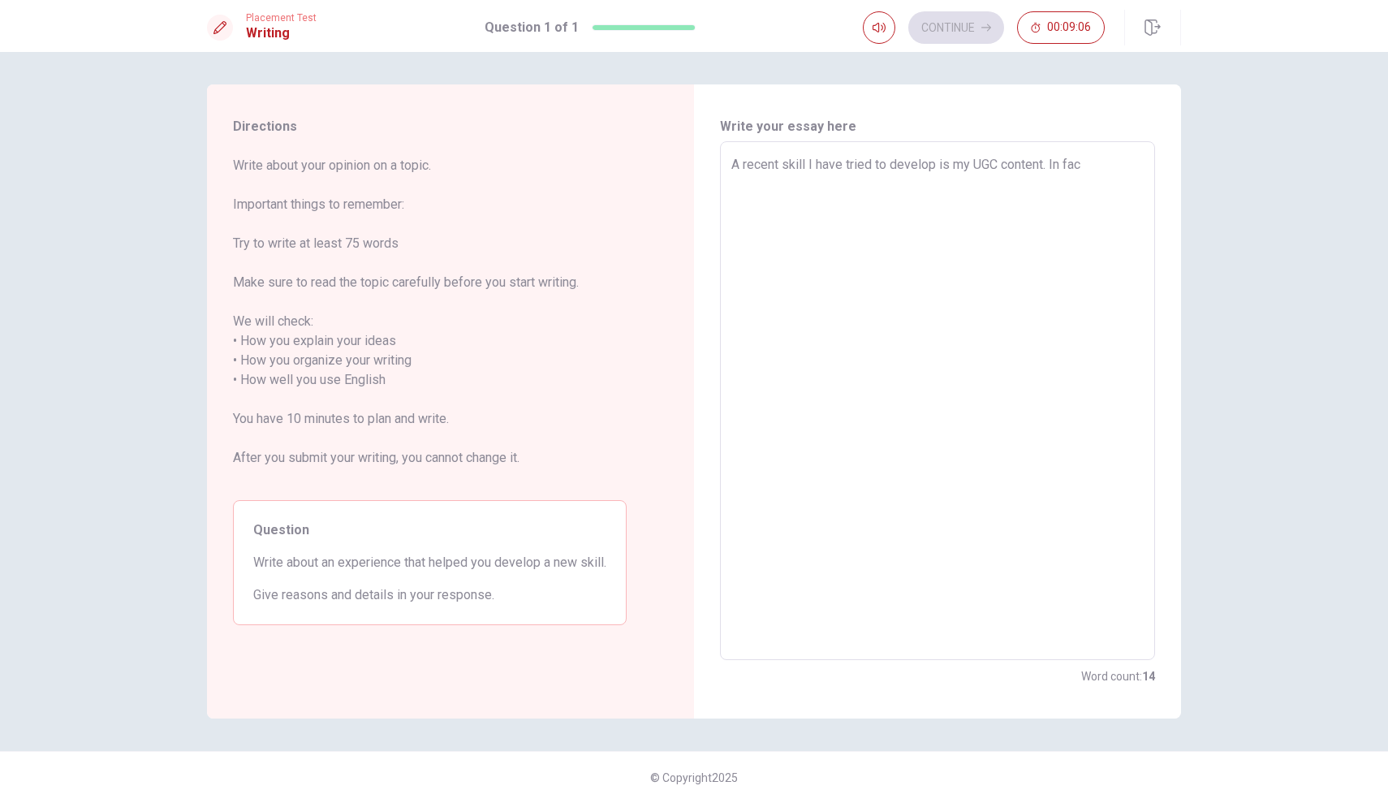
type textarea "A recent skill I have tried to develop is my UGC content. In fa"
type textarea "x"
type textarea "A recent skill I have tried to develop is my UGC content. In f"
type textarea "x"
type textarea "A recent skill I have tried to develop is my UGC content. In"
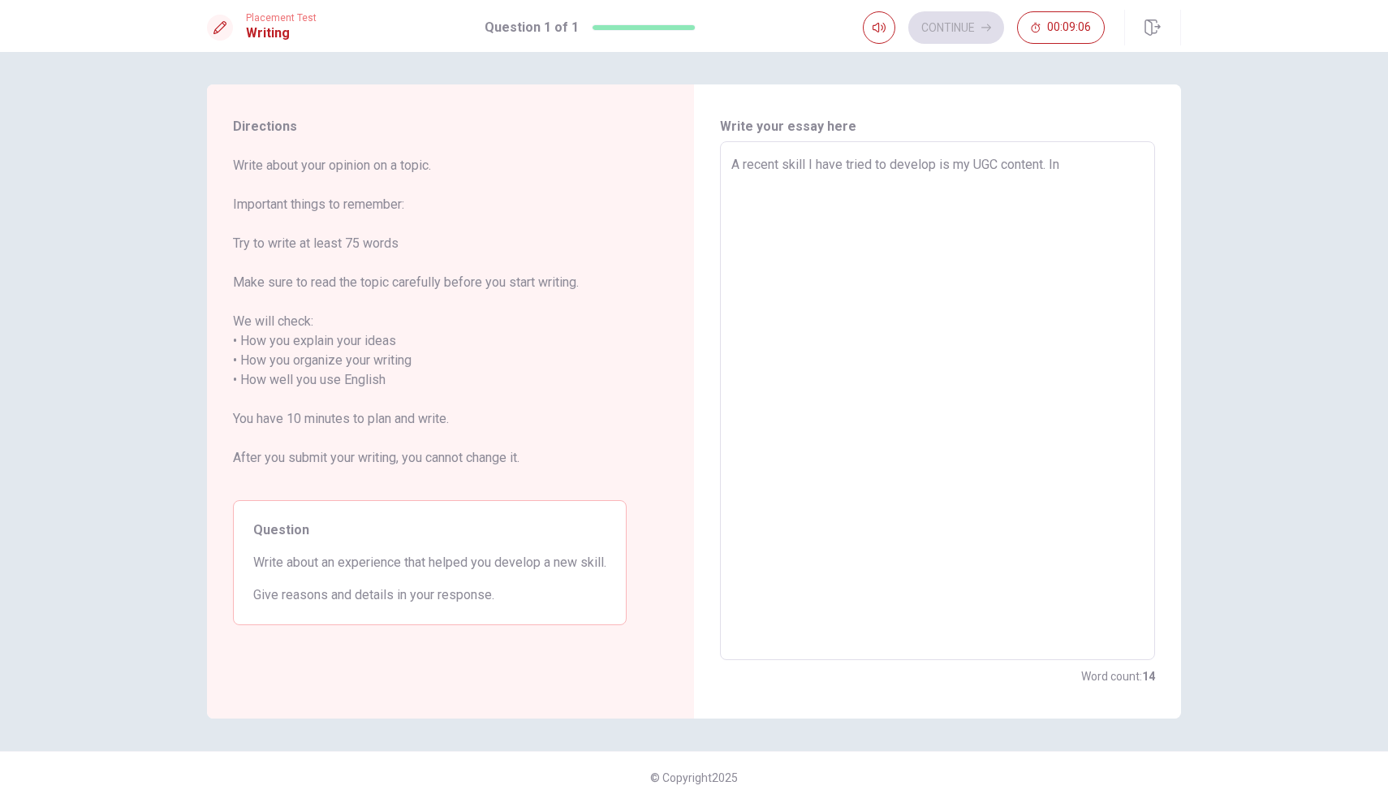
type textarea "x"
type textarea "A recent skill I have tried to develop is my UGC content. In"
type textarea "x"
type textarea "A recent skill I have tried to develop is my UGC content. I"
type textarea "x"
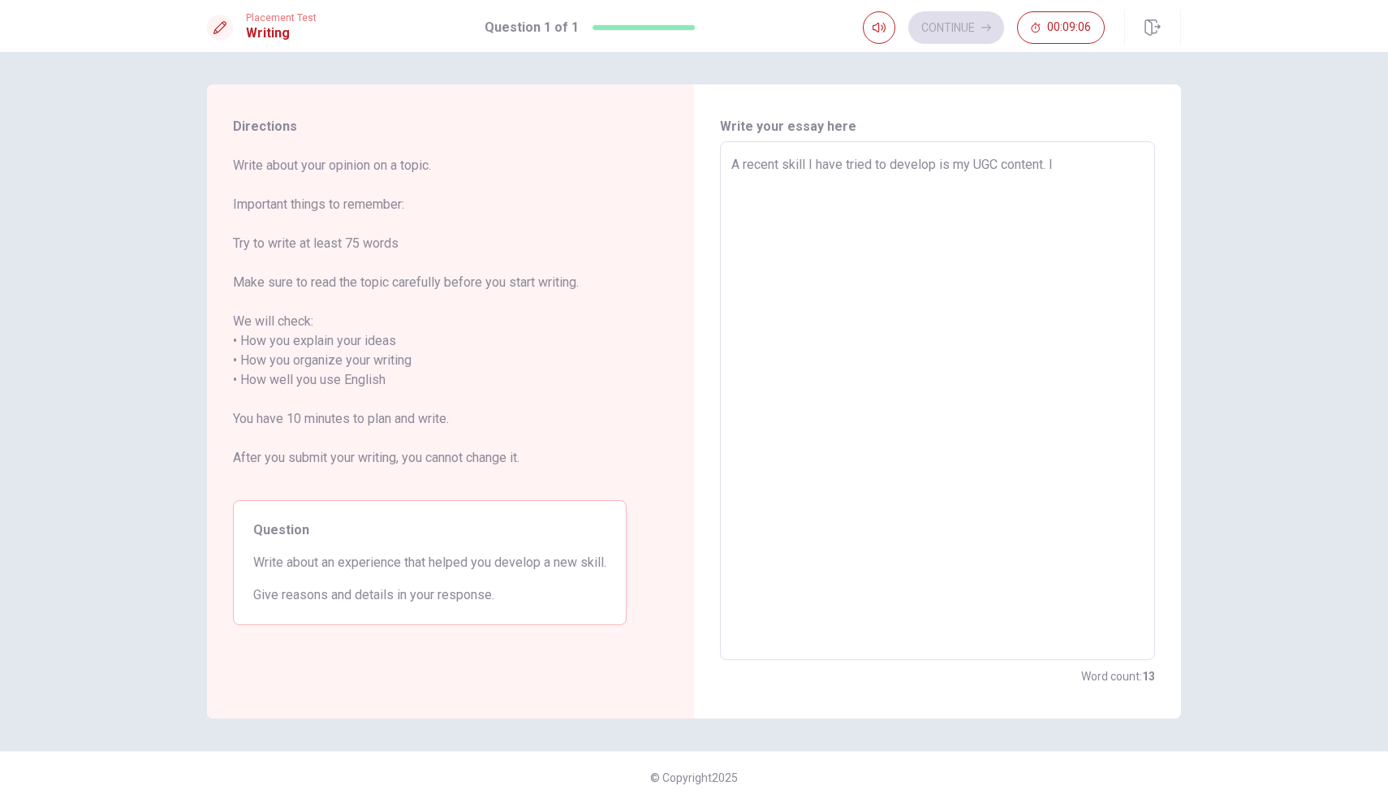
type textarea "A recent skill I have tried to develop is my UGC content."
type textarea "x"
type textarea "A recent skill I have tried to develop is my UGC content."
click at [782, 183] on textarea "A recent skill I have tried to develop is my English speaking and writing. in f…" at bounding box center [937, 401] width 412 height 492
drag, startPoint x: 761, startPoint y: 198, endPoint x: 721, endPoint y: 199, distance: 40.6
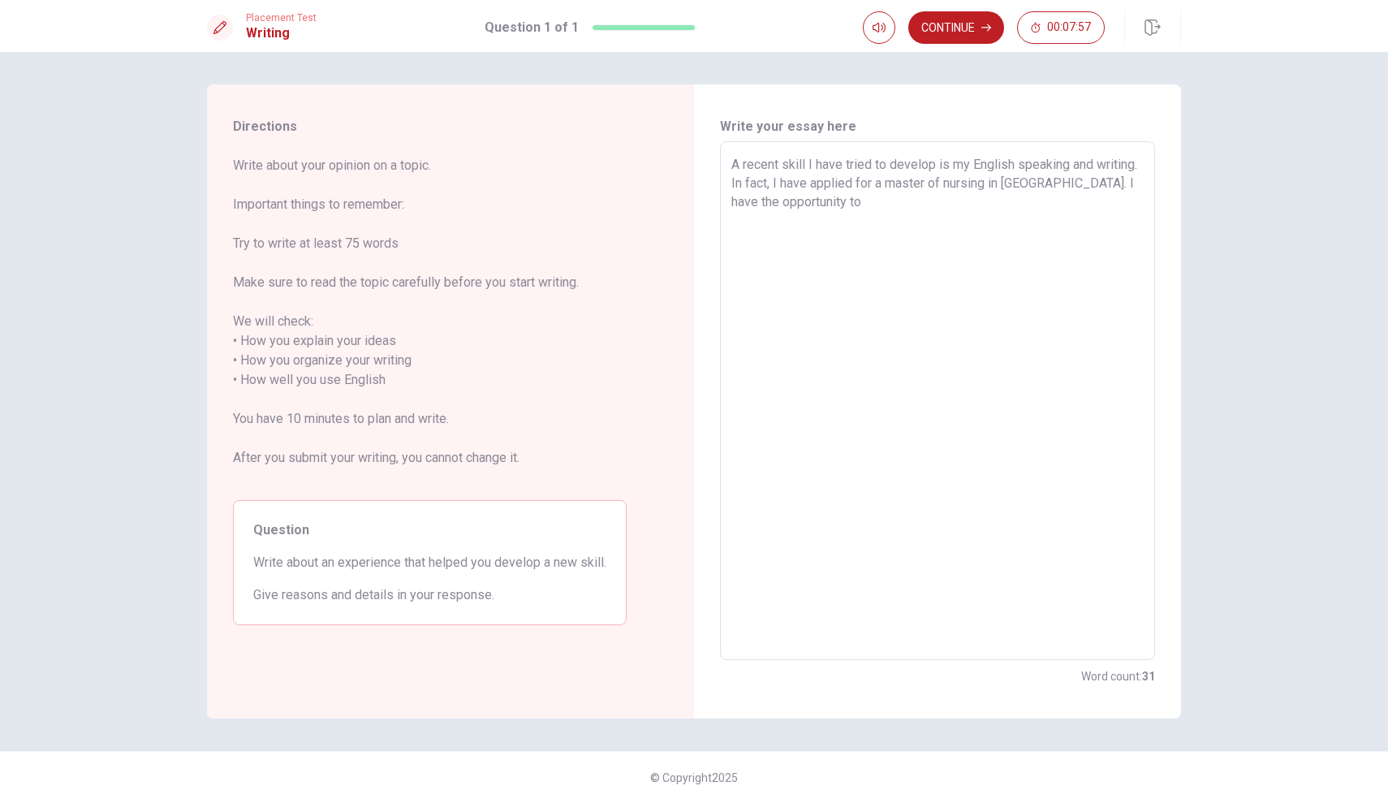
click at [721, 199] on div "A recent skill I have tried to develop is my English speaking and writing. In f…" at bounding box center [937, 400] width 435 height 519
drag, startPoint x: 848, startPoint y: 183, endPoint x: 835, endPoint y: 183, distance: 13.0
click at [835, 183] on textarea "A recent skill I have tried to develop is my English speaking and writing. In f…" at bounding box center [937, 401] width 412 height 492
drag, startPoint x: 827, startPoint y: 182, endPoint x: 854, endPoint y: 178, distance: 27.1
click at [854, 178] on textarea "A recent skill I have tried to develop is my English speaking and writing. In f…" at bounding box center [937, 401] width 412 height 492
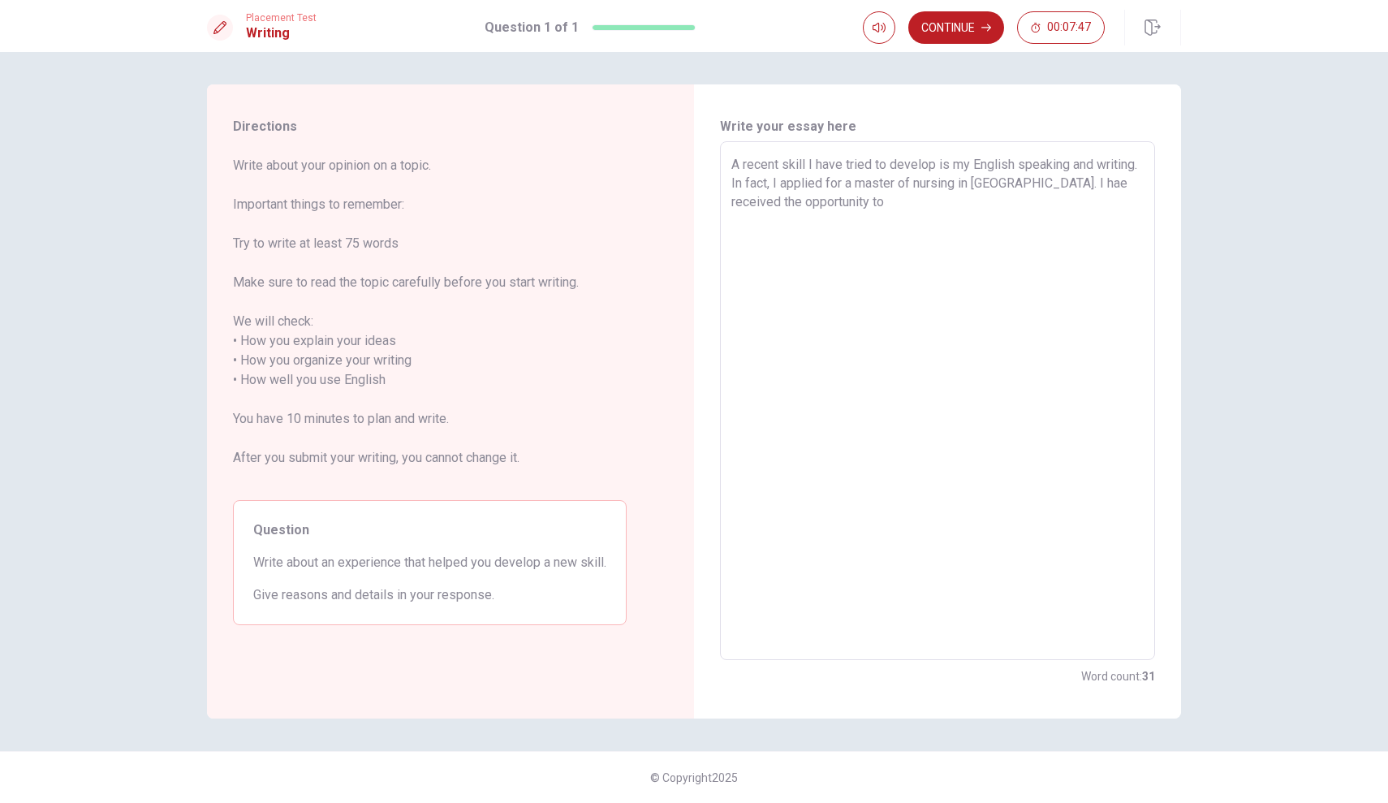
drag, startPoint x: 895, startPoint y: 205, endPoint x: 790, endPoint y: 198, distance: 104.9
click at [790, 198] on textarea "A recent skill I have tried to develop is my English speaking and writing. In f…" at bounding box center [937, 401] width 412 height 492
drag, startPoint x: 967, startPoint y: 243, endPoint x: 967, endPoint y: 235, distance: 8.9
click at [967, 243] on textarea "A recent skill I have tried to develop is my English speaking and writing. In f…" at bounding box center [937, 401] width 412 height 492
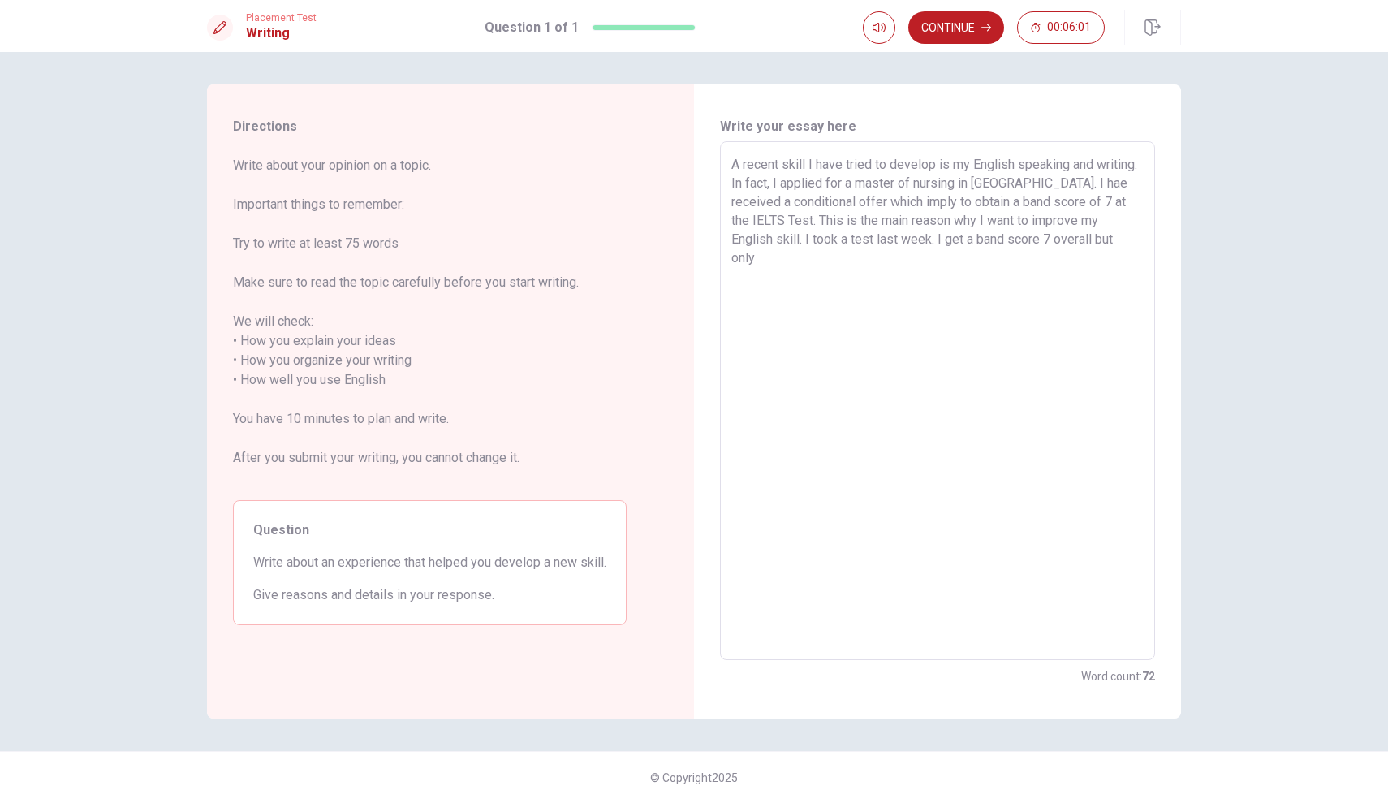
click at [789, 256] on textarea "A recent skill I have tried to develop is my English speaking and writing. In f…" at bounding box center [937, 401] width 412 height 492
click at [1097, 177] on textarea "A recent skill I have tried to develop is my English speaking and writing. In f…" at bounding box center [937, 401] width 412 height 492
drag, startPoint x: 1096, startPoint y: 199, endPoint x: 1106, endPoint y: 199, distance: 10.6
click at [1107, 199] on textarea "A recent skill I have tried to develop is my English speaking and writing. In f…" at bounding box center [937, 401] width 412 height 492
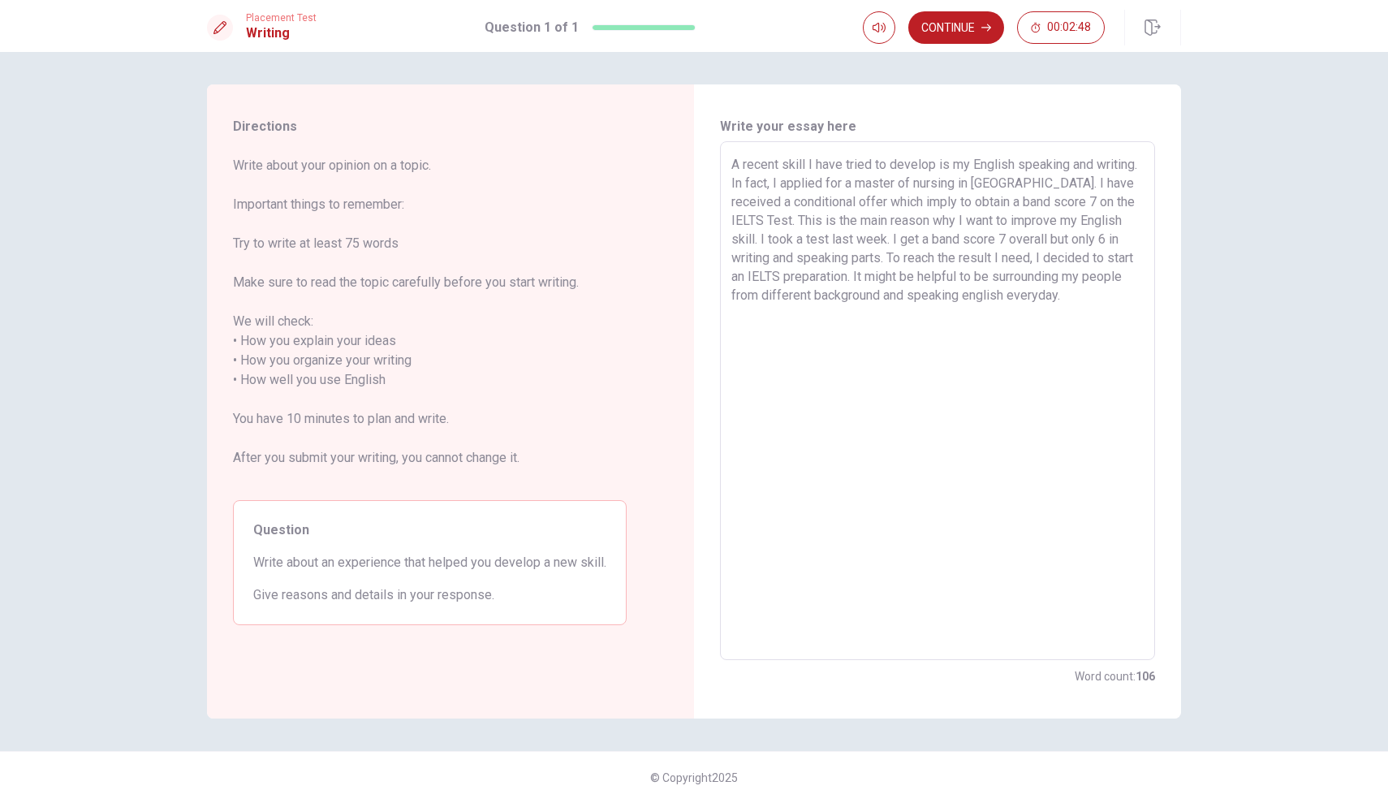
click at [779, 292] on textarea "A recent skill I have tried to develop is my English speaking and writing. In f…" at bounding box center [937, 401] width 412 height 492
drag, startPoint x: 1016, startPoint y: 274, endPoint x: 1053, endPoint y: 275, distance: 37.3
click at [1053, 275] on textarea "A recent skill I have tried to develop is my English speaking and writing. In f…" at bounding box center [937, 401] width 412 height 492
click at [777, 183] on textarea "A recent skill I have tried to develop is my English speaking and writing. In f…" at bounding box center [937, 401] width 412 height 492
click at [818, 219] on textarea "A recent skill I have tried to develop is my English speaking and writing. In f…" at bounding box center [937, 401] width 412 height 492
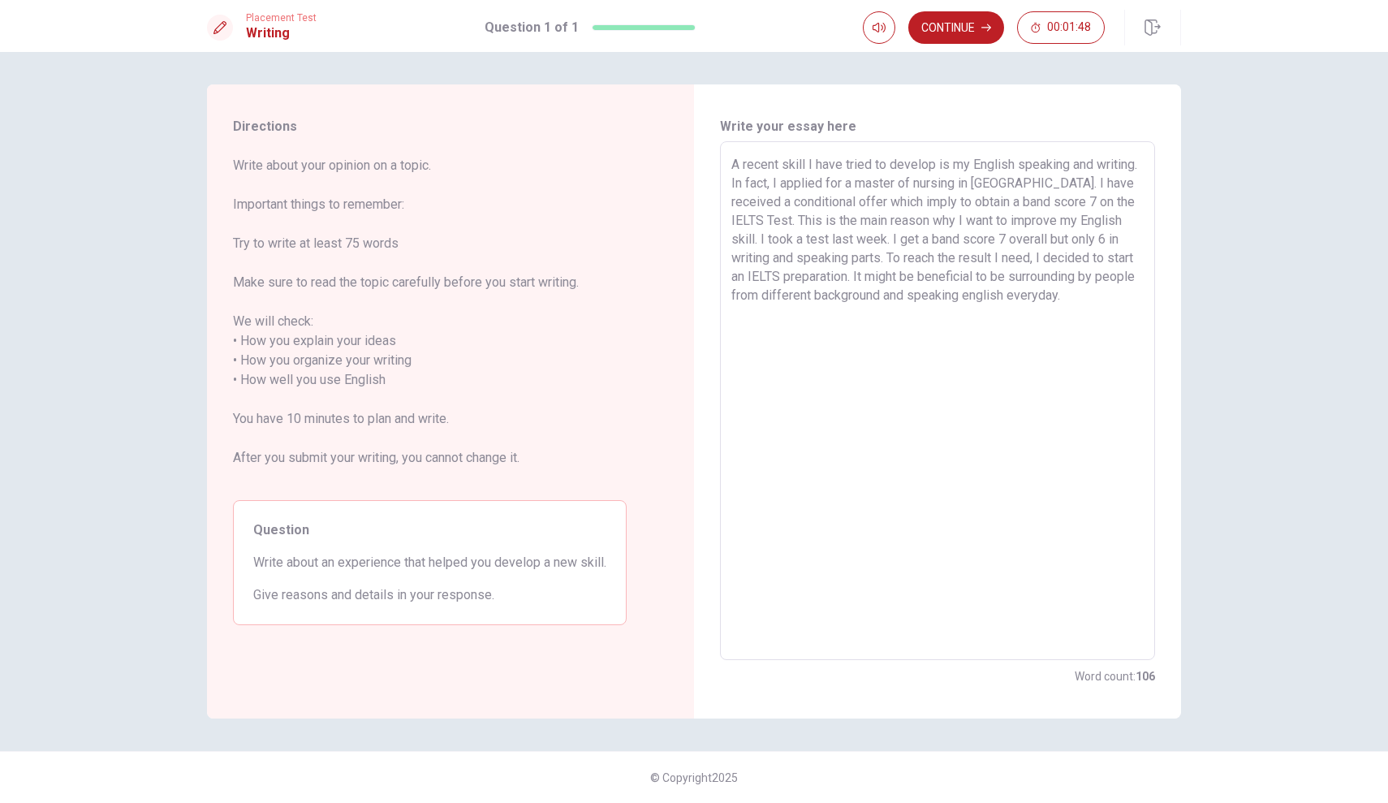
click at [1019, 221] on textarea "A recent skill I have tried to develop is my English speaking and writing. In f…" at bounding box center [937, 401] width 412 height 492
click at [802, 233] on textarea "A recent skill I have tried to develop is my English speaking and writing. In f…" at bounding box center [937, 401] width 412 height 492
drag, startPoint x: 1027, startPoint y: 260, endPoint x: 855, endPoint y: 260, distance: 171.2
click at [855, 260] on textarea "A recent skill I have tried to develop is my English speaking and writing. In f…" at bounding box center [937, 401] width 412 height 492
click at [979, 274] on textarea "A recent skill I have tried to develop is my English speaking and writing. In f…" at bounding box center [937, 401] width 412 height 492
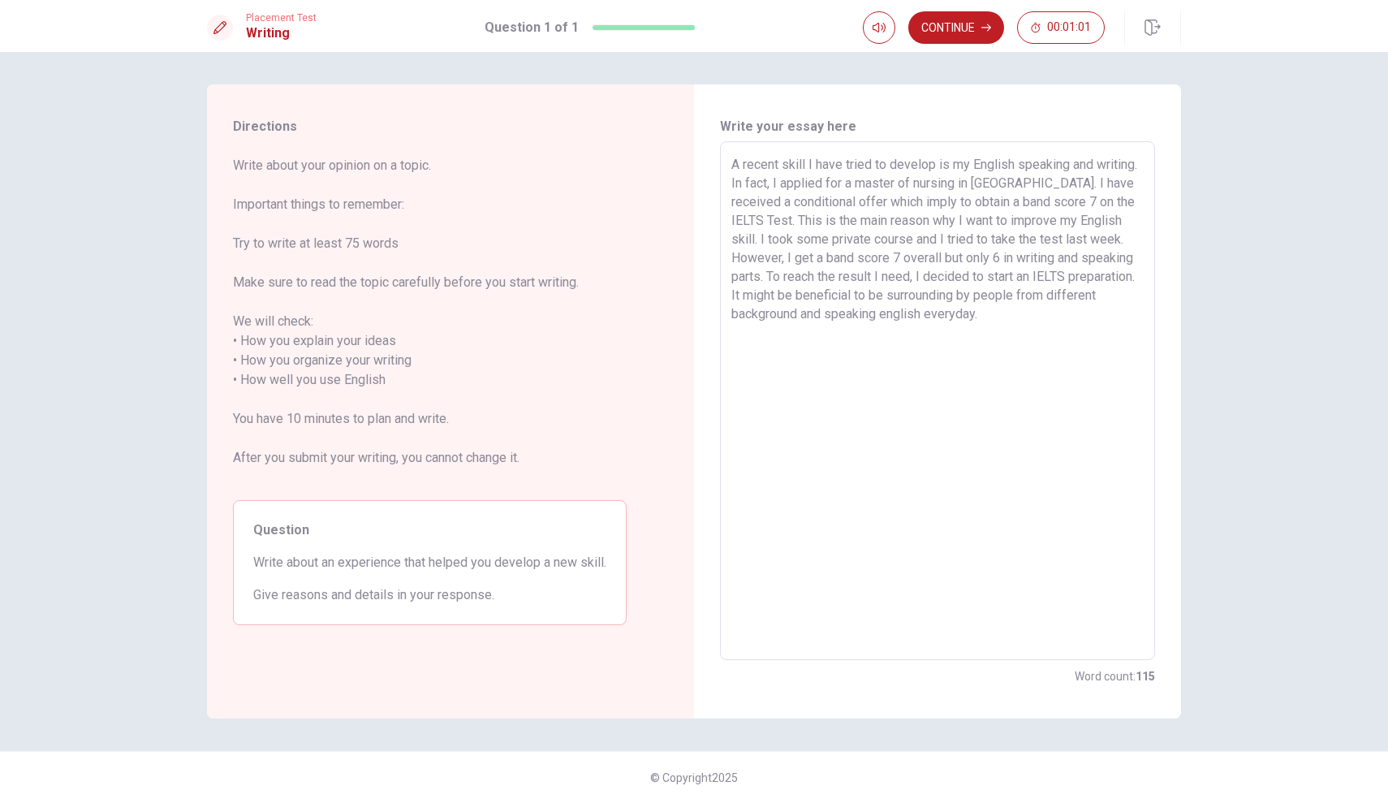
drag, startPoint x: 1001, startPoint y: 257, endPoint x: 851, endPoint y: 257, distance: 150.1
click at [851, 257] on textarea "A recent skill I have tried to develop is my English speaking and writing. In f…" at bounding box center [937, 401] width 412 height 492
click at [1053, 265] on textarea "A recent skill I have tried to develop is my English speaking and writing. In f…" at bounding box center [937, 401] width 412 height 492
click at [845, 169] on textarea "A recent skill I have tried to develop is my English speaking and writing. In f…" at bounding box center [937, 401] width 412 height 492
click at [958, 243] on textarea "A recent skill I have tried to develop is my English speaking and writing. In f…" at bounding box center [937, 401] width 412 height 492
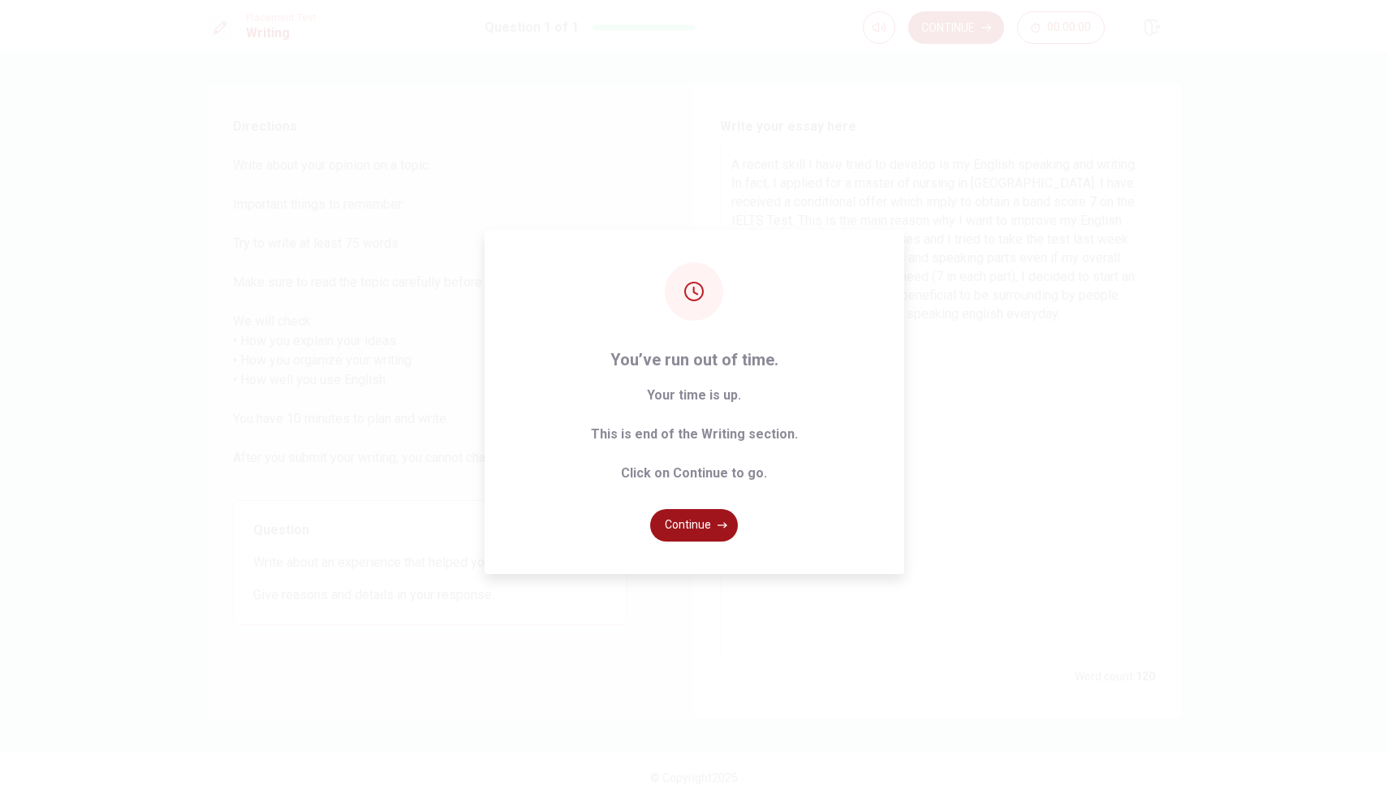
click at [714, 517] on button "Continue" at bounding box center [694, 525] width 88 height 32
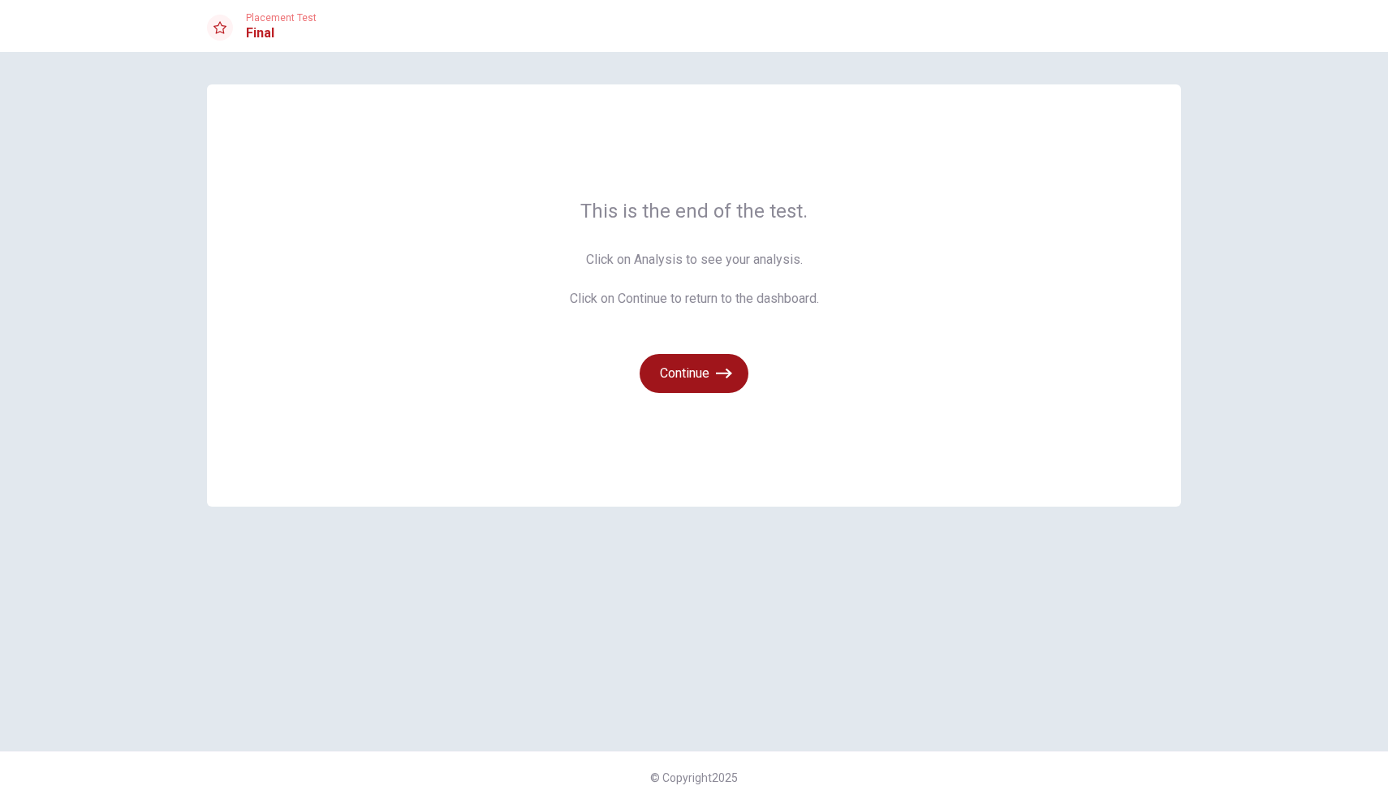
click at [726, 371] on icon "button" at bounding box center [724, 373] width 16 height 16
